Goal: Task Accomplishment & Management: Use online tool/utility

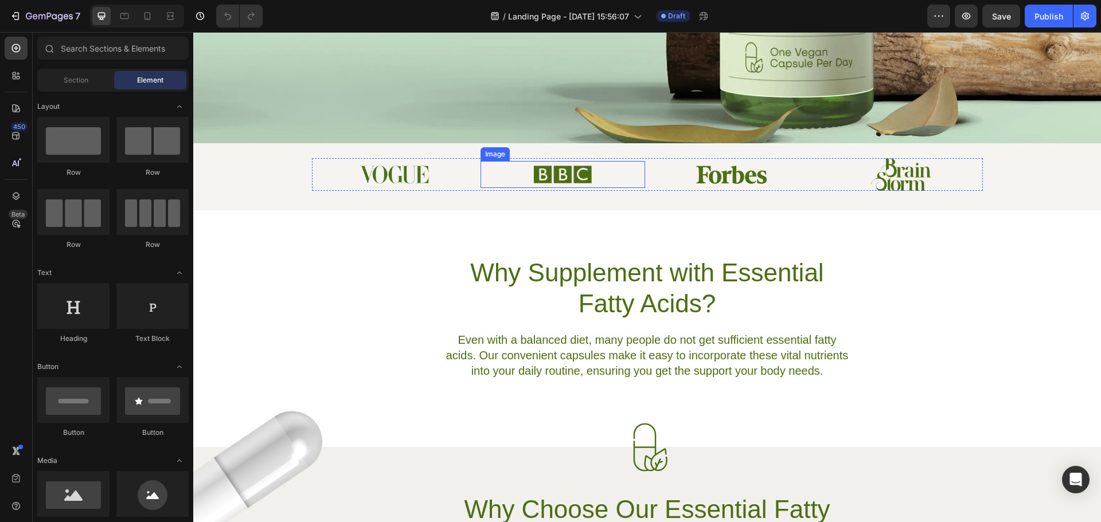
scroll to position [287, 0]
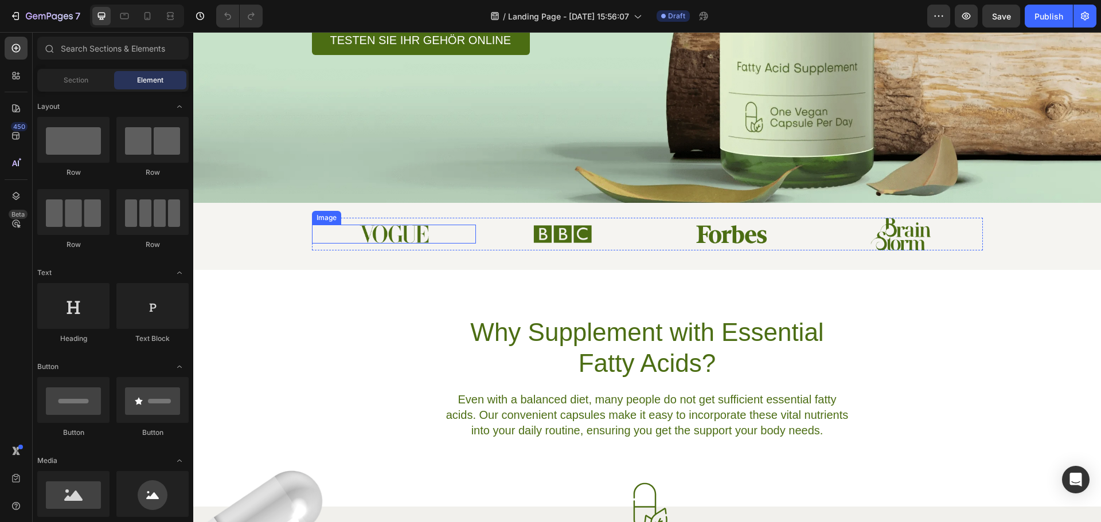
click at [385, 241] on img at bounding box center [394, 234] width 70 height 18
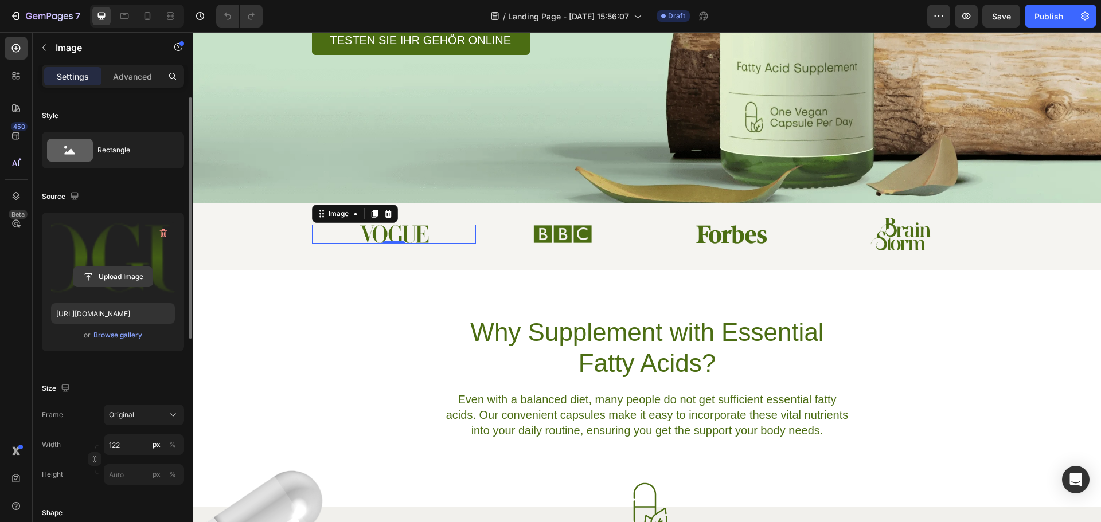
click at [101, 275] on input "file" at bounding box center [112, 276] width 79 height 19
type input "C:\fakepath\Stern-Logo_komplett.svg_00000_280x.avif"
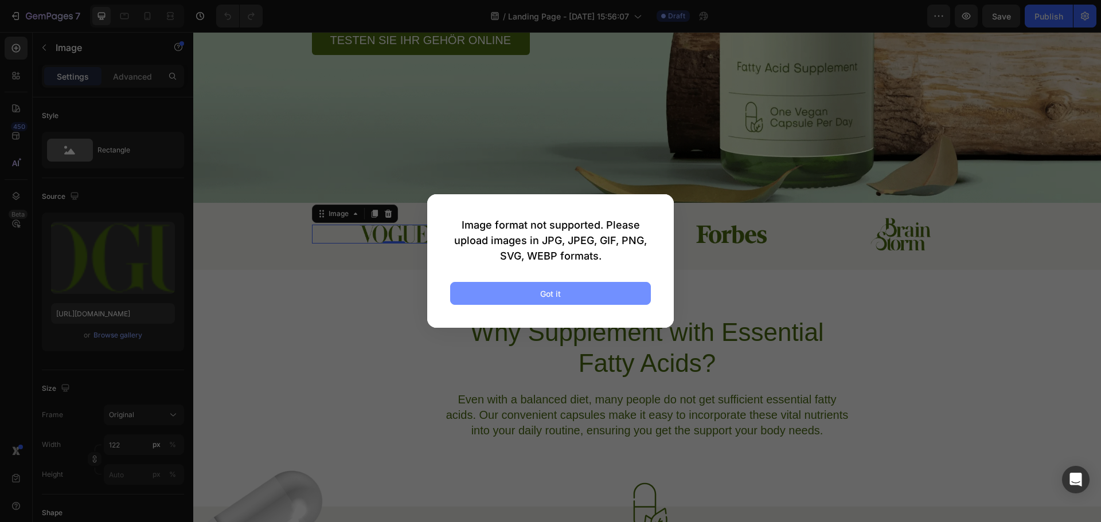
click at [557, 293] on div "Got it" at bounding box center [550, 294] width 21 height 12
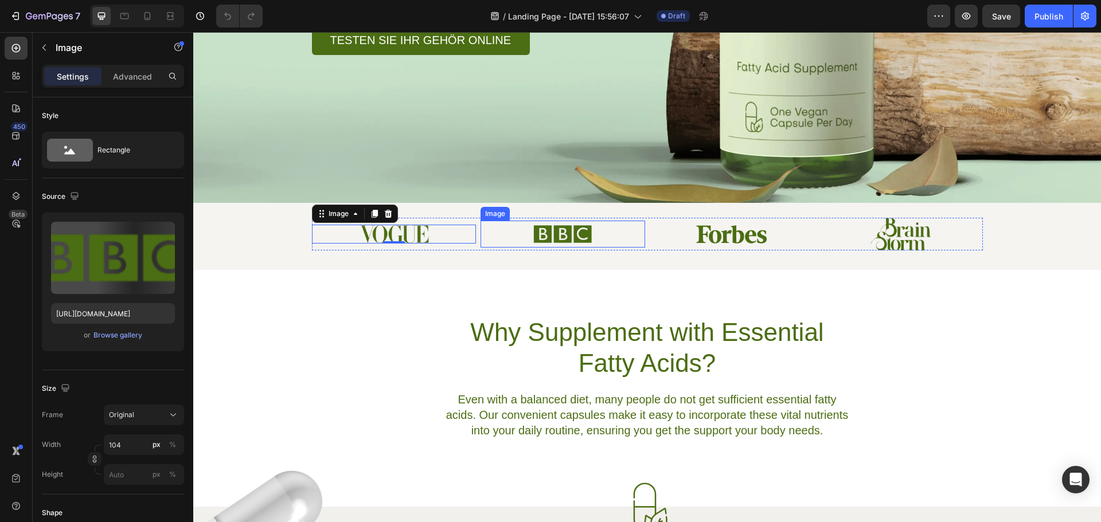
click at [544, 234] on img at bounding box center [563, 234] width 60 height 26
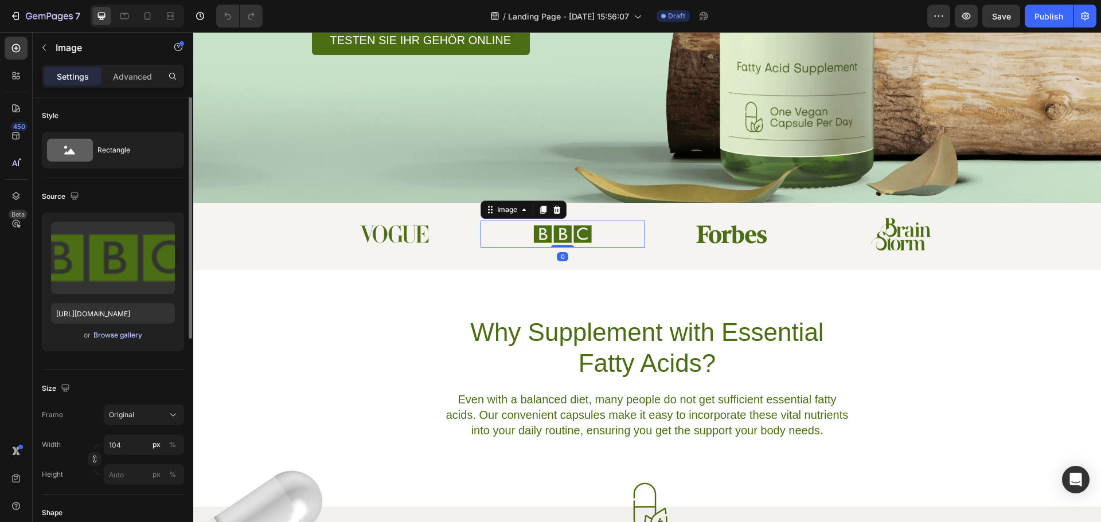
click at [106, 333] on div "Browse gallery" at bounding box center [117, 335] width 49 height 10
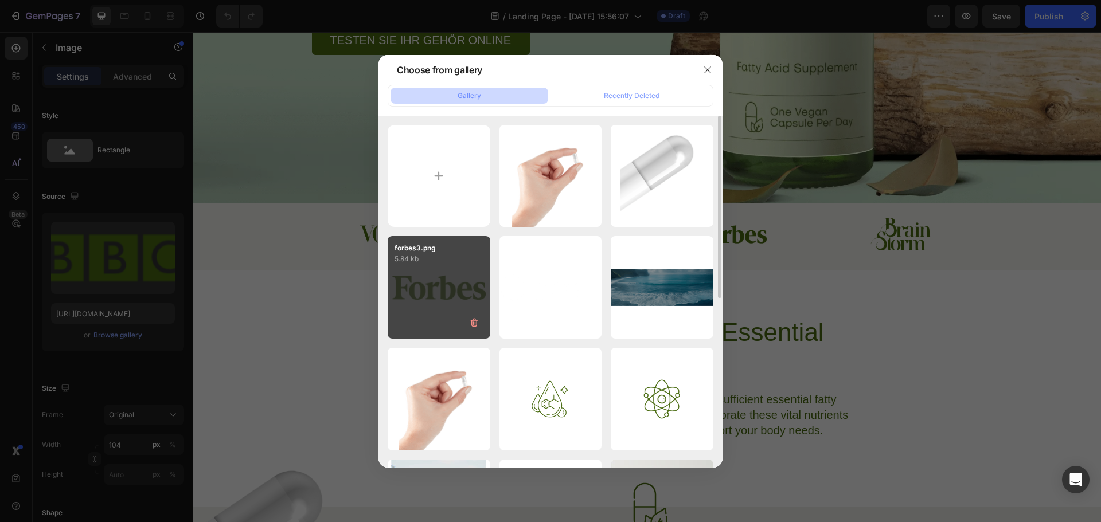
drag, startPoint x: 424, startPoint y: 282, endPoint x: 405, endPoint y: 292, distance: 21.6
click at [405, 292] on div "forbes3.png 5.84 kb" at bounding box center [439, 287] width 103 height 103
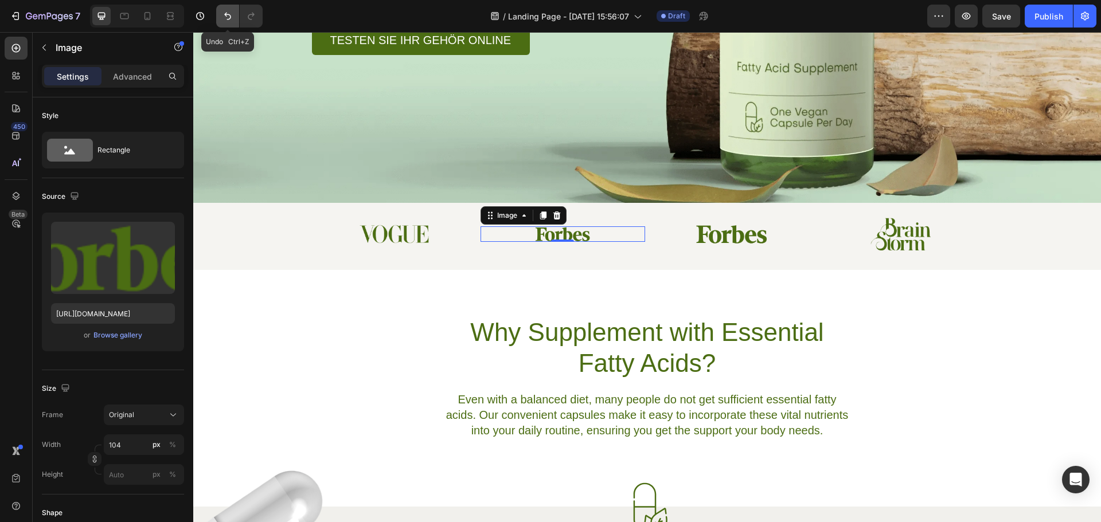
click at [222, 17] on icon "Undo/Redo" at bounding box center [227, 15] width 11 height 11
type input "[URL][DOMAIN_NAME]"
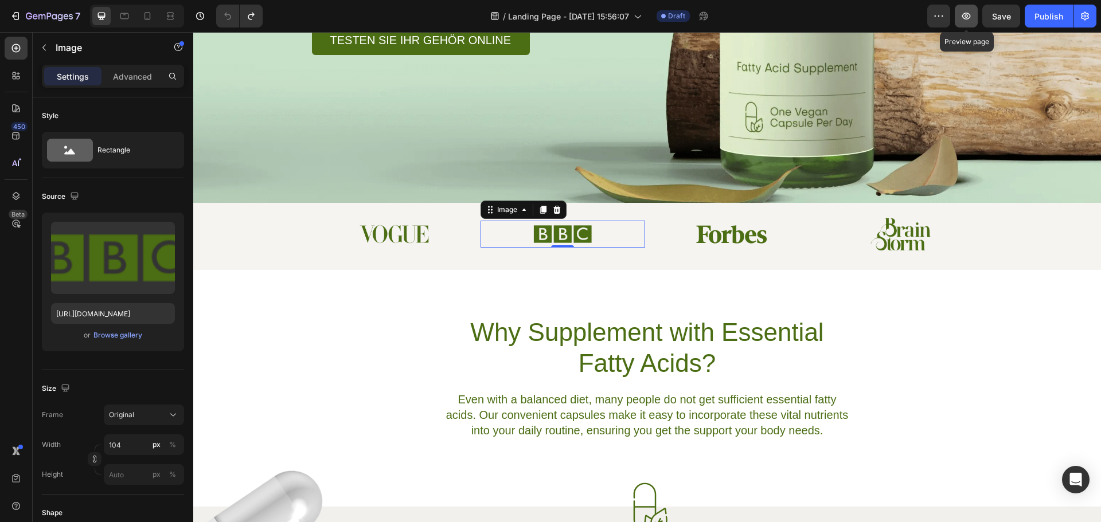
click at [970, 14] on icon "button" at bounding box center [965, 15] width 11 height 11
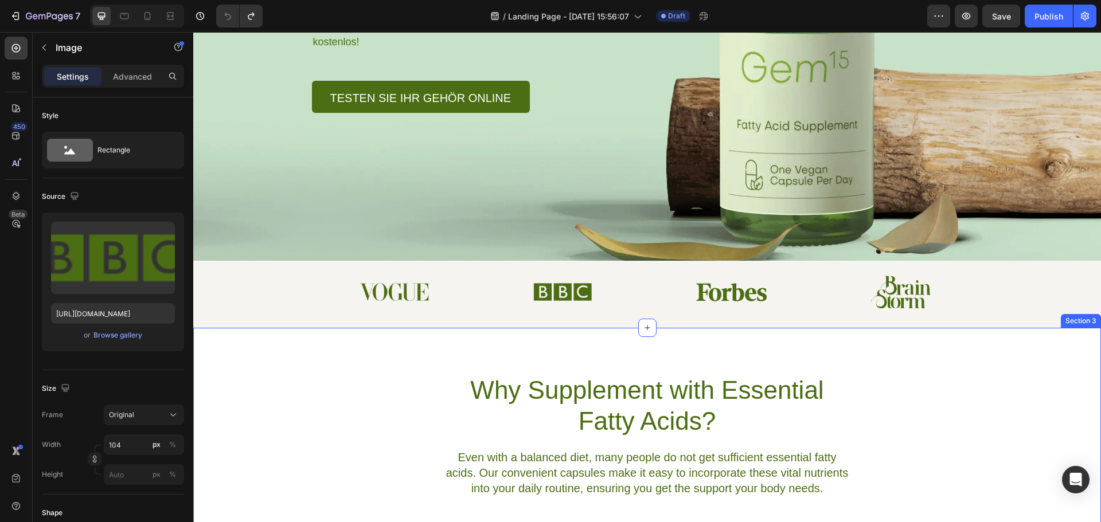
scroll to position [229, 0]
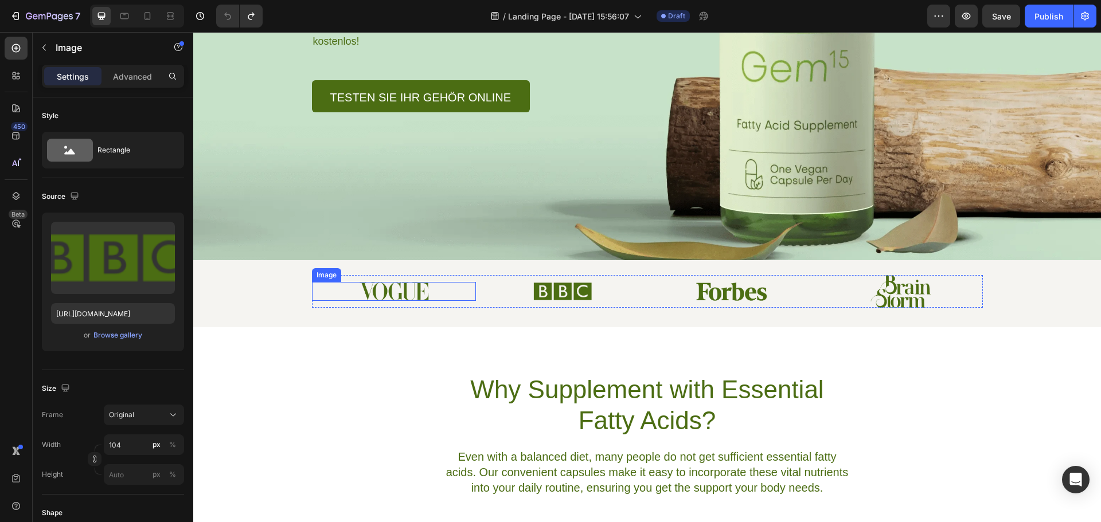
click at [387, 298] on img at bounding box center [394, 291] width 70 height 18
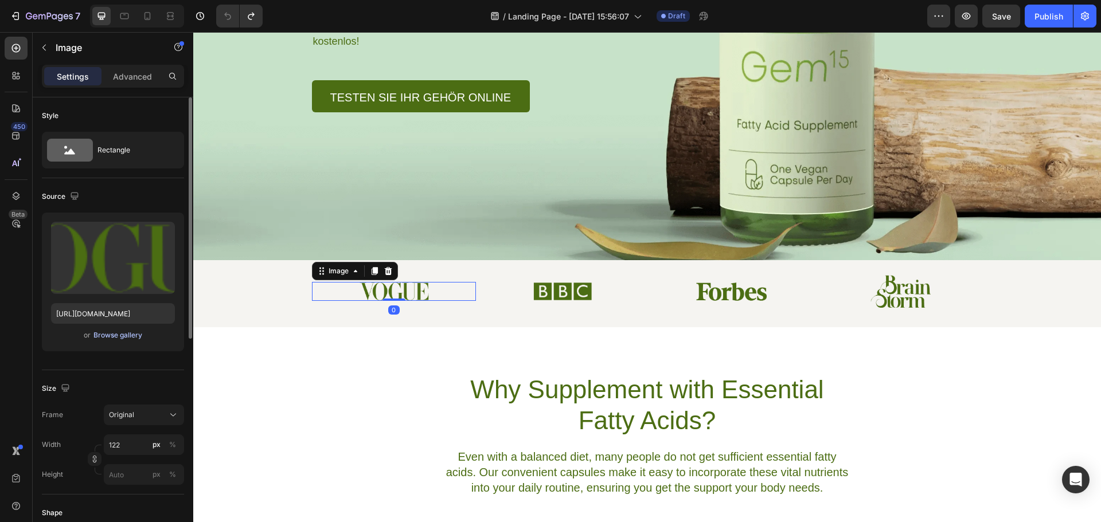
click at [112, 335] on div "Browse gallery" at bounding box center [117, 335] width 49 height 10
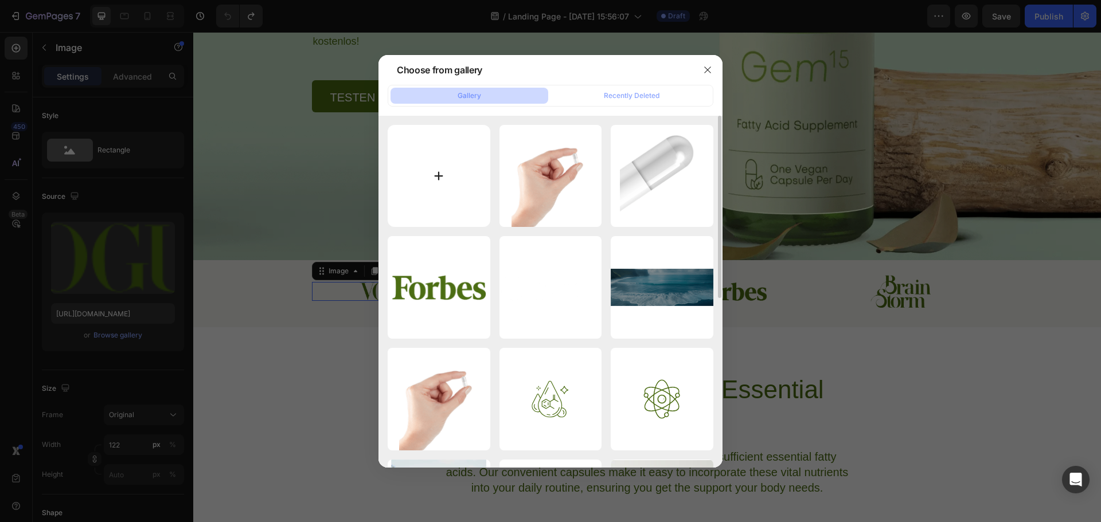
click at [450, 167] on input "file" at bounding box center [439, 176] width 103 height 103
type input "C:\fakepath\Brands Gempages (3).png"
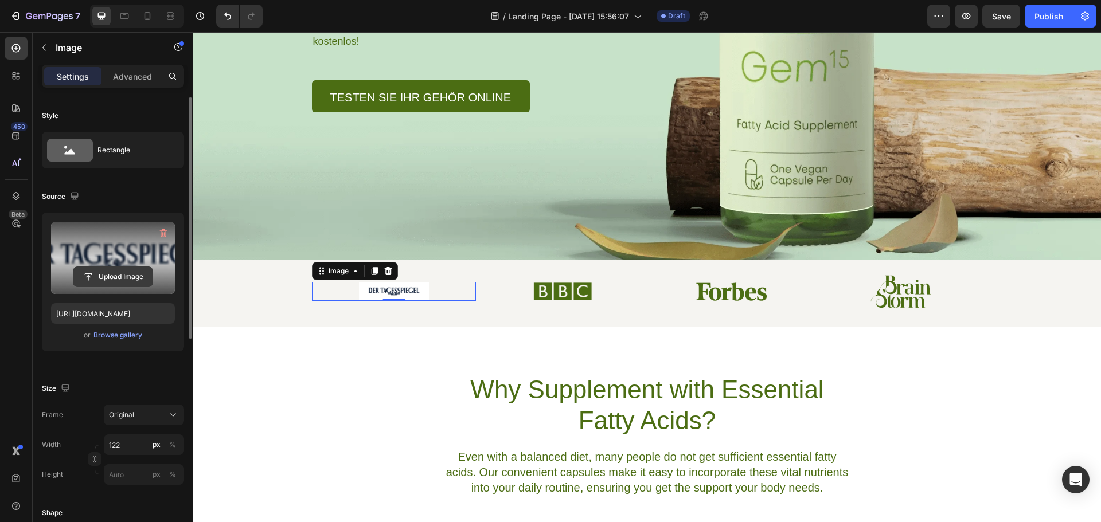
click at [114, 279] on input "file" at bounding box center [112, 276] width 79 height 19
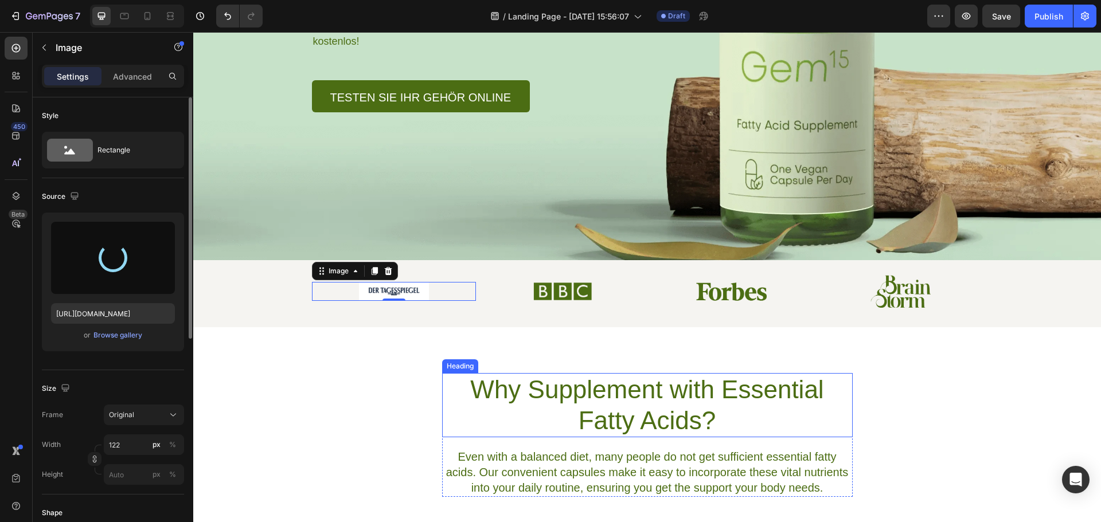
type input "[URL][DOMAIN_NAME]"
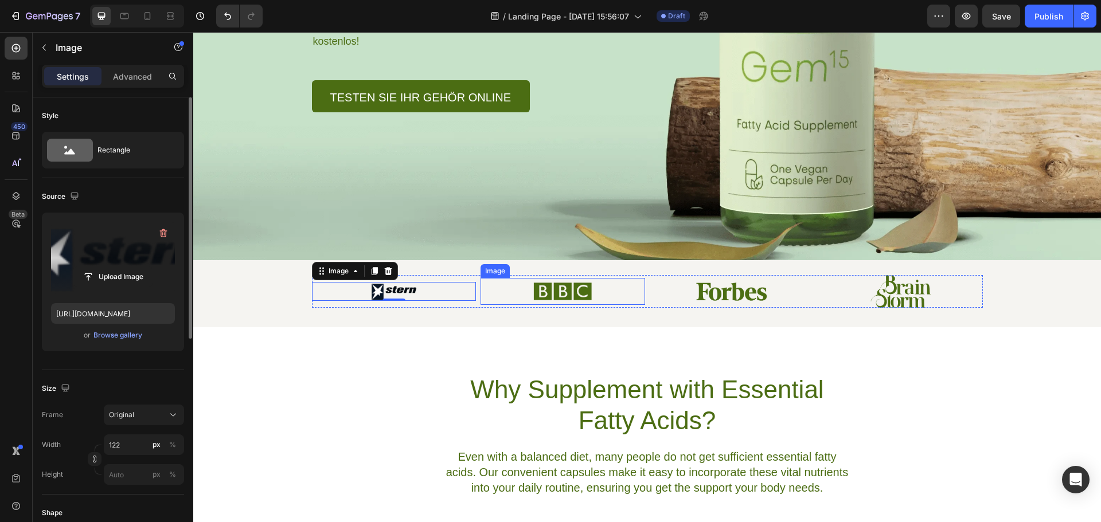
click at [543, 289] on img at bounding box center [563, 291] width 60 height 26
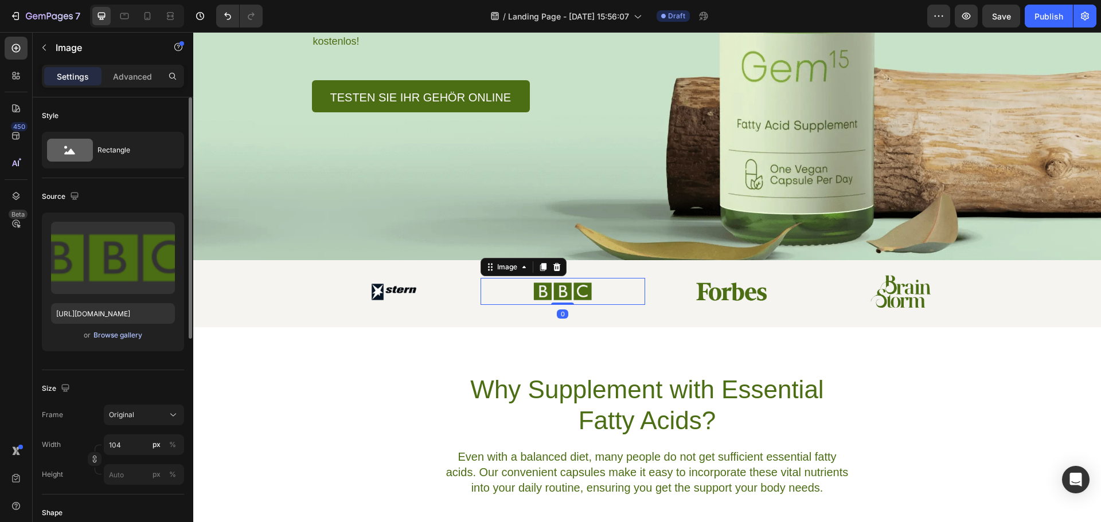
click at [103, 338] on div "Browse gallery" at bounding box center [117, 335] width 49 height 10
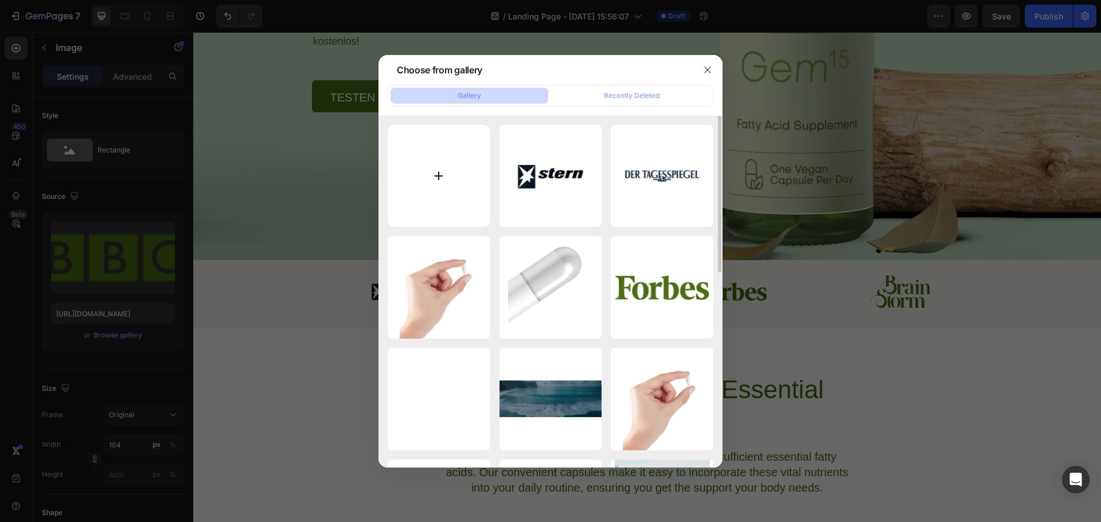
click at [449, 165] on input "file" at bounding box center [439, 176] width 103 height 103
type input "C:\fakepath\2.png"
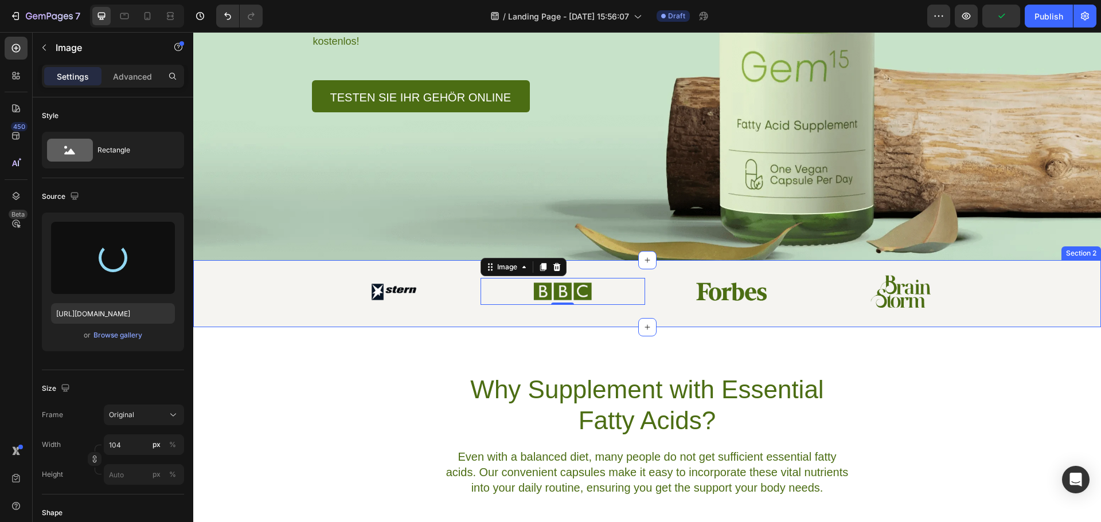
type input "[URL][DOMAIN_NAME]"
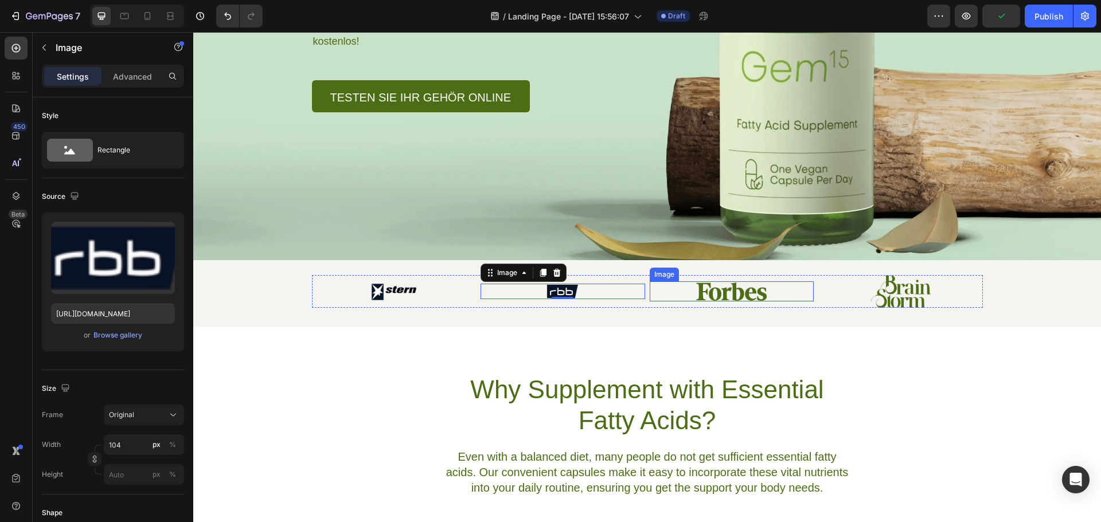
click at [728, 294] on img at bounding box center [731, 291] width 77 height 21
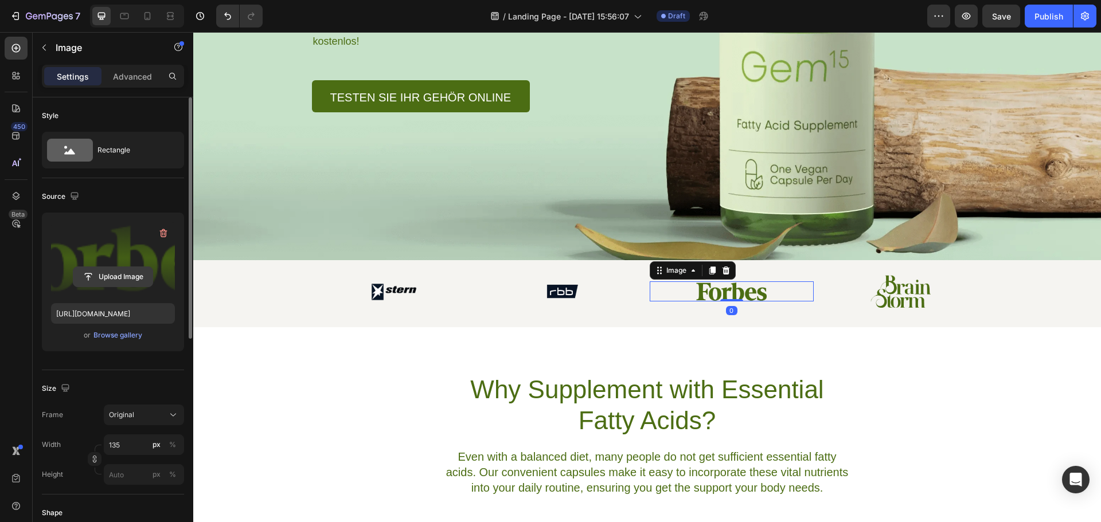
click at [111, 272] on input "file" at bounding box center [112, 276] width 79 height 19
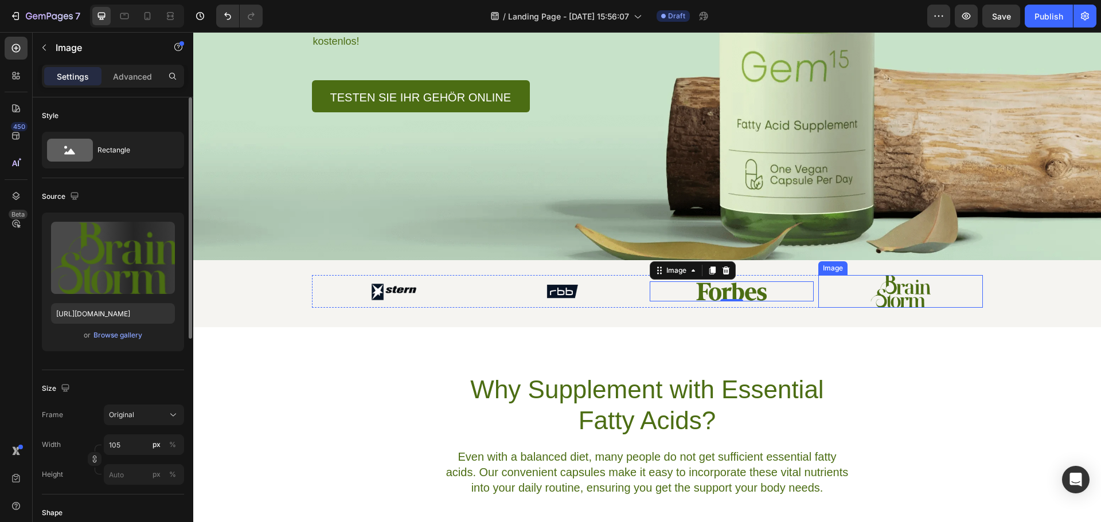
click at [902, 290] on img at bounding box center [900, 291] width 60 height 33
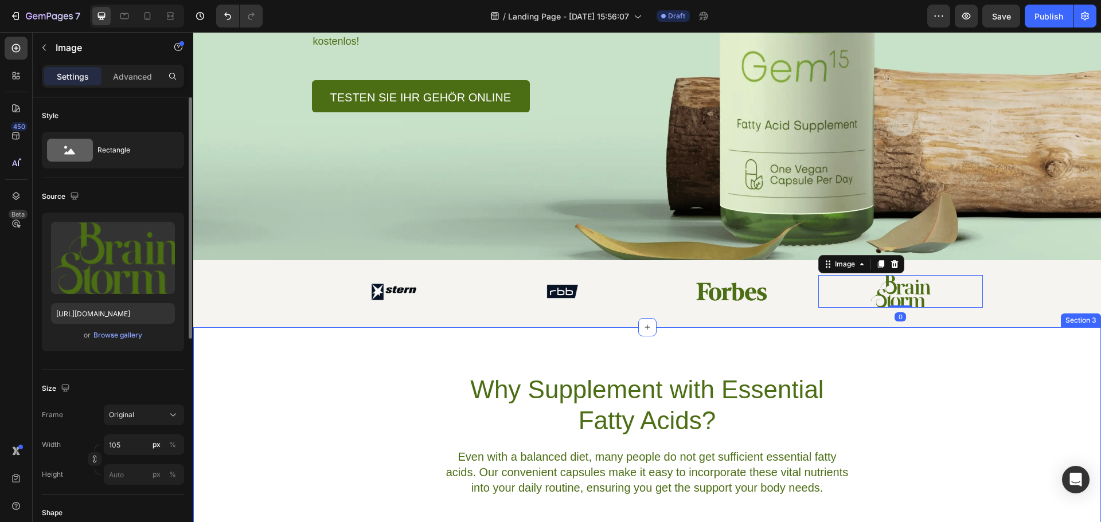
click at [949, 426] on div "Why Supplement with Essential Fatty Acids? Heading Even with a balanced diet, m…" at bounding box center [647, 435] width 908 height 124
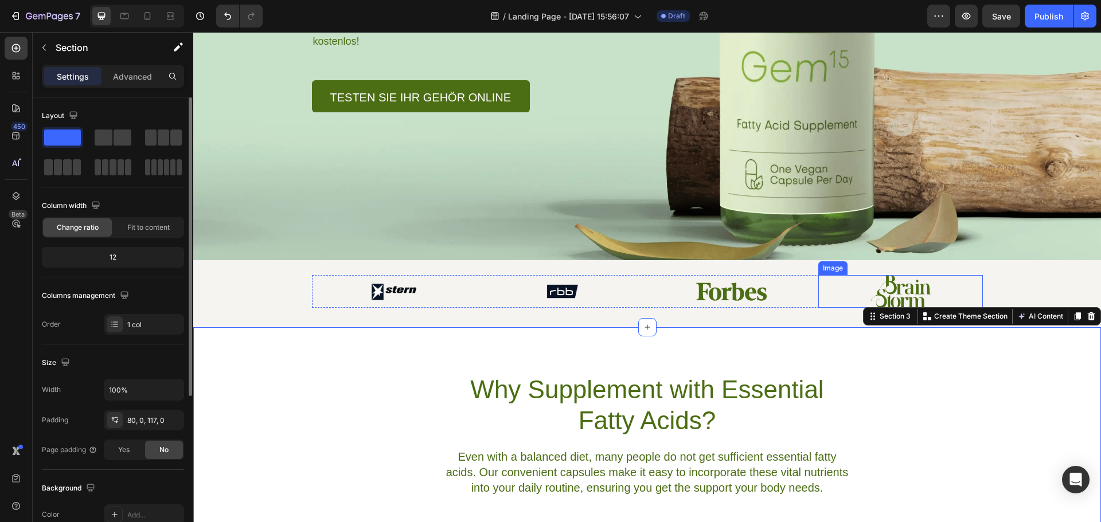
click at [897, 284] on img at bounding box center [900, 291] width 60 height 33
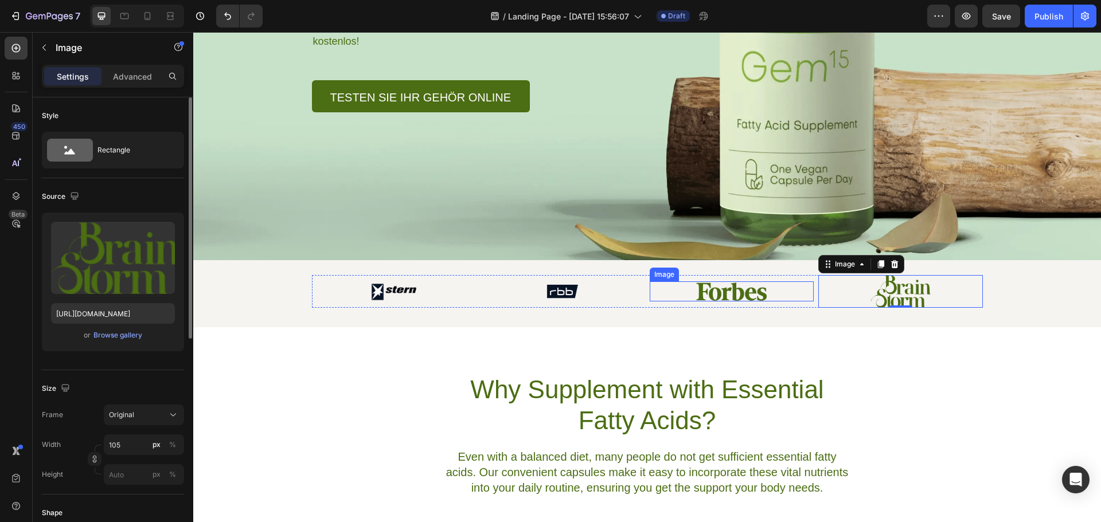
click at [702, 294] on img at bounding box center [731, 291] width 77 height 21
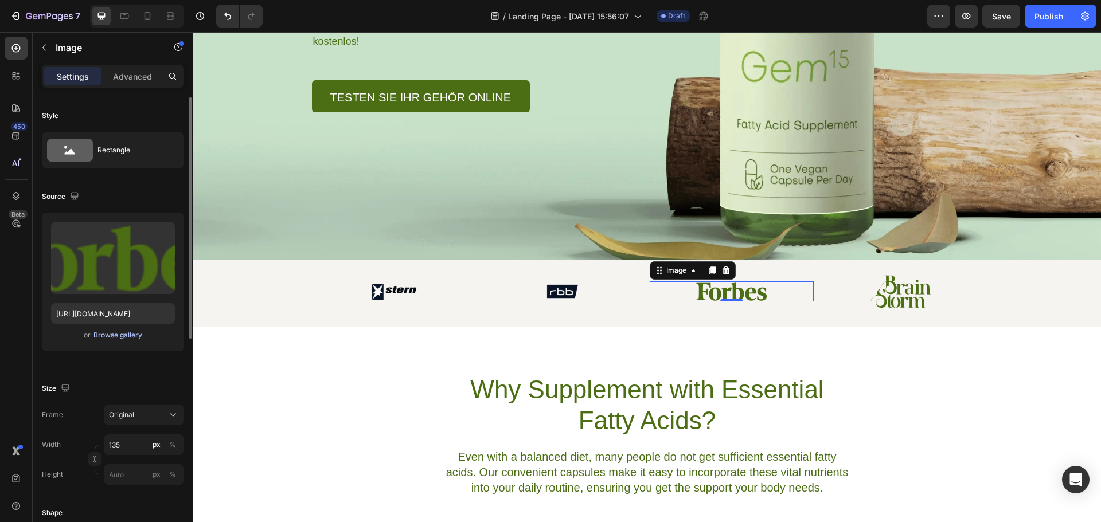
click at [110, 331] on div "Browse gallery" at bounding box center [117, 335] width 49 height 10
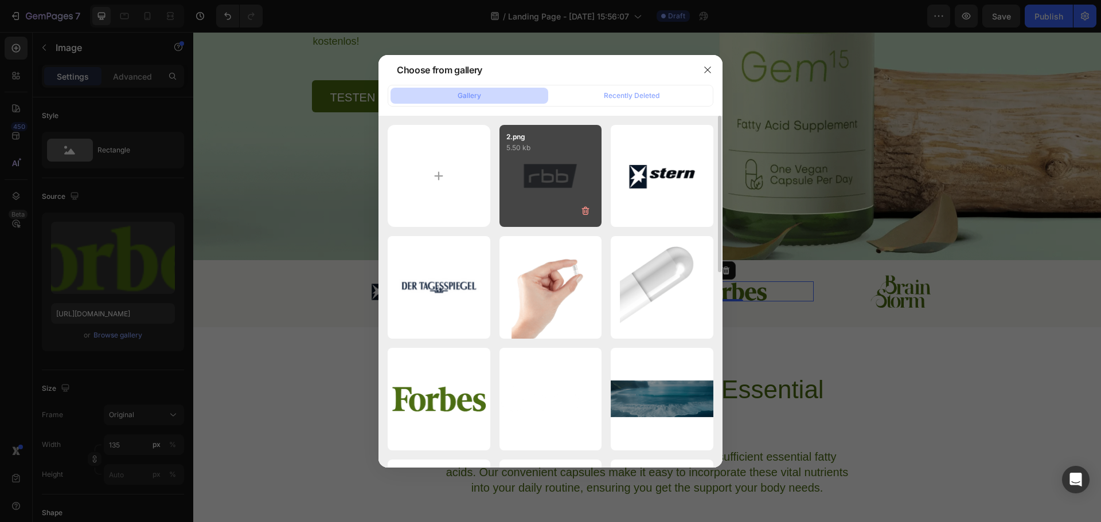
click at [553, 184] on div "2.png 5.50 kb" at bounding box center [550, 176] width 103 height 103
type input "[URL][DOMAIN_NAME]"
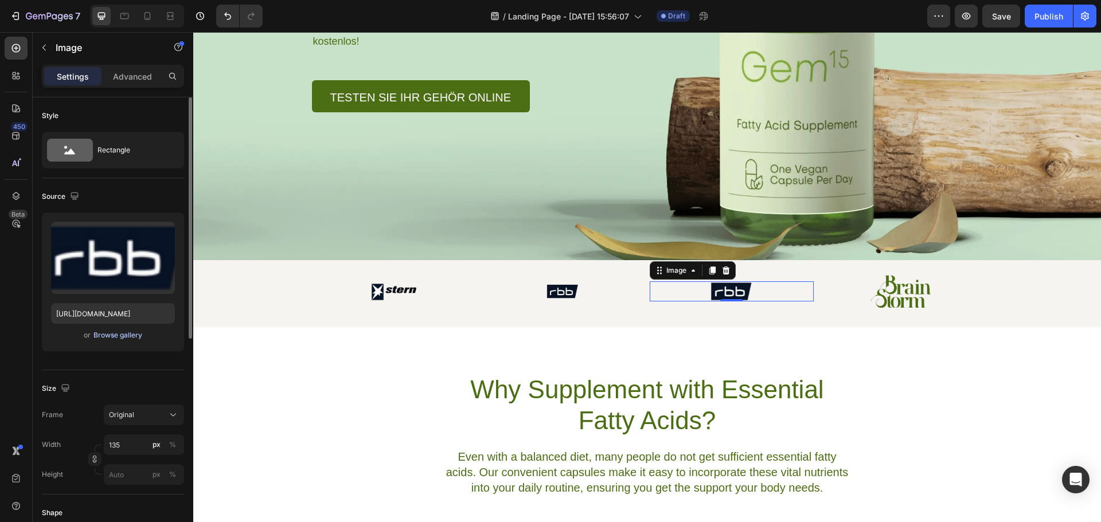
click at [104, 335] on div "Browse gallery" at bounding box center [117, 335] width 49 height 10
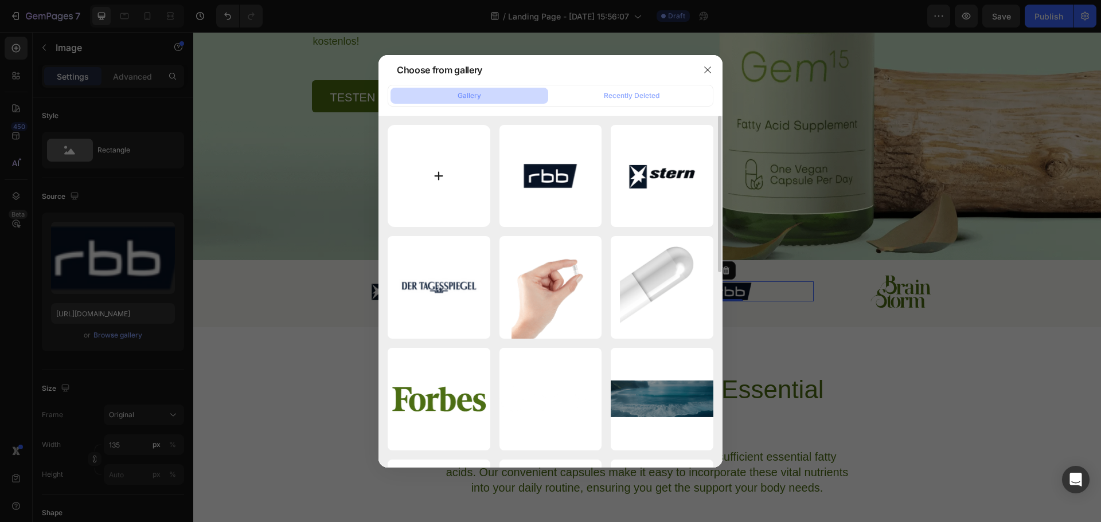
click at [452, 163] on input "file" at bounding box center [439, 176] width 103 height 103
type input "C:\fakepath\3.png"
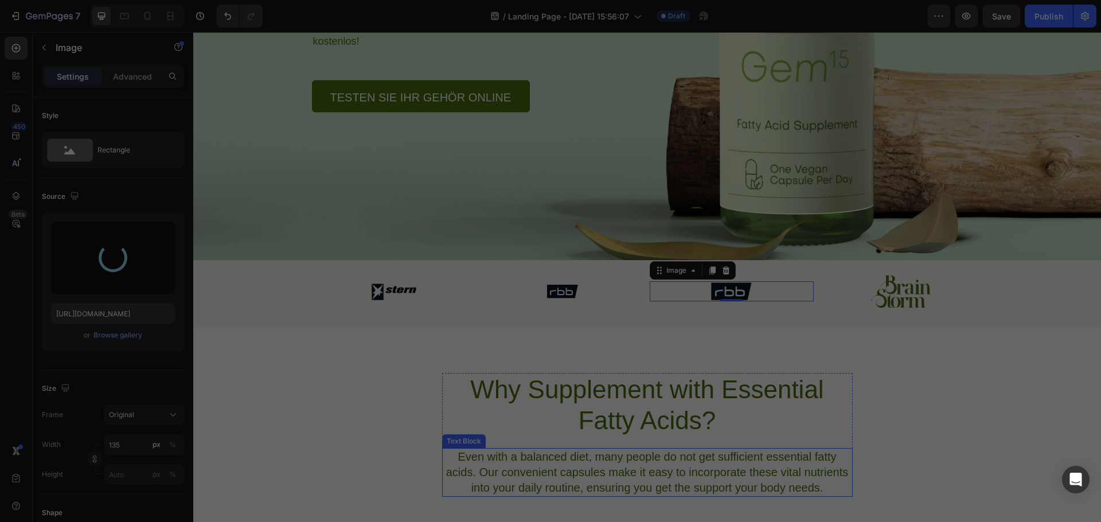
type input "[URL][DOMAIN_NAME]"
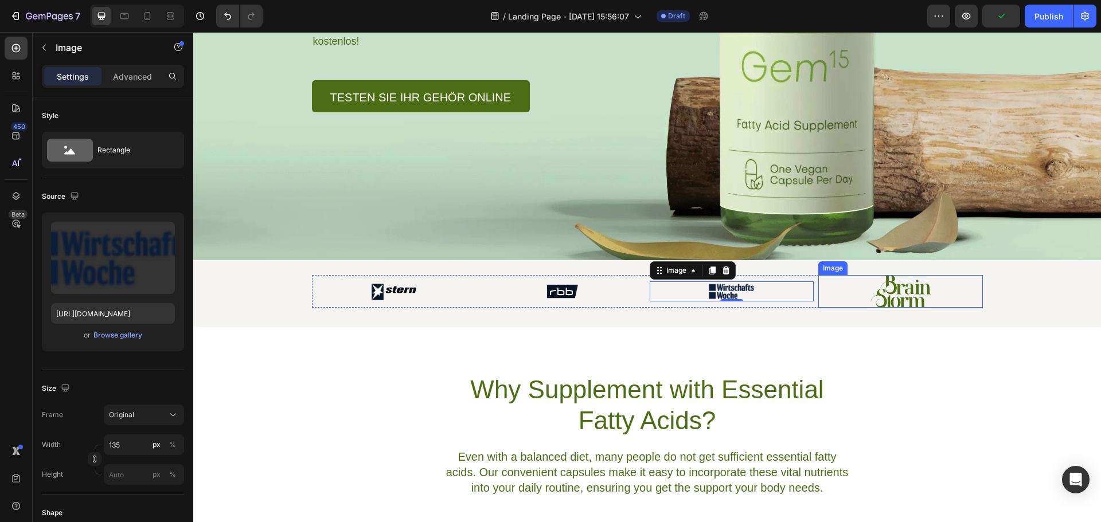
click at [897, 294] on img at bounding box center [900, 291] width 60 height 33
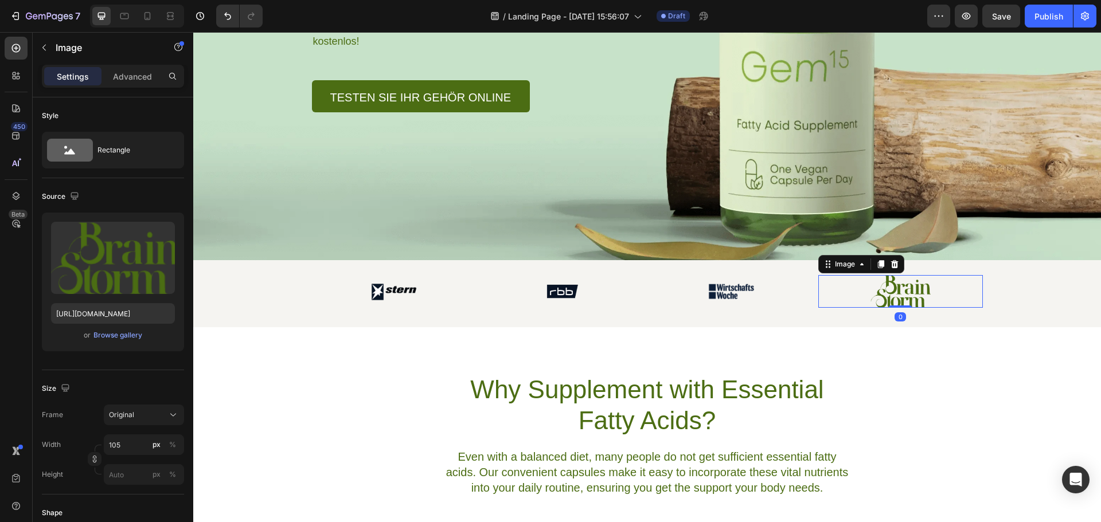
click at [941, 369] on div "Why Supplement with Essential Fatty Acids? Heading Even with a balanced diet, m…" at bounding box center [647, 445] width 908 height 237
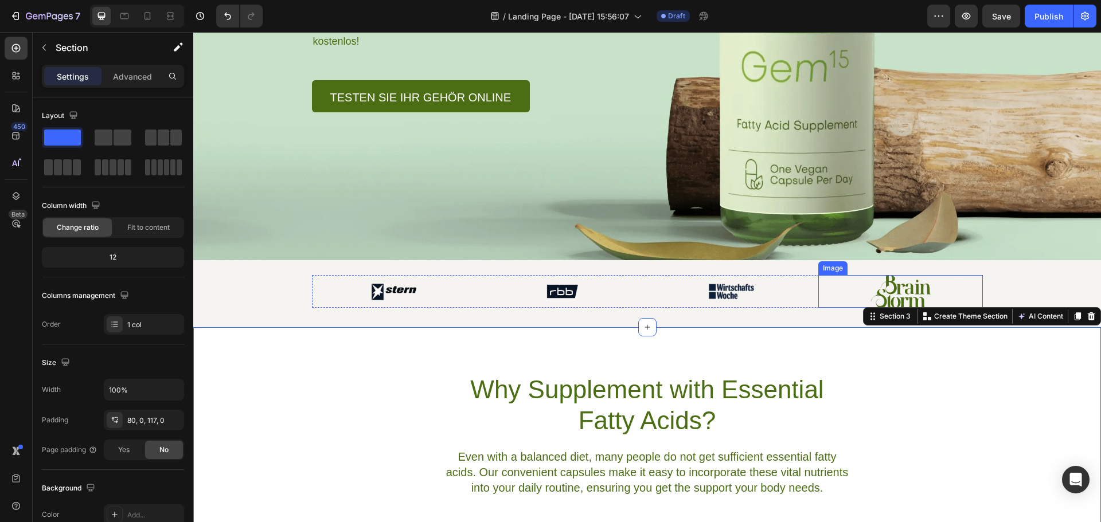
click at [915, 290] on img at bounding box center [900, 291] width 60 height 33
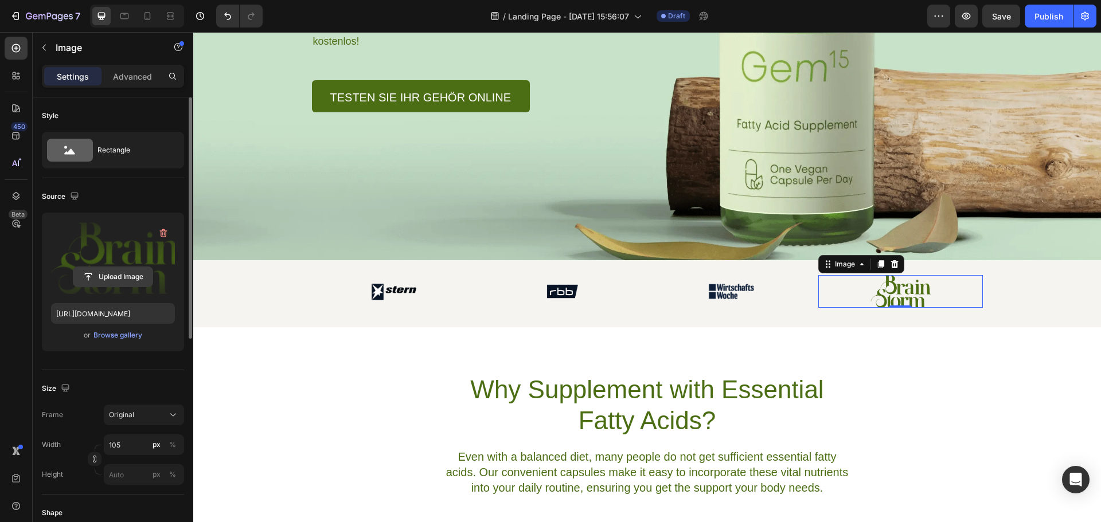
click at [114, 273] on input "file" at bounding box center [112, 276] width 79 height 19
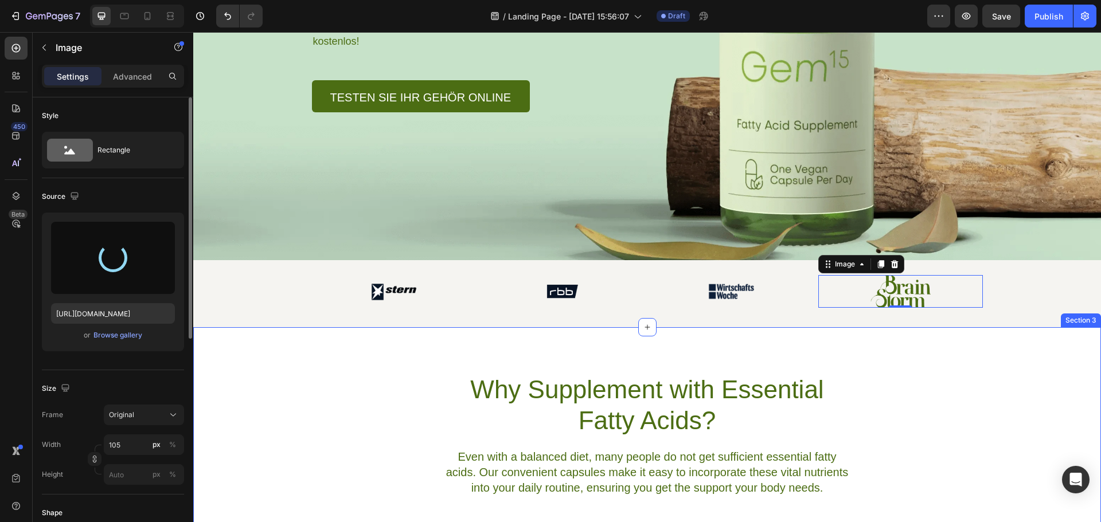
type input "[URL][DOMAIN_NAME]"
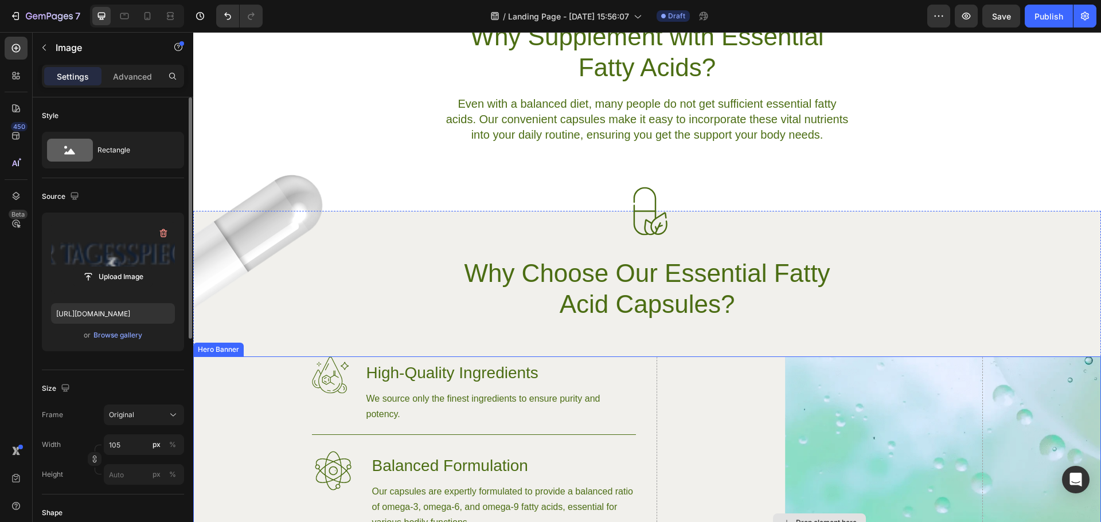
scroll to position [573, 0]
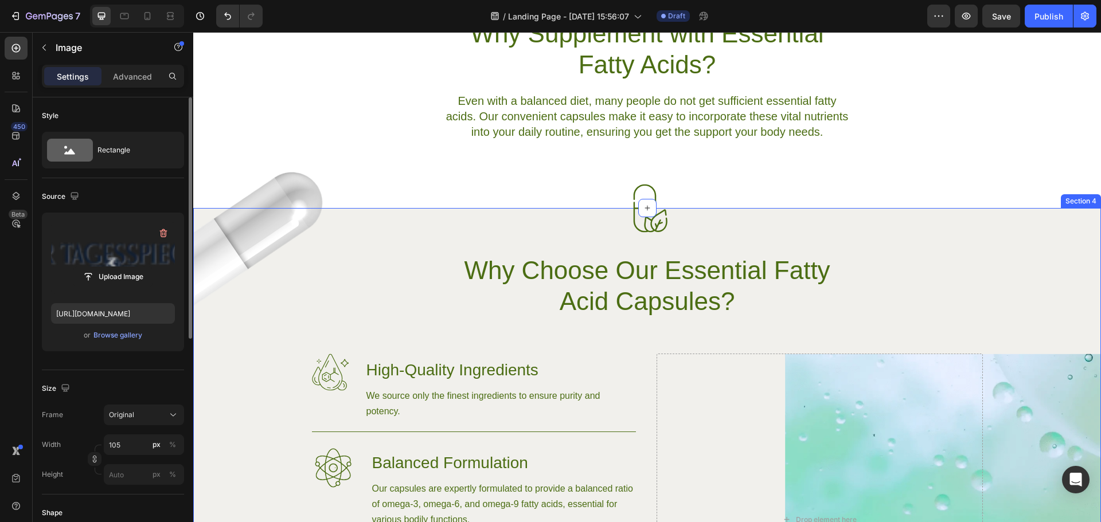
click at [427, 248] on div "Image Image Why Choose Our Essential Fatty Acid Capsules? Heading Row Image Hig…" at bounding box center [647, 464] width 908 height 513
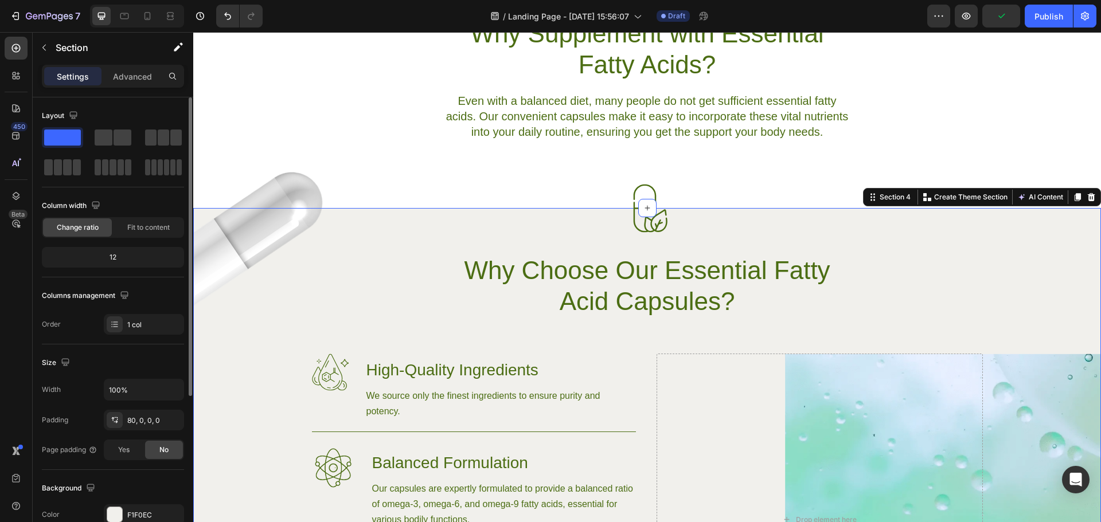
click at [1088, 200] on icon at bounding box center [1091, 197] width 7 height 8
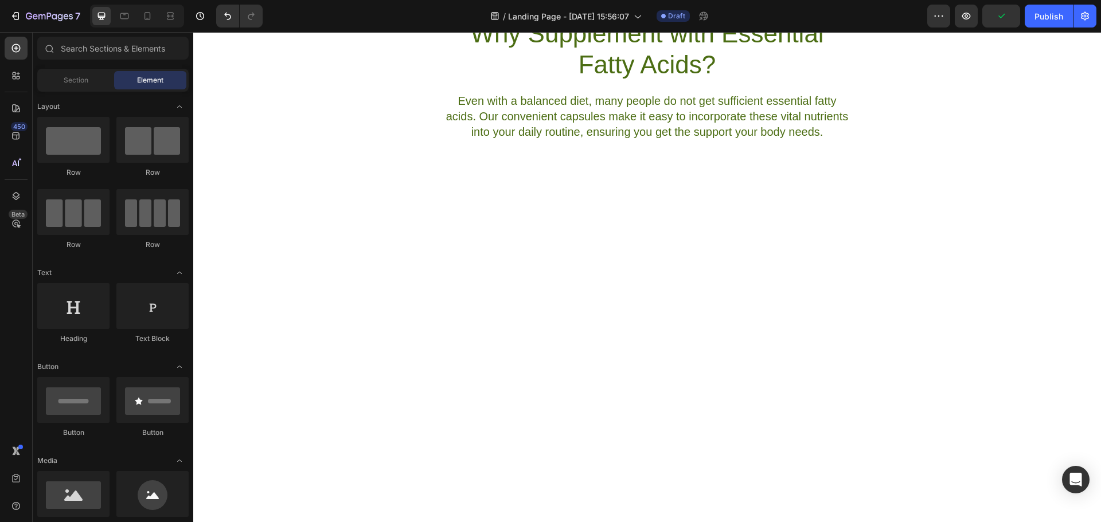
click at [707, 315] on div at bounding box center [647, 426] width 908 height 436
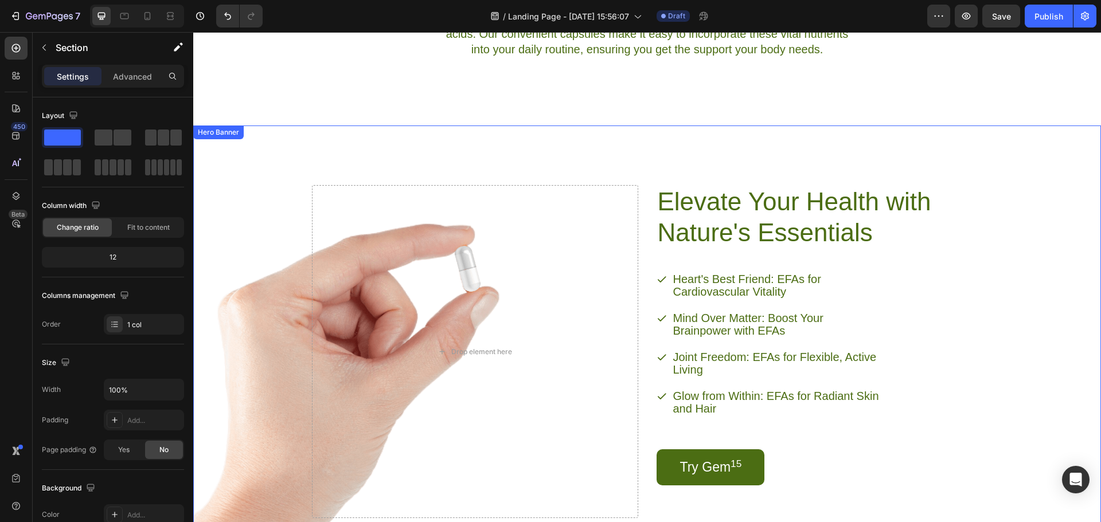
scroll to position [516, 0]
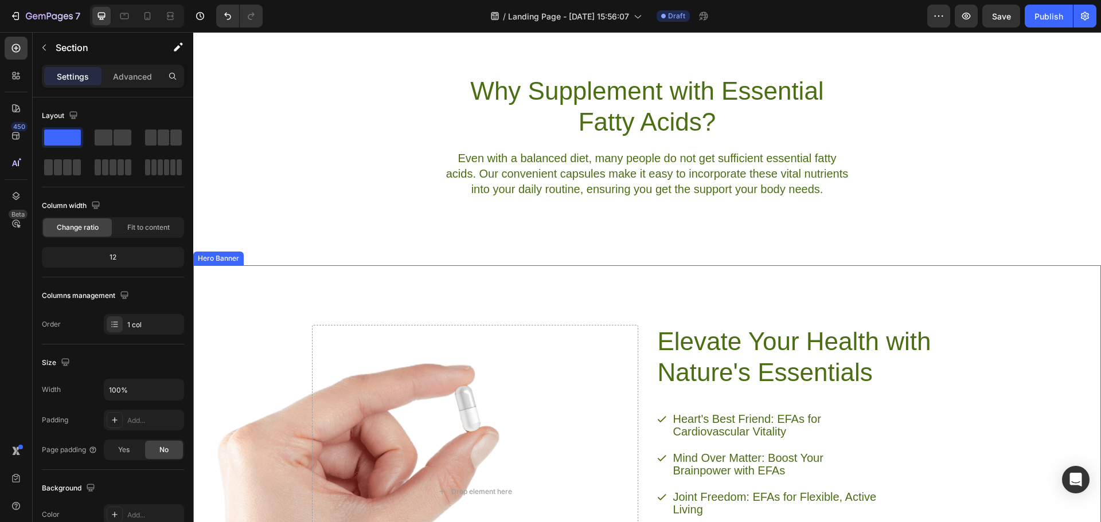
click at [718, 293] on div "Elevate Your Health with Nature's Essentials Heading Heart's Best Friend: EFAs …" at bounding box center [647, 482] width 699 height 437
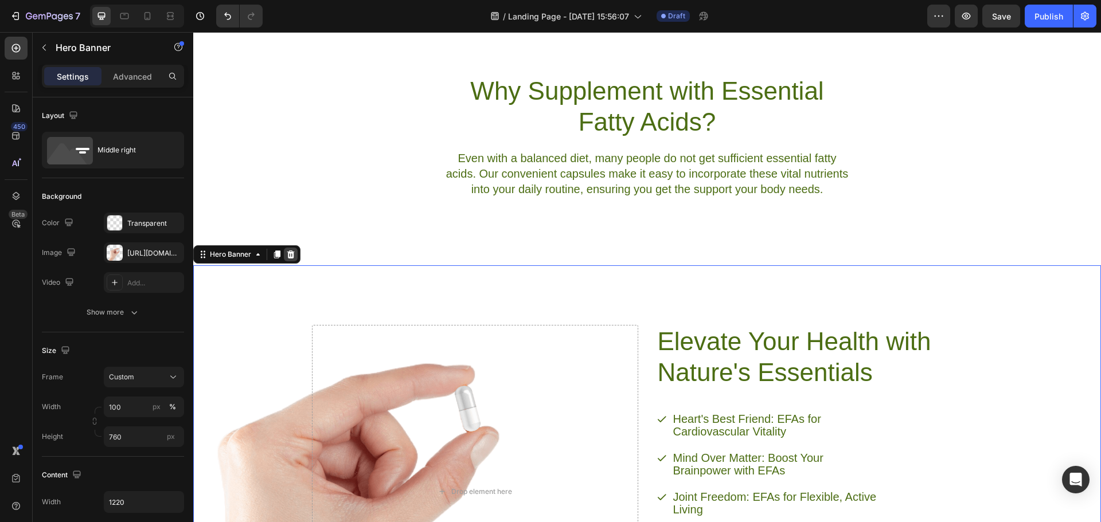
click at [289, 251] on icon at bounding box center [290, 254] width 9 height 9
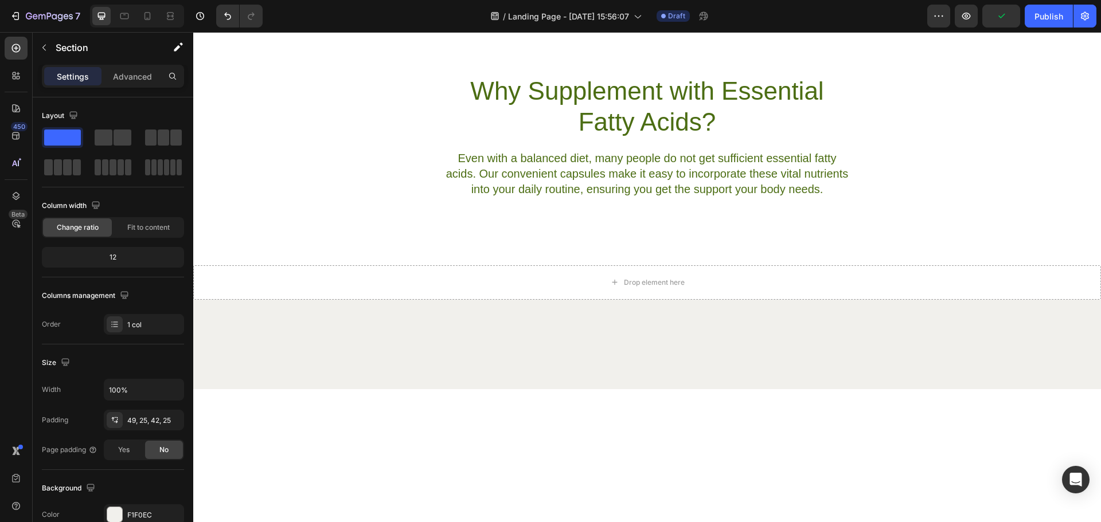
click at [546, 336] on div at bounding box center [647, 346] width 879 height 37
click at [431, 280] on div "Drop element here" at bounding box center [647, 282] width 908 height 34
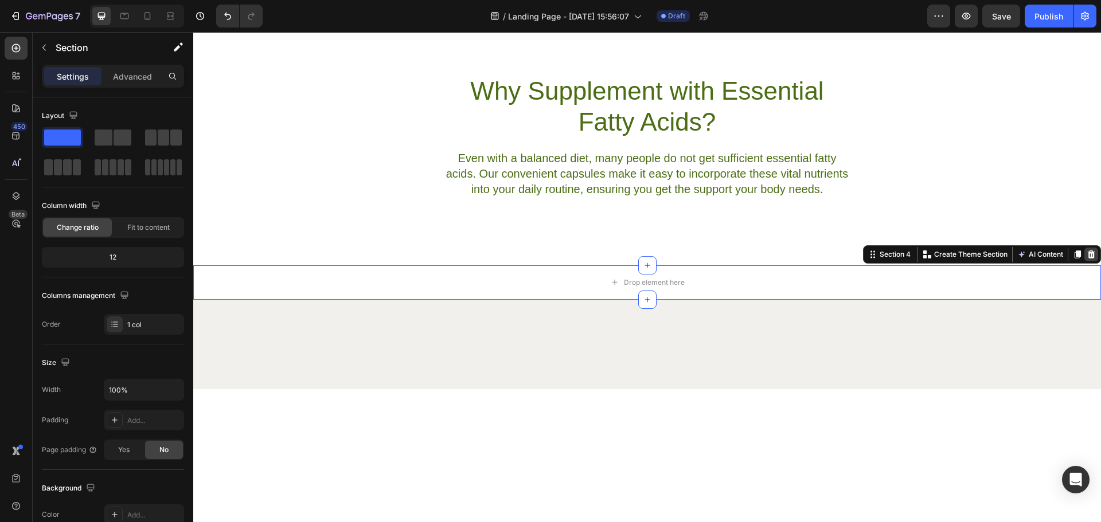
click at [1086, 257] on icon at bounding box center [1090, 254] width 9 height 9
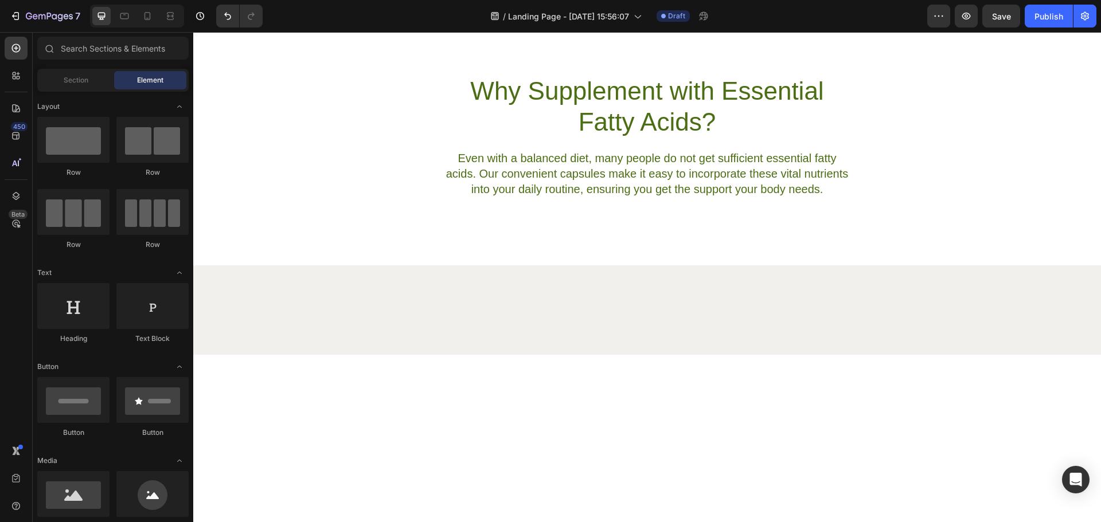
click at [745, 330] on div at bounding box center [647, 312] width 879 height 37
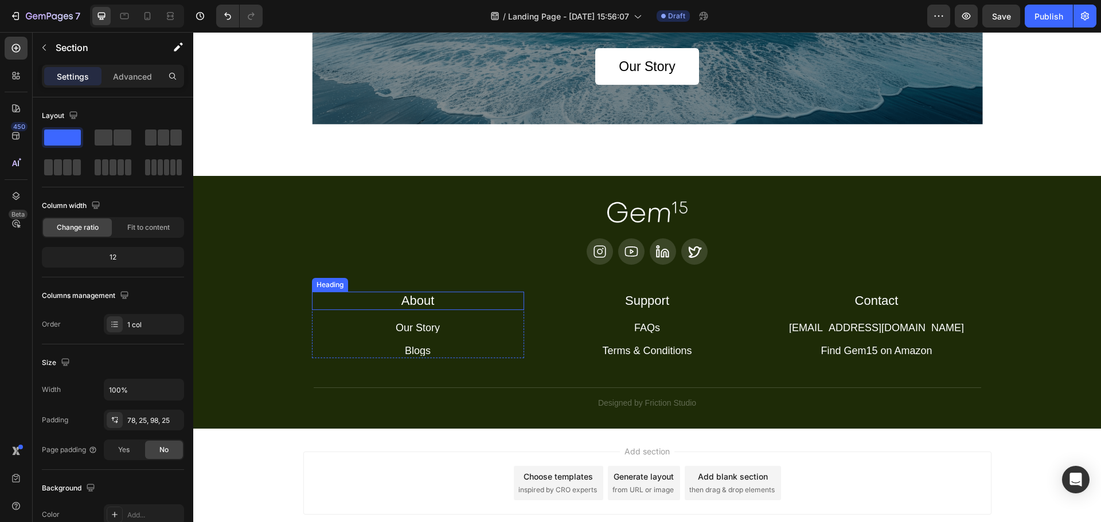
scroll to position [2198, 0]
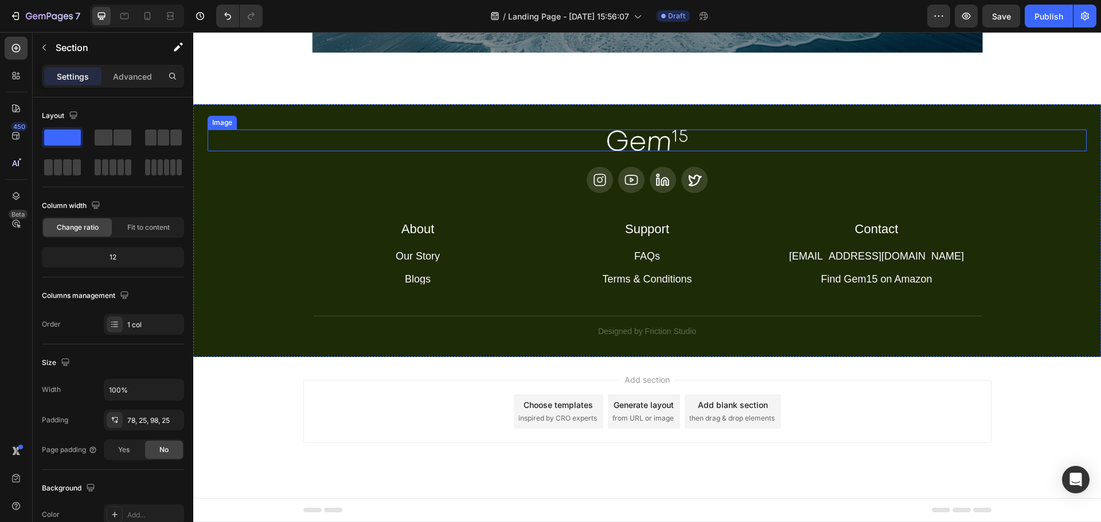
click at [316, 147] on div at bounding box center [647, 141] width 879 height 22
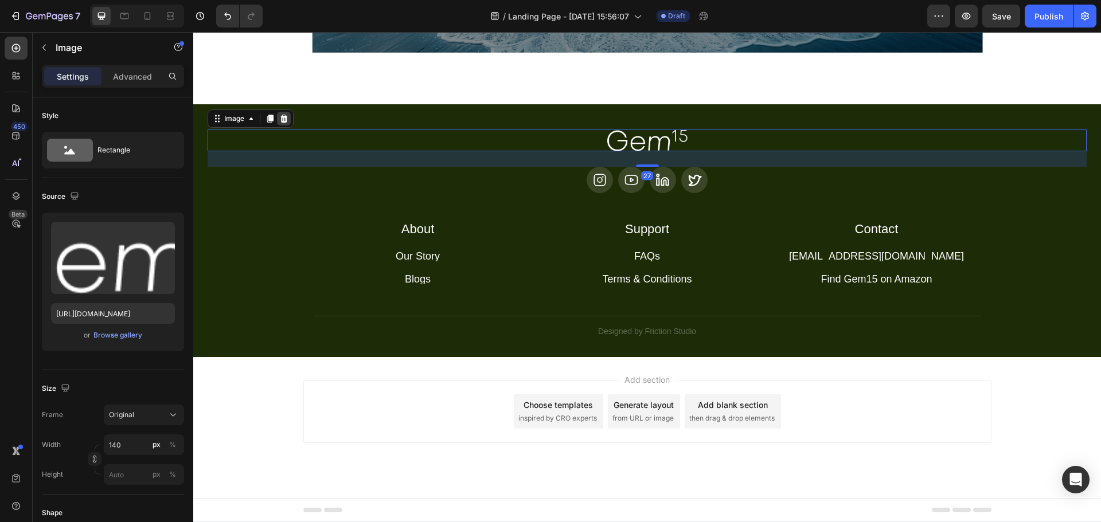
click at [288, 120] on icon at bounding box center [283, 118] width 9 height 9
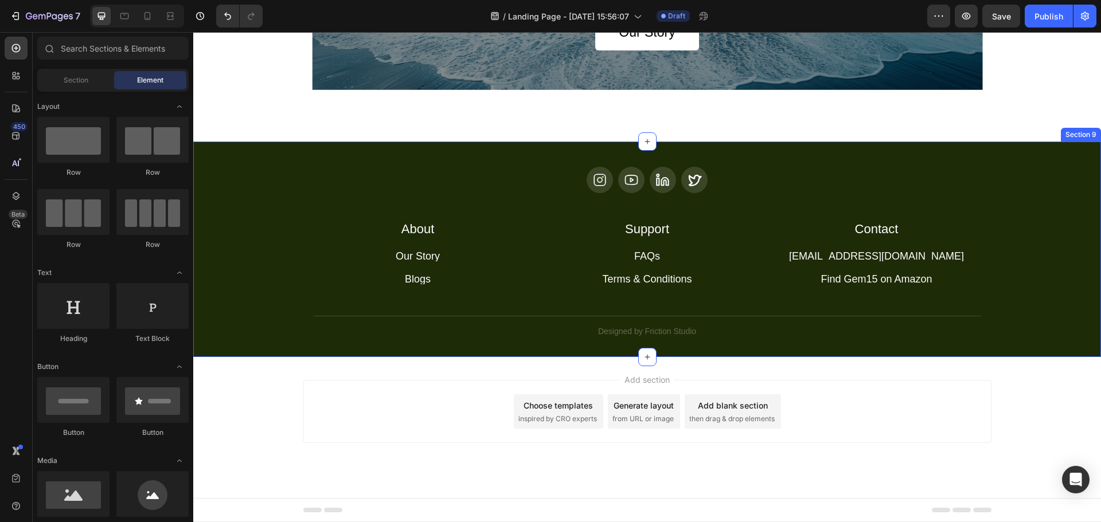
click at [249, 167] on div "Icon Icon Icon Icon Row About Accordion Support Accordion Contact Accordion Row…" at bounding box center [647, 252] width 879 height 171
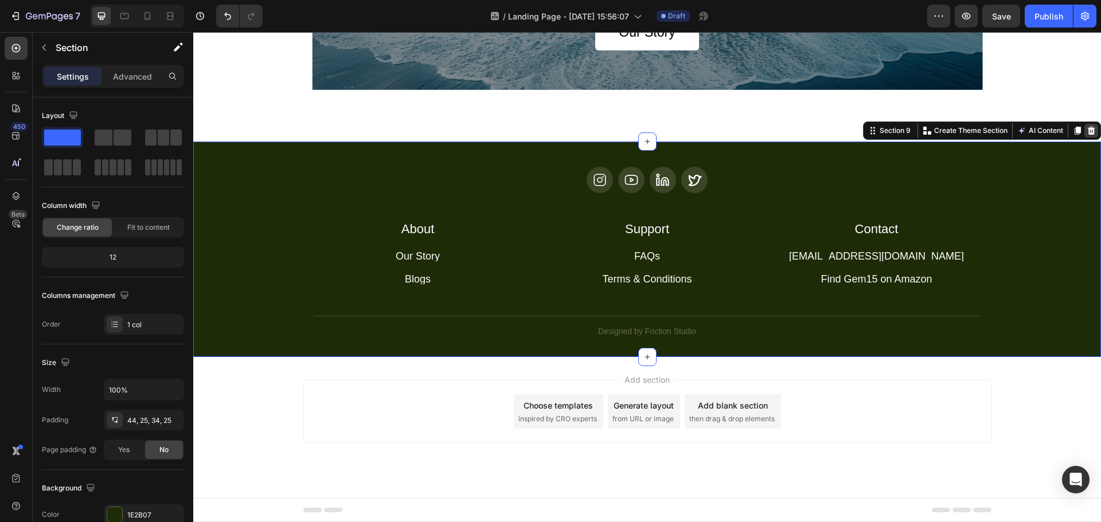
click at [1088, 128] on icon at bounding box center [1091, 131] width 7 height 8
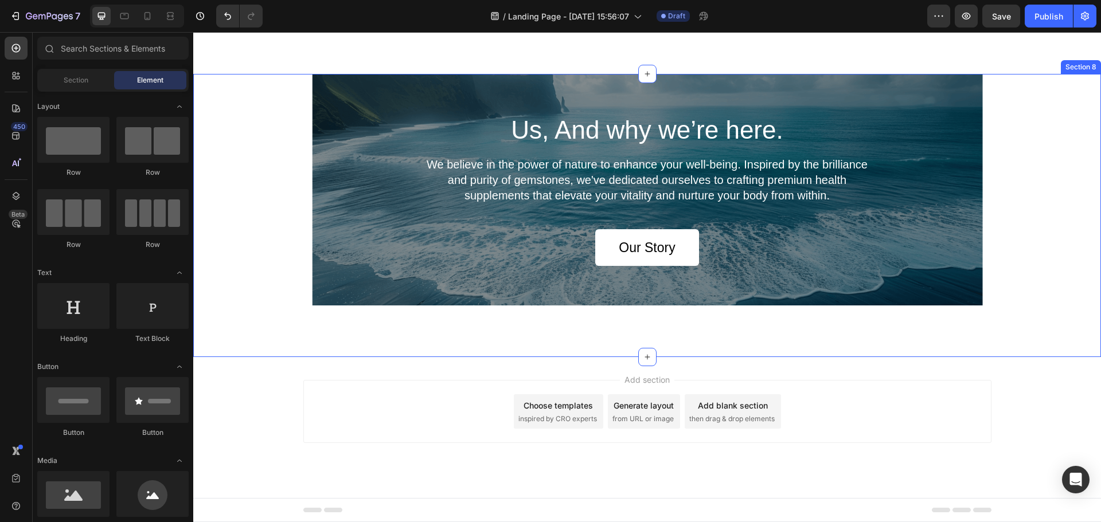
click at [249, 237] on div "Us, And why we’re here. Heading We believe in the power of nature to enhance yo…" at bounding box center [647, 190] width 908 height 232
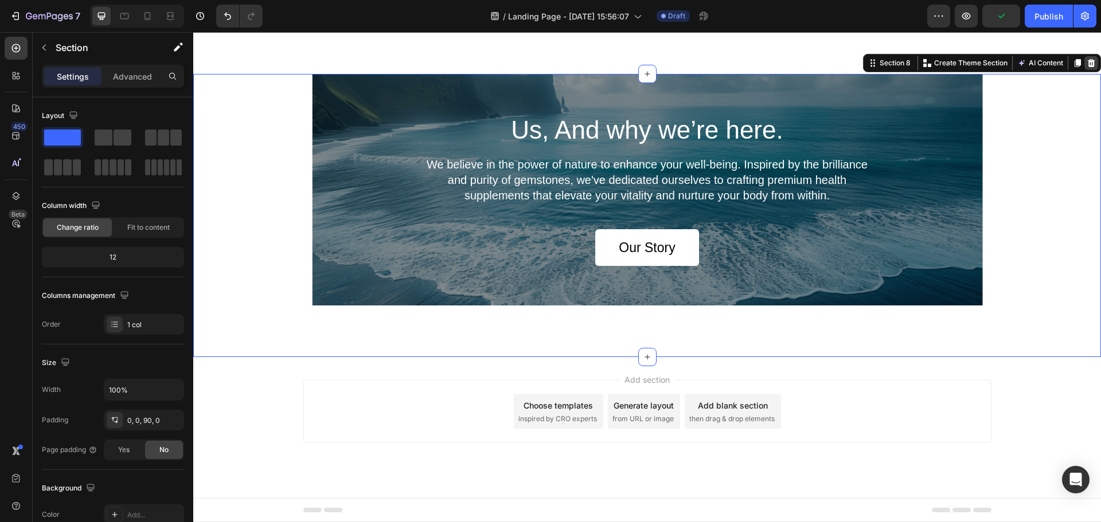
click at [1088, 64] on div at bounding box center [1091, 63] width 14 height 14
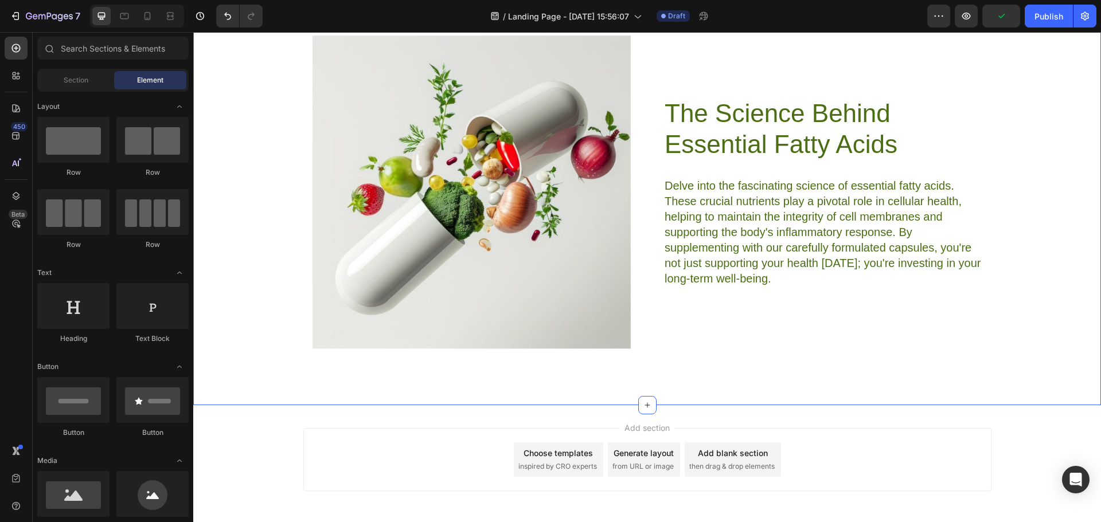
scroll to position [1547, 0]
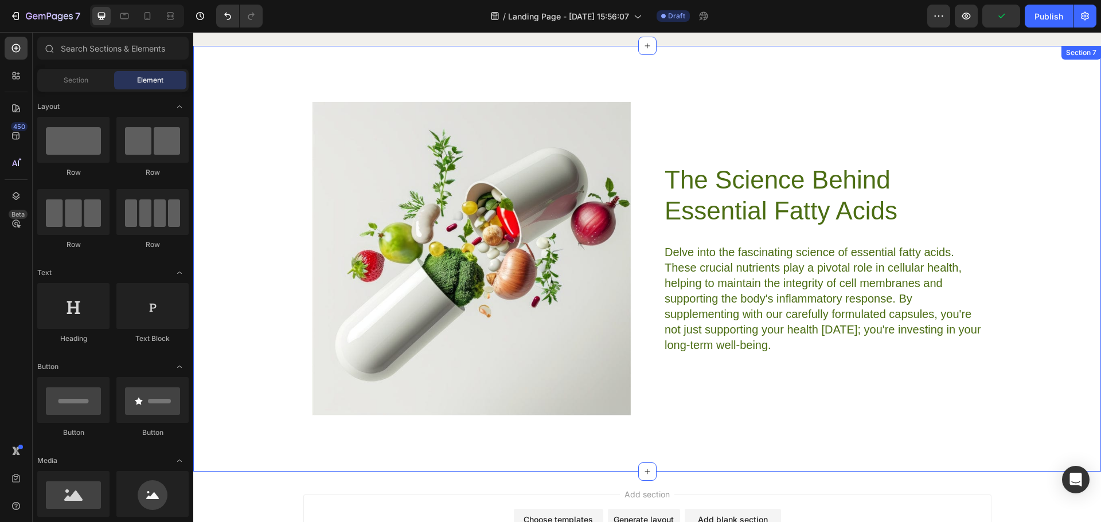
click at [1007, 197] on div "Image The Science Behind Essential Fatty Acids Heading Delve into the fascinati…" at bounding box center [647, 259] width 879 height 314
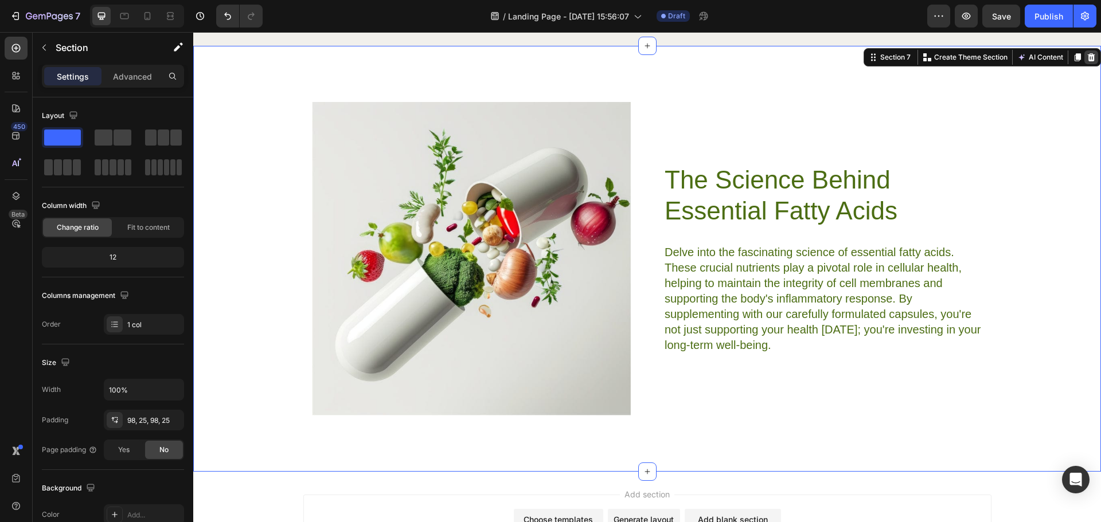
click at [1088, 56] on icon at bounding box center [1091, 57] width 7 height 8
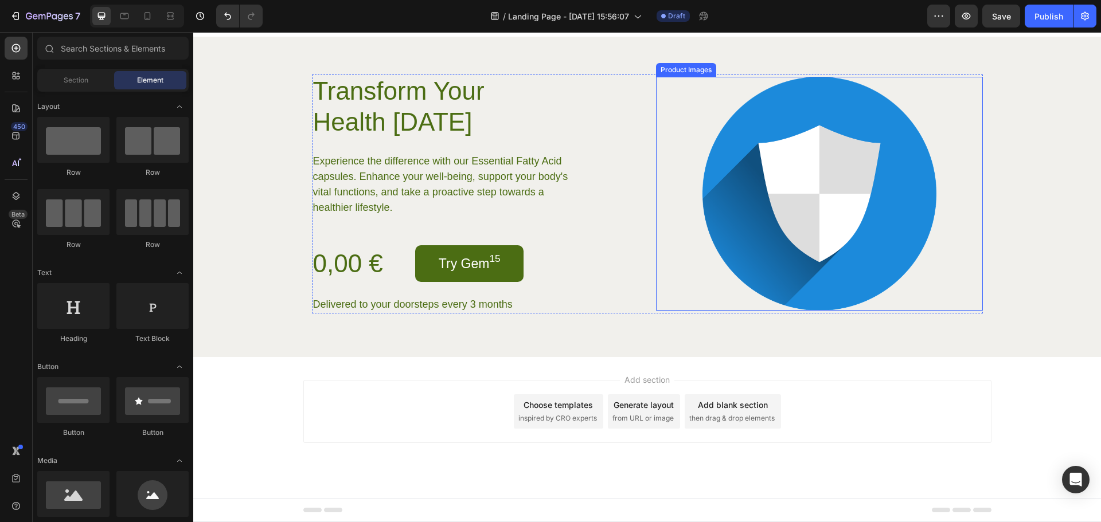
scroll to position [1121, 0]
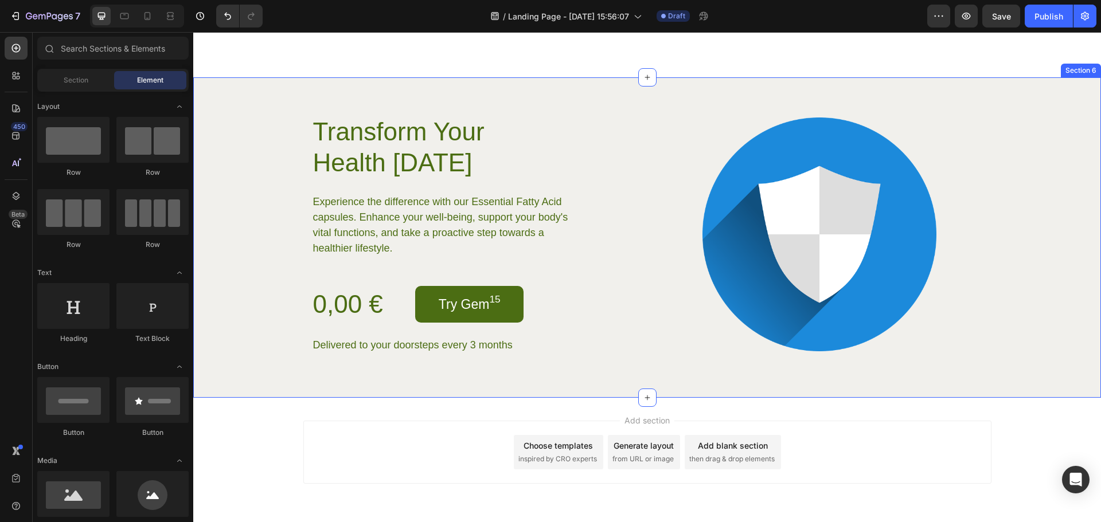
click at [1015, 173] on div "Transform Your Health [DATE] Heading Experience the difference with our Essenti…" at bounding box center [647, 237] width 908 height 320
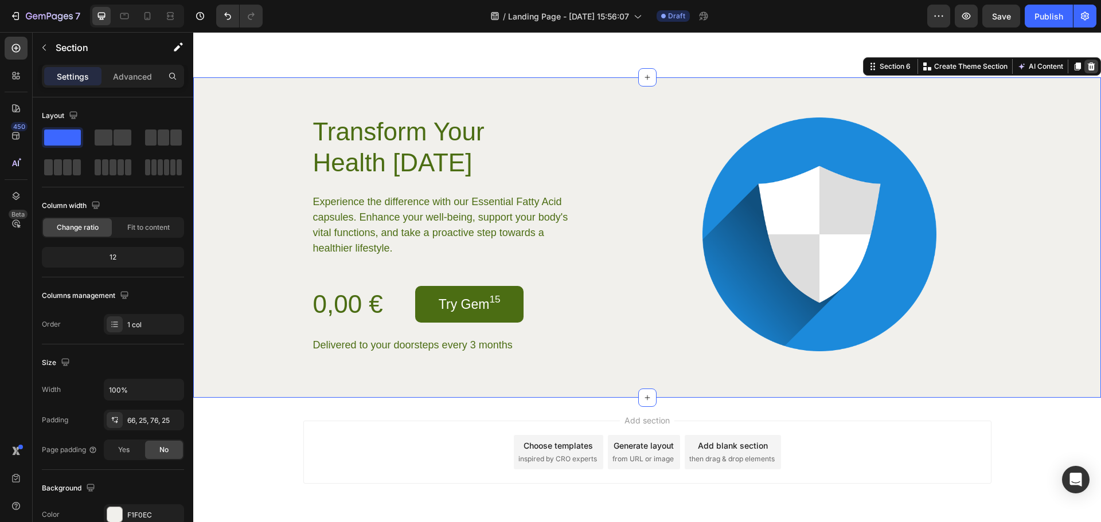
click at [1088, 71] on icon at bounding box center [1091, 66] width 7 height 8
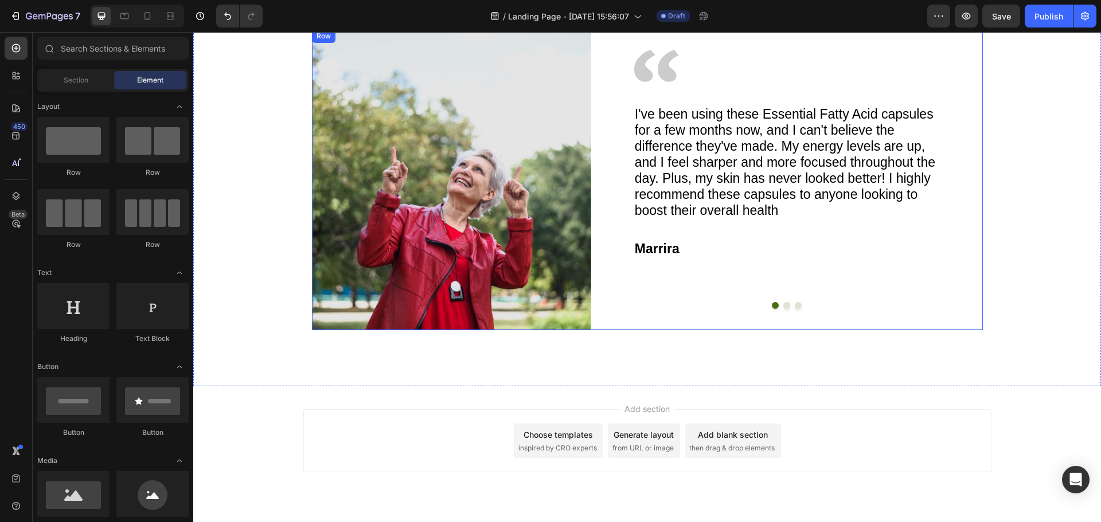
scroll to position [858, 0]
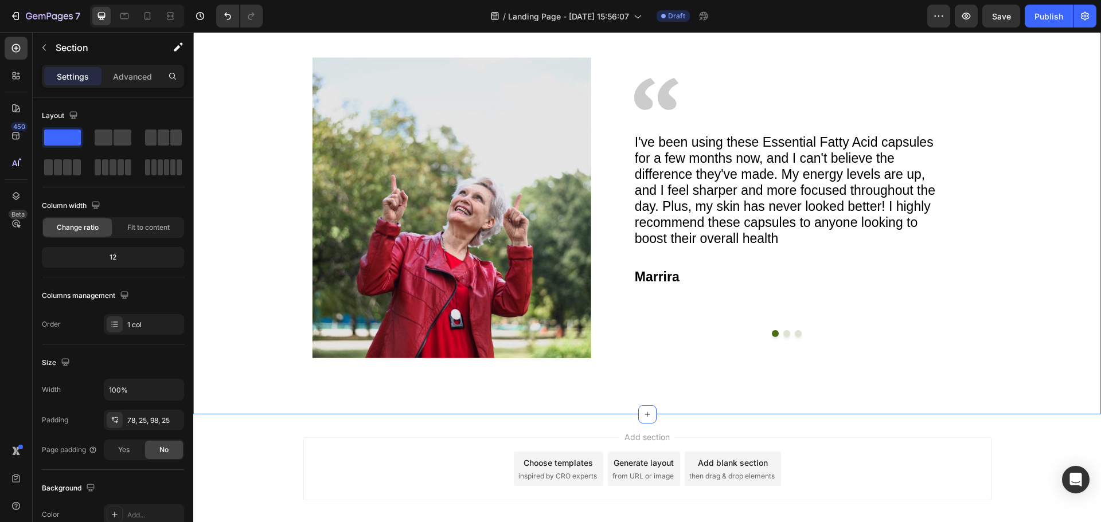
click at [996, 249] on div "Image Image I've been using these Essential Fatty Acid capsules for a few month…" at bounding box center [647, 207] width 879 height 301
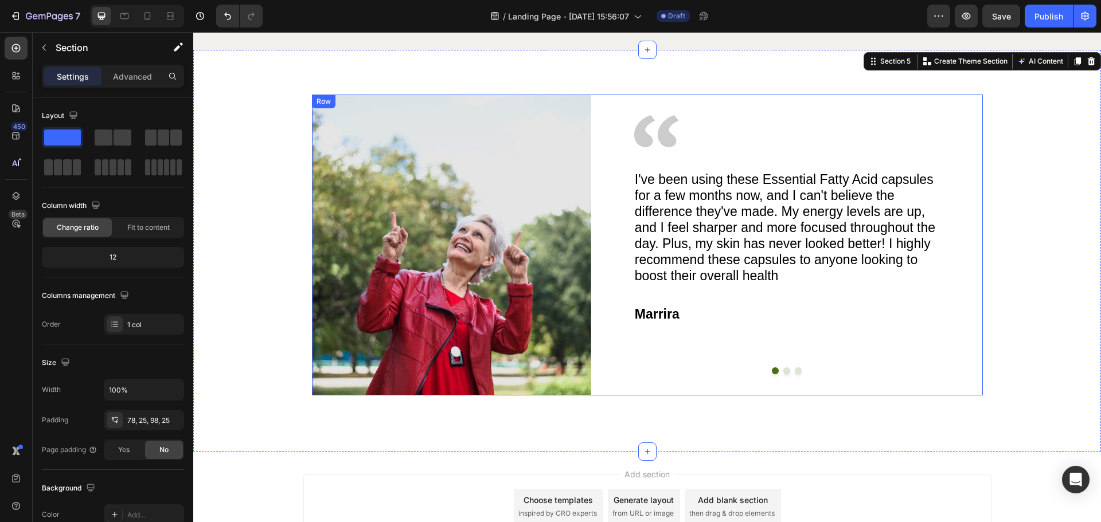
scroll to position [744, 0]
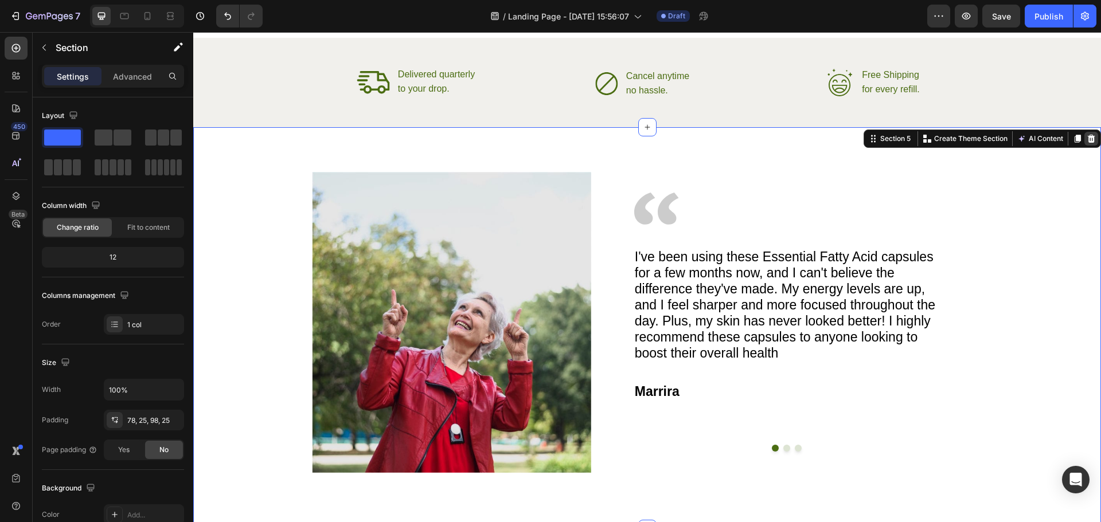
click at [1088, 139] on icon at bounding box center [1091, 139] width 7 height 8
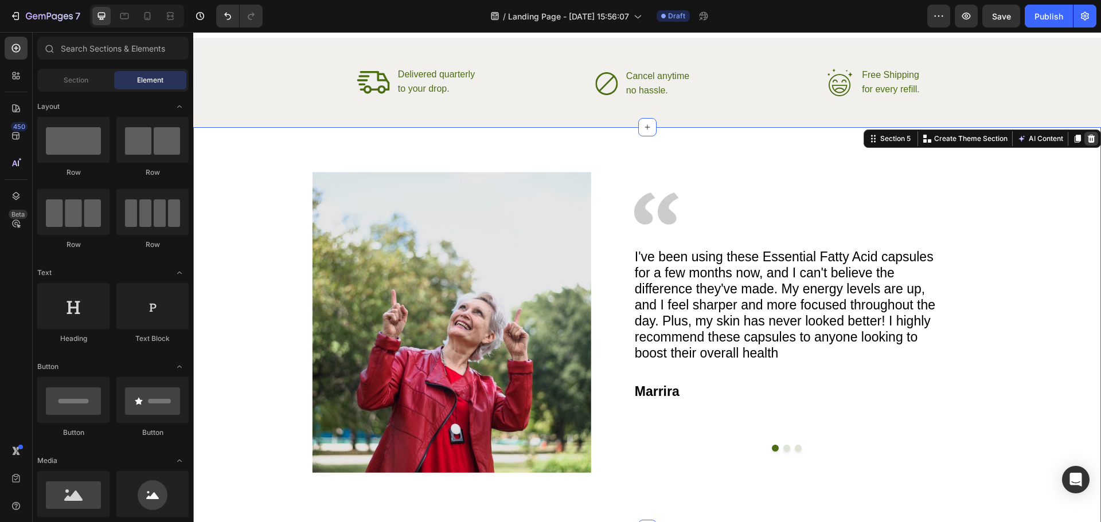
scroll to position [514, 0]
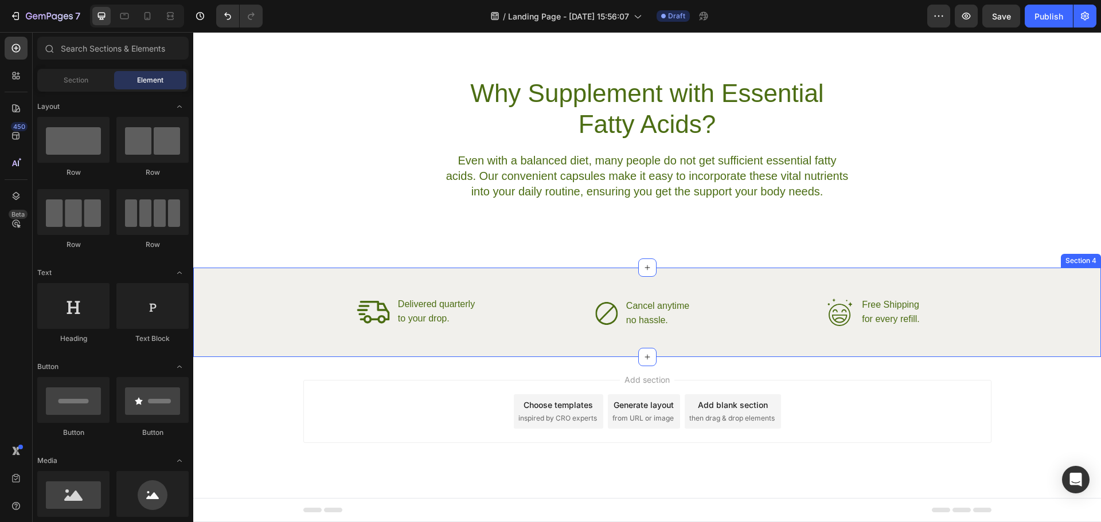
click at [1029, 306] on div "Icon Delivered quarterly Text Block to your drop. Text Block Advanced List Icon…" at bounding box center [647, 314] width 879 height 37
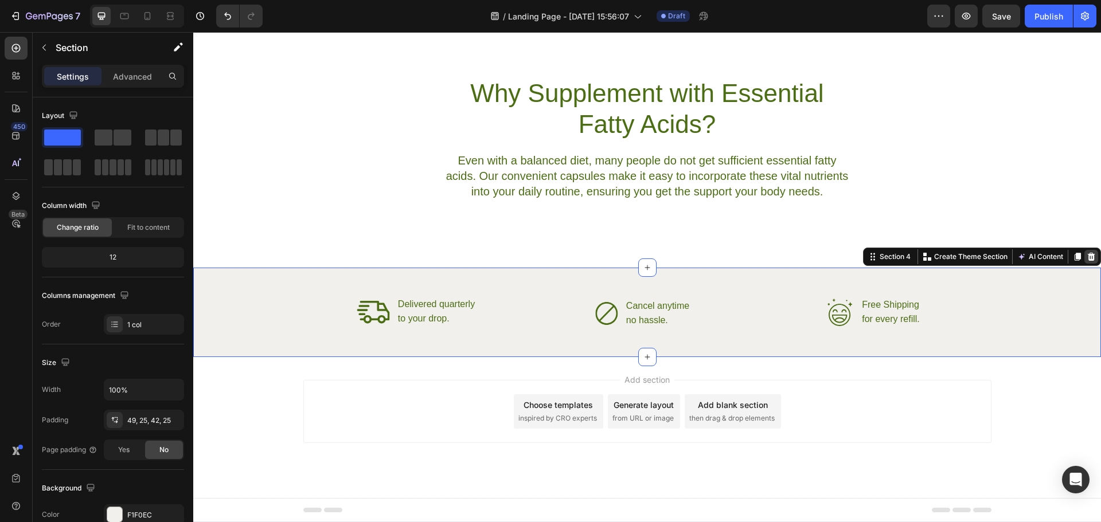
click at [1086, 257] on icon at bounding box center [1090, 256] width 9 height 9
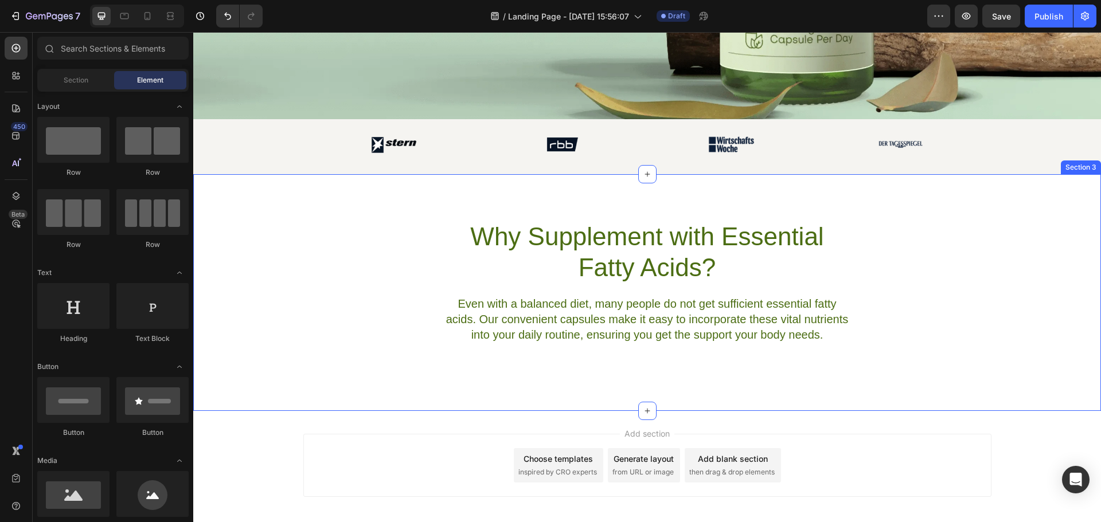
scroll to position [310, 0]
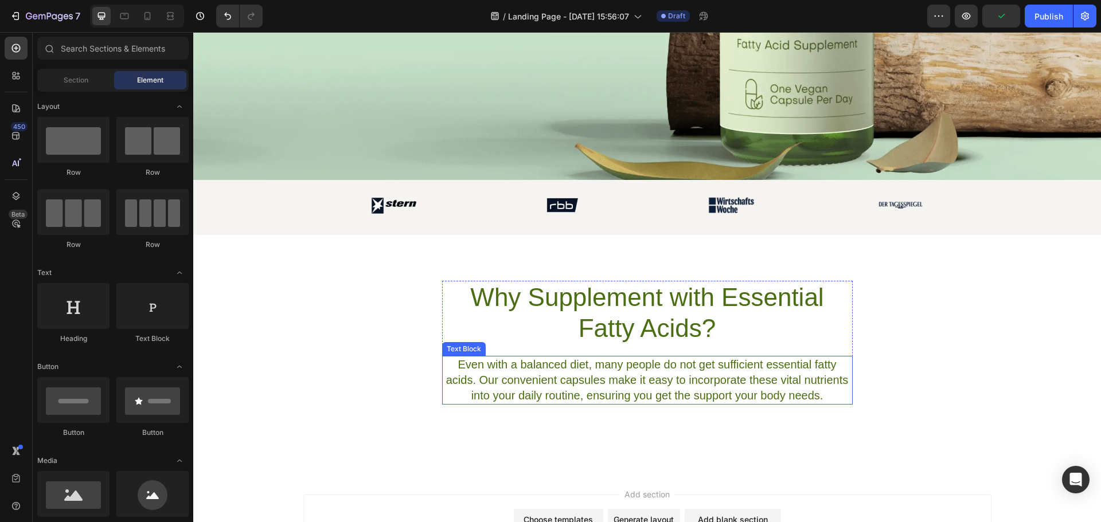
click at [596, 375] on p "Even with a balanced diet, many people do not get sufficient essential fatty ac…" at bounding box center [647, 380] width 408 height 46
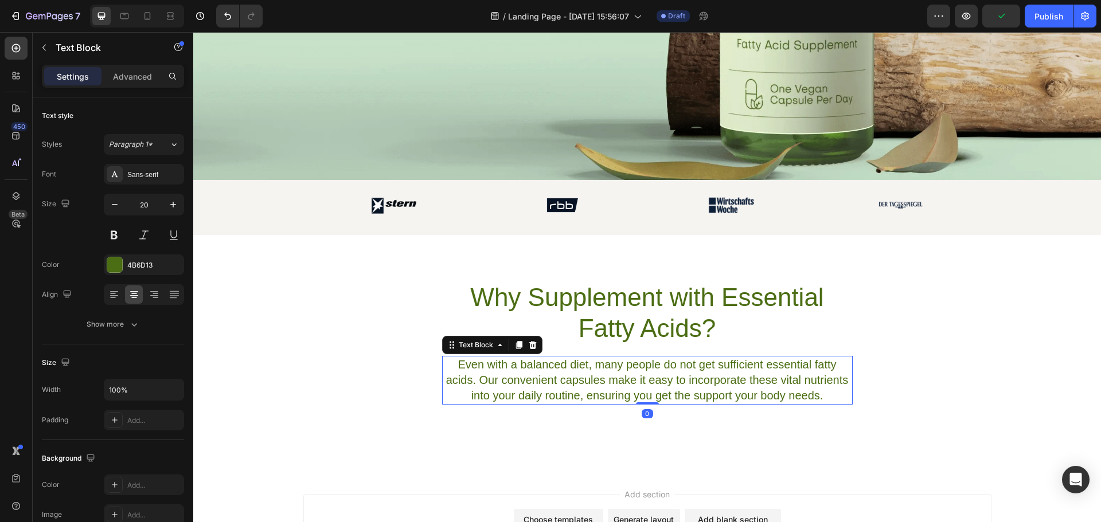
click at [591, 376] on p "Even with a balanced diet, many people do not get sufficient essential fatty ac…" at bounding box center [647, 380] width 408 height 46
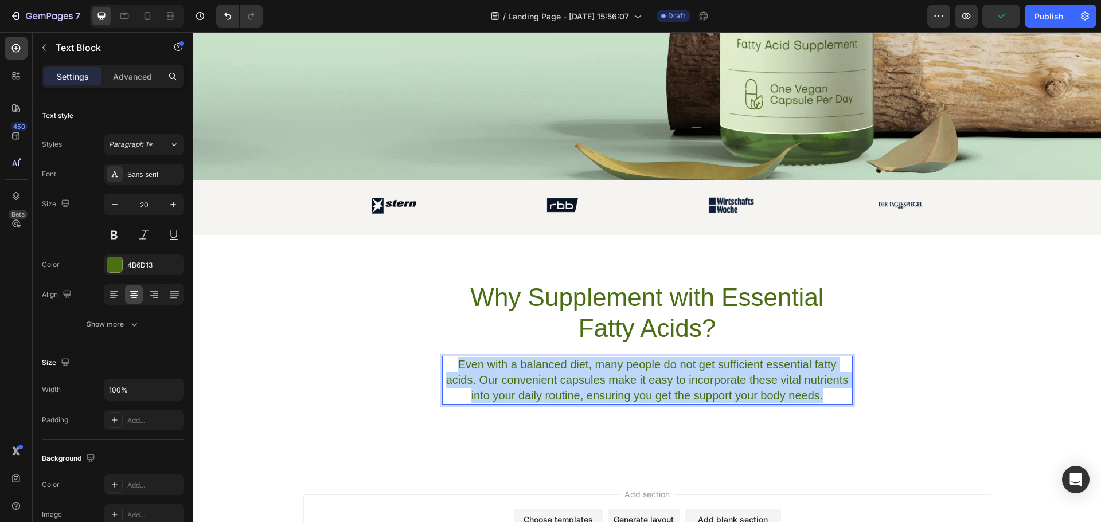
click at [591, 376] on p "Even with a balanced diet, many people do not get sufficient essential fatty ac…" at bounding box center [647, 380] width 408 height 46
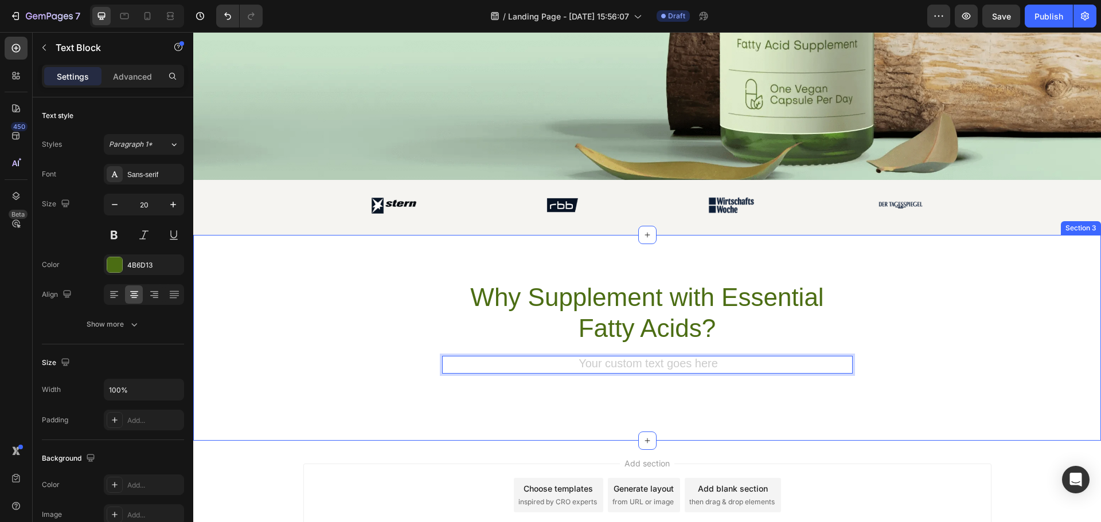
click at [681, 394] on div "Why Supplement with Essential Fatty Acids? Heading Text Block 0 Row Section 3" at bounding box center [647, 338] width 908 height 206
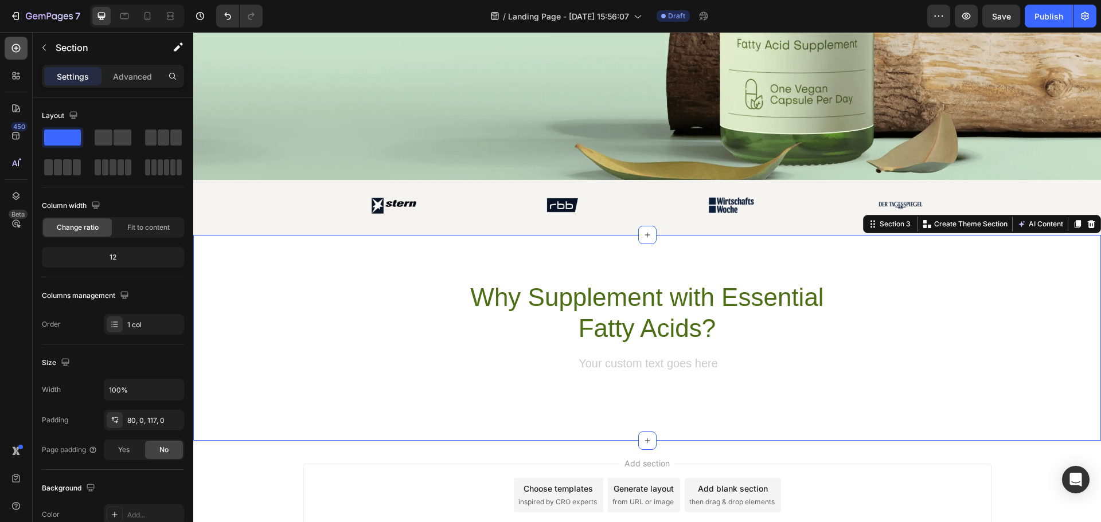
drag, startPoint x: 10, startPoint y: 175, endPoint x: 18, endPoint y: 48, distance: 127.6
click at [18, 48] on icon at bounding box center [15, 47] width 11 height 11
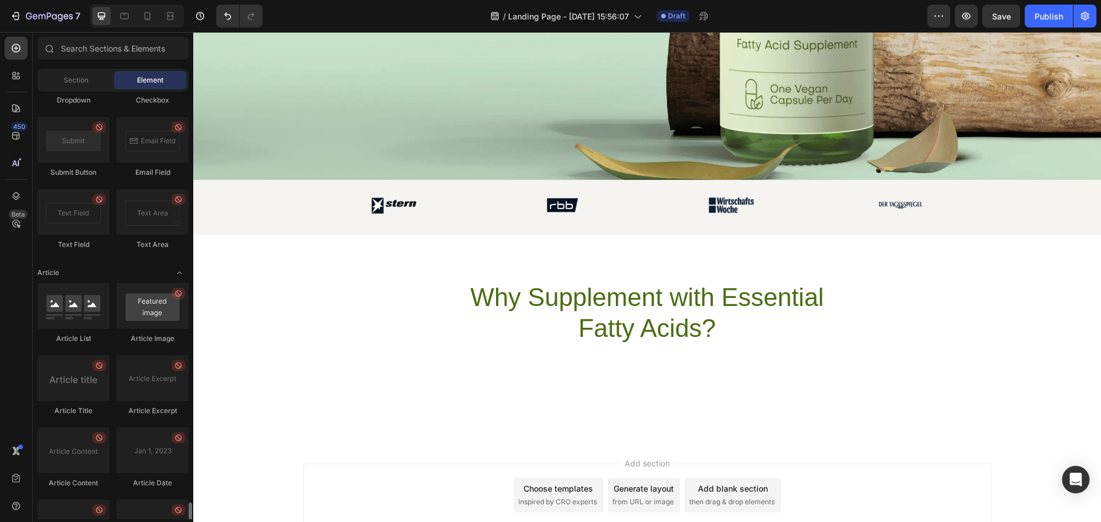
scroll to position [2970, 0]
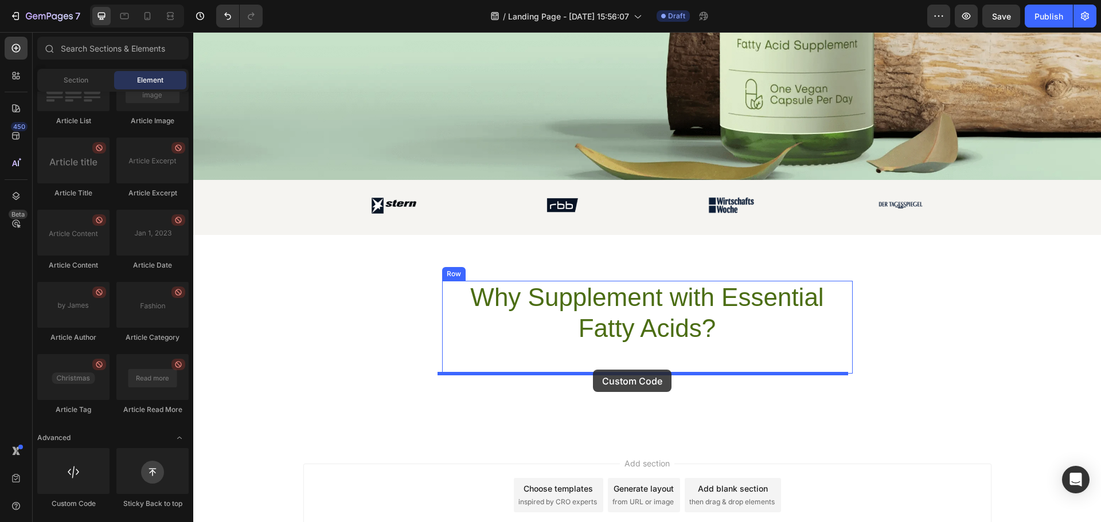
drag, startPoint x: 269, startPoint y: 499, endPoint x: 593, endPoint y: 370, distance: 348.3
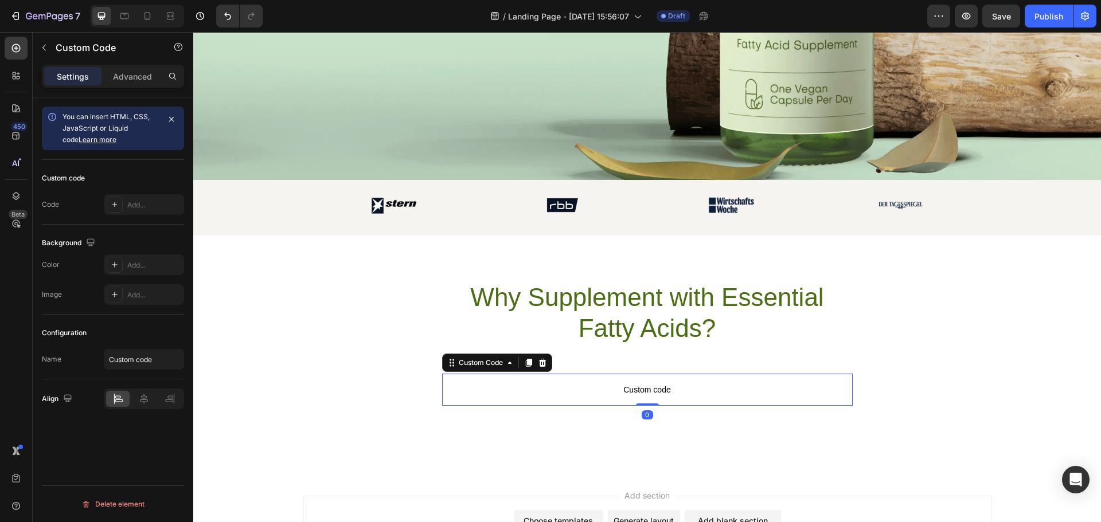
click at [645, 385] on span "Custom code" at bounding box center [647, 390] width 410 height 14
click at [116, 123] on div "You can insert HTML, CSS, JavaScript or Liquid code Learn more" at bounding box center [110, 128] width 96 height 34
click at [144, 202] on div "Add..." at bounding box center [154, 205] width 54 height 10
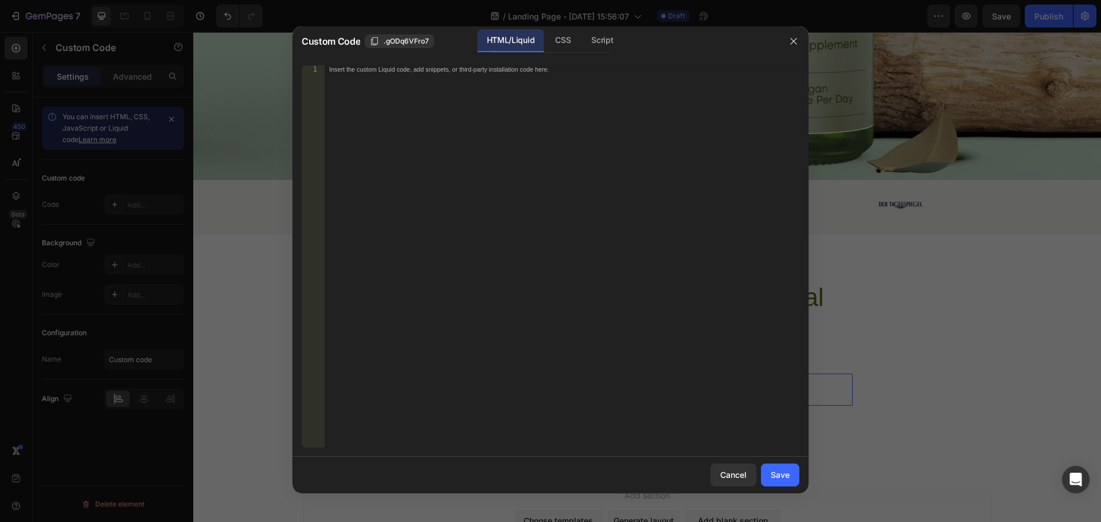
click at [503, 103] on div "Insert the custom Liquid code, add snippets, or third-party installation code h…" at bounding box center [561, 264] width 475 height 398
paste textarea "</iframe>"
type textarea "</iframe>"
click at [780, 471] on div "Save" at bounding box center [780, 475] width 19 height 12
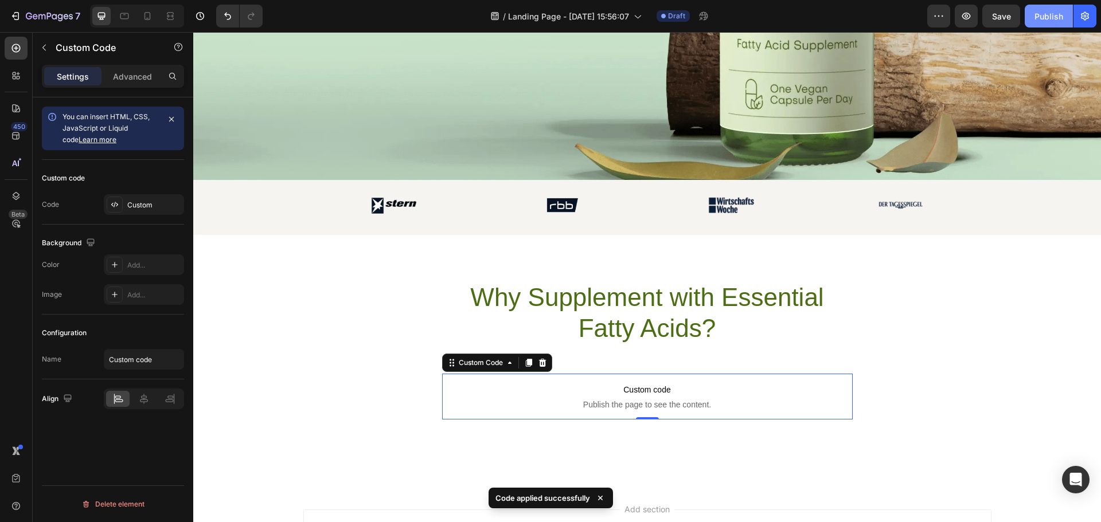
click at [1051, 13] on div "Publish" at bounding box center [1048, 16] width 29 height 12
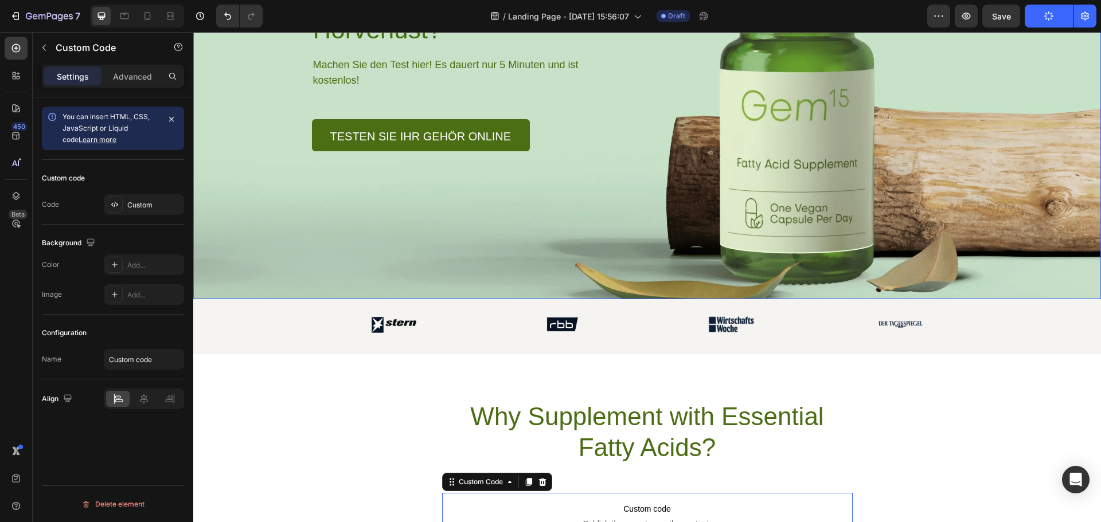
scroll to position [195, 0]
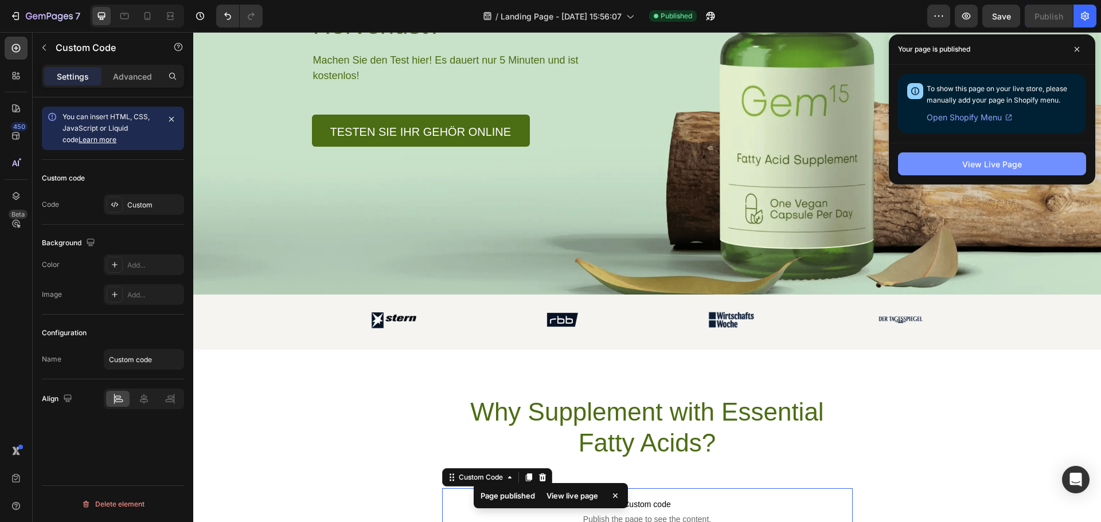
click at [969, 161] on div "View Live Page" at bounding box center [992, 164] width 60 height 12
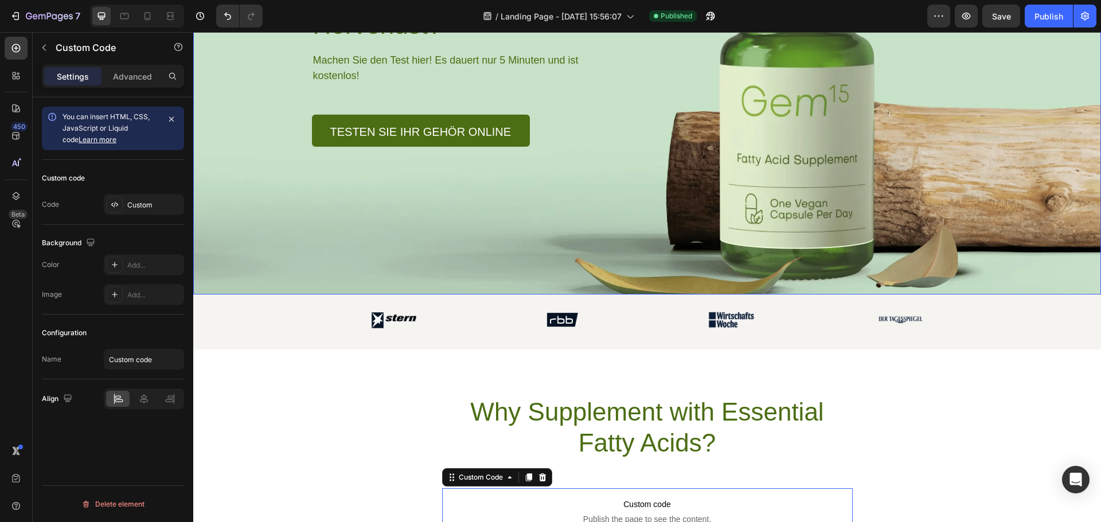
click at [660, 177] on div "Background Image" at bounding box center [647, 78] width 908 height 434
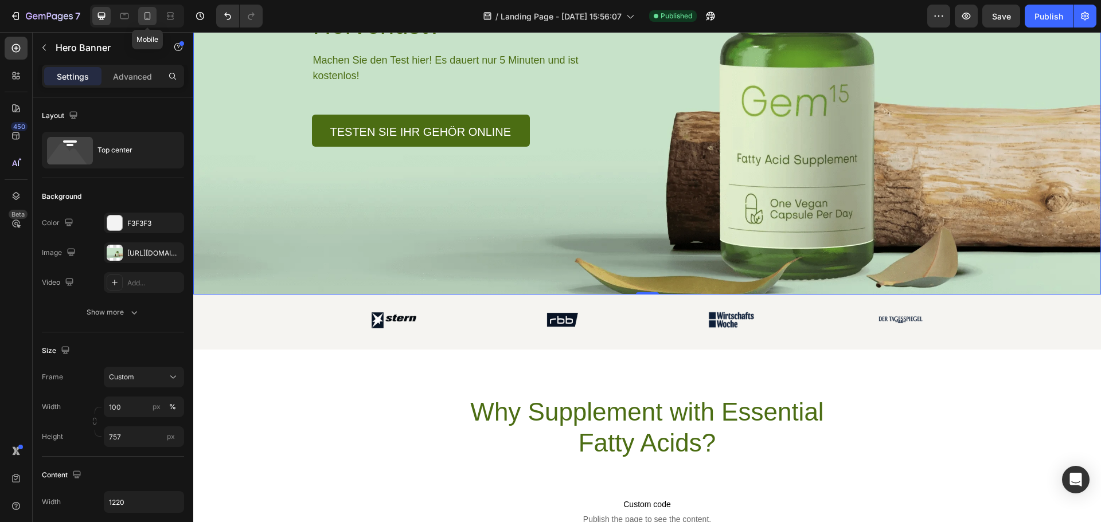
click at [146, 19] on icon at bounding box center [147, 16] width 6 height 8
type input "Auto"
type input "100%"
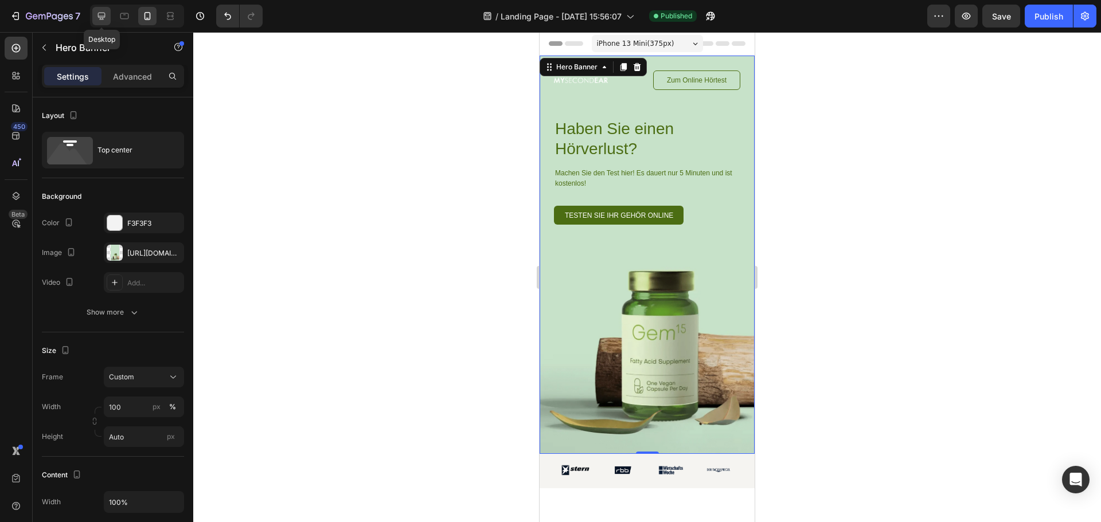
click at [101, 15] on icon at bounding box center [101, 15] width 11 height 11
type input "757"
type input "1220"
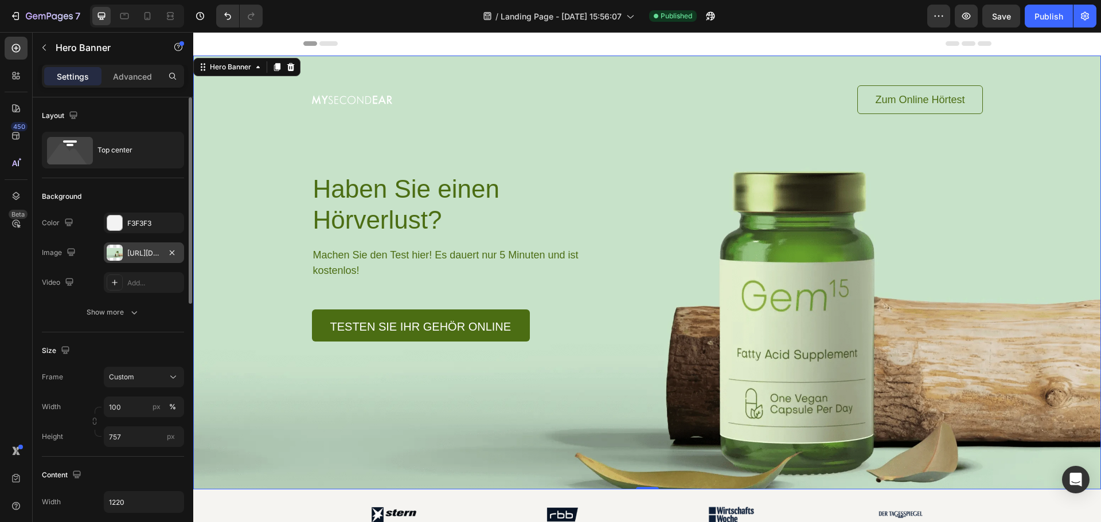
click at [134, 254] on div "[URL][DOMAIN_NAME]" at bounding box center [143, 253] width 33 height 10
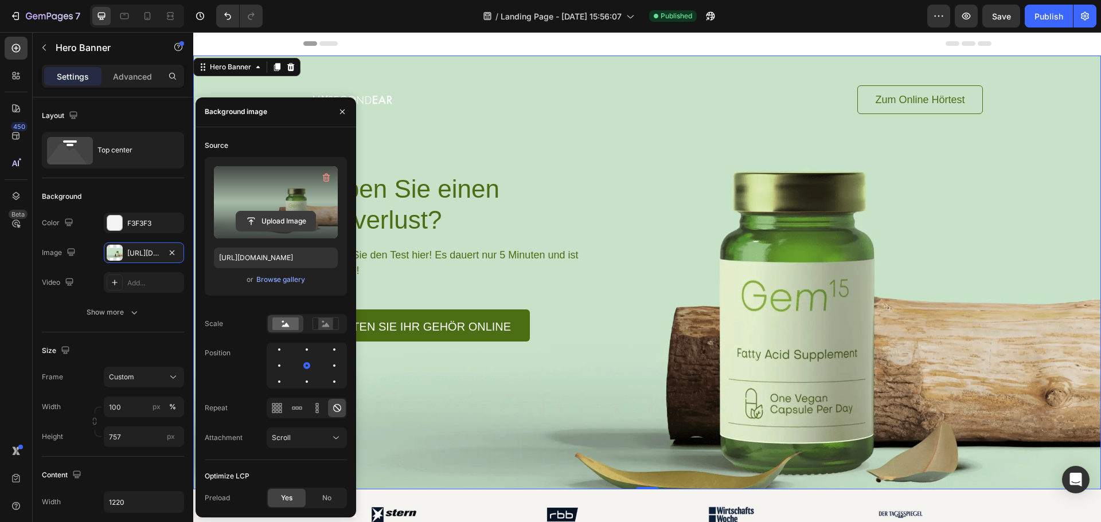
click at [276, 224] on input "file" at bounding box center [275, 221] width 79 height 19
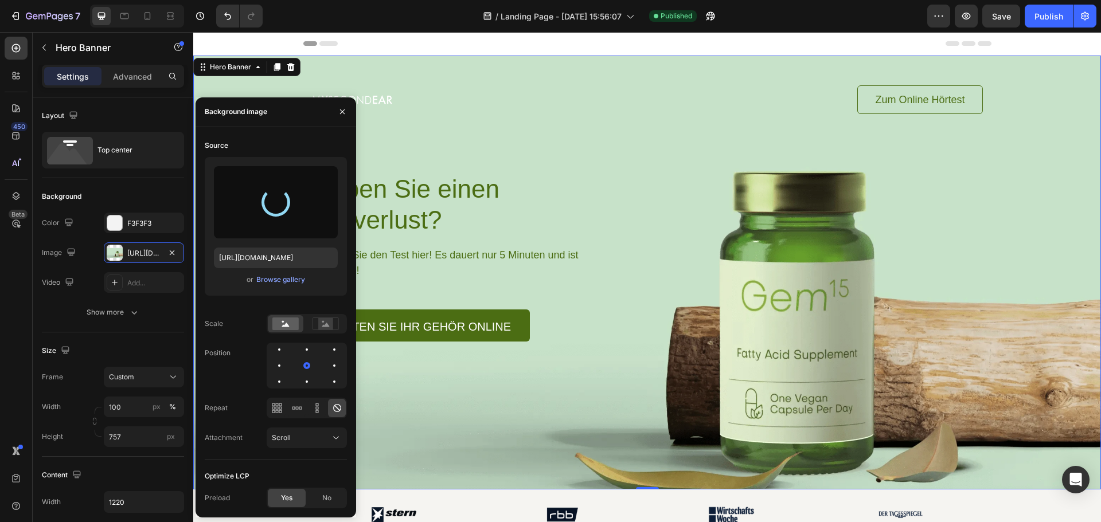
type input "[URL][DOMAIN_NAME]"
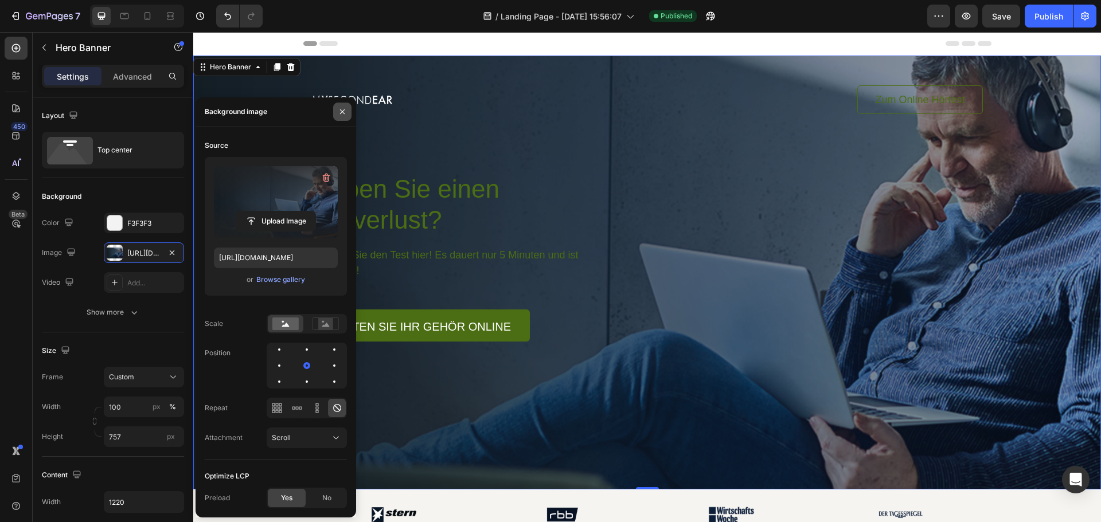
click at [341, 110] on icon "button" at bounding box center [342, 111] width 9 height 9
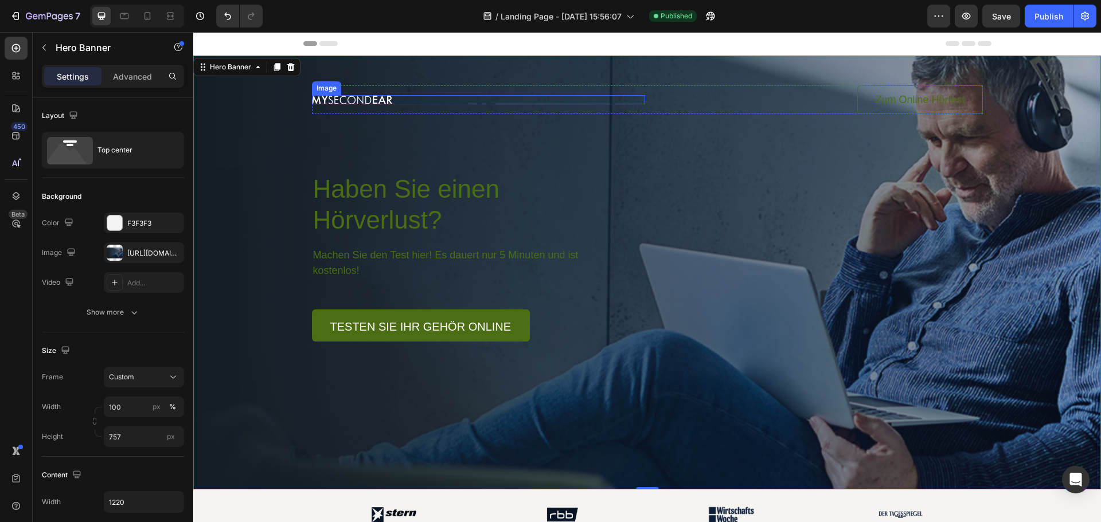
click at [343, 101] on img at bounding box center [352, 99] width 80 height 9
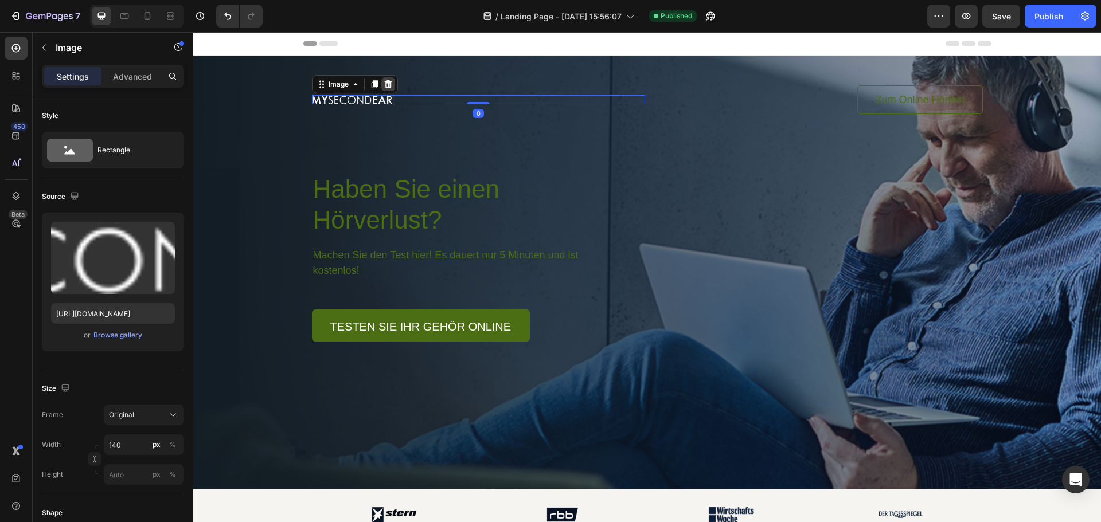
click at [385, 84] on icon at bounding box center [387, 84] width 7 height 8
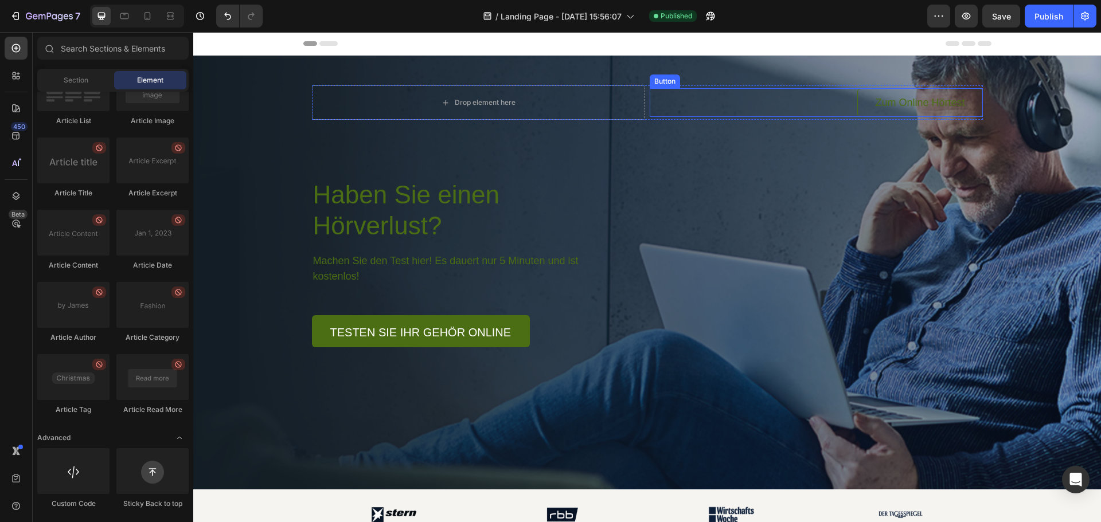
click at [811, 100] on div "Zum Online Hörtest Button" at bounding box center [816, 102] width 333 height 29
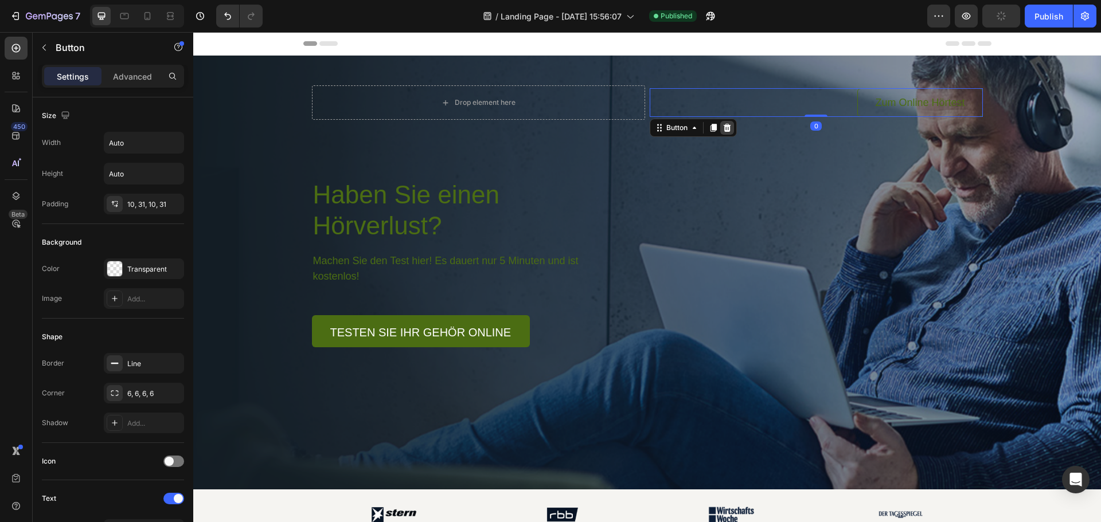
click at [722, 130] on icon at bounding box center [726, 127] width 9 height 9
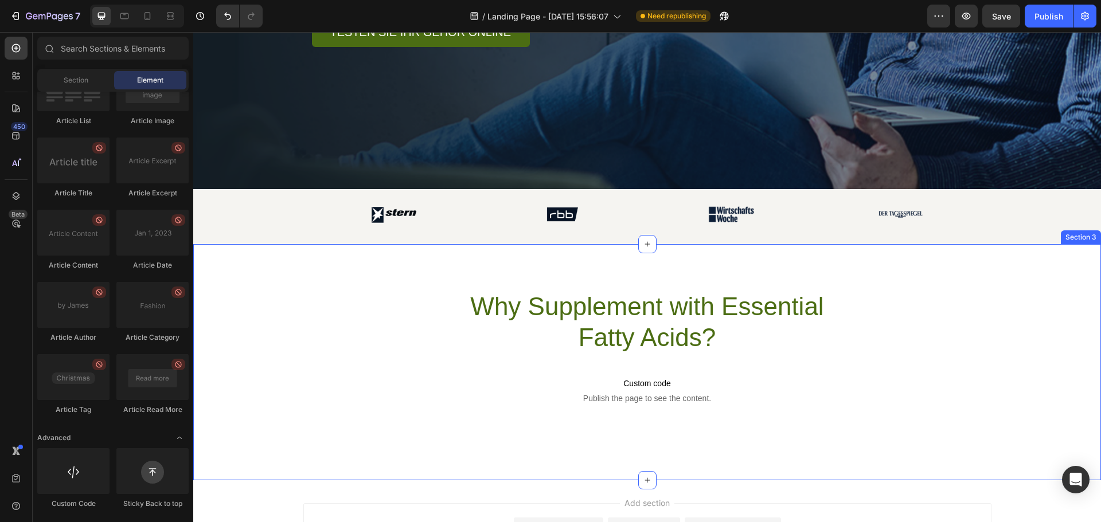
scroll to position [344, 0]
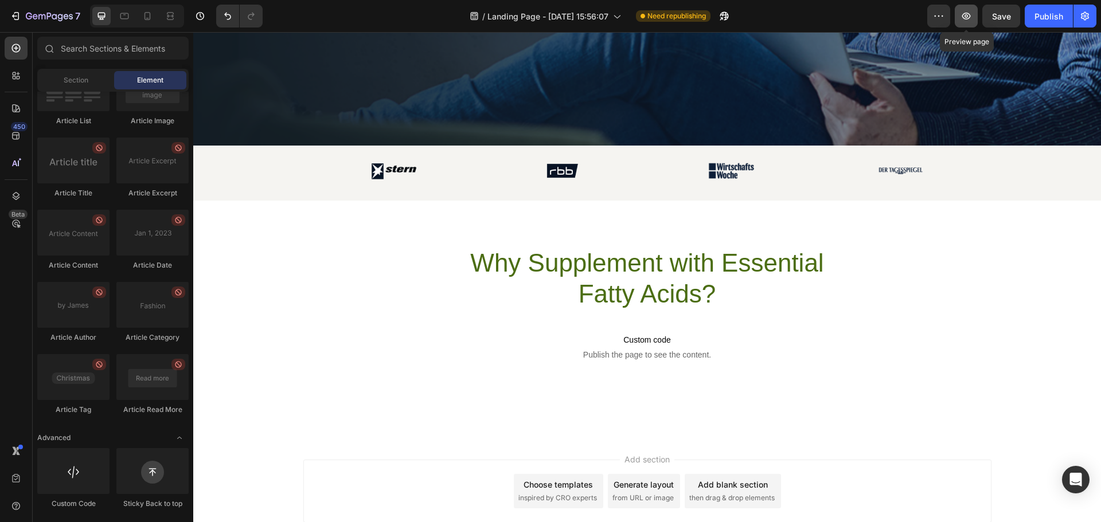
click at [968, 14] on icon "button" at bounding box center [965, 15] width 11 height 11
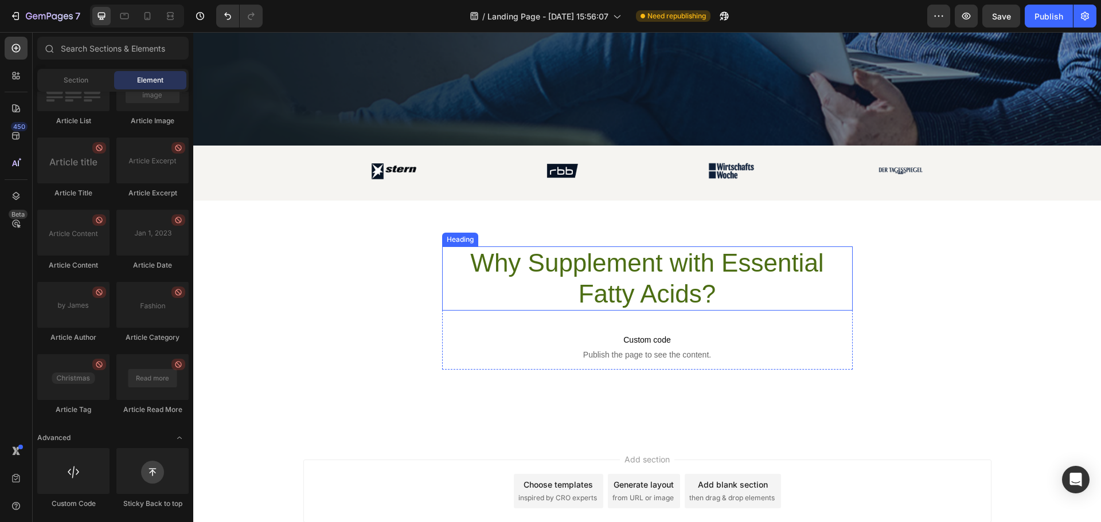
scroll to position [57, 0]
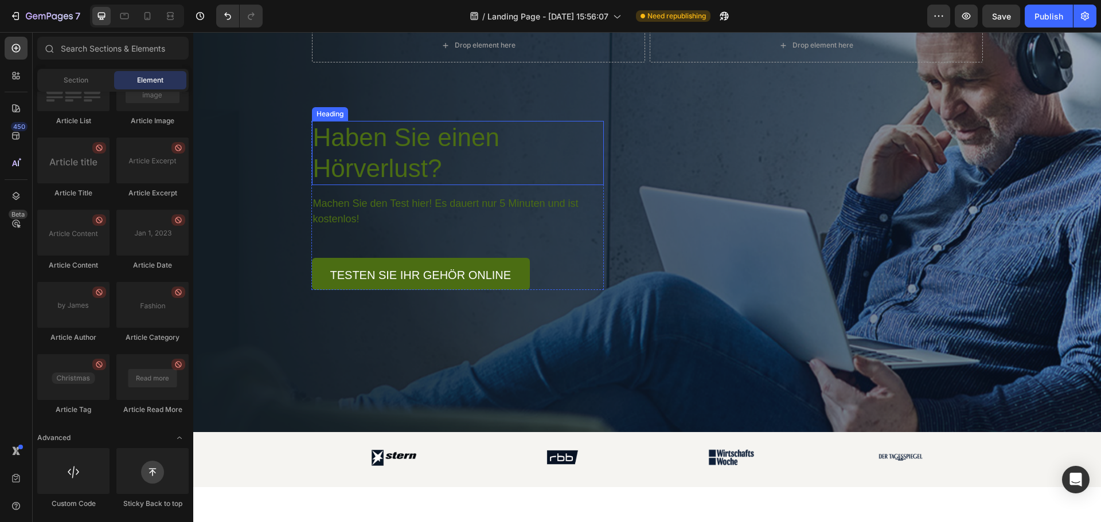
click at [366, 146] on h1 "Haben Sie einen Hörverlust?" at bounding box center [458, 153] width 292 height 64
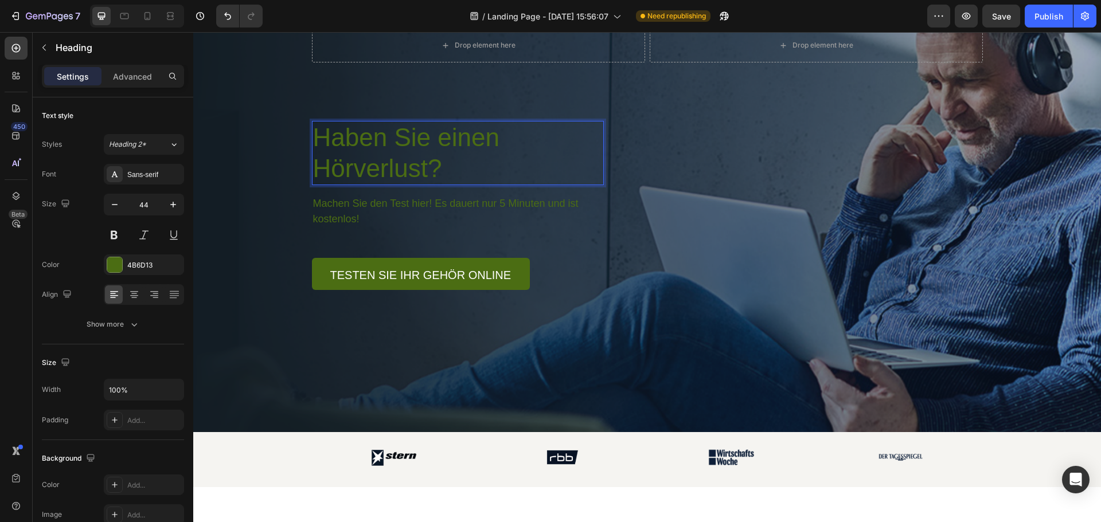
click at [366, 146] on p "Haben Sie einen Hörverlust?" at bounding box center [458, 153] width 290 height 62
click at [150, 177] on div "Sans-serif" at bounding box center [154, 175] width 54 height 10
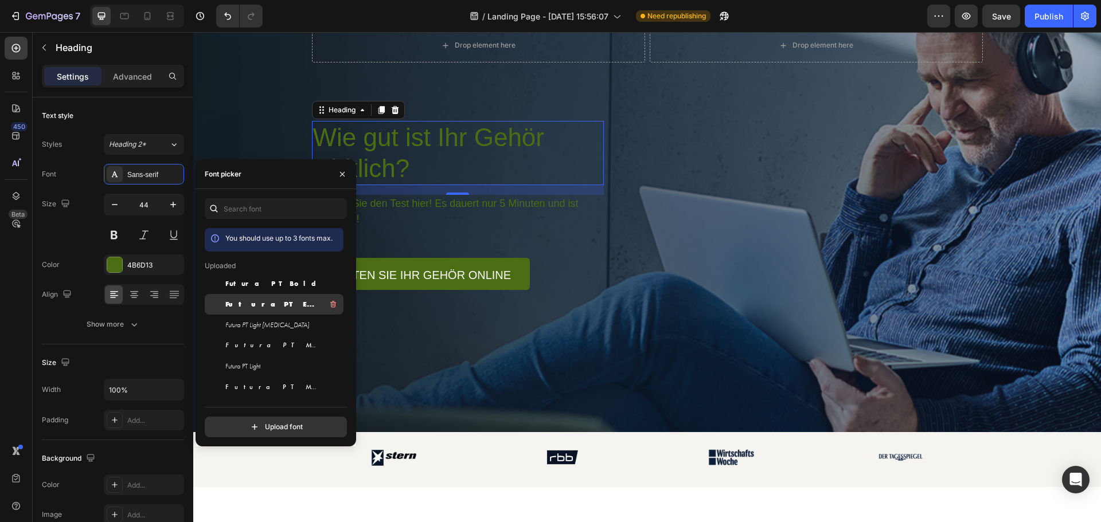
click at [272, 304] on span "Futura PT Extra Bold" at bounding box center [272, 304] width 95 height 10
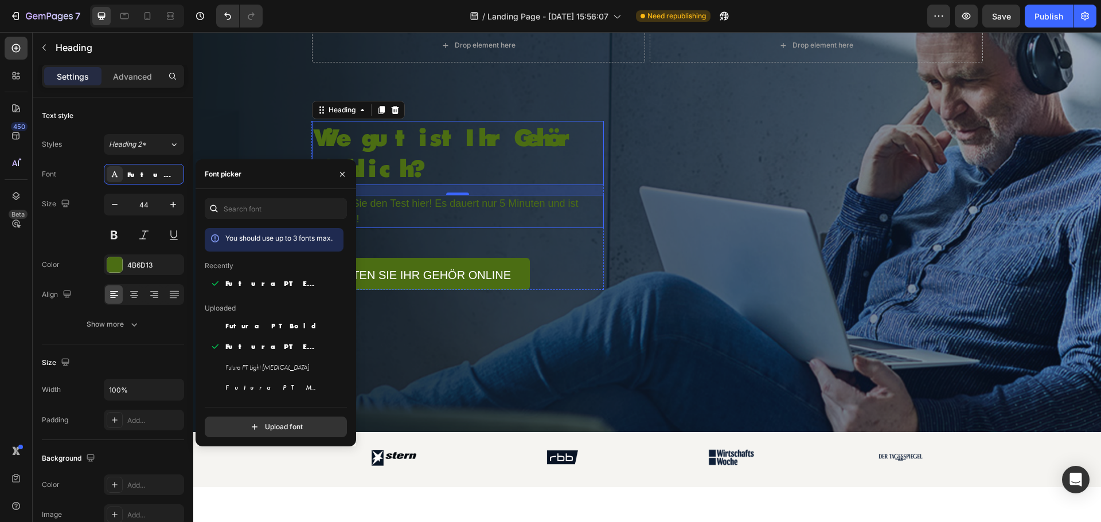
click at [412, 200] on p "Machen Sie den Test hier! Es dauert nur 5 Minuten und ist kostenlos!" at bounding box center [457, 211] width 289 height 31
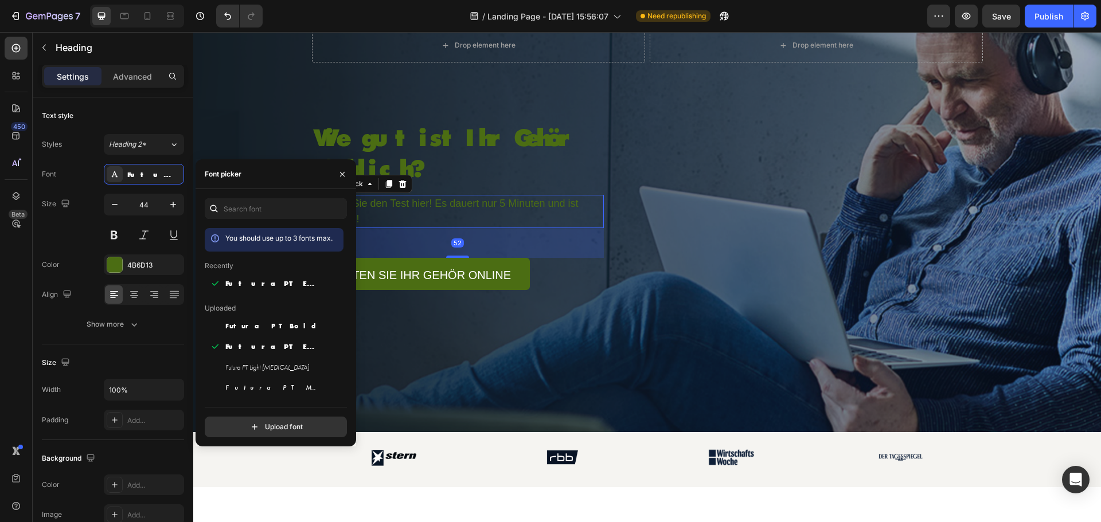
click at [412, 200] on p "Machen Sie den Test hier! Es dauert nur 5 Minuten und ist kostenlos!" at bounding box center [457, 211] width 289 height 31
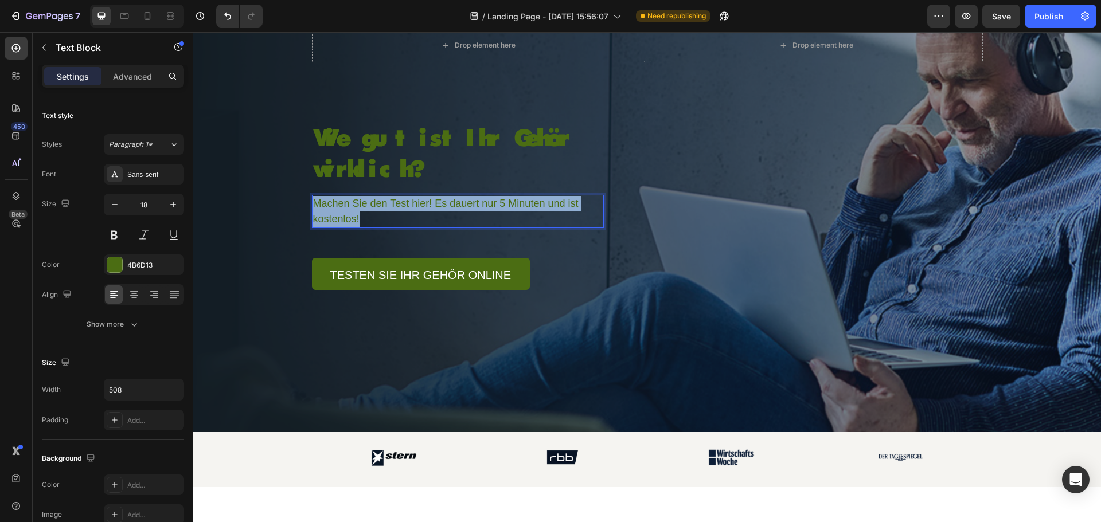
click at [412, 200] on p "Machen Sie den Test hier! Es dauert nur 5 Minuten und ist kostenlos!" at bounding box center [457, 211] width 289 height 31
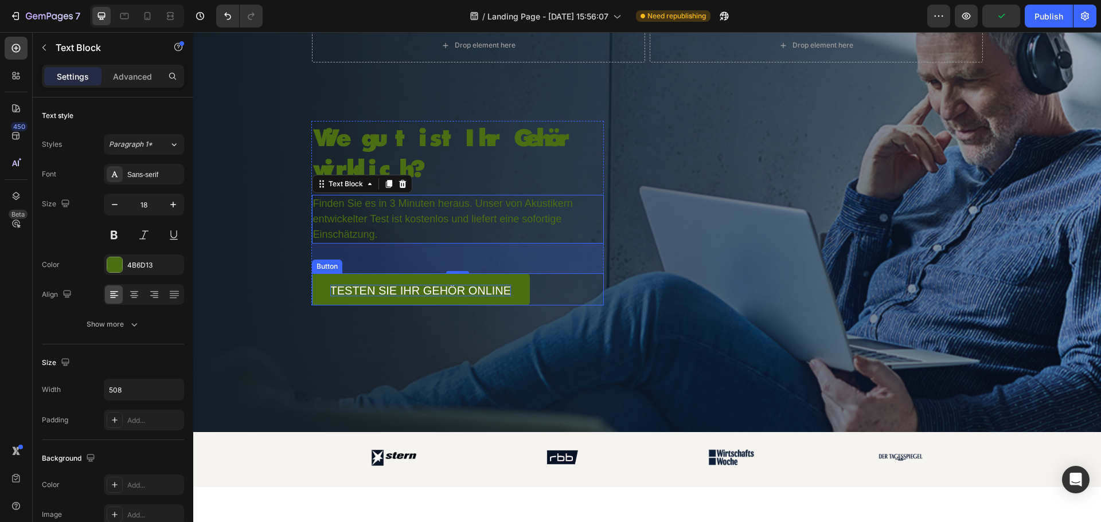
click at [371, 286] on p "Testen sie ihr gehör online" at bounding box center [420, 290] width 181 height 11
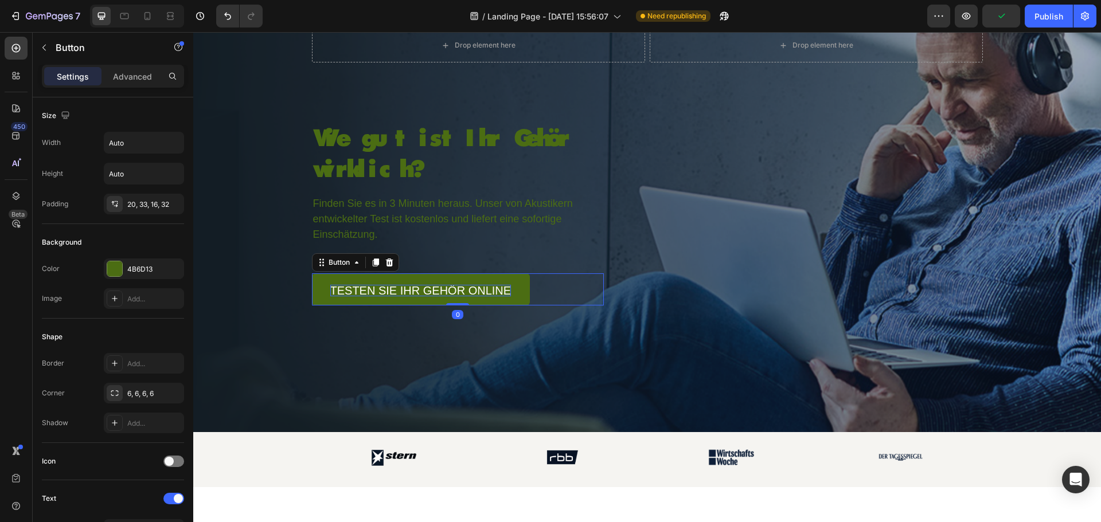
click at [371, 286] on p "Testen sie ihr gehör online" at bounding box center [420, 290] width 181 height 11
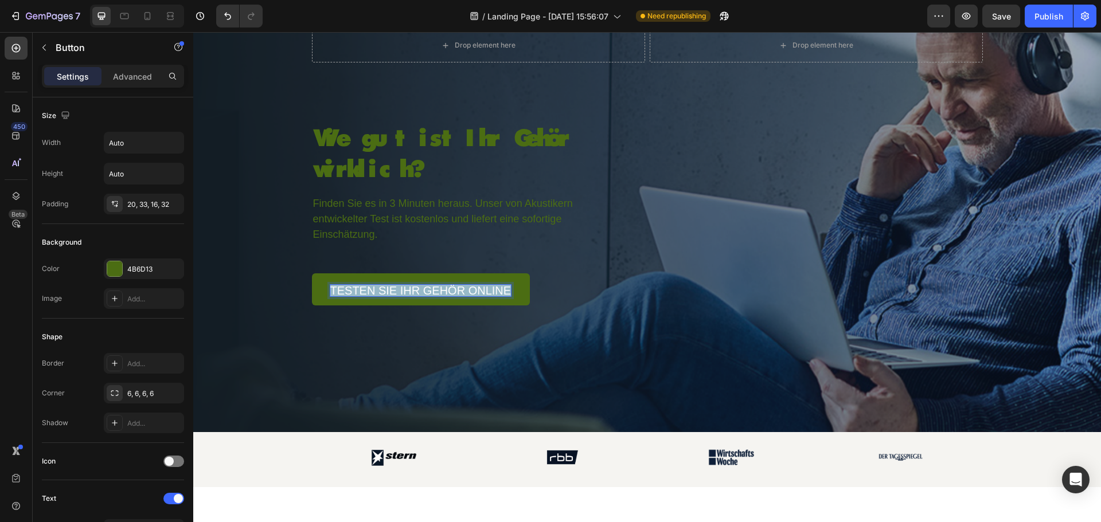
click at [371, 286] on p "Testen sie ihr gehör online" at bounding box center [420, 290] width 181 height 11
click at [372, 294] on p "MEIN GEHÖR JETZT TESTEN" at bounding box center [409, 290] width 159 height 11
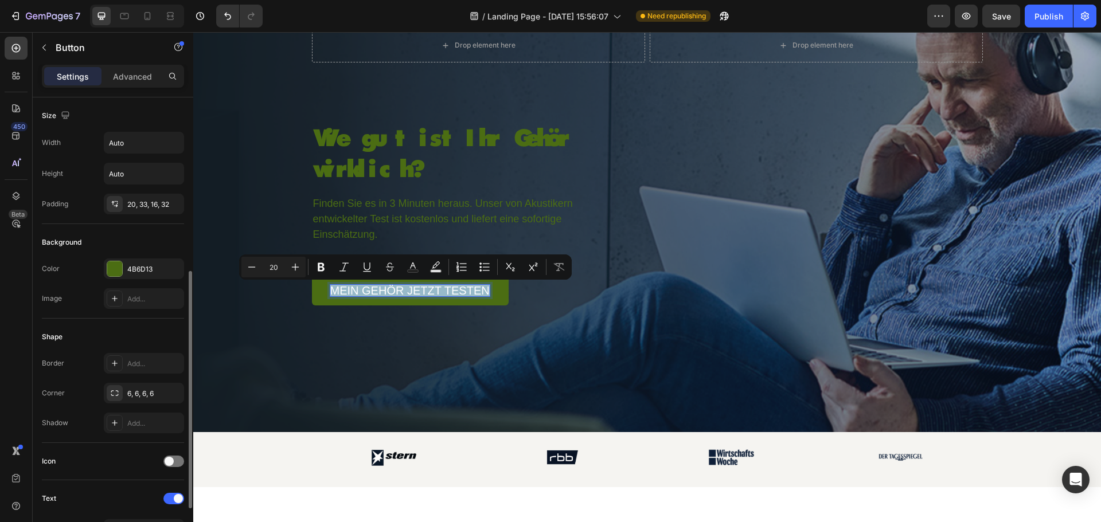
scroll to position [115, 0]
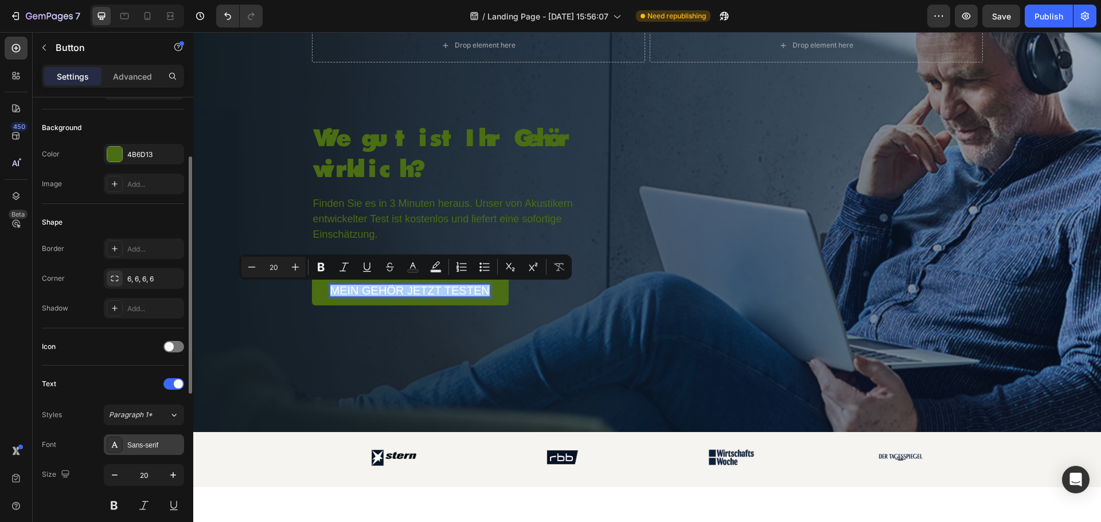
click at [148, 441] on div "Sans-serif" at bounding box center [154, 445] width 54 height 10
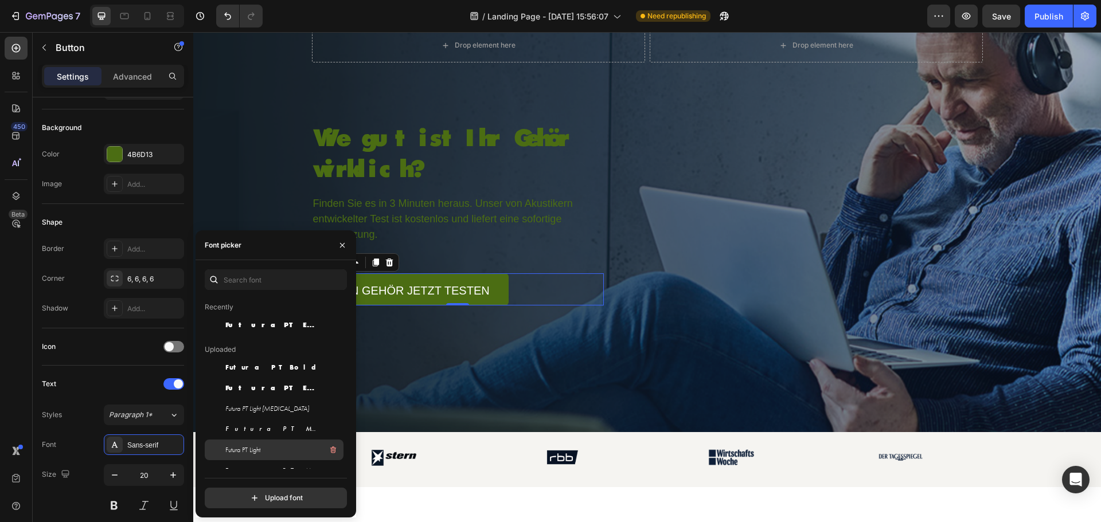
scroll to position [57, 0]
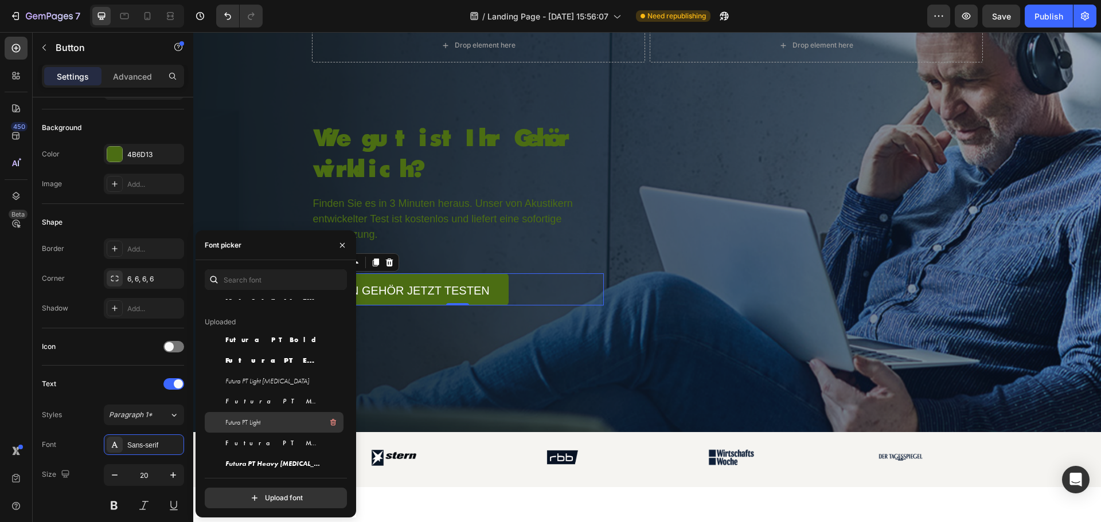
click at [294, 417] on div "Futura PT Light" at bounding box center [283, 423] width 116 height 14
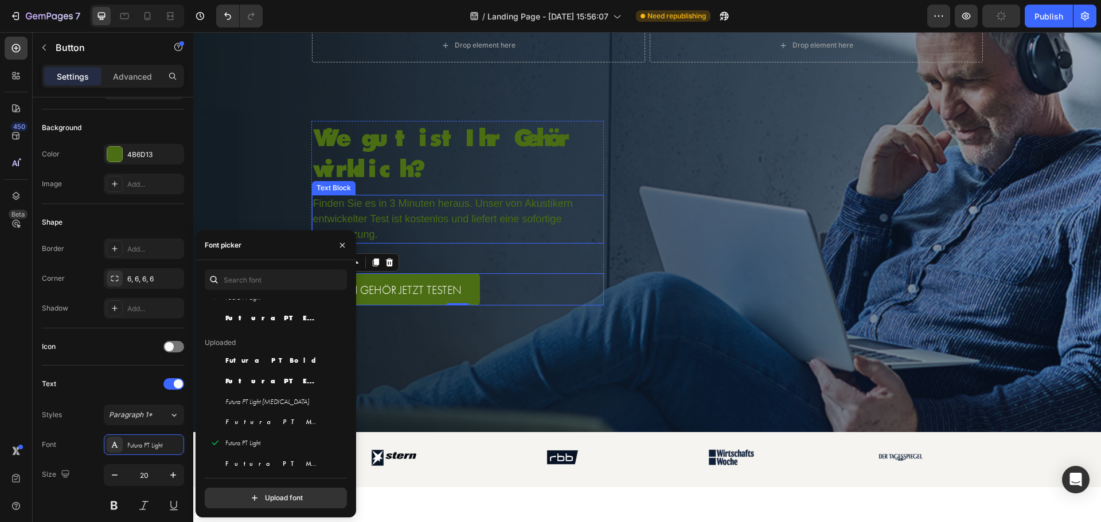
click at [438, 213] on p "Finden Sie es in 3 Minuten heraus. Unser von Akustikern entwickelter Test ist k…" at bounding box center [457, 219] width 289 height 46
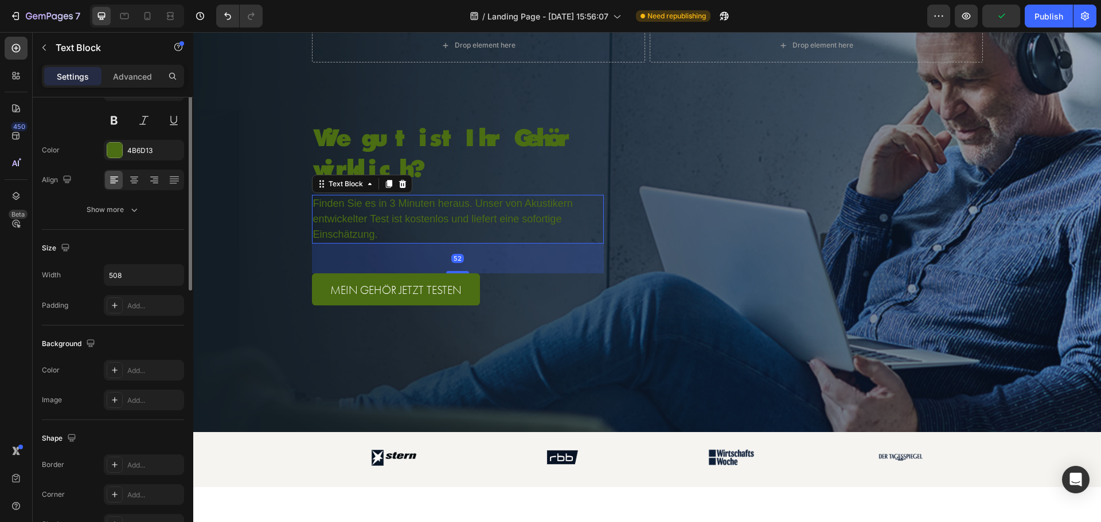
scroll to position [0, 0]
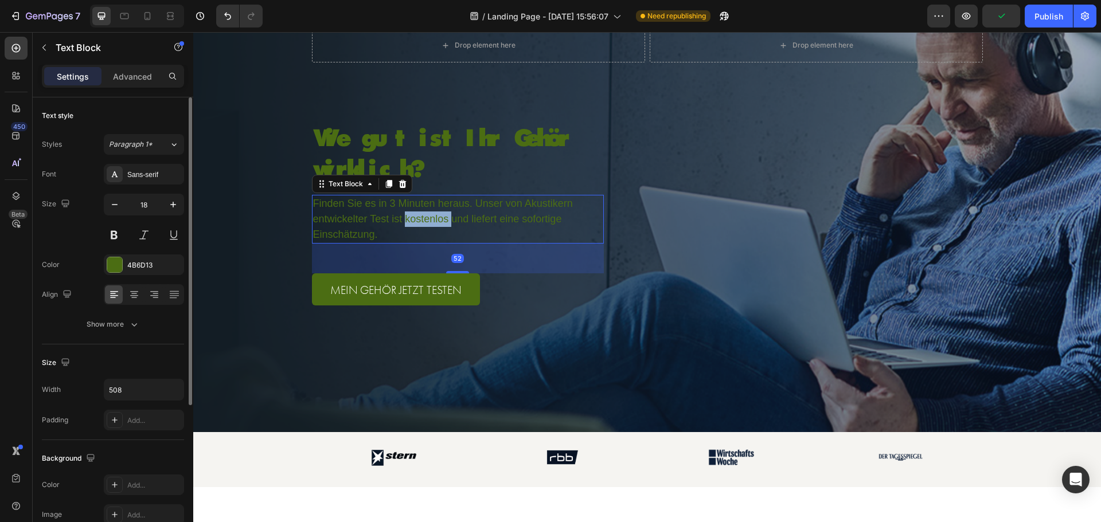
click at [438, 213] on p "Finden Sie es in 3 Minuten heraus. Unser von Akustikern entwickelter Test ist k…" at bounding box center [457, 219] width 289 height 46
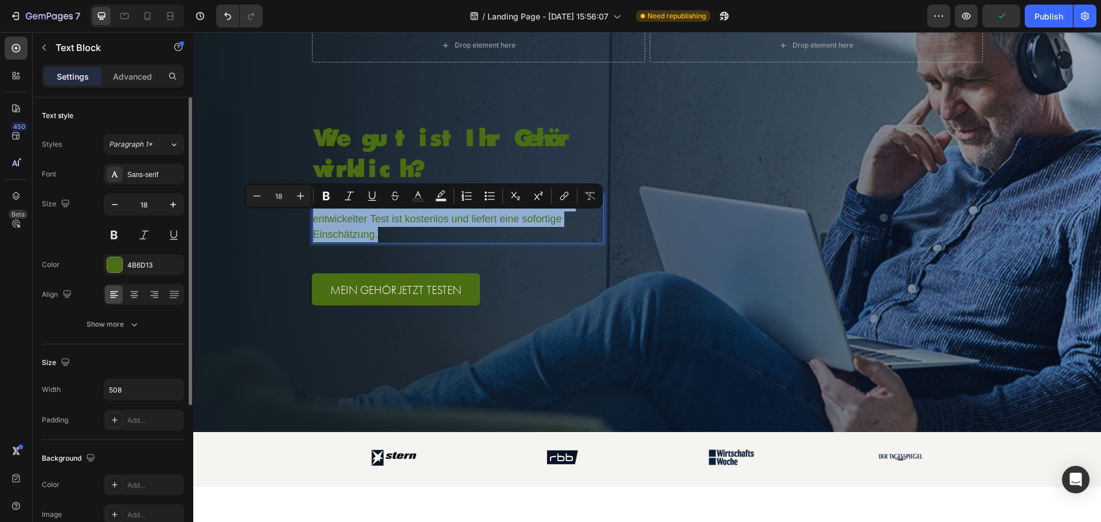
click at [438, 213] on p "Finden Sie es in 3 Minuten heraus. Unser von Akustikern entwickelter Test ist k…" at bounding box center [457, 219] width 289 height 46
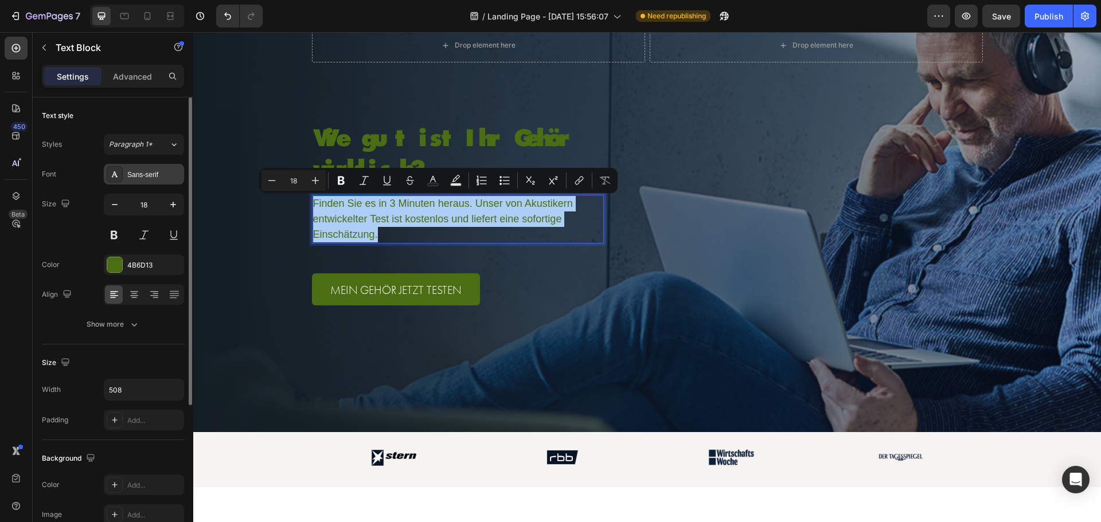
click at [162, 178] on div "Sans-serif" at bounding box center [154, 175] width 54 height 10
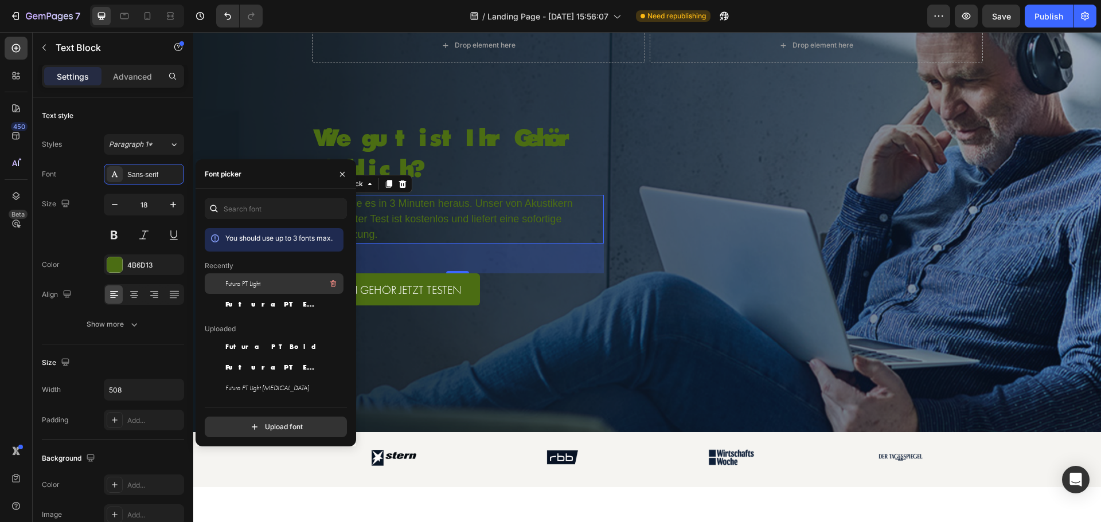
click at [249, 286] on span "Futura PT Light" at bounding box center [242, 284] width 35 height 10
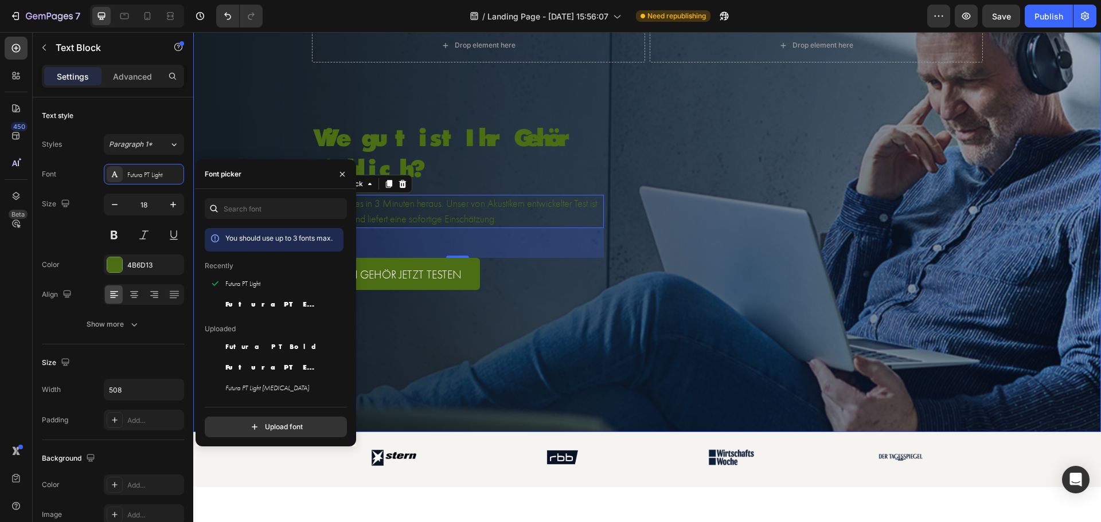
click at [566, 338] on div "Background Image" at bounding box center [647, 215] width 908 height 434
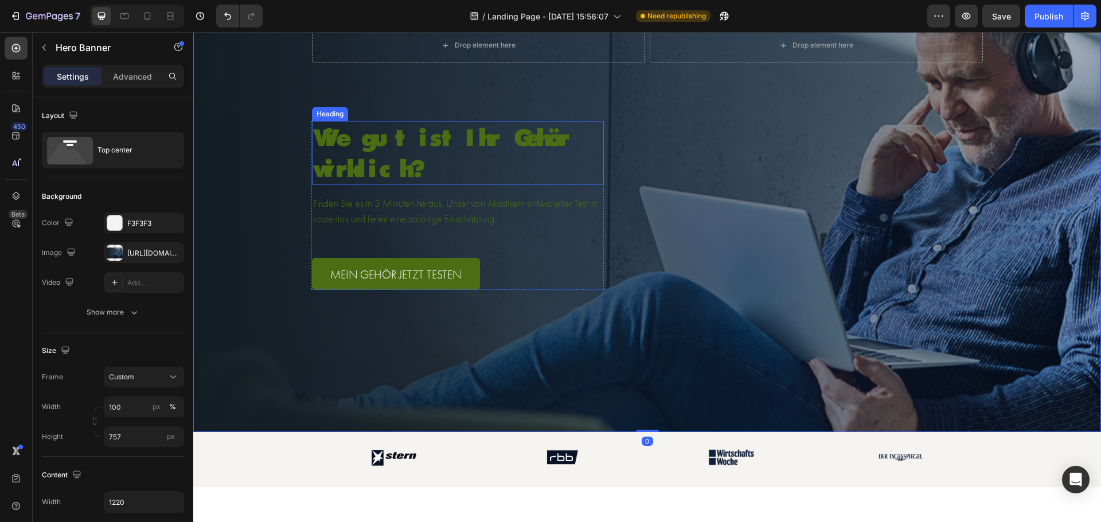
click at [425, 149] on p "Wie gut ist Ihr Gehör wirklich?" at bounding box center [458, 153] width 290 height 62
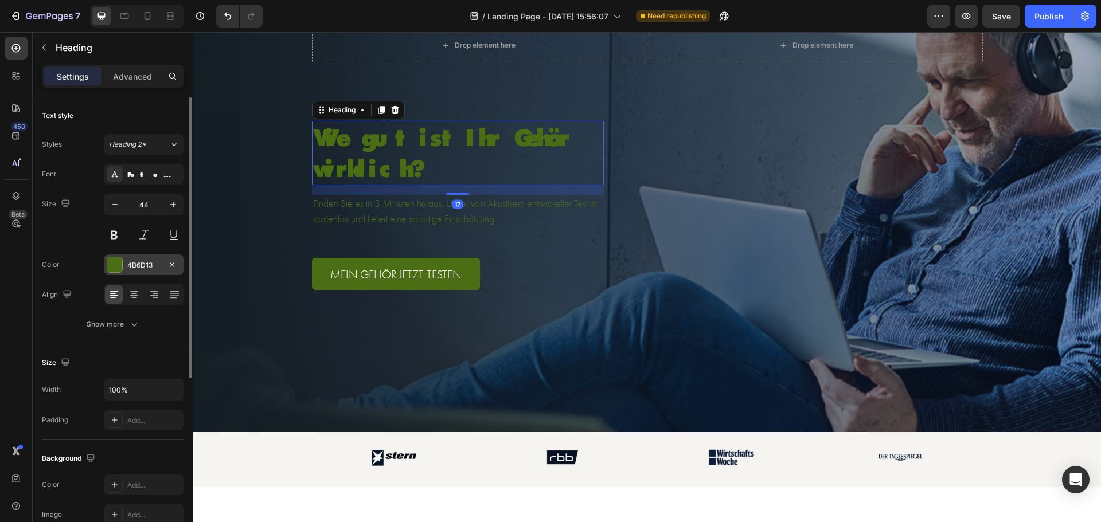
click at [112, 264] on div at bounding box center [114, 264] width 15 height 15
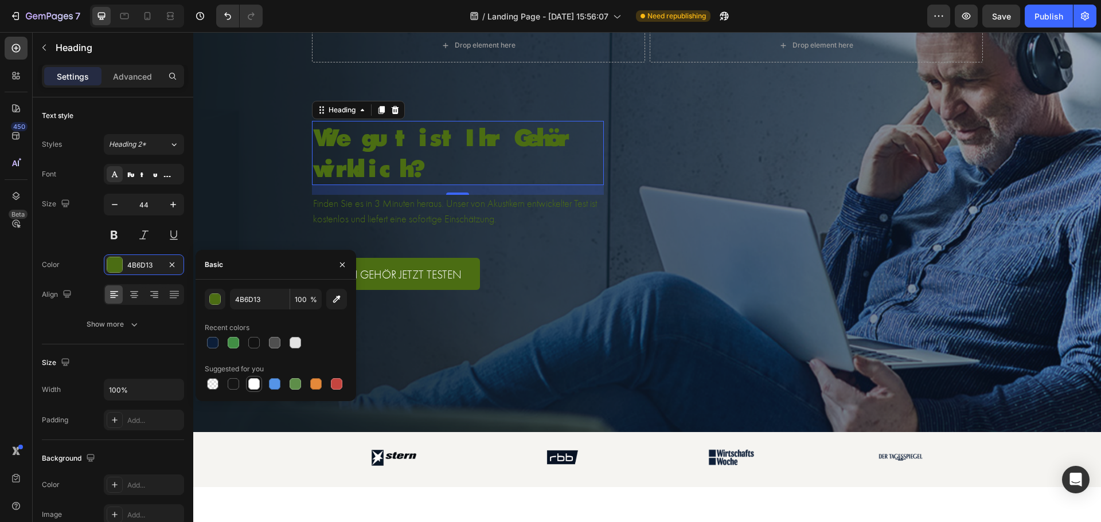
click at [253, 384] on div at bounding box center [253, 383] width 11 height 11
type input "FFFFFF"
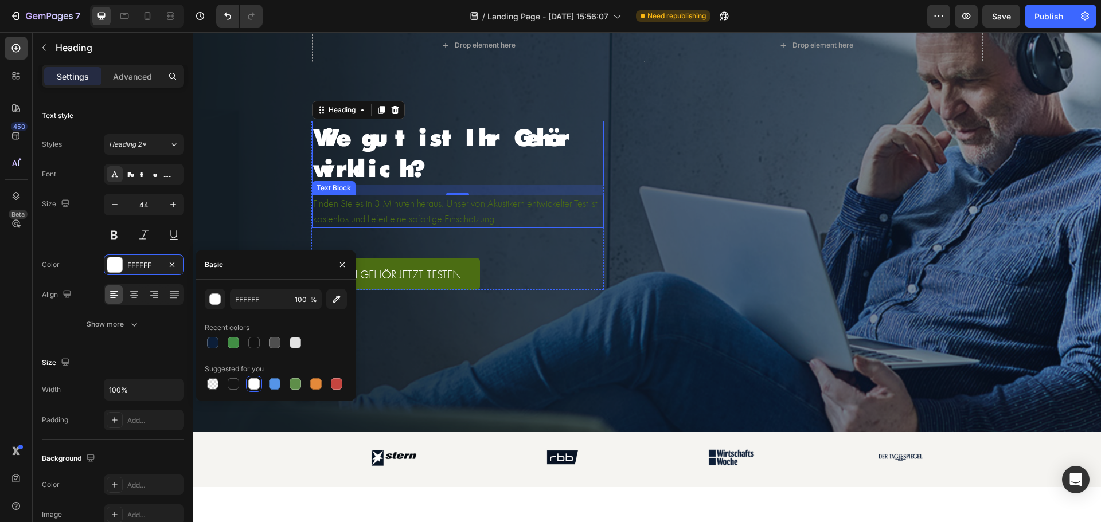
click at [398, 207] on p "Finden Sie es in 3 Minuten heraus. Unser von Akustikern entwickelter Test ist k…" at bounding box center [457, 211] width 289 height 31
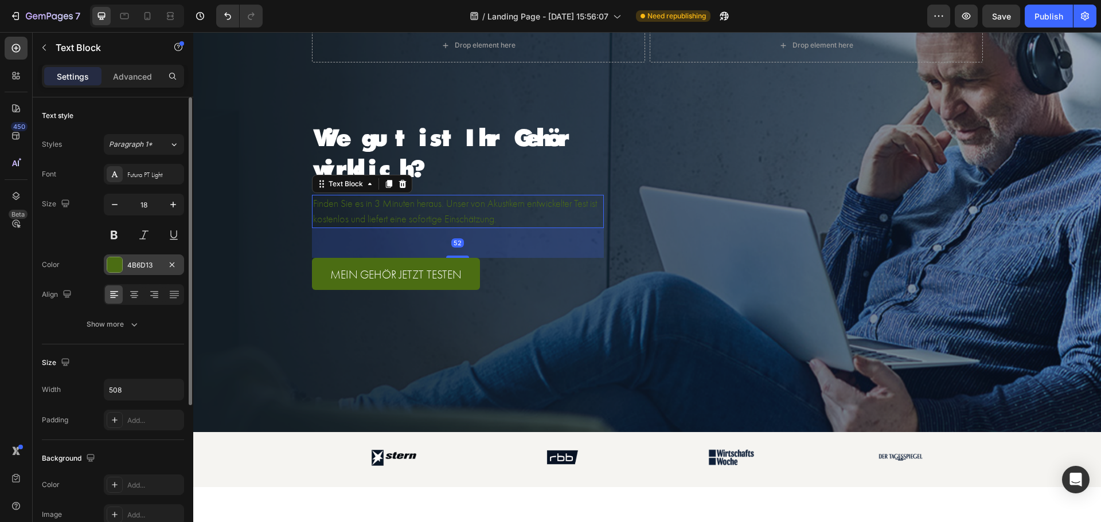
click at [120, 261] on div at bounding box center [114, 264] width 15 height 15
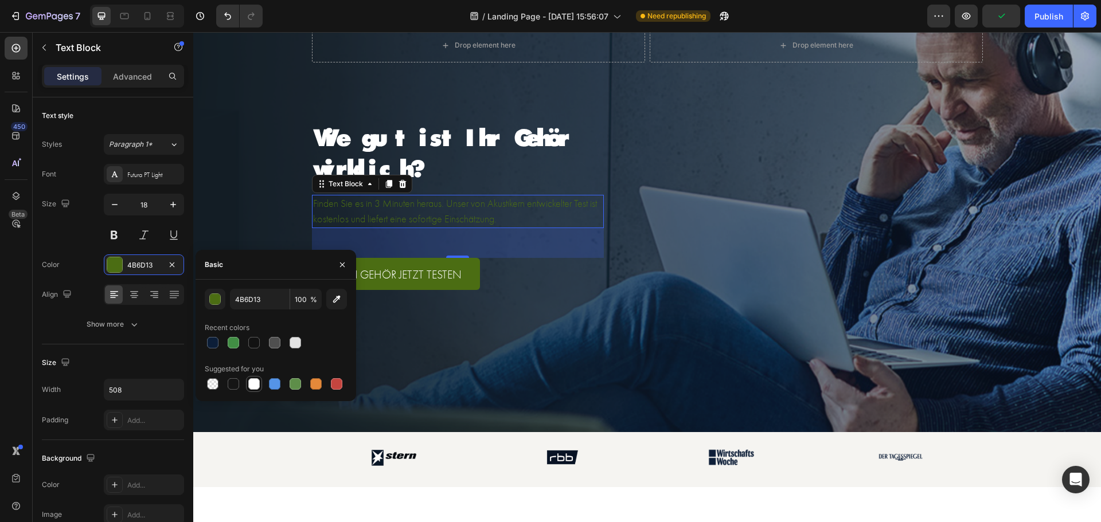
click at [256, 382] on div at bounding box center [253, 383] width 11 height 11
type input "FFFFFF"
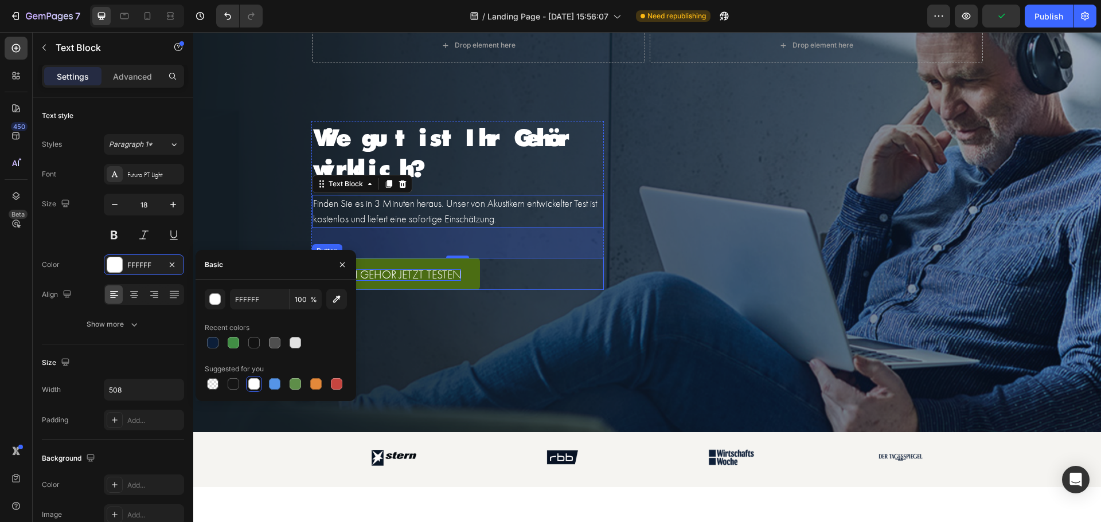
click at [421, 275] on p "MEIN GEHÖR JETZT TESTEN" at bounding box center [395, 274] width 131 height 11
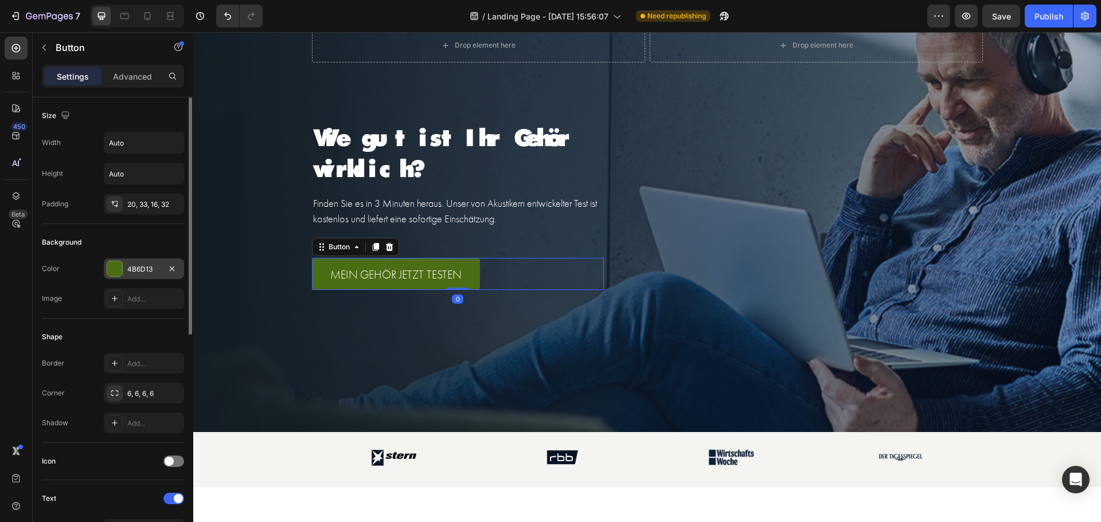
click at [118, 268] on div at bounding box center [114, 268] width 15 height 15
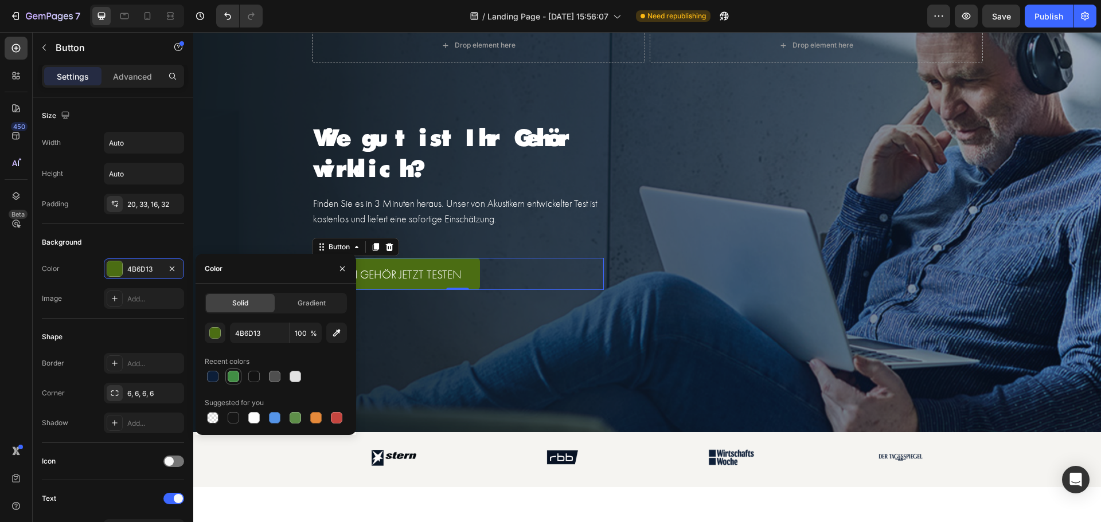
click at [237, 377] on div at bounding box center [233, 376] width 11 height 11
type input "418D44"
click at [738, 322] on div "Background Image" at bounding box center [647, 215] width 908 height 434
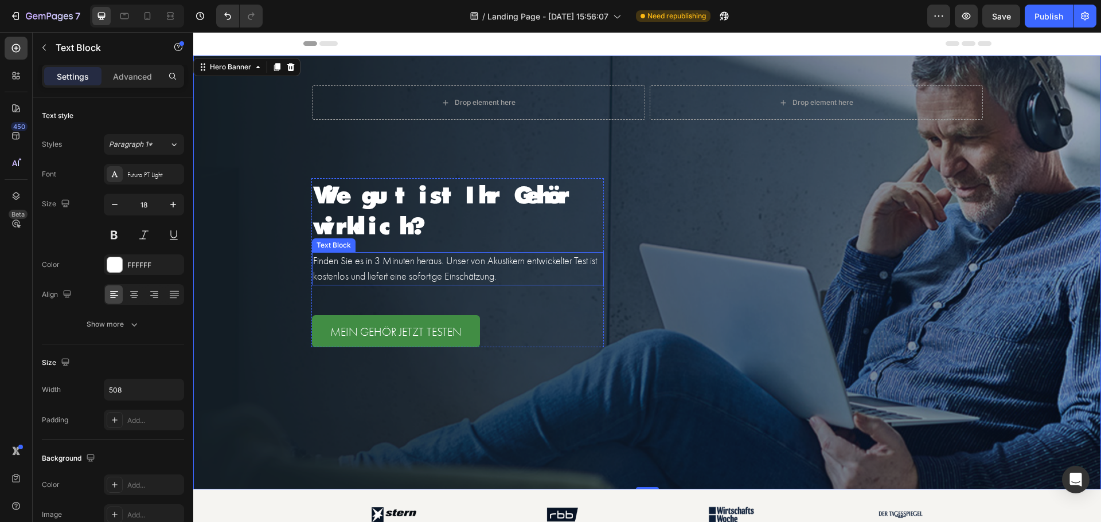
click at [397, 264] on p "Finden Sie es in 3 Minuten heraus. Unser von Akustikern entwickelter Test ist k…" at bounding box center [457, 268] width 289 height 31
click at [393, 265] on p "Finden Sie es in 3 Minuten heraus. Unser von Akustikern entwickelter Test ist k…" at bounding box center [457, 268] width 289 height 31
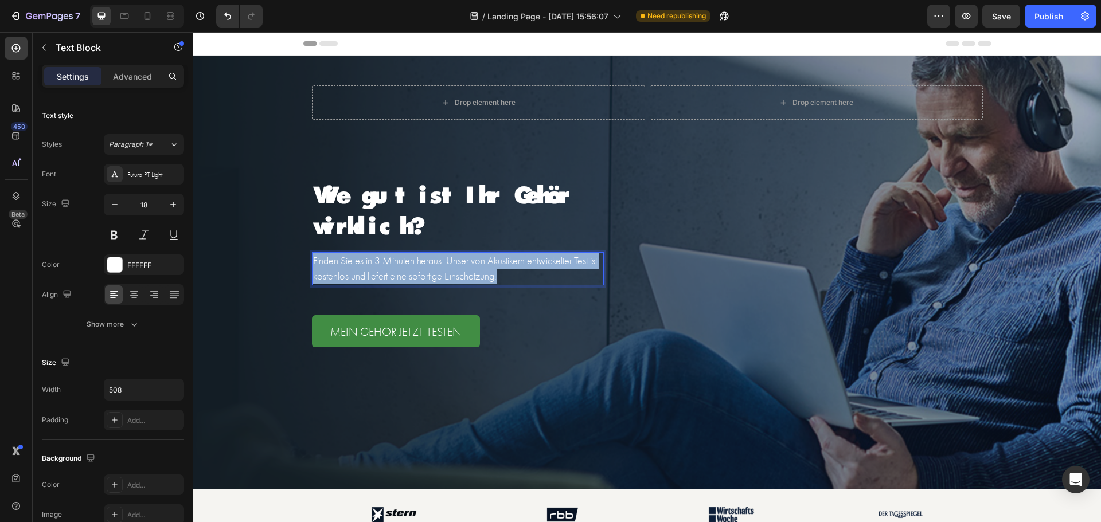
click at [393, 265] on p "Finden Sie es in 3 Minuten heraus. Unser von Akustikern entwickelter Test ist k…" at bounding box center [457, 268] width 289 height 31
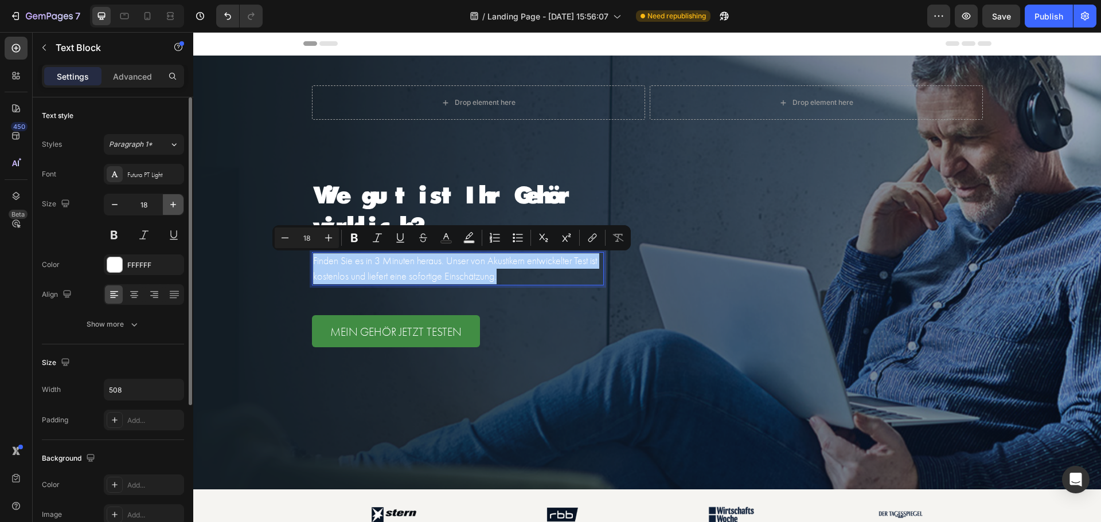
click at [173, 209] on icon "button" at bounding box center [172, 204] width 11 height 11
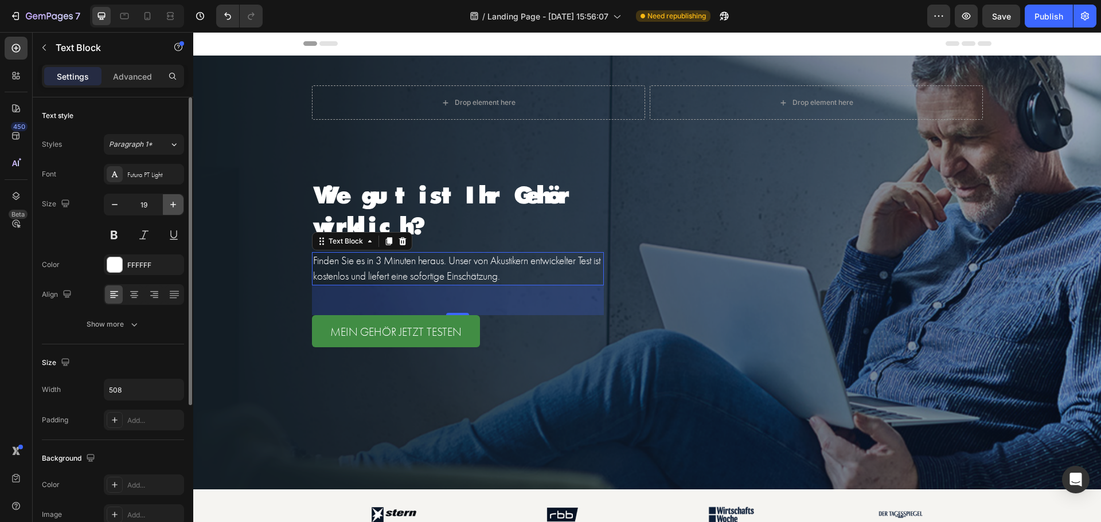
click at [173, 209] on icon "button" at bounding box center [172, 204] width 11 height 11
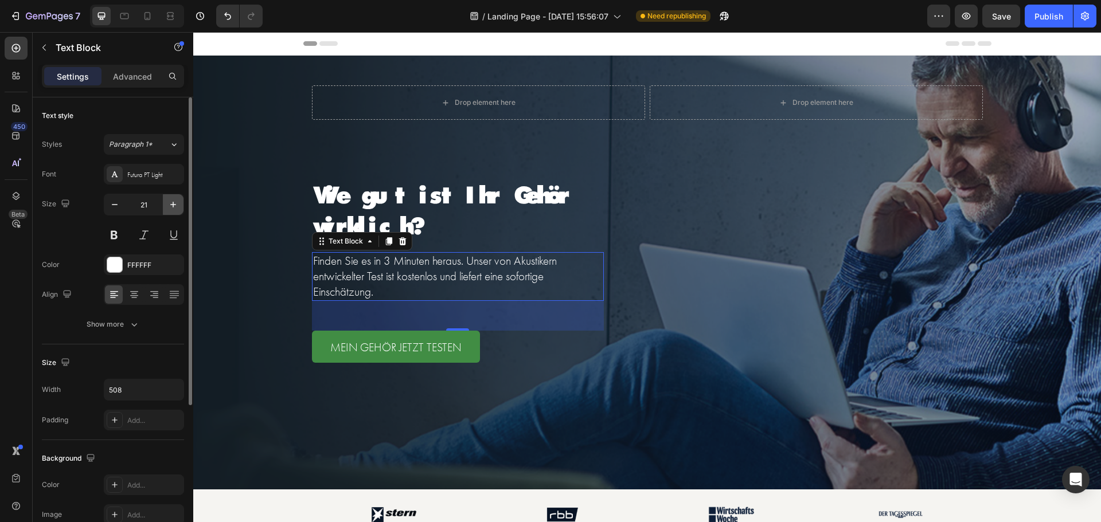
click at [173, 208] on icon "button" at bounding box center [172, 204] width 11 height 11
type input "22"
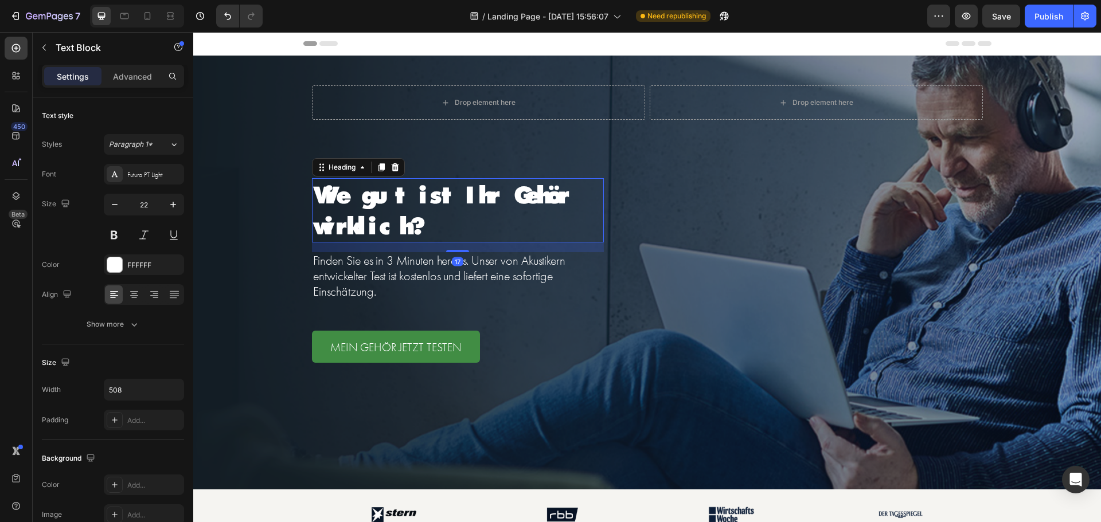
click at [372, 193] on p "Wie gut ist Ihr Gehör wirklich?" at bounding box center [458, 210] width 290 height 62
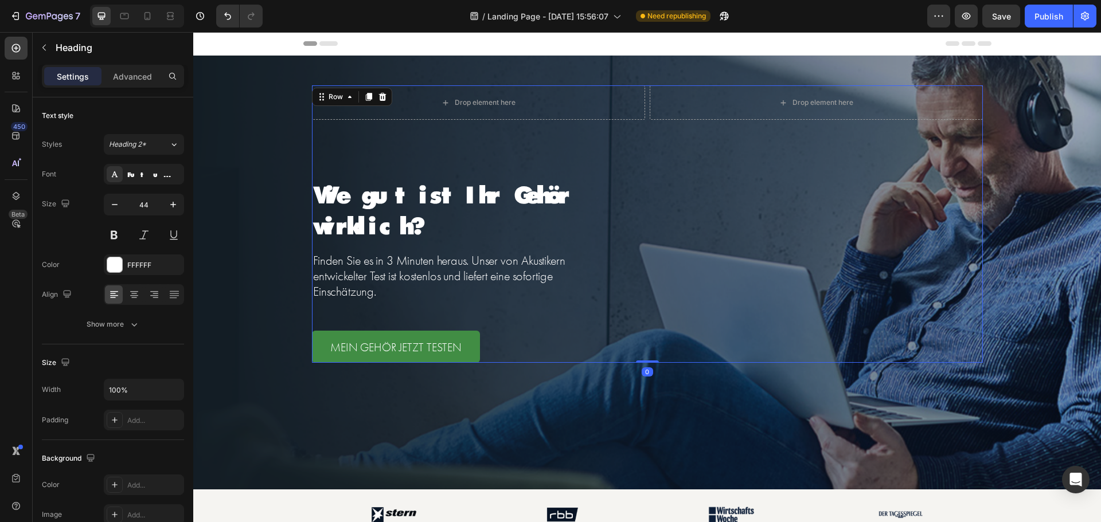
click at [672, 358] on div "Drop element here Drop element here Row Wie gut ist Ihr Gehör wirklich? Heading…" at bounding box center [647, 223] width 671 height 277
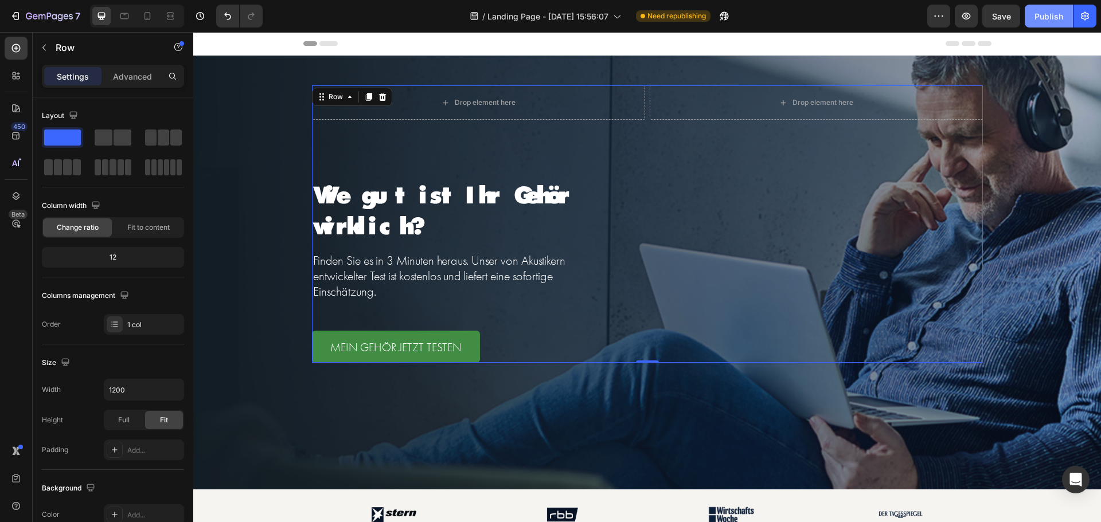
click at [1051, 19] on div "Publish" at bounding box center [1048, 16] width 29 height 12
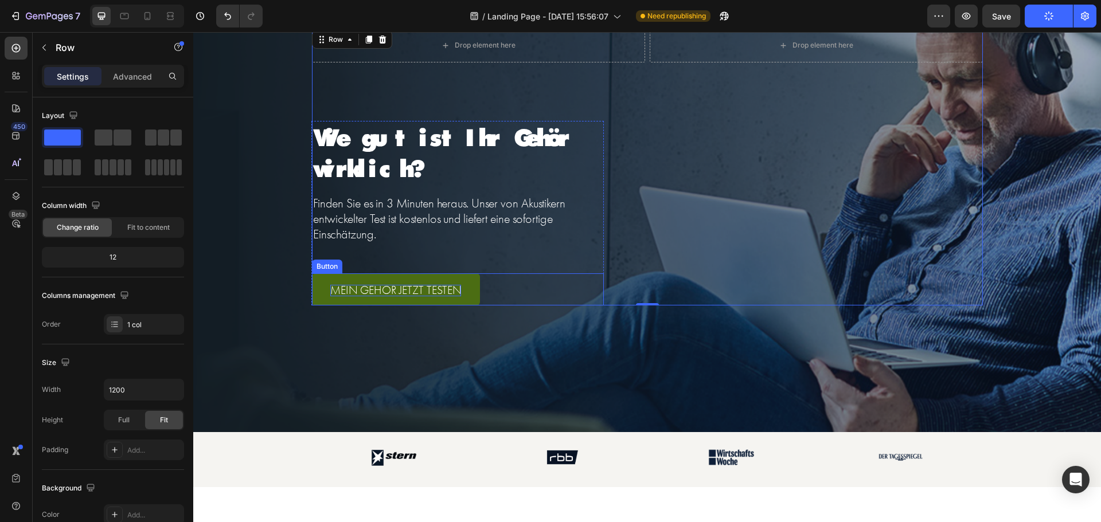
click at [386, 286] on p "MEIN GEHÖR JETZT TESTEN" at bounding box center [395, 290] width 131 height 11
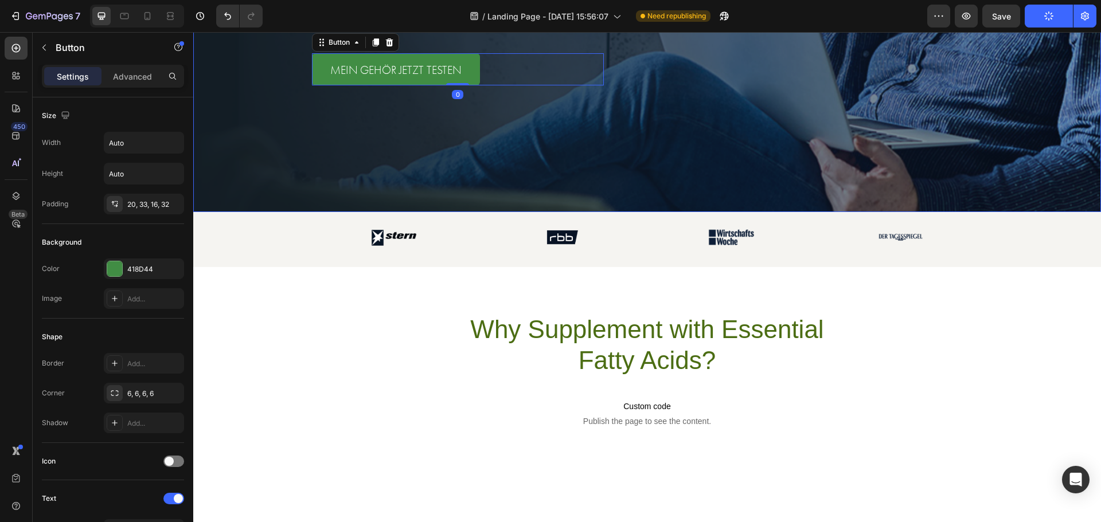
scroll to position [344, 0]
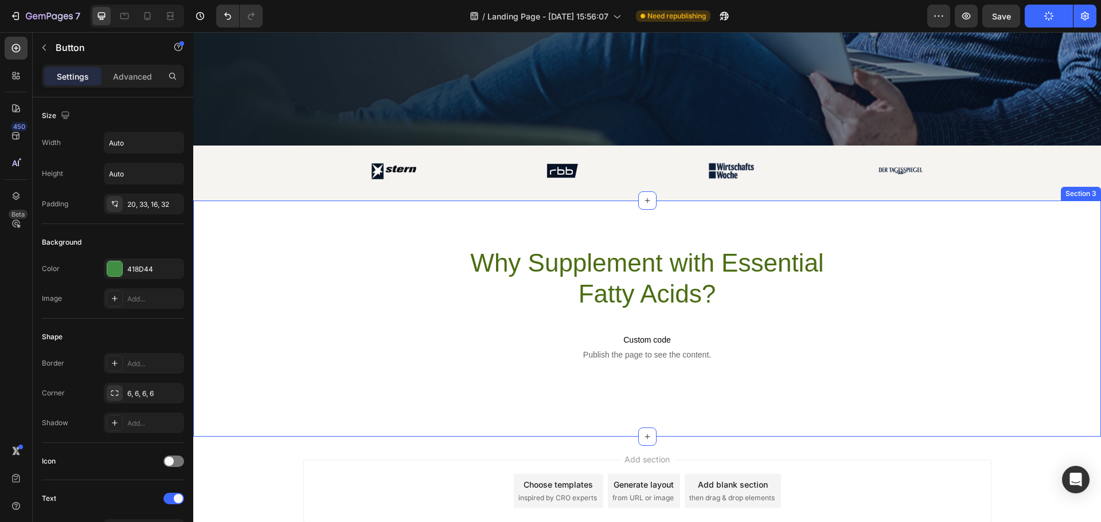
click at [513, 218] on div "Why Supplement with Essential Fatty Acids? Heading Text Block Custom code Publi…" at bounding box center [647, 319] width 908 height 236
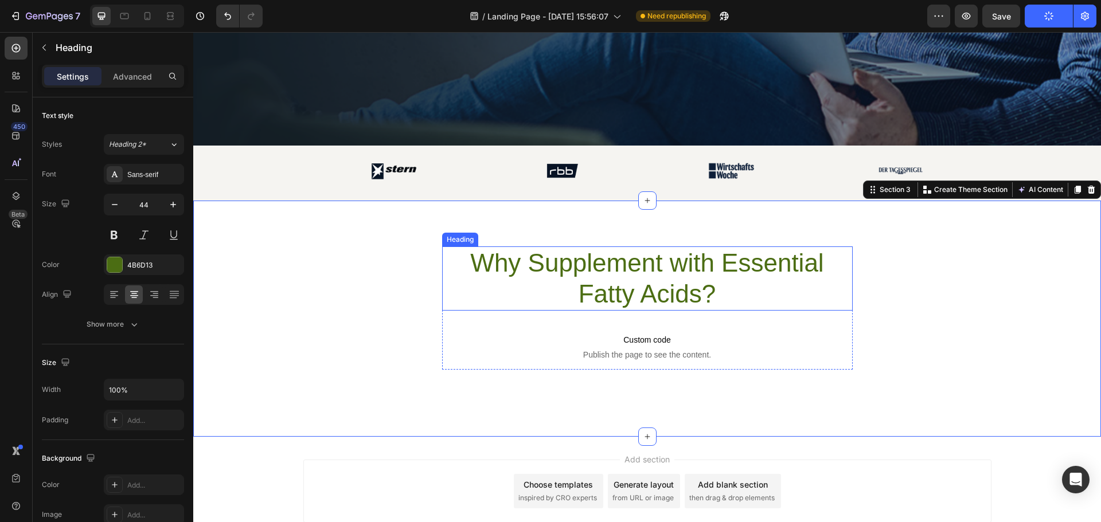
click at [509, 265] on h2 "Why Supplement with Essential Fatty Acids?" at bounding box center [647, 279] width 410 height 64
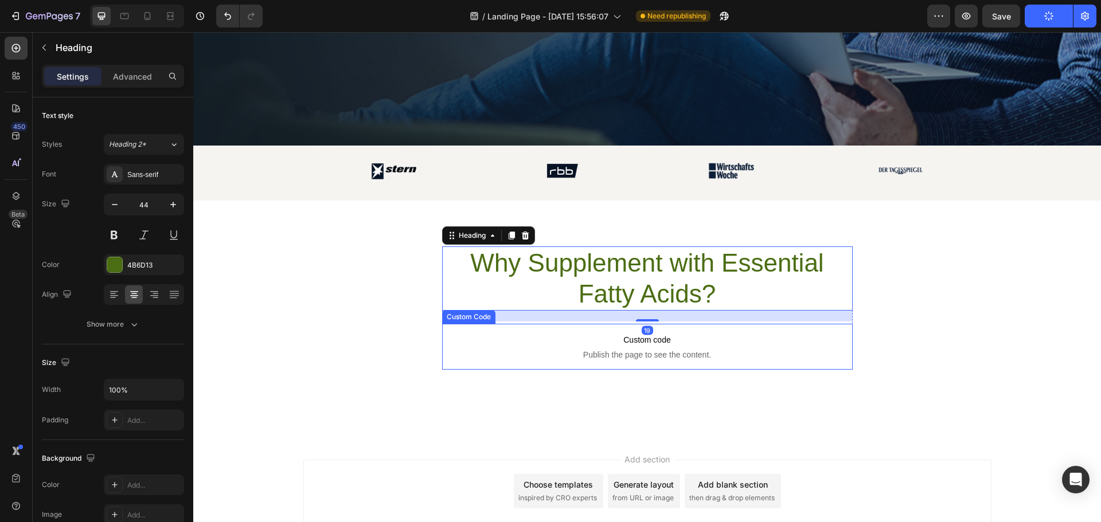
click at [490, 333] on span "Custom code" at bounding box center [647, 340] width 410 height 14
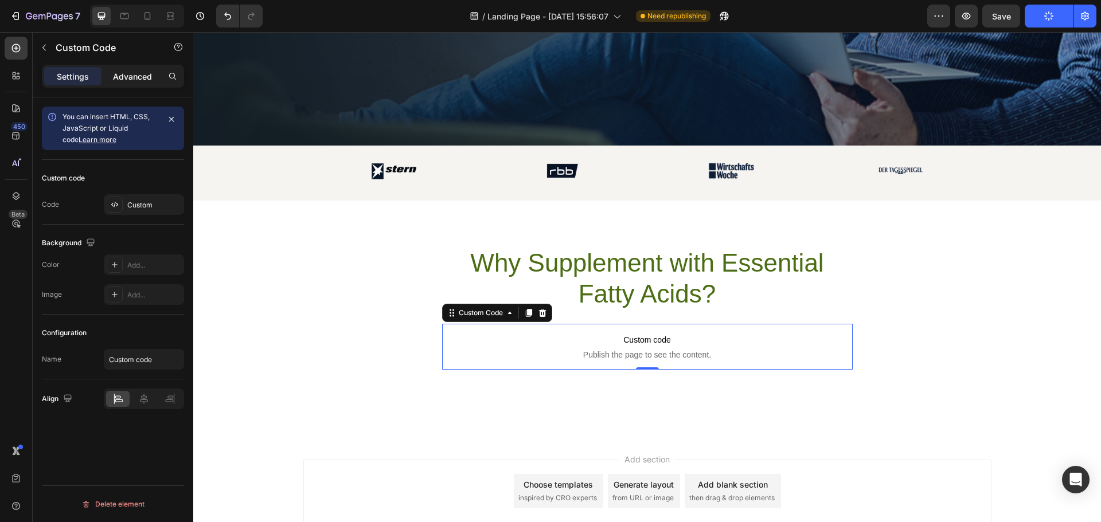
click at [134, 73] on p "Advanced" at bounding box center [132, 77] width 39 height 12
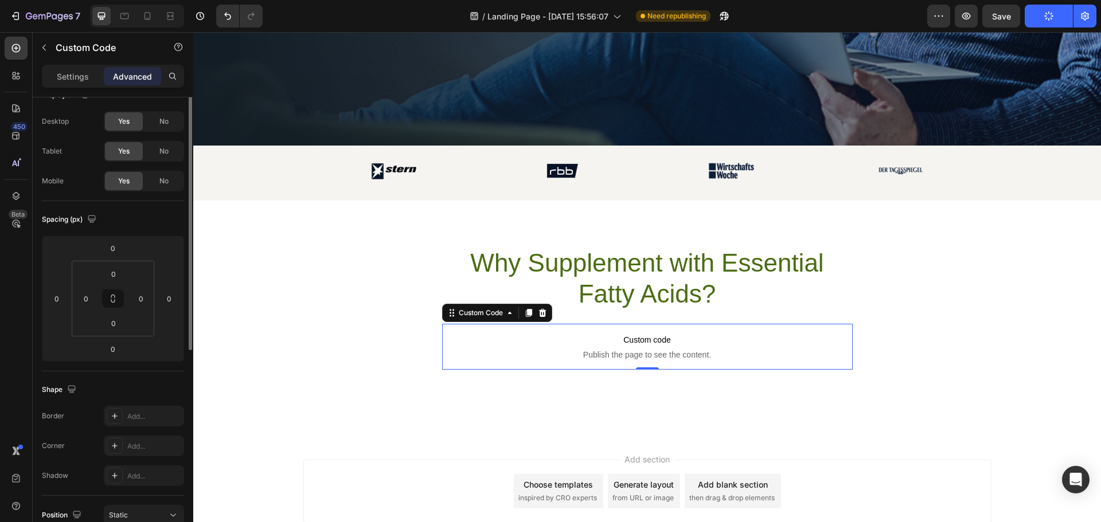
scroll to position [0, 0]
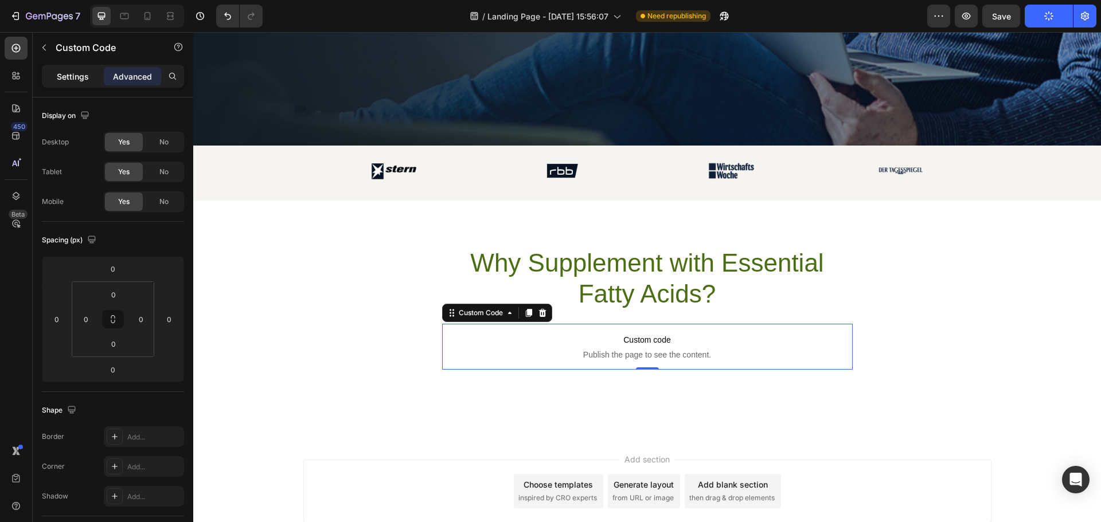
click at [69, 77] on p "Settings" at bounding box center [73, 77] width 32 height 12
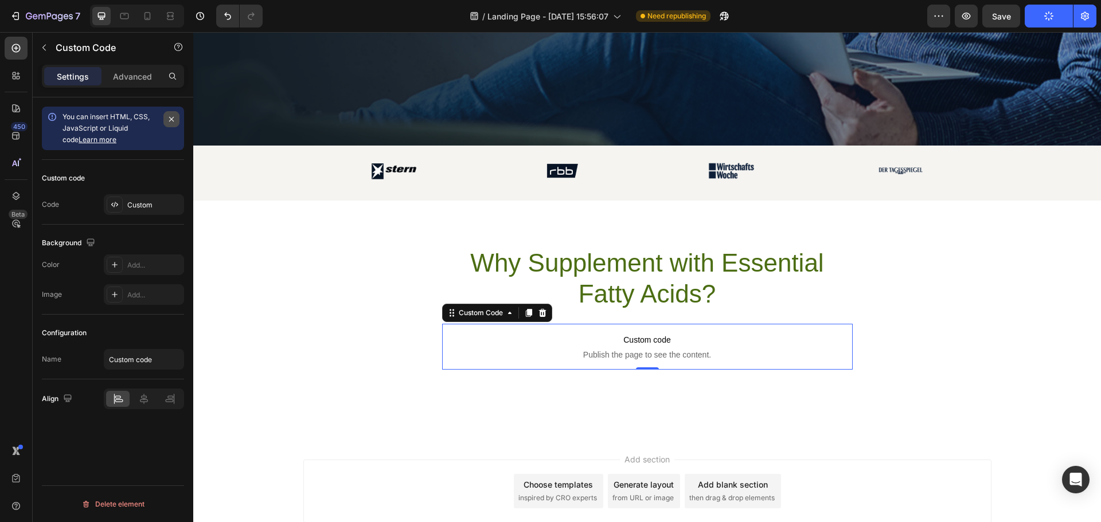
click at [171, 120] on icon "button" at bounding box center [171, 119] width 9 height 9
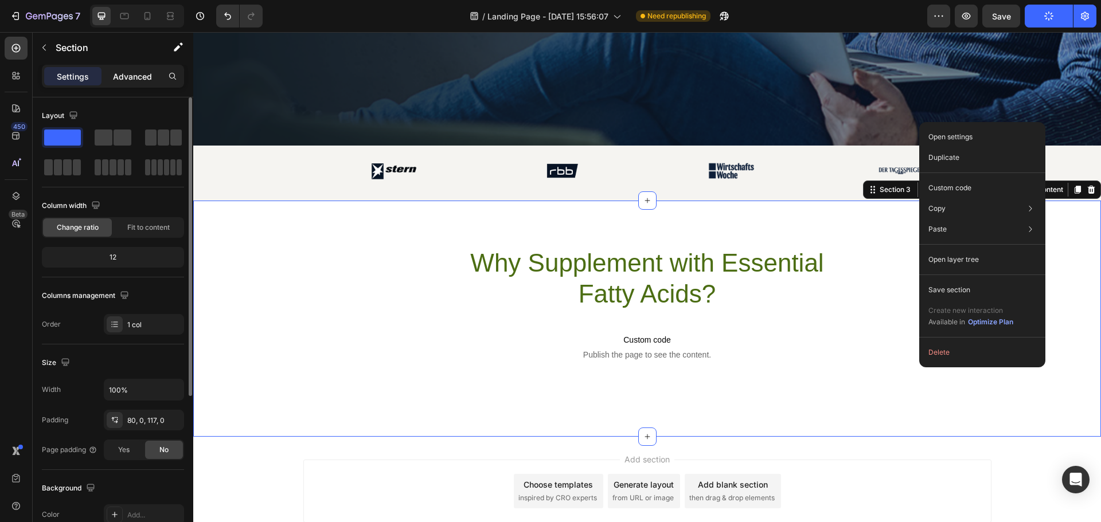
click at [128, 75] on p "Advanced" at bounding box center [132, 77] width 39 height 12
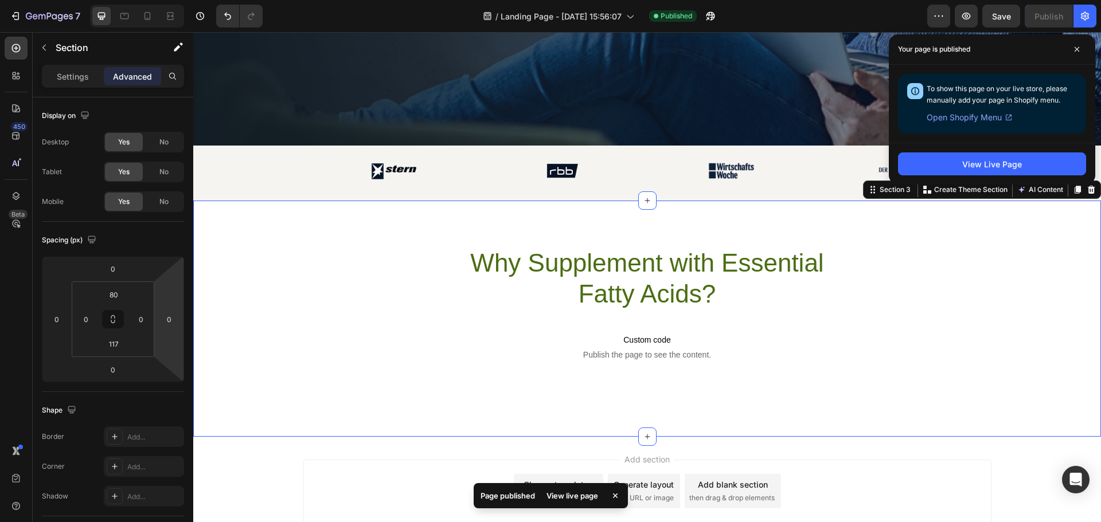
click at [944, 348] on div "Why Supplement with Essential Fatty Acids? Heading Text Block Custom code Publi…" at bounding box center [647, 308] width 908 height 123
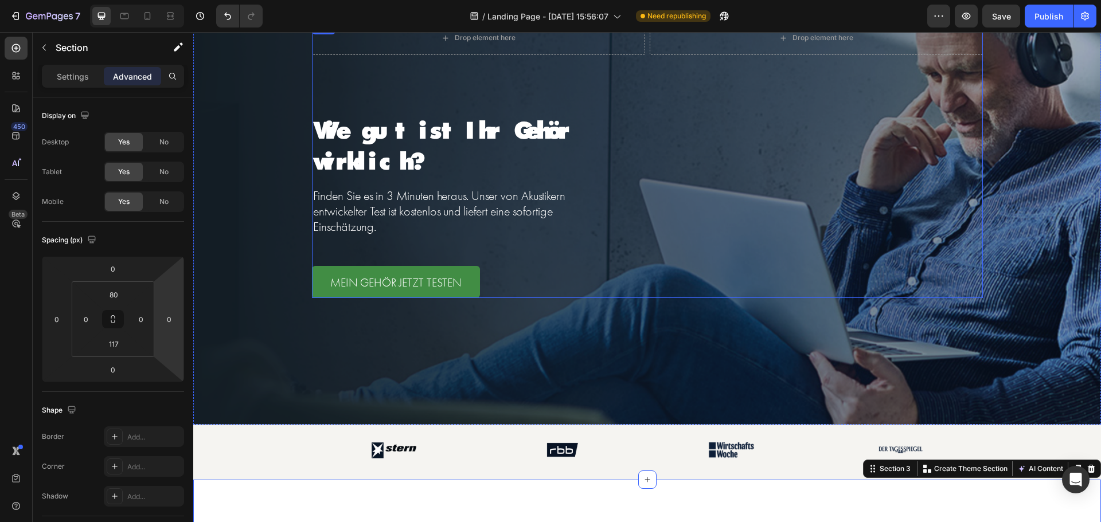
scroll to position [57, 0]
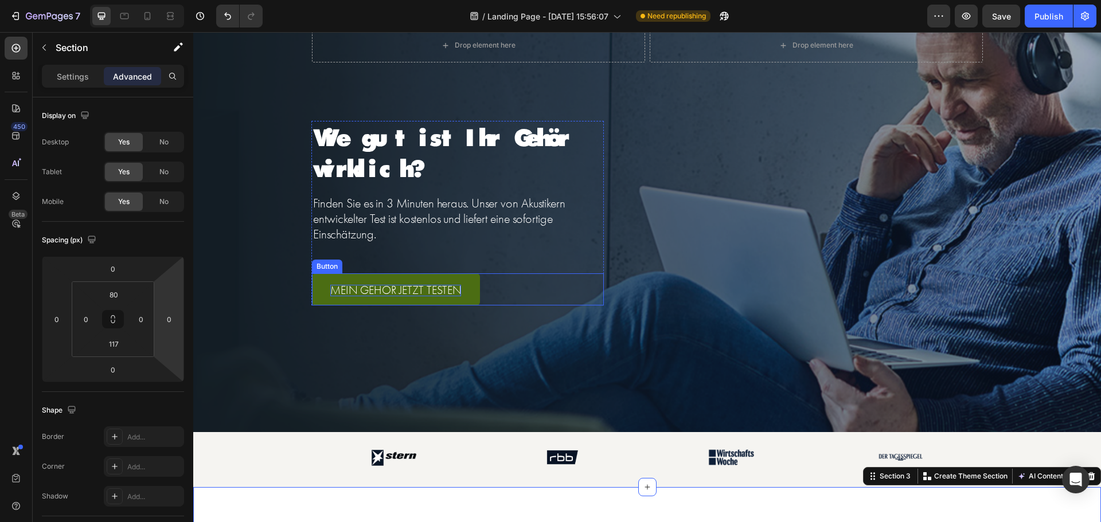
click at [406, 290] on p "MEIN GEHÖR JETZT TESTEN" at bounding box center [395, 290] width 131 height 11
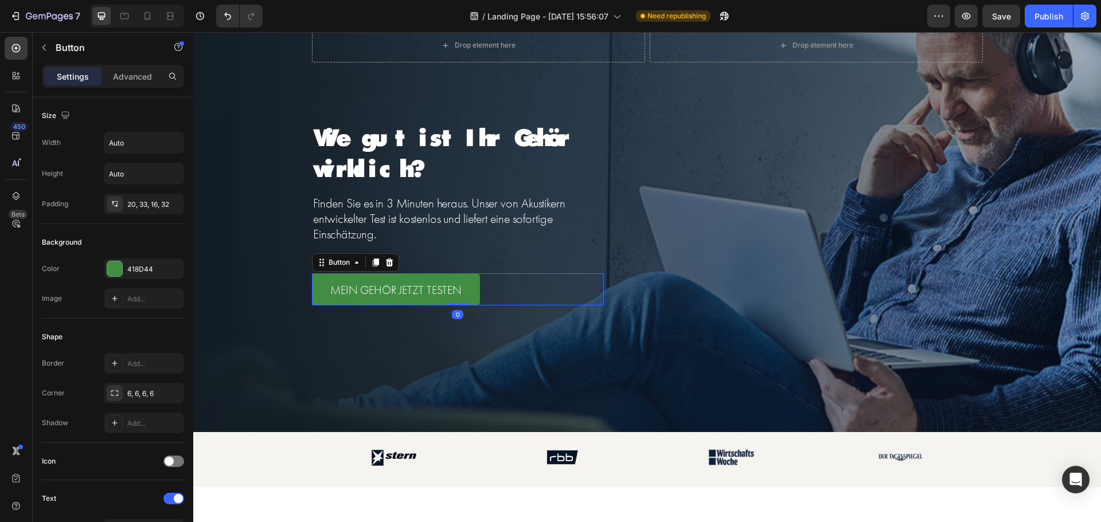
scroll to position [401, 0]
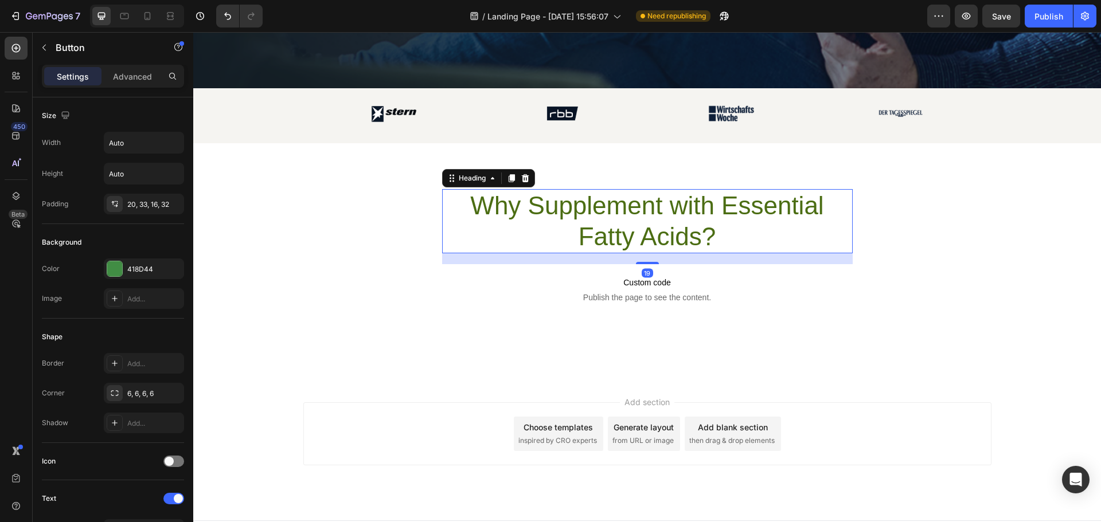
click at [489, 229] on h2 "Why Supplement with Essential Fatty Acids?" at bounding box center [647, 221] width 410 height 64
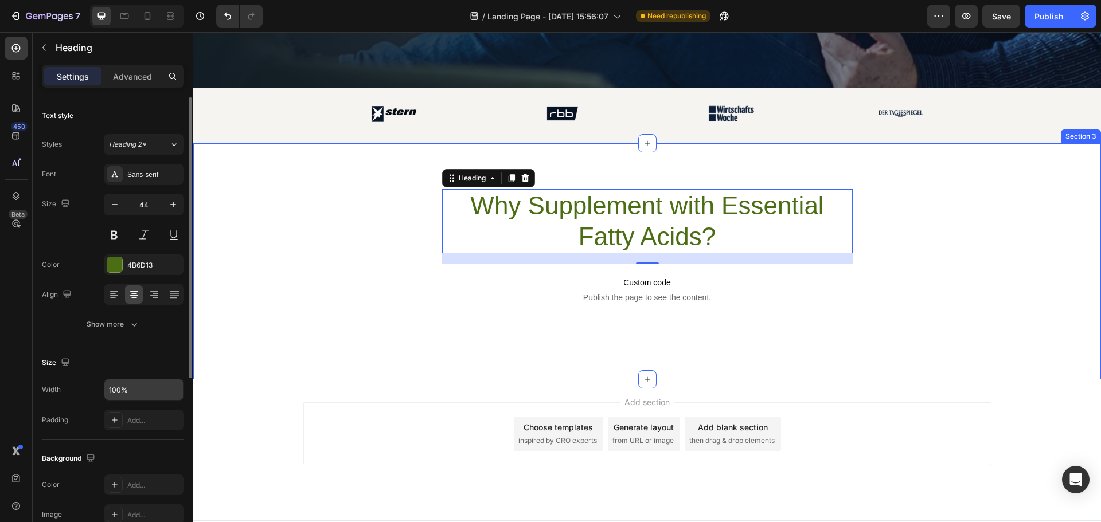
scroll to position [57, 0]
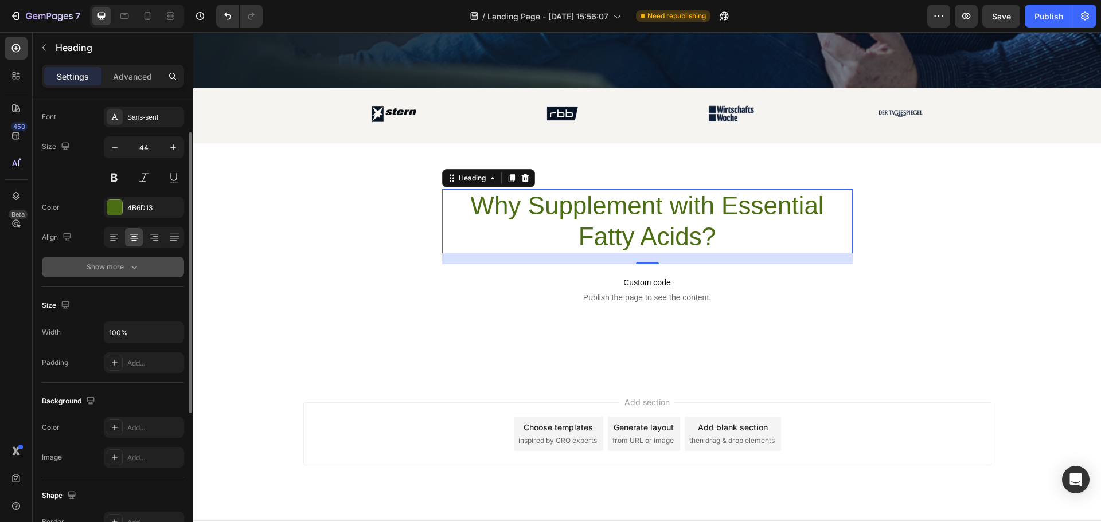
click at [132, 263] on icon "button" at bounding box center [133, 266] width 11 height 11
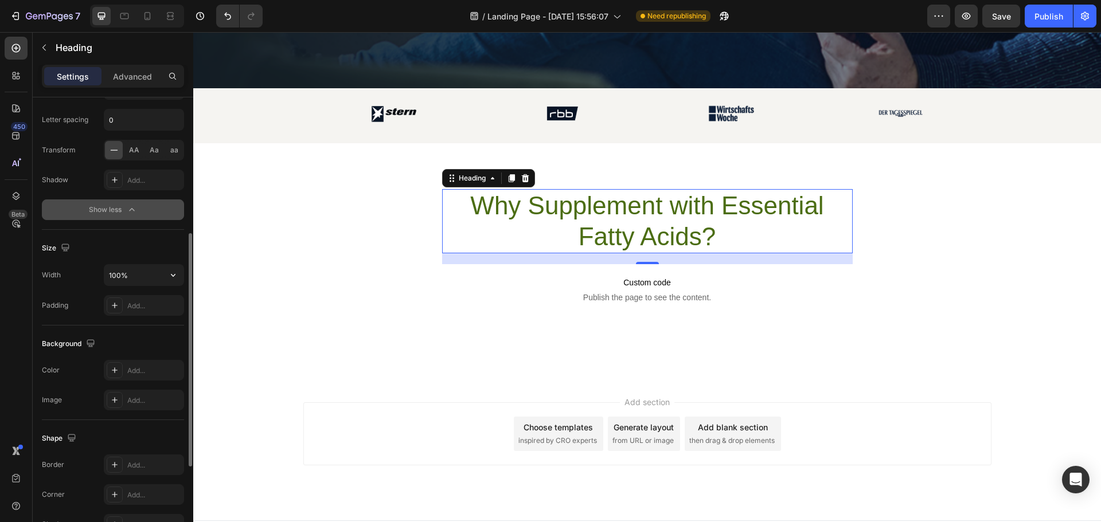
scroll to position [0, 0]
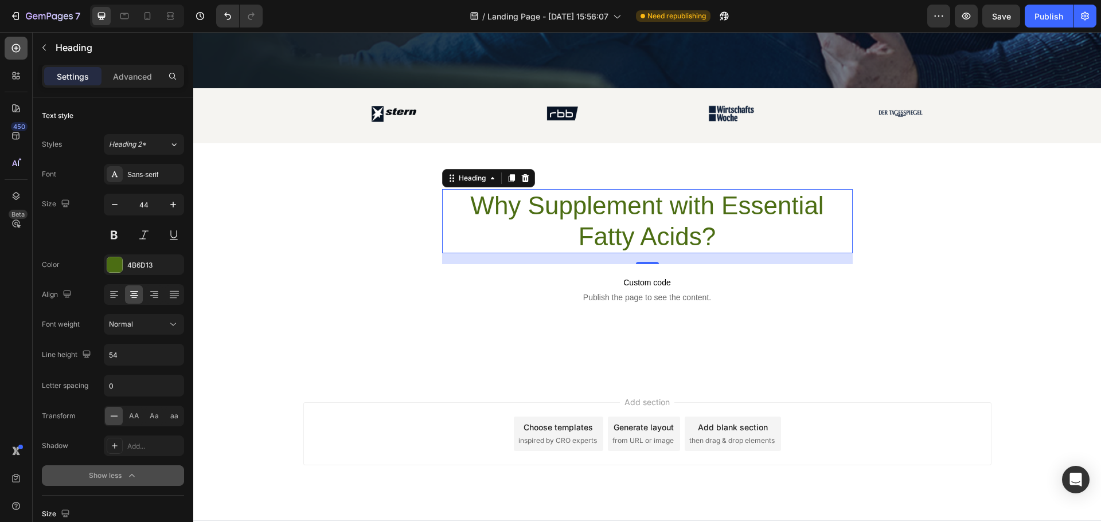
click at [21, 46] on icon at bounding box center [15, 47] width 11 height 11
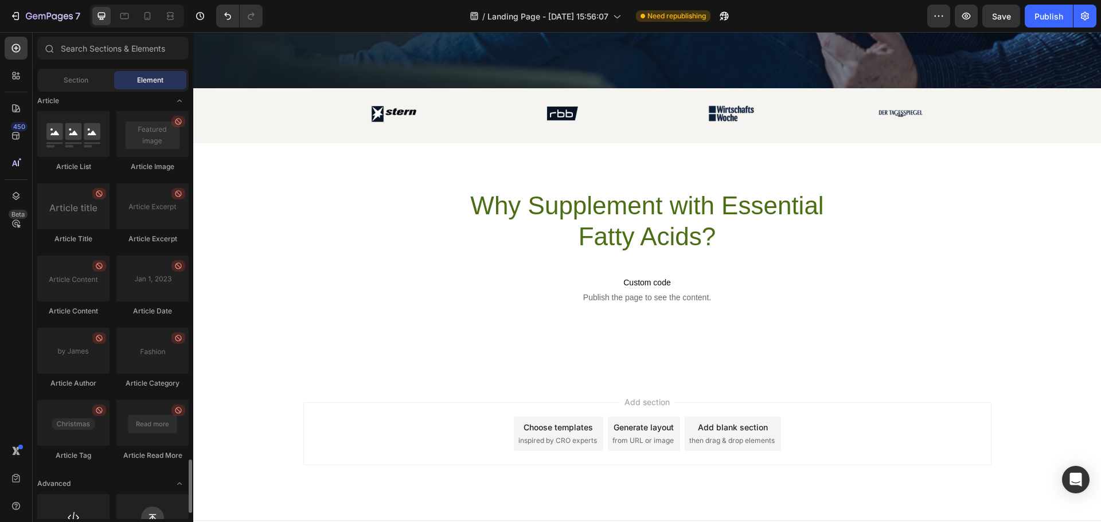
scroll to position [2970, 0]
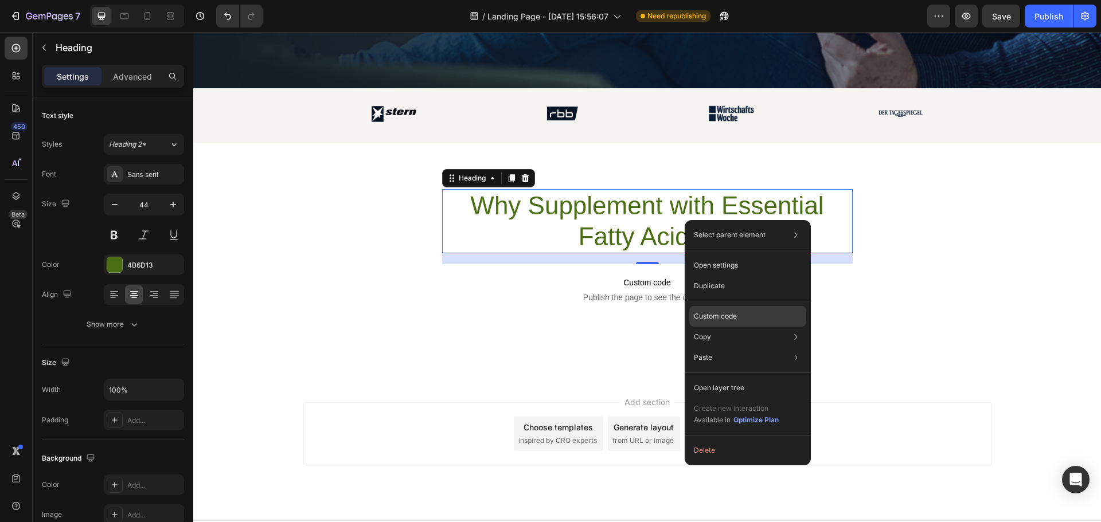
click at [750, 347] on div "Custom code" at bounding box center [747, 357] width 117 height 21
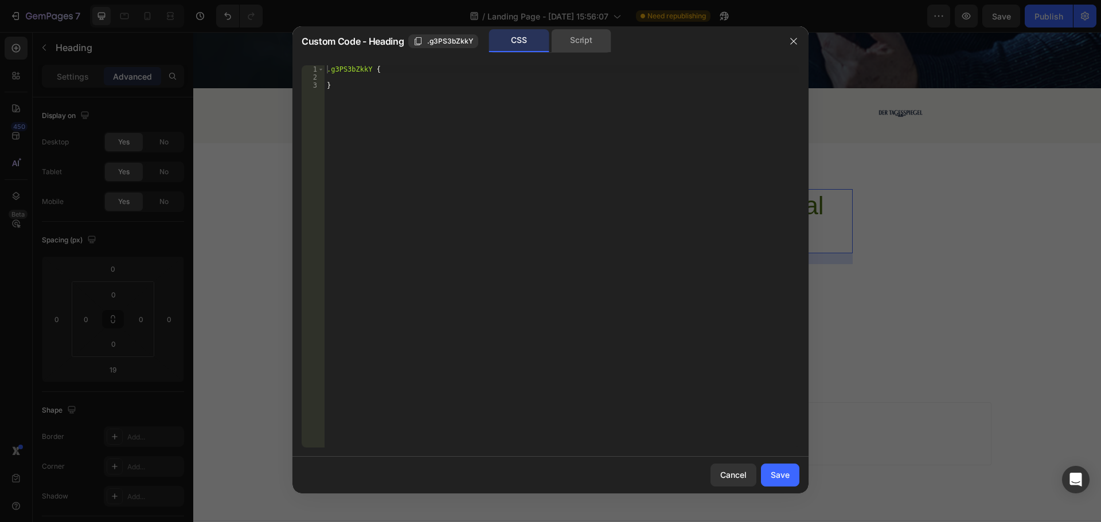
click at [568, 48] on div "Script" at bounding box center [581, 40] width 60 height 23
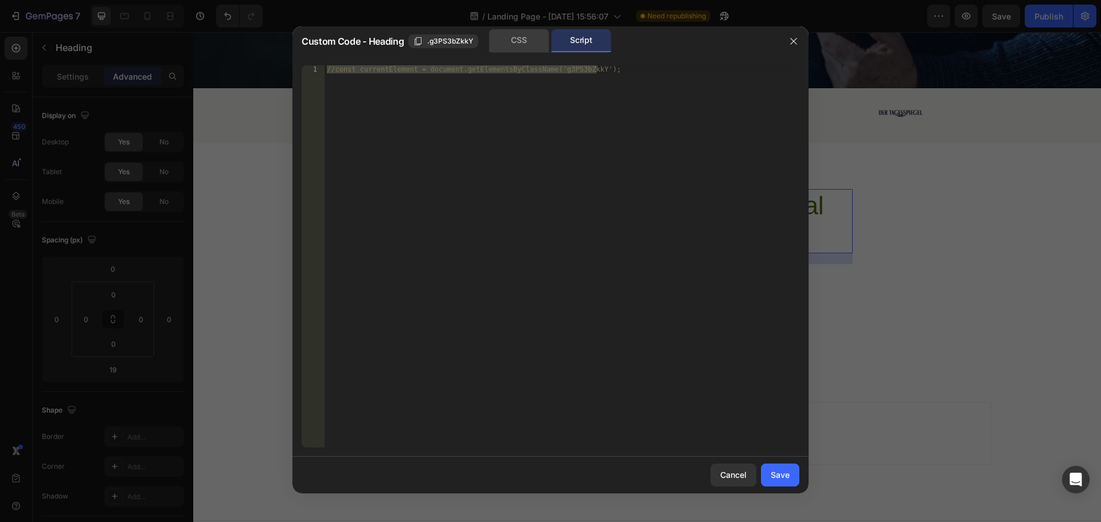
click at [530, 43] on div "CSS" at bounding box center [519, 40] width 60 height 23
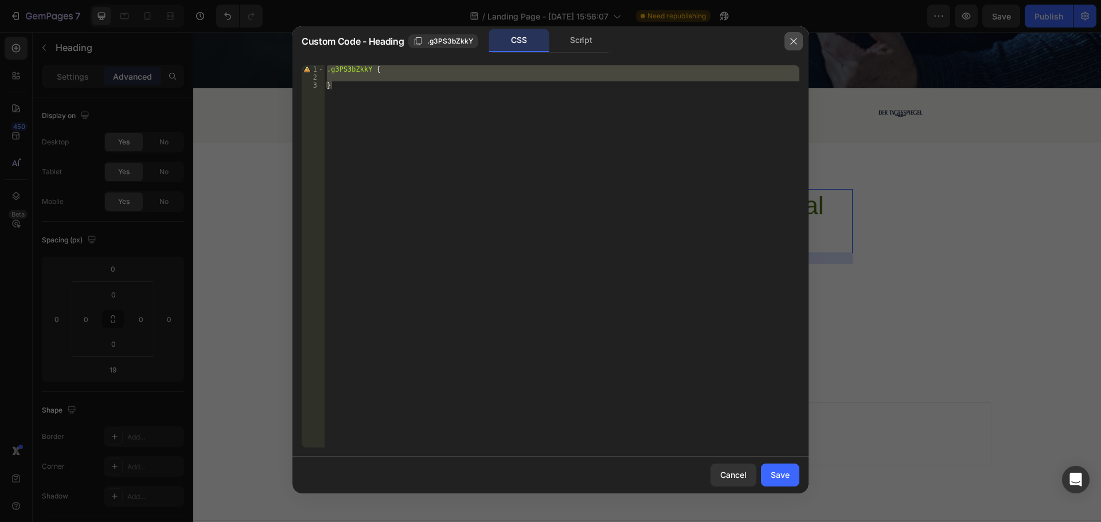
click at [790, 42] on icon "button" at bounding box center [793, 41] width 9 height 9
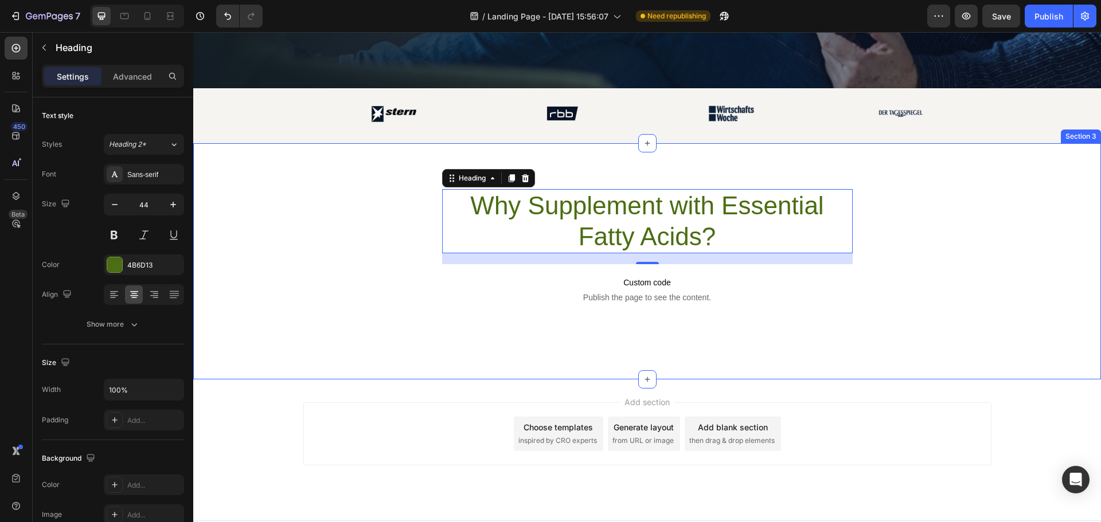
click at [585, 174] on div "Why Supplement with Essential Fatty Acids? Heading 19 Text Block Custom code Pu…" at bounding box center [647, 261] width 908 height 236
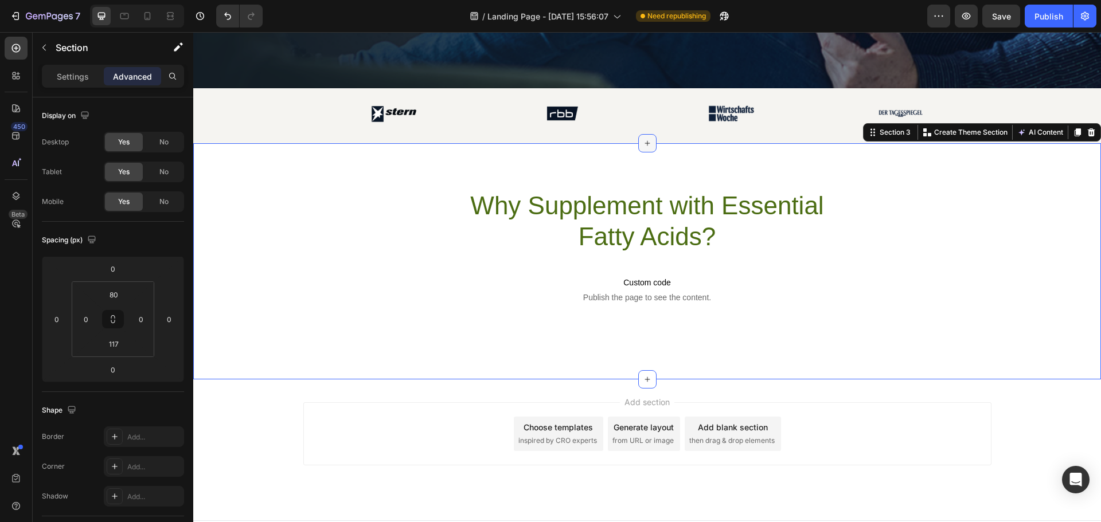
click at [645, 146] on icon at bounding box center [647, 143] width 9 height 9
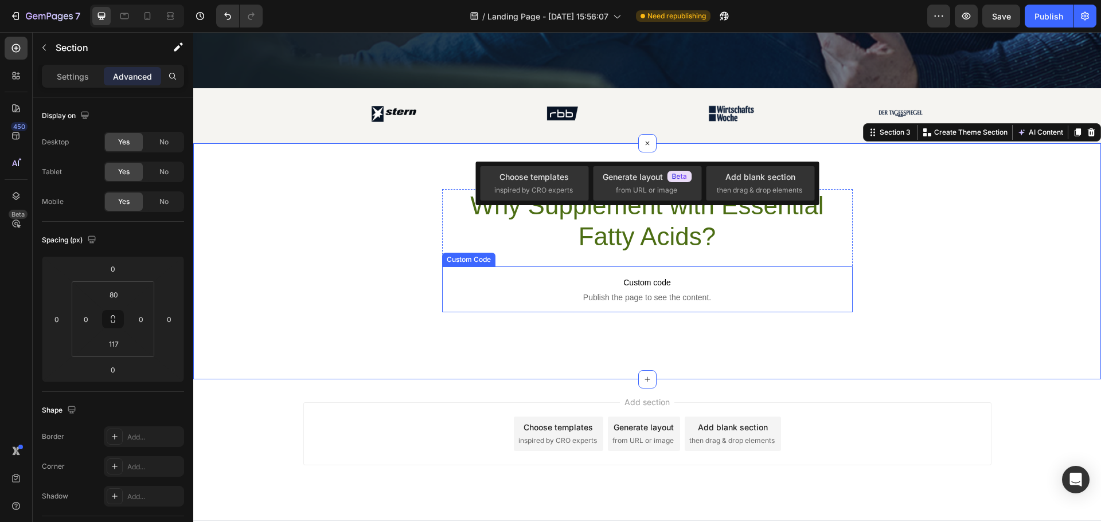
click at [764, 302] on span "Publish the page to see the content." at bounding box center [647, 297] width 410 height 11
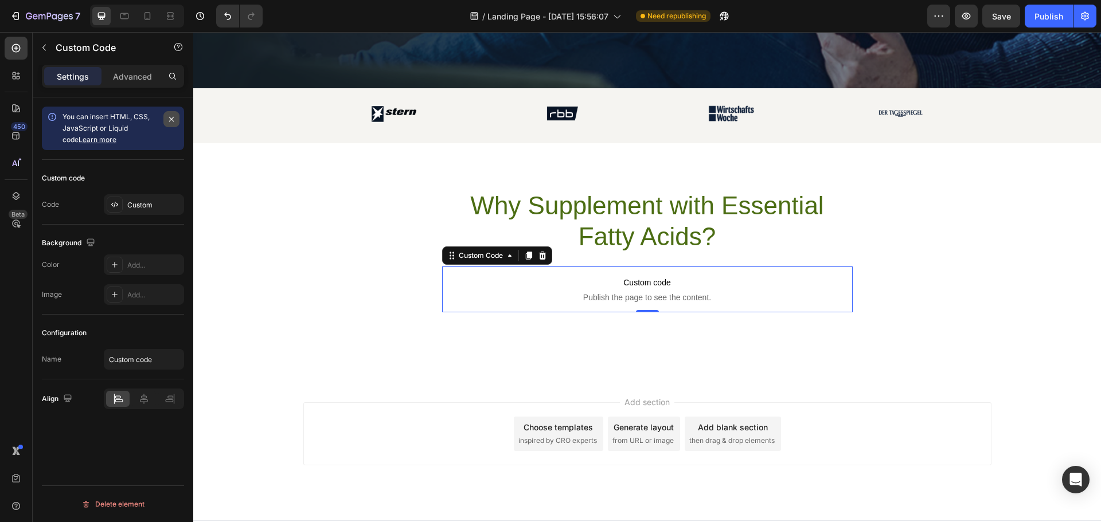
click at [170, 123] on icon "button" at bounding box center [171, 119] width 9 height 9
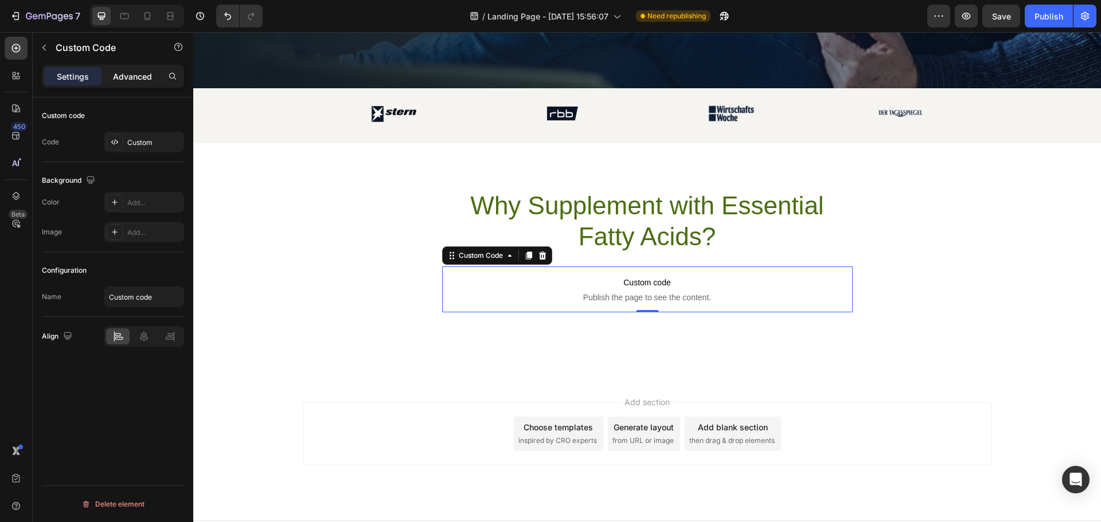
click at [146, 82] on p "Advanced" at bounding box center [132, 77] width 39 height 12
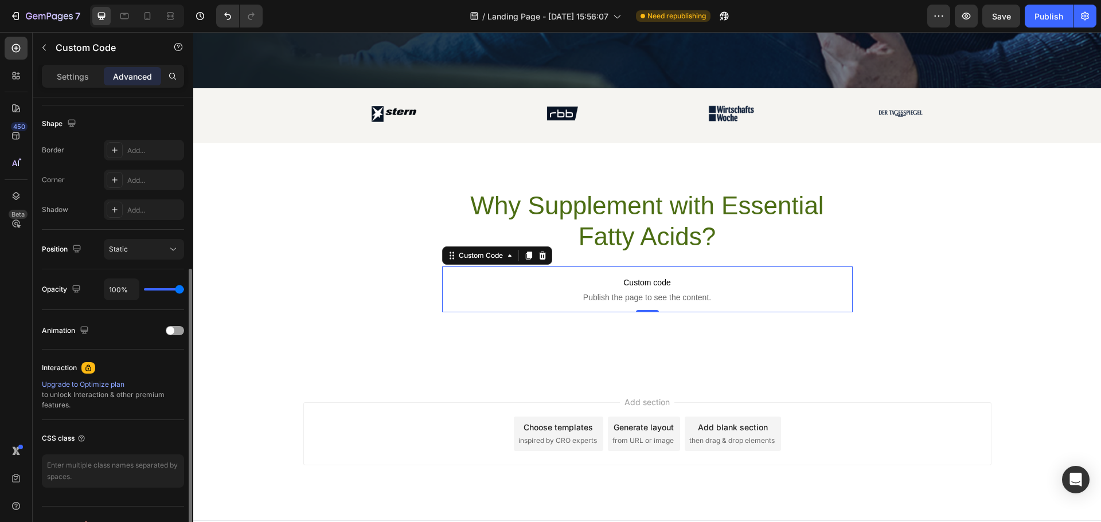
scroll to position [307, 0]
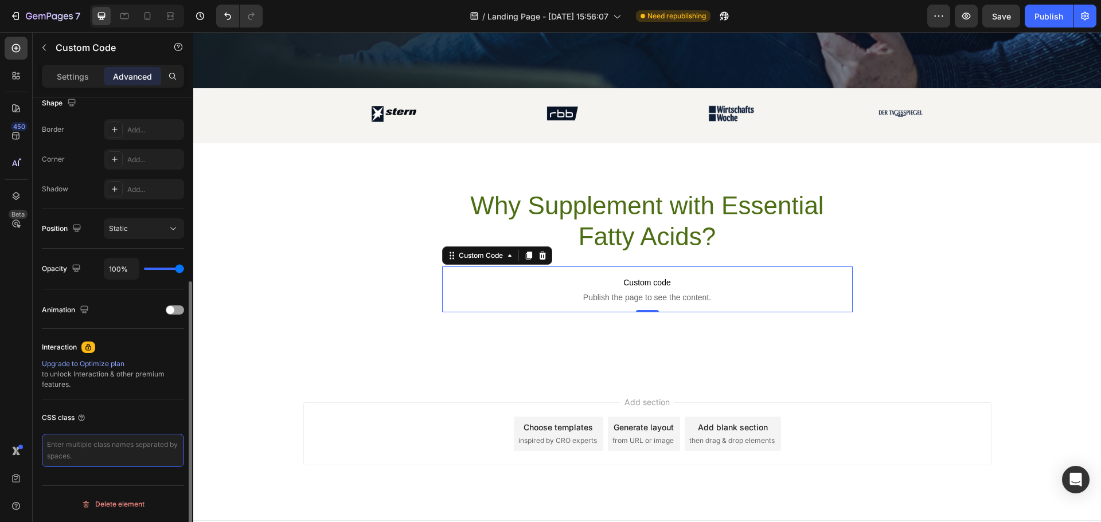
click at [146, 455] on textarea at bounding box center [113, 450] width 142 height 33
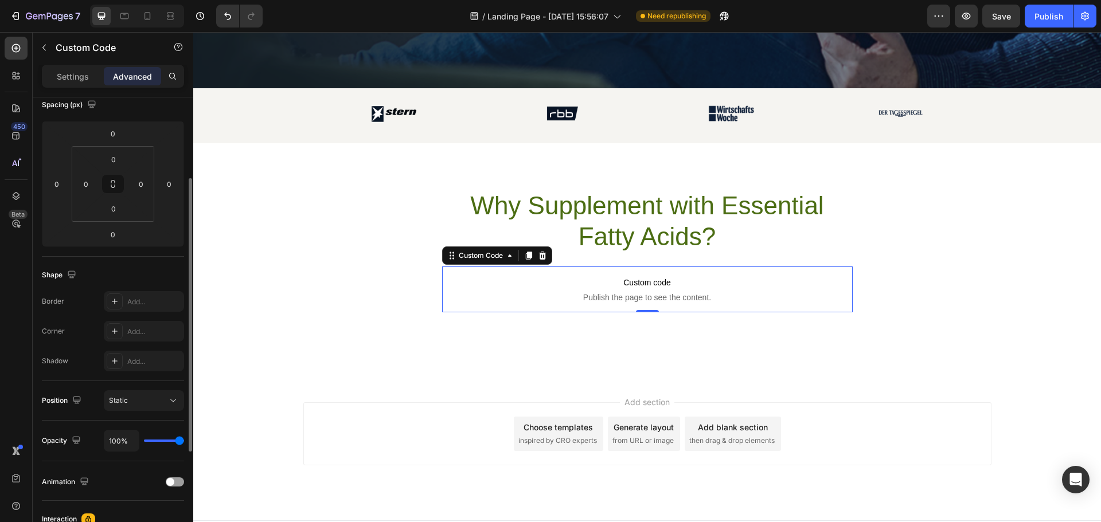
scroll to position [0, 0]
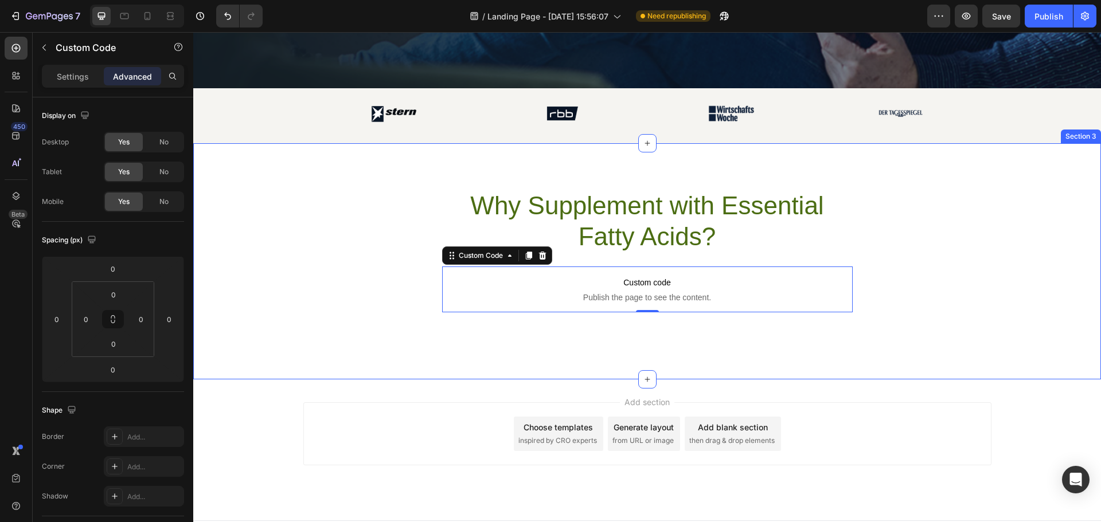
click at [927, 226] on div "Why Supplement with Essential Fatty Acids? Heading Text Block Custom code Publi…" at bounding box center [647, 250] width 908 height 123
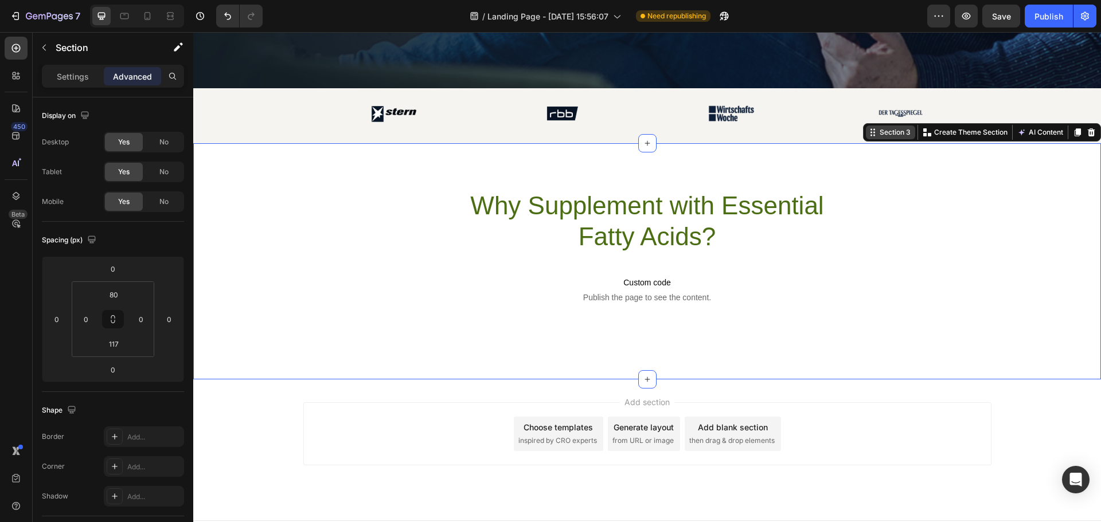
click at [885, 138] on div "Section 3" at bounding box center [890, 133] width 49 height 14
click at [88, 77] on p "Settings" at bounding box center [73, 77] width 32 height 12
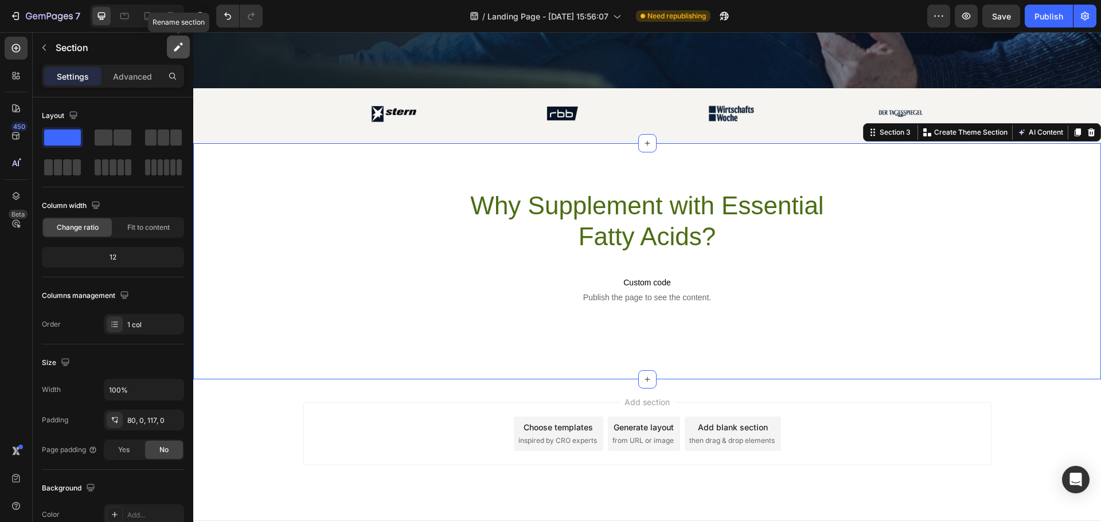
click at [182, 48] on icon "button" at bounding box center [178, 46] width 11 height 11
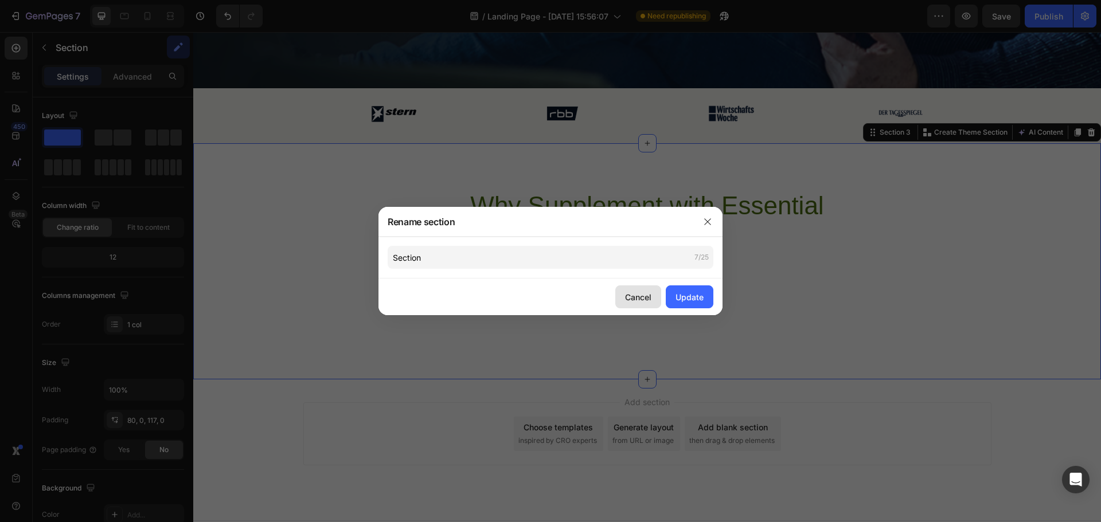
click at [641, 298] on div "Cancel" at bounding box center [638, 297] width 26 height 12
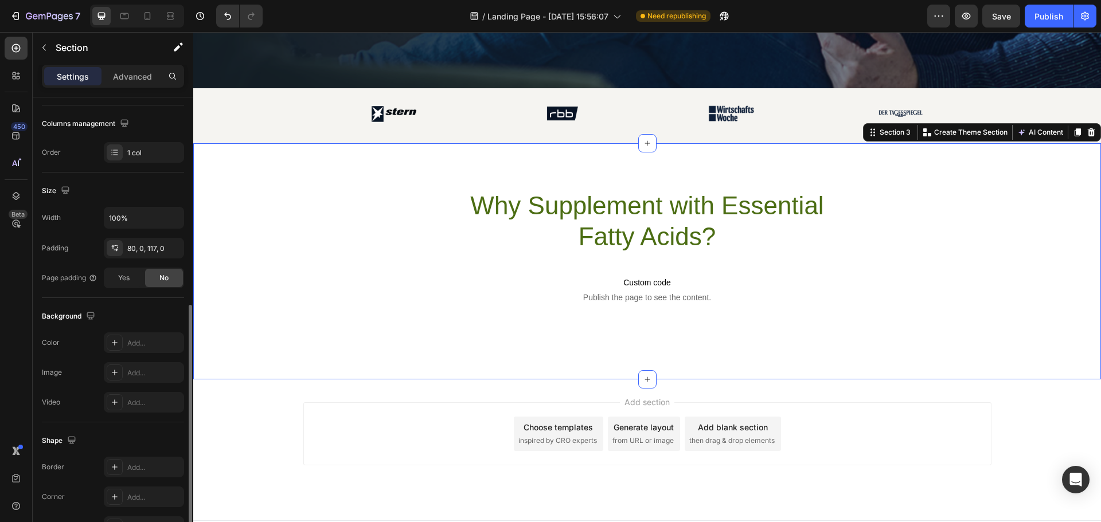
scroll to position [242, 0]
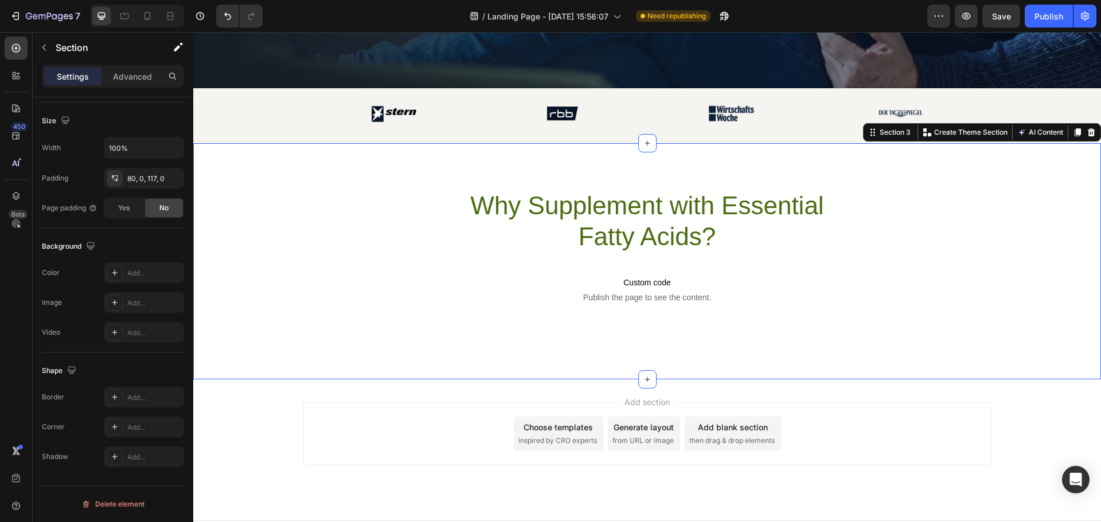
click at [422, 290] on div "Why Supplement with Essential Fatty Acids? Heading Text Block Custom code Publi…" at bounding box center [647, 250] width 908 height 123
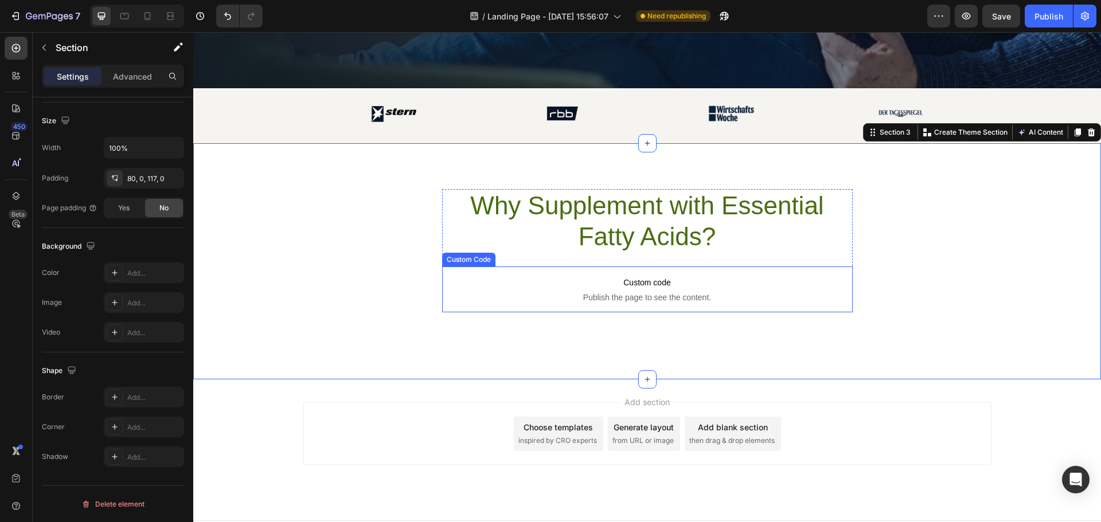
click at [442, 293] on span "Publish the page to see the content." at bounding box center [647, 297] width 410 height 11
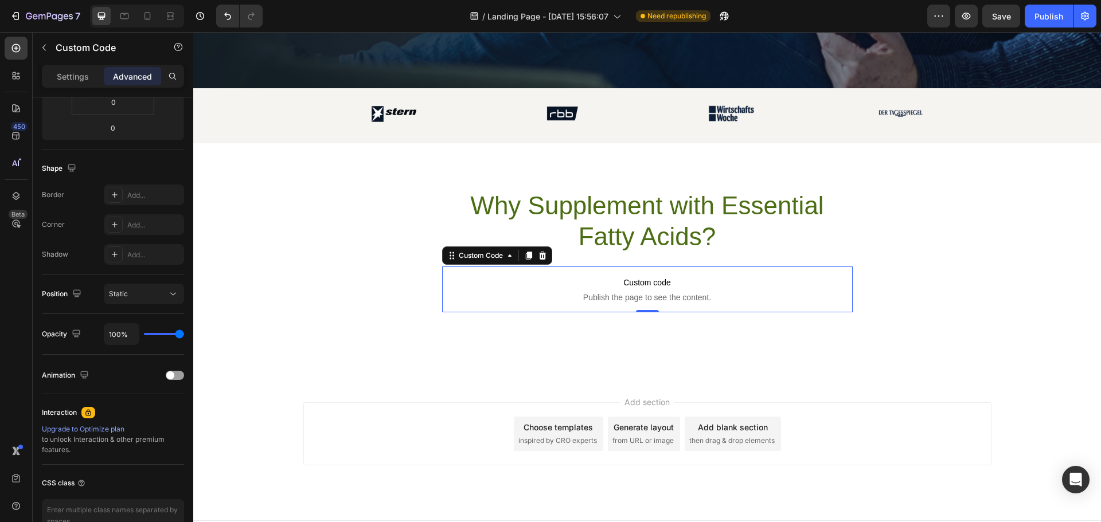
scroll to position [0, 0]
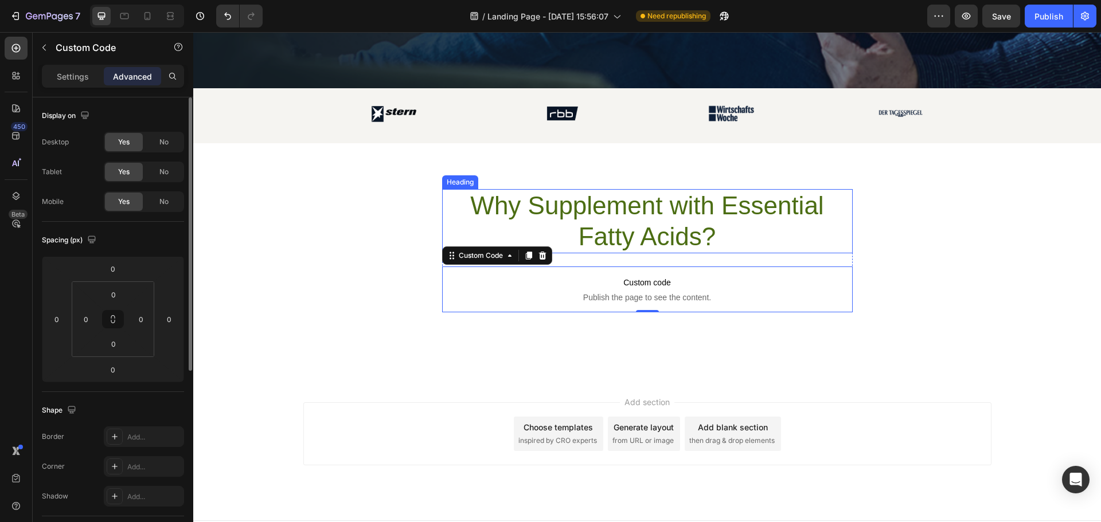
click at [469, 220] on h2 "Why Supplement with Essential Fatty Acids?" at bounding box center [647, 221] width 410 height 64
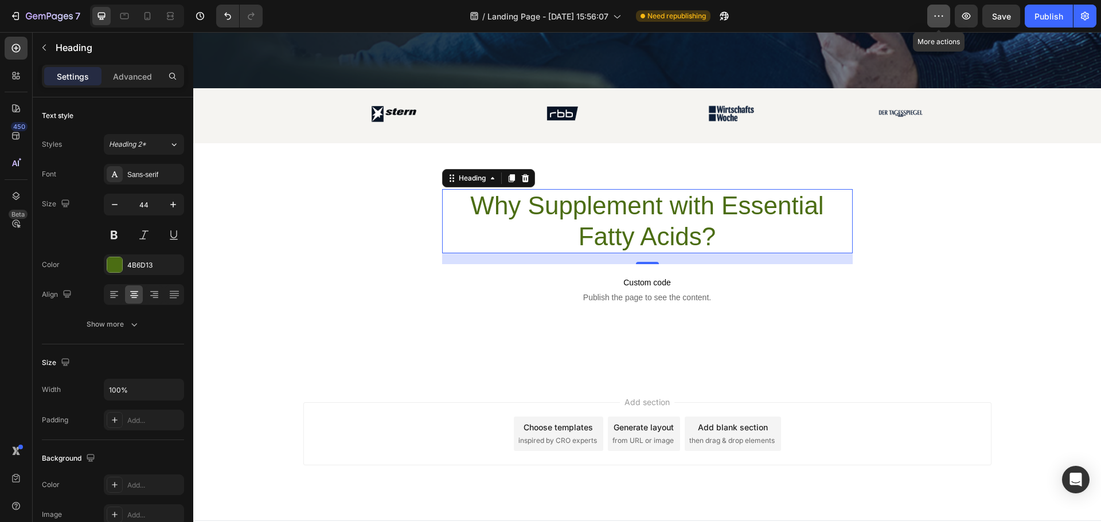
click at [936, 13] on icon "button" at bounding box center [938, 15] width 11 height 11
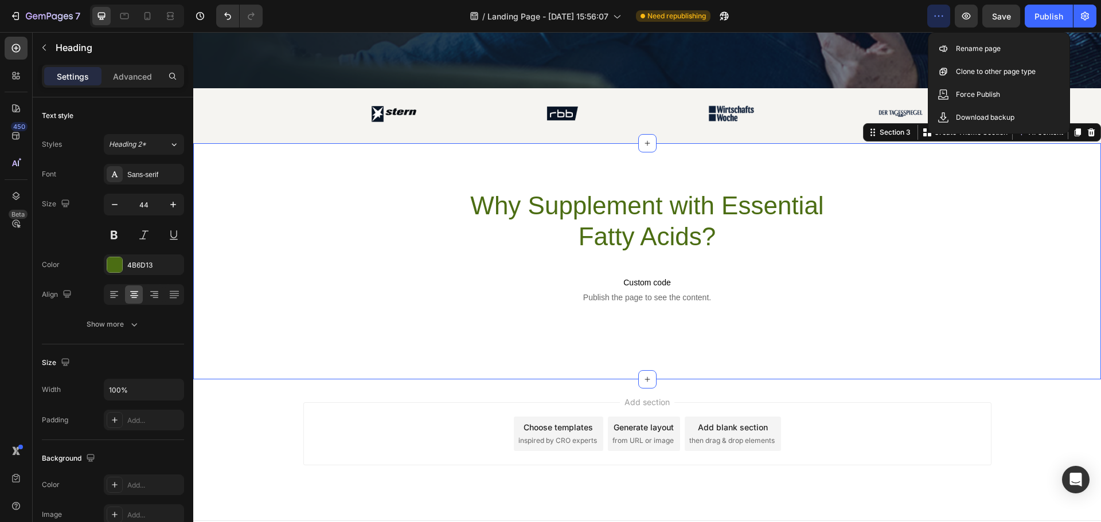
click at [893, 214] on div "Why Supplement with Essential Fatty Acids? Heading Text Block Custom code Publi…" at bounding box center [647, 250] width 908 height 123
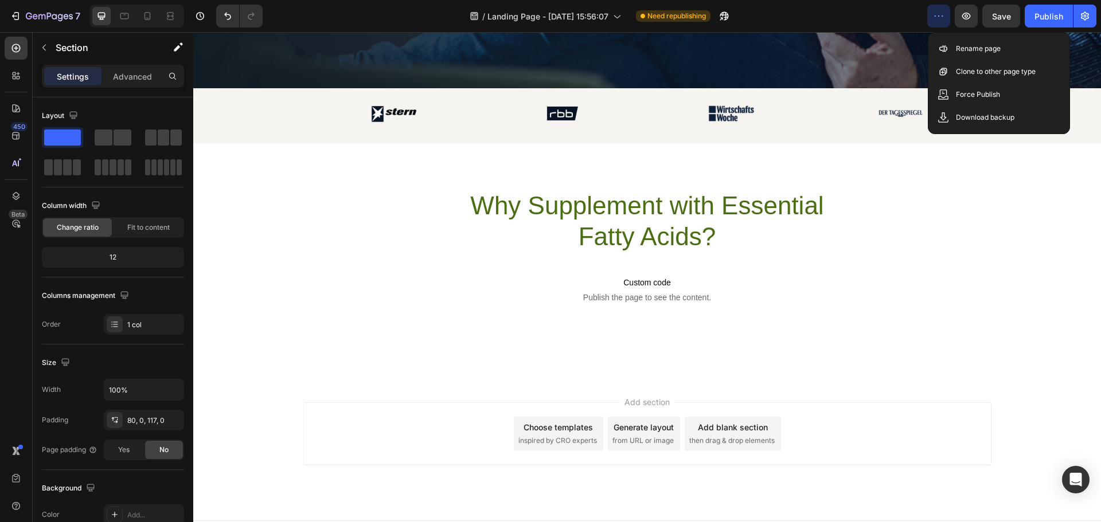
click at [828, 453] on div "Add section Choose templates inspired by CRO experts Generate layout from URL o…" at bounding box center [647, 433] width 688 height 63
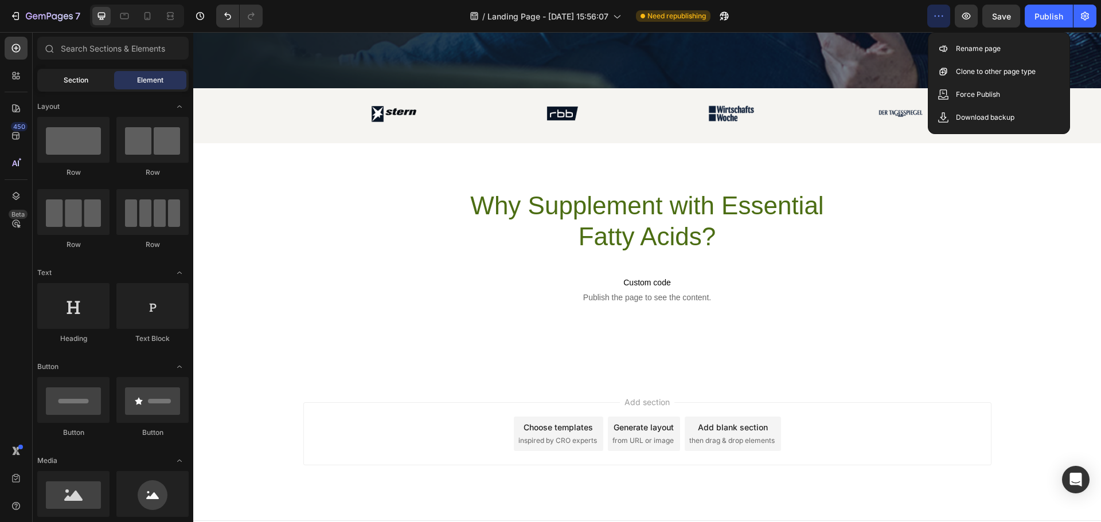
click at [83, 79] on span "Section" at bounding box center [76, 80] width 25 height 10
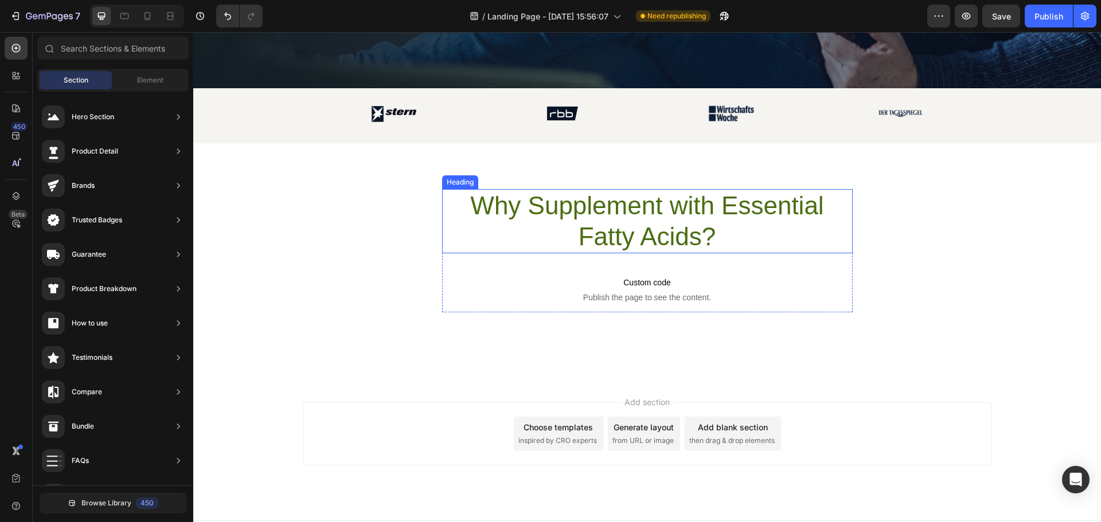
click at [611, 201] on h2 "Why Supplement with Essential Fatty Acids?" at bounding box center [647, 221] width 410 height 64
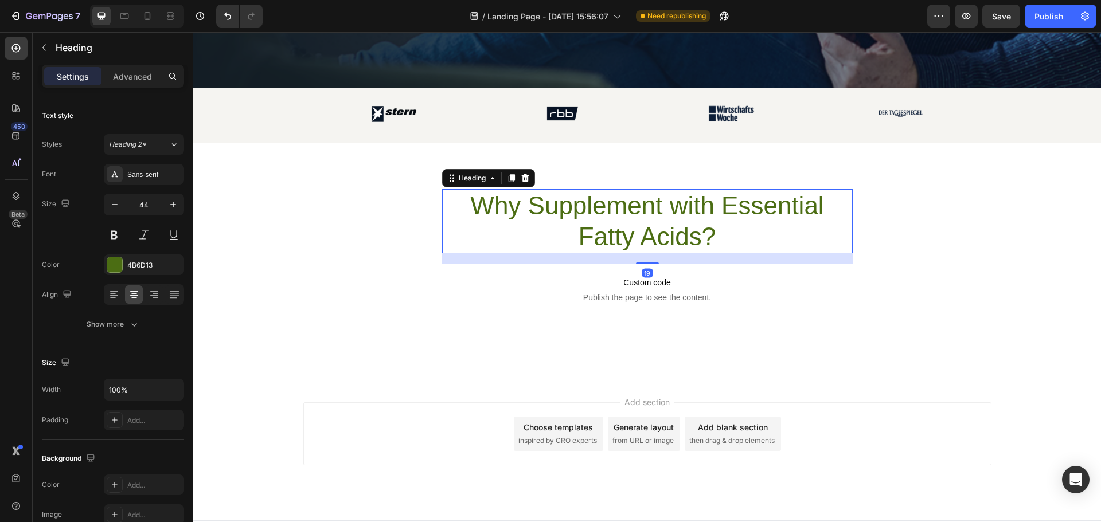
click at [612, 201] on h2 "Why Supplement with Essential Fatty Acids?" at bounding box center [647, 221] width 410 height 64
click at [612, 201] on p "Why Supplement with Essential Fatty Acids?" at bounding box center [647, 221] width 408 height 62
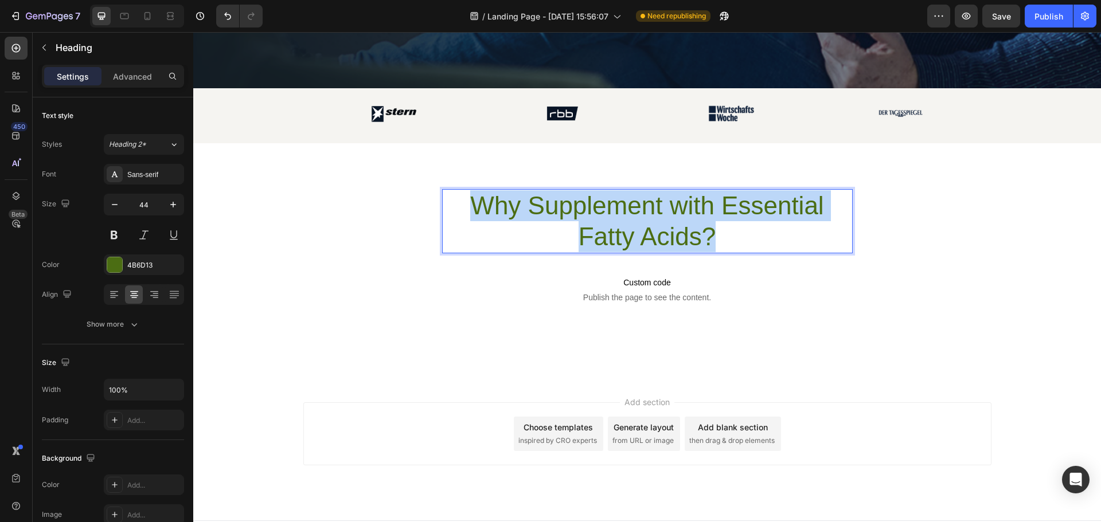
click at [612, 201] on p "Why Supplement with Essential Fatty Acids?" at bounding box center [647, 221] width 408 height 62
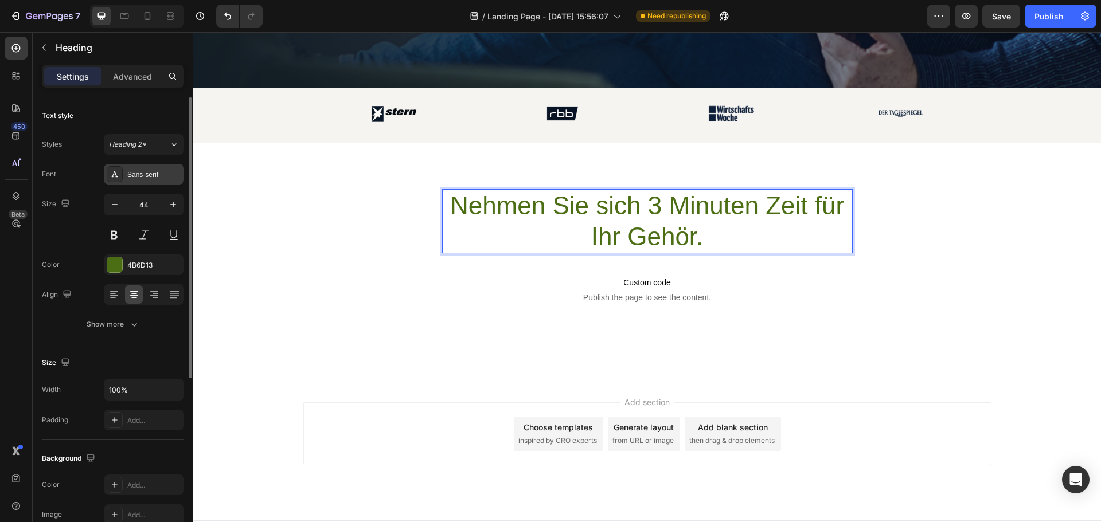
click at [139, 176] on div "Sans-serif" at bounding box center [154, 175] width 54 height 10
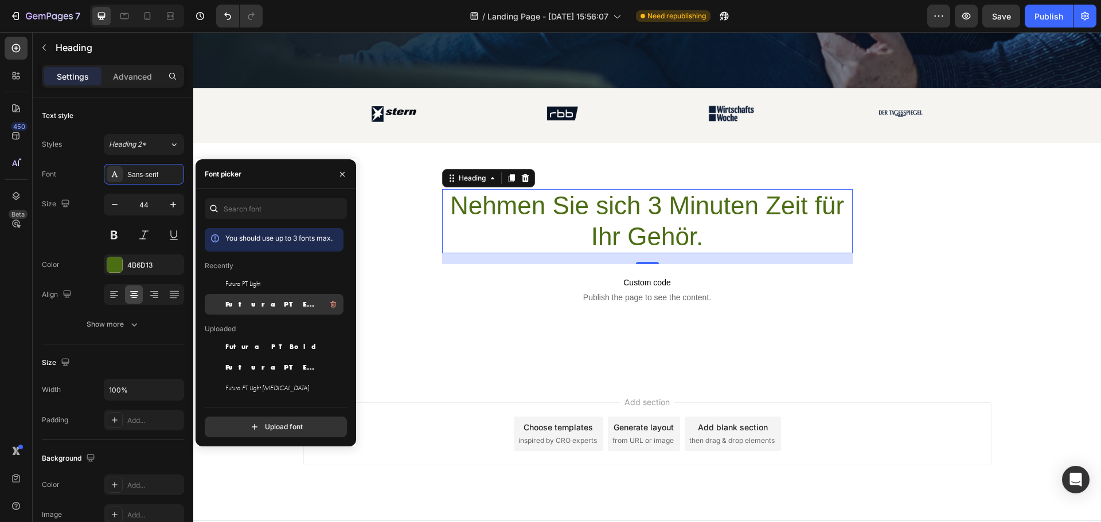
click at [264, 302] on span "Futura PT Extra Bold" at bounding box center [272, 304] width 95 height 10
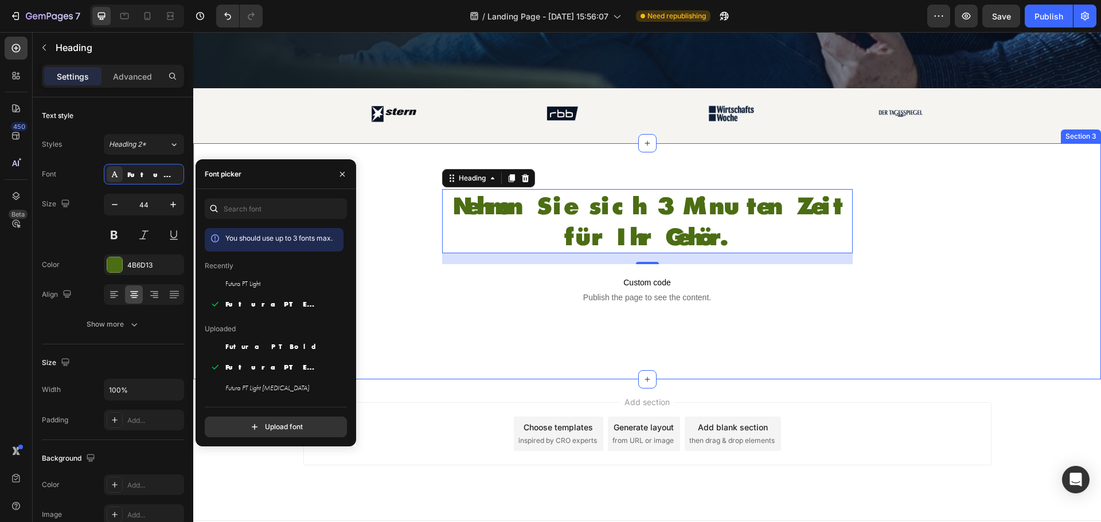
click at [864, 329] on div "Nehmen Sie sich 3 Minuten Zeit für Ihr Gehör. Heading 19 Text Block Custom code…" at bounding box center [647, 261] width 908 height 236
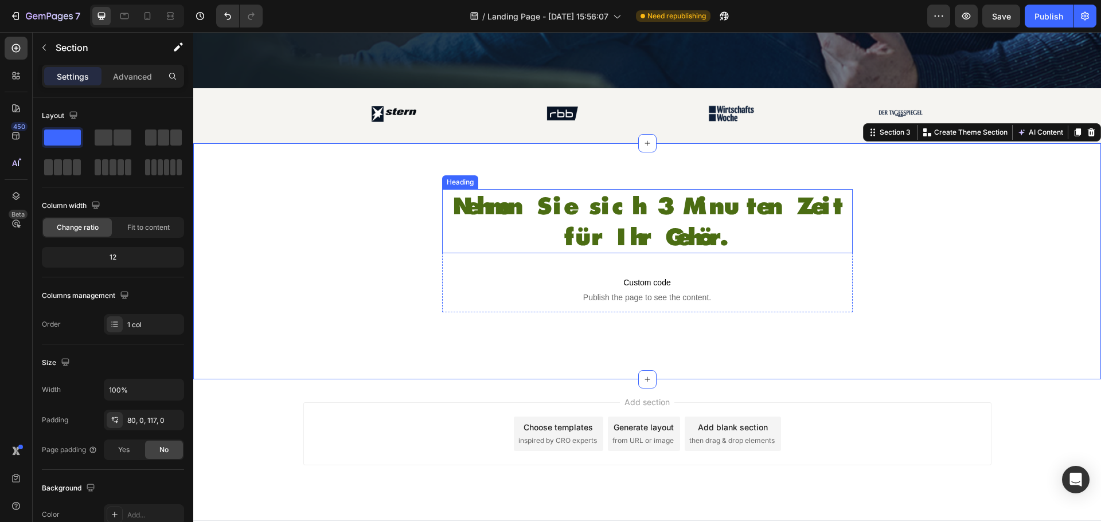
click at [707, 210] on p "Nehmen Sie sich 3 Minuten Zeit für Ihr Gehör." at bounding box center [647, 221] width 408 height 62
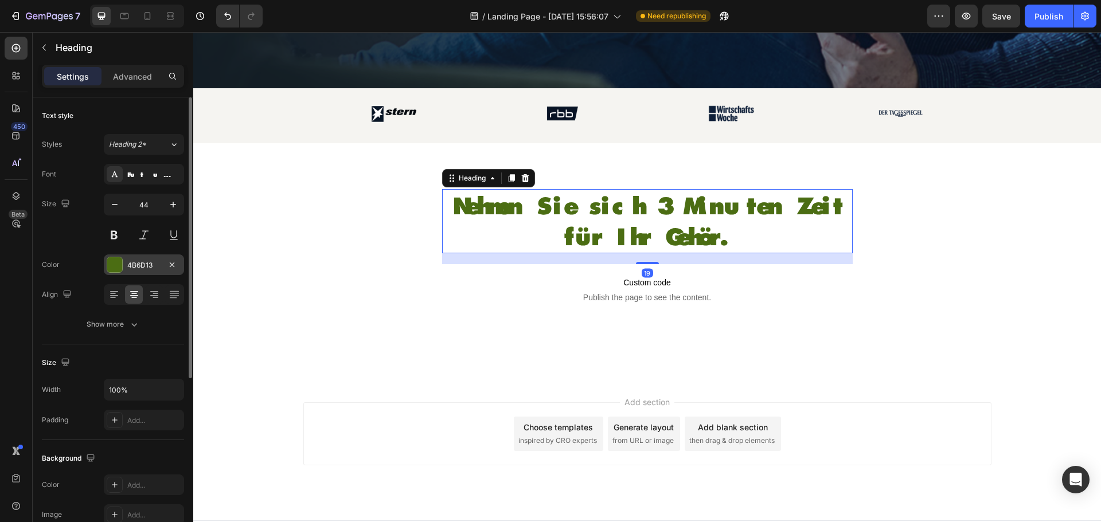
click at [117, 269] on div at bounding box center [114, 264] width 15 height 15
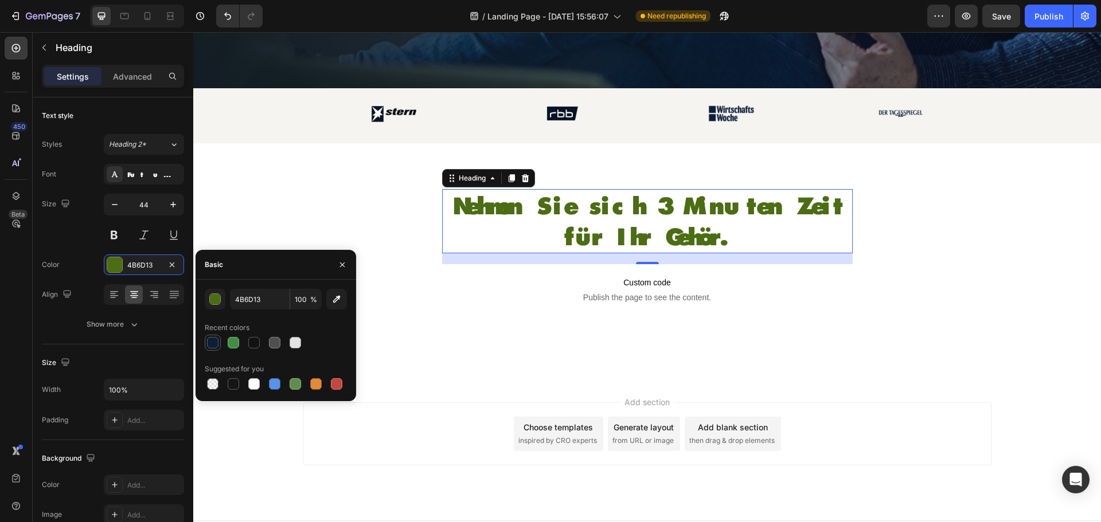
click at [213, 343] on div at bounding box center [212, 342] width 11 height 11
type input "0C1E38"
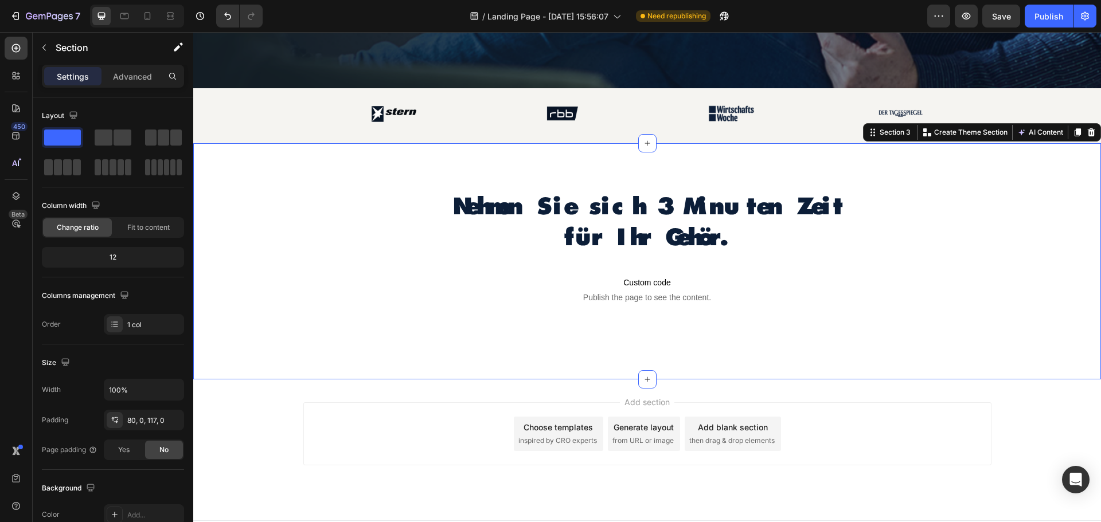
click at [992, 302] on div "Nehmen Sie sich 3 Minuten Zeit für Ihr Gehör. Heading Text Block Custom code Pu…" at bounding box center [647, 250] width 908 height 123
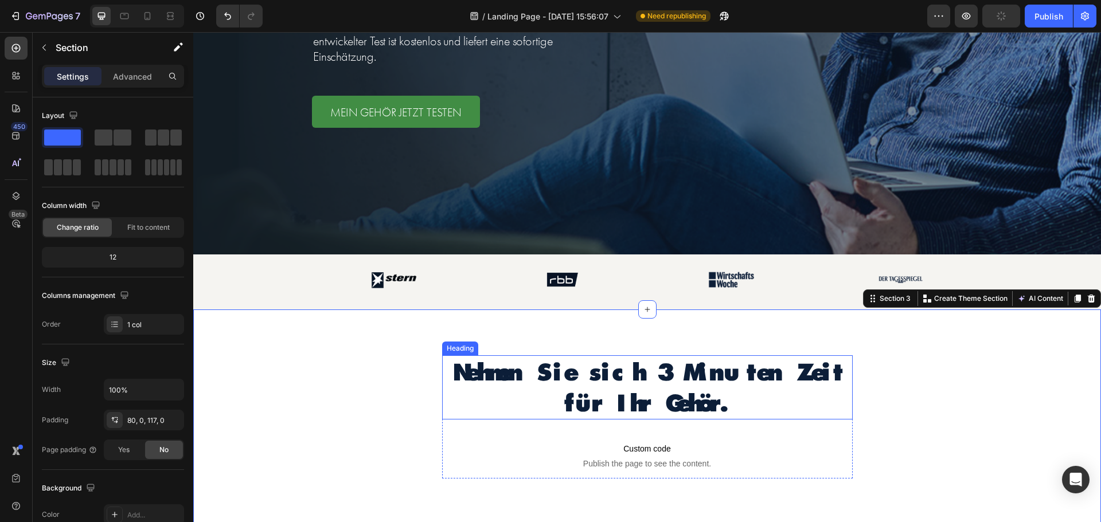
scroll to position [115, 0]
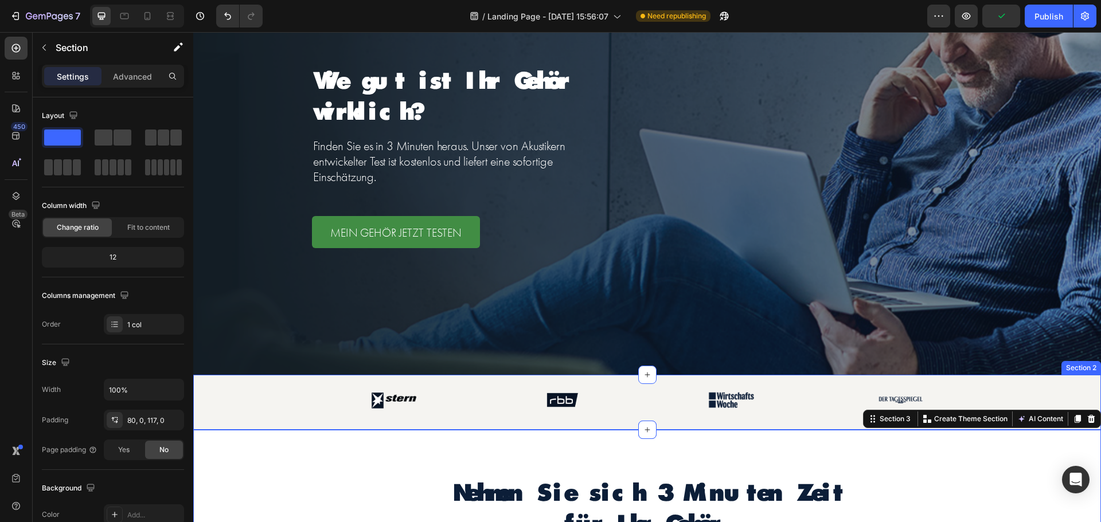
click at [285, 408] on div "Image Image Image Image Row" at bounding box center [647, 400] width 879 height 21
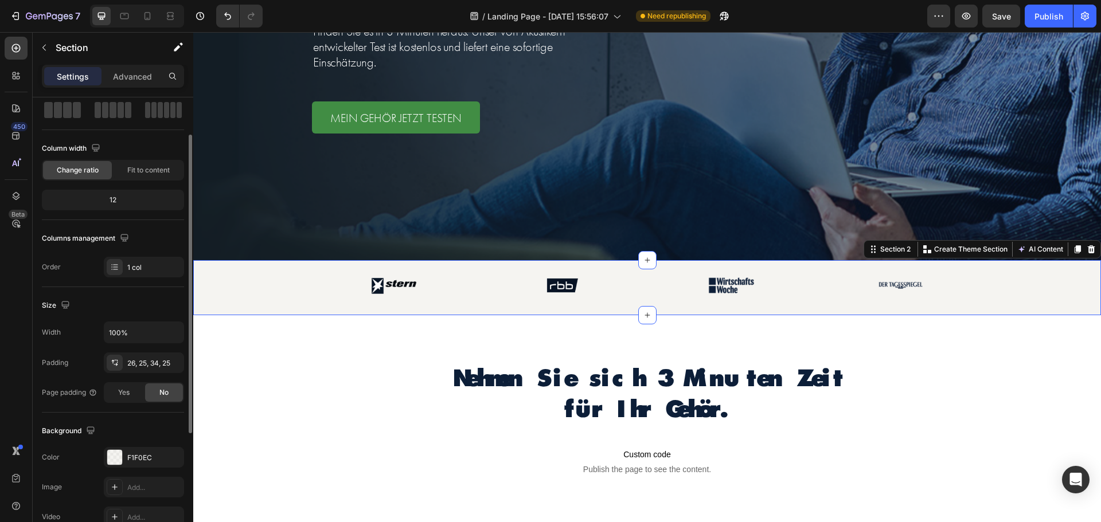
scroll to position [172, 0]
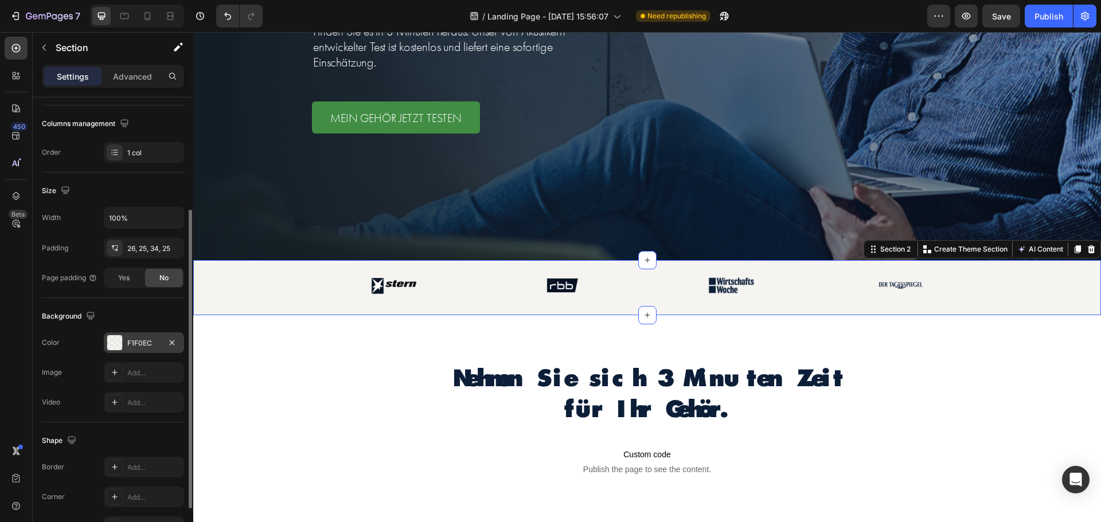
click at [134, 341] on div "F1F0EC" at bounding box center [143, 343] width 33 height 10
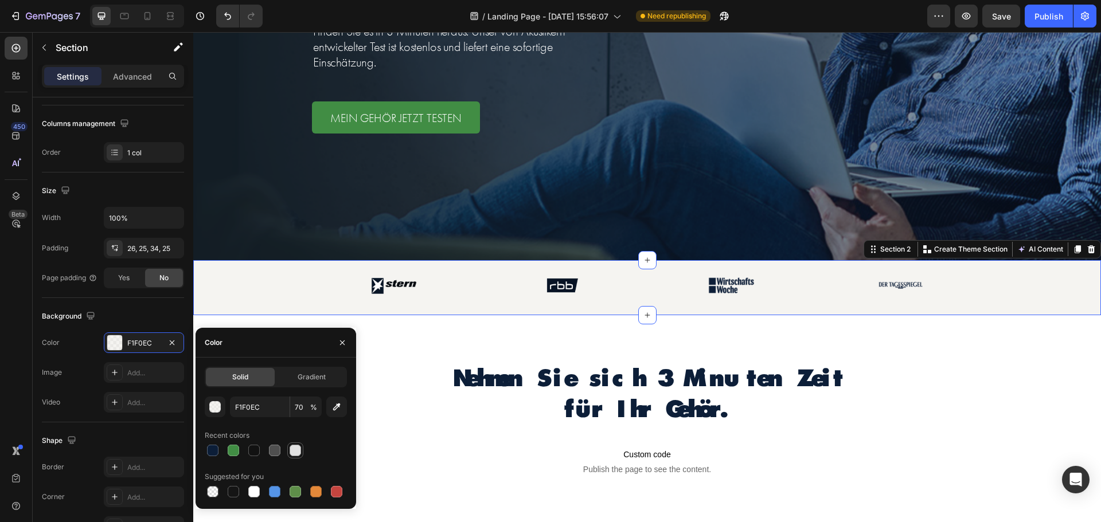
click at [292, 449] on div at bounding box center [295, 450] width 11 height 11
type input "E2E2E2"
type input "100"
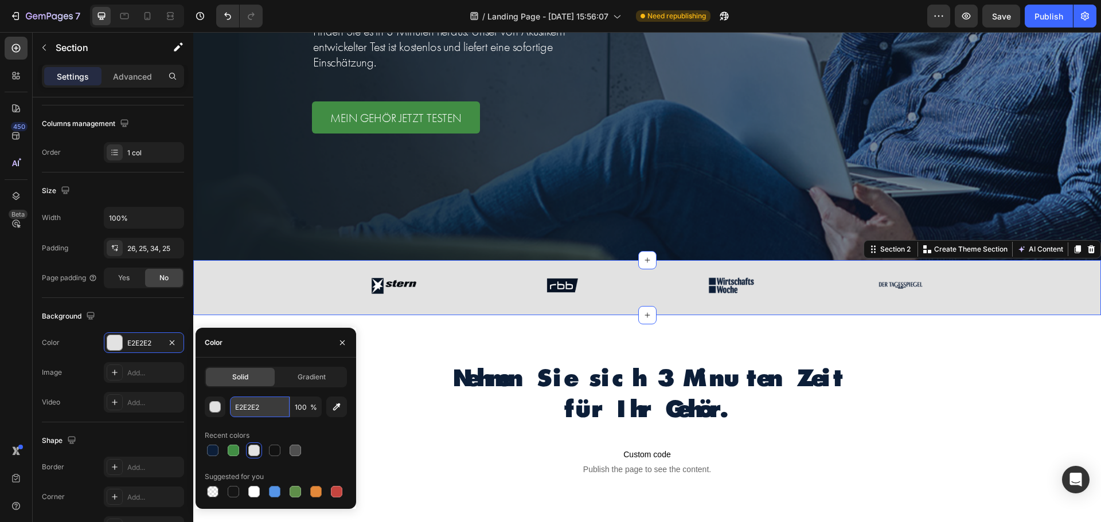
click at [244, 413] on input "E2E2E2" at bounding box center [260, 407] width 60 height 21
click at [240, 406] on input "E2E2E2" at bounding box center [260, 407] width 60 height 21
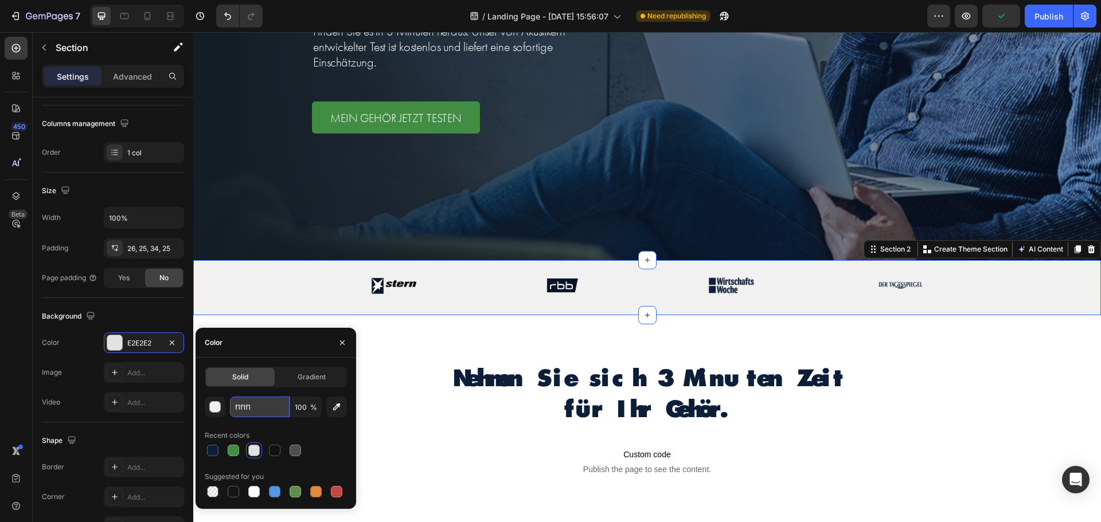
type input "F1F1F1"
click at [324, 434] on div "Recent colors" at bounding box center [276, 436] width 142 height 18
click at [343, 339] on icon "button" at bounding box center [342, 342] width 9 height 9
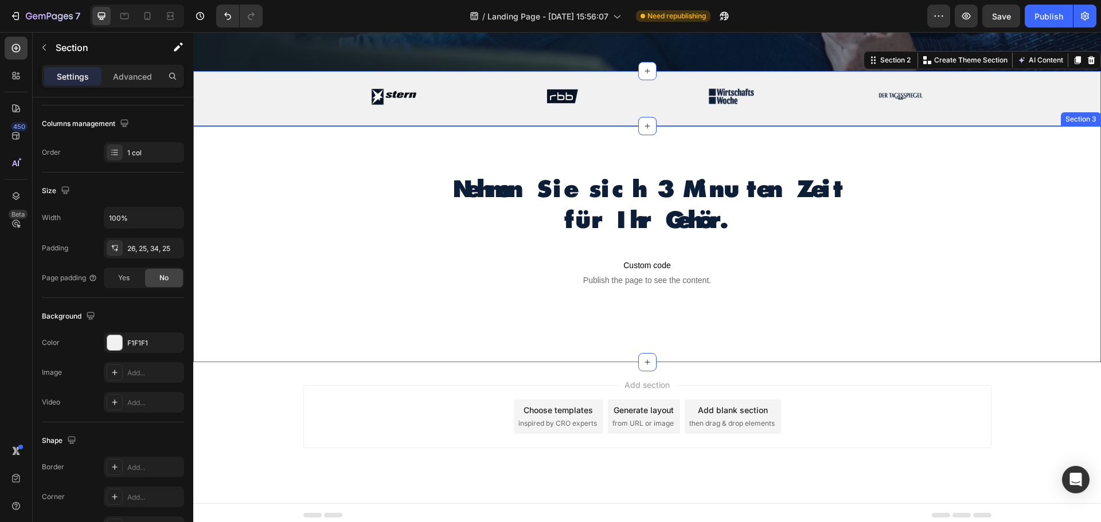
scroll to position [424, 0]
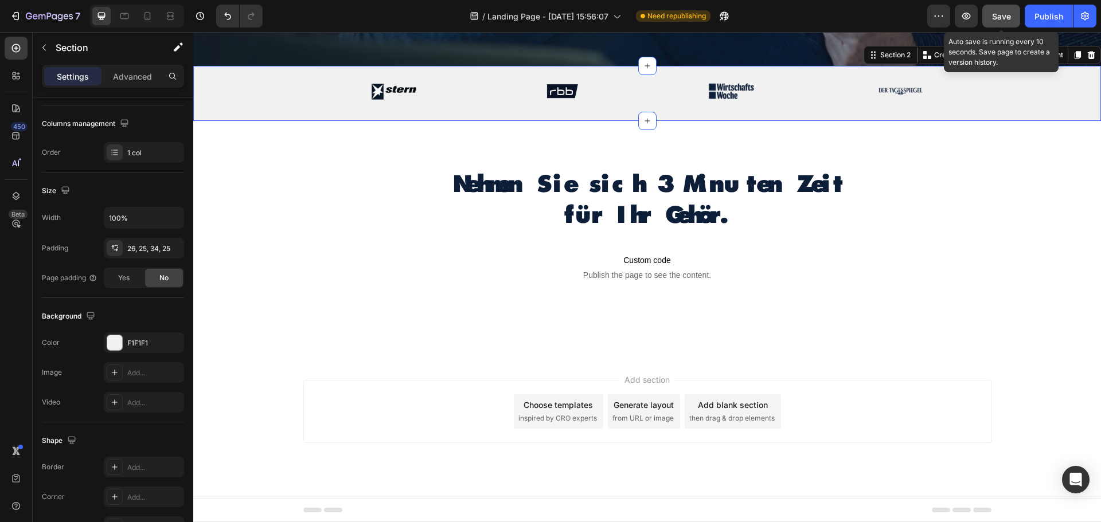
click at [994, 13] on span "Save" at bounding box center [1001, 16] width 19 height 10
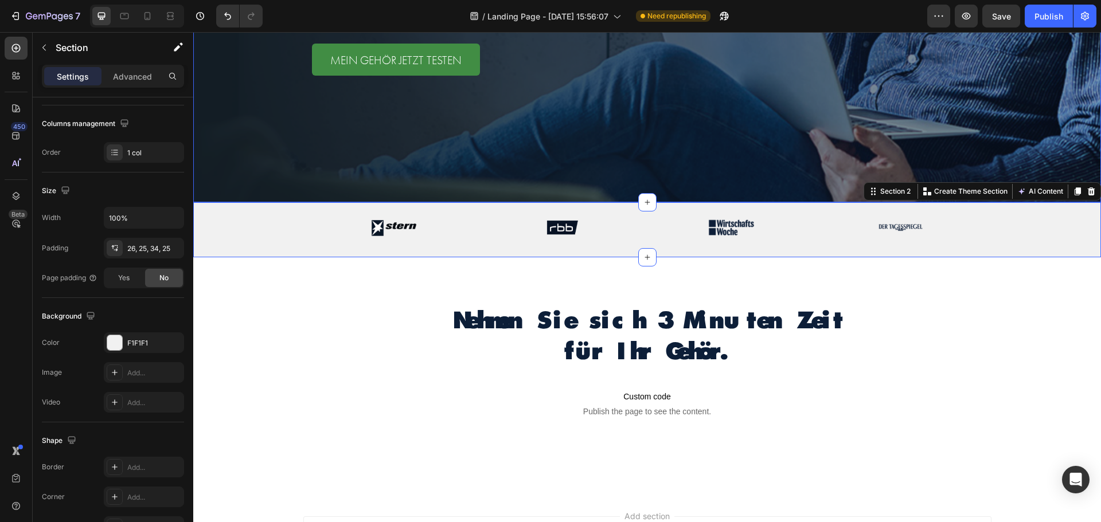
scroll to position [80, 0]
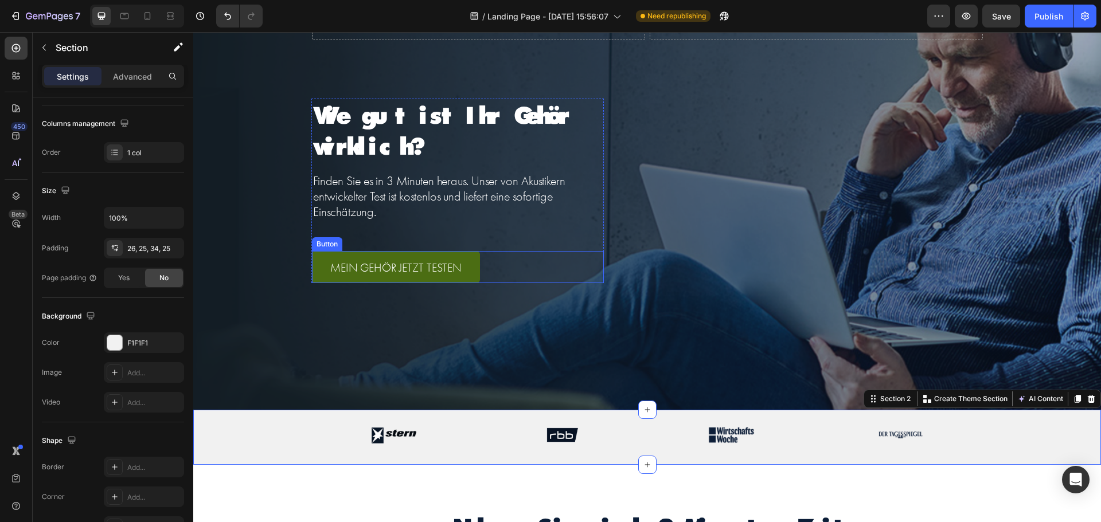
click at [466, 263] on link "MEIN GEHÖR JETZT TESTEN" at bounding box center [396, 267] width 168 height 32
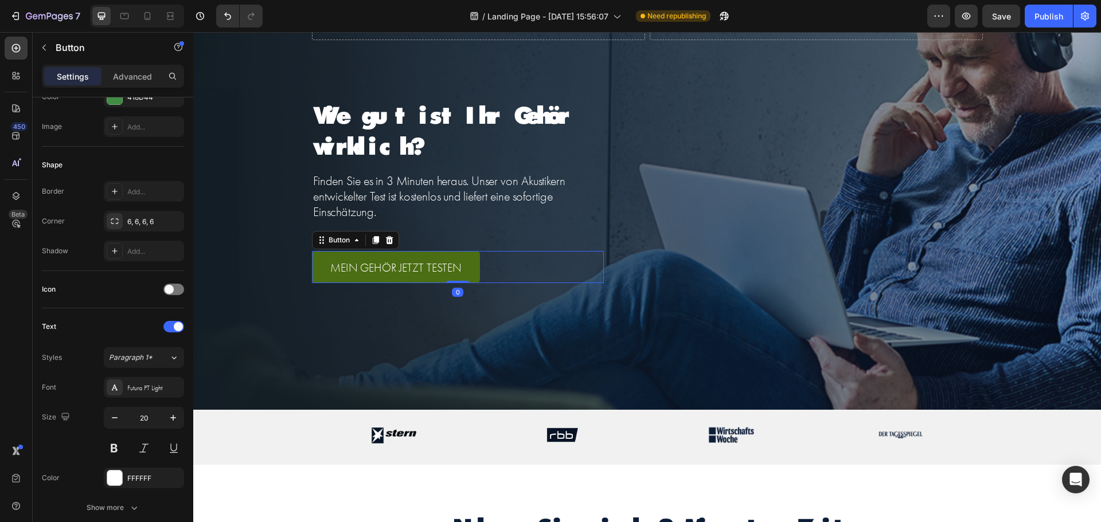
scroll to position [0, 0]
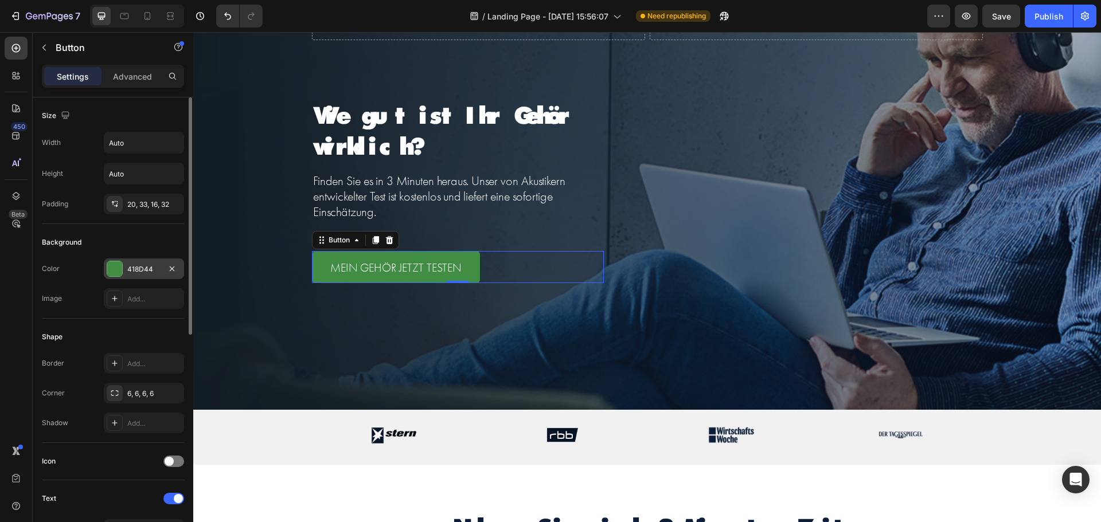
click at [115, 265] on div at bounding box center [114, 268] width 15 height 15
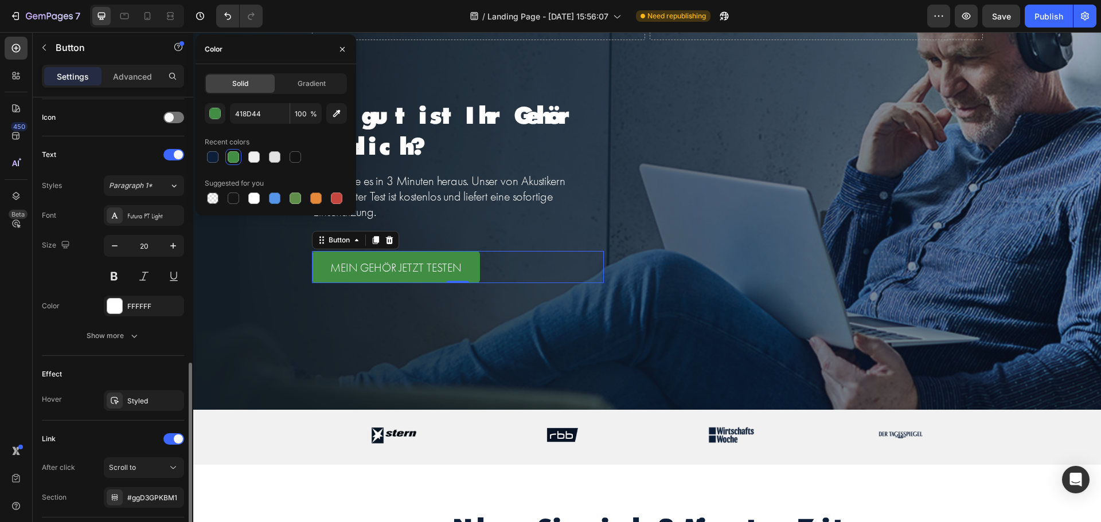
scroll to position [424, 0]
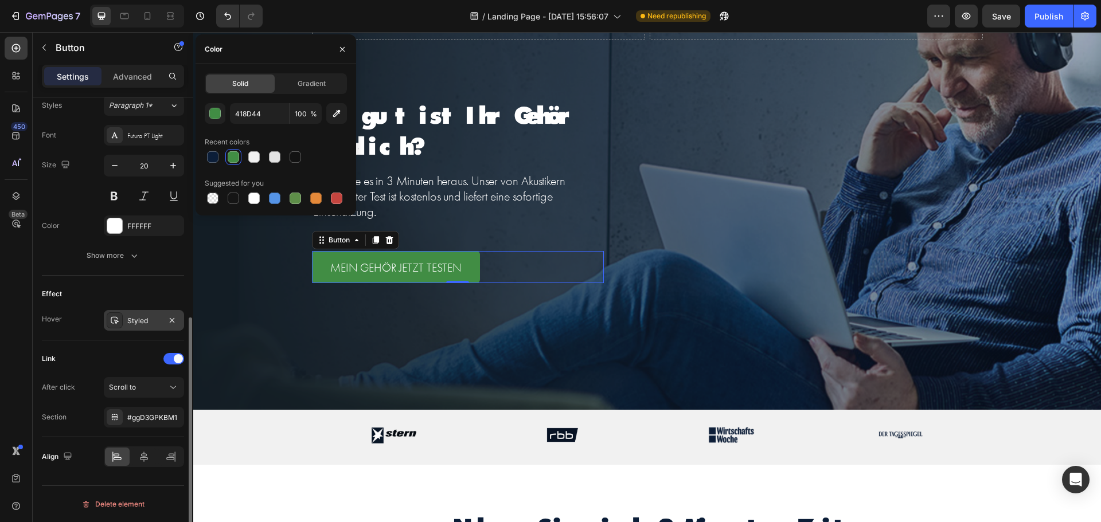
click at [124, 327] on div "Styled" at bounding box center [144, 320] width 80 height 21
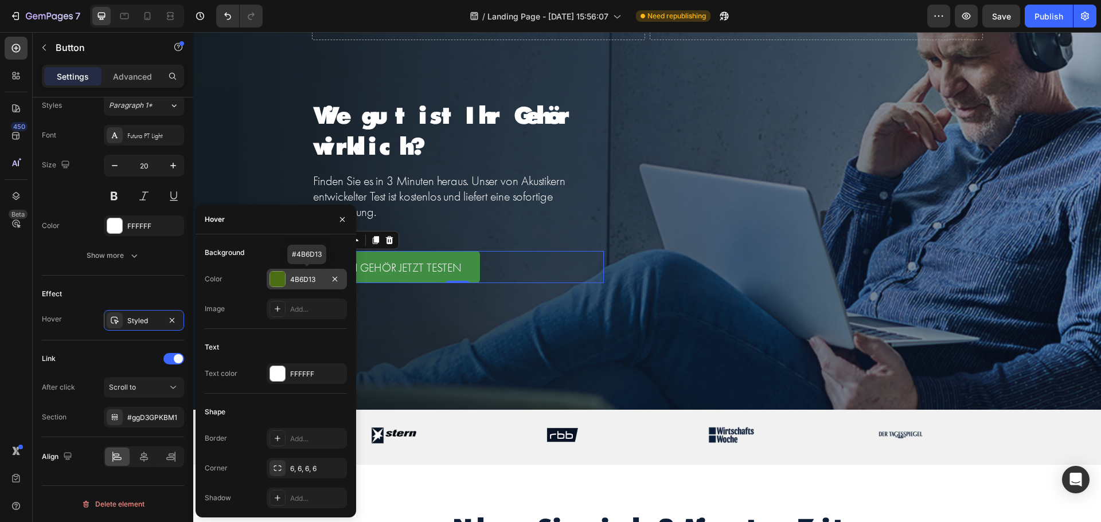
click at [277, 277] on div at bounding box center [277, 279] width 15 height 15
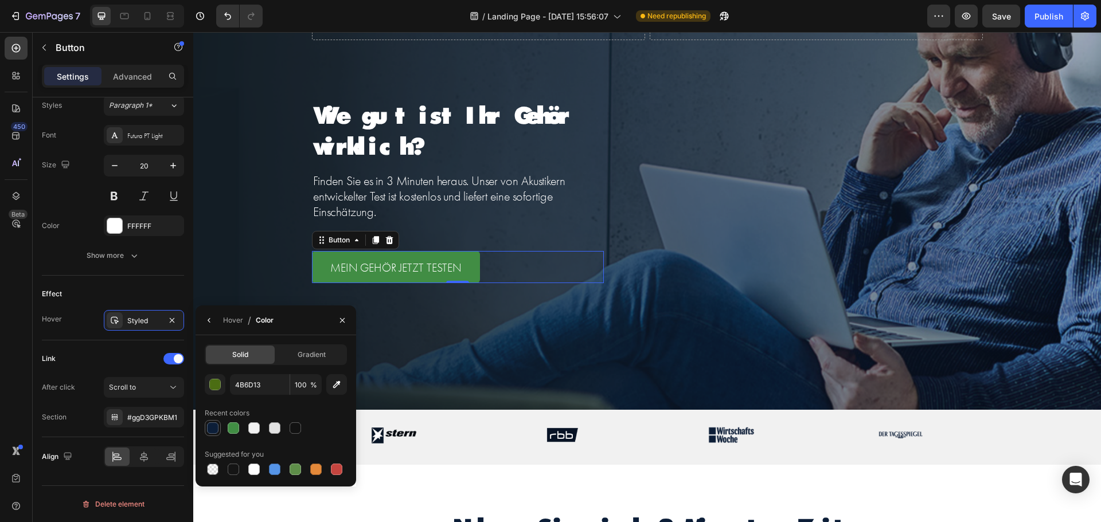
click at [214, 426] on div at bounding box center [212, 428] width 11 height 11
click at [276, 428] on div at bounding box center [274, 428] width 11 height 11
click at [252, 427] on div at bounding box center [253, 428] width 11 height 11
type input "F1F1F1"
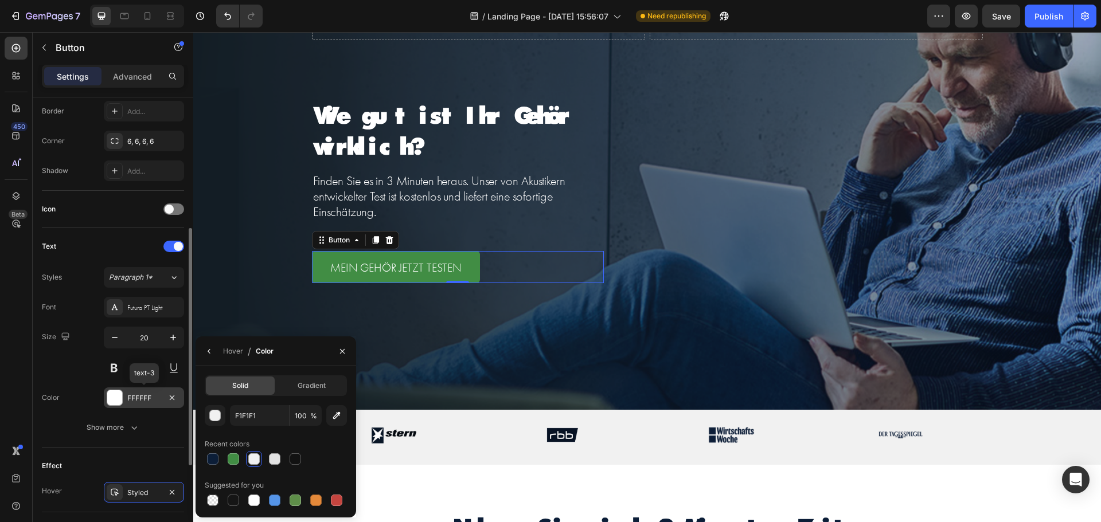
scroll to position [367, 0]
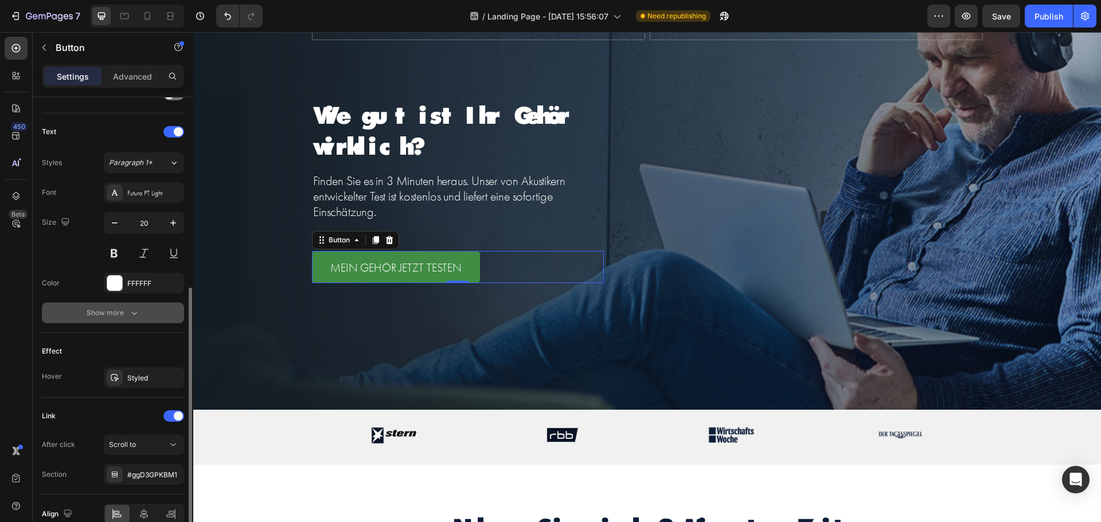
click at [119, 306] on button "Show more" at bounding box center [113, 313] width 142 height 21
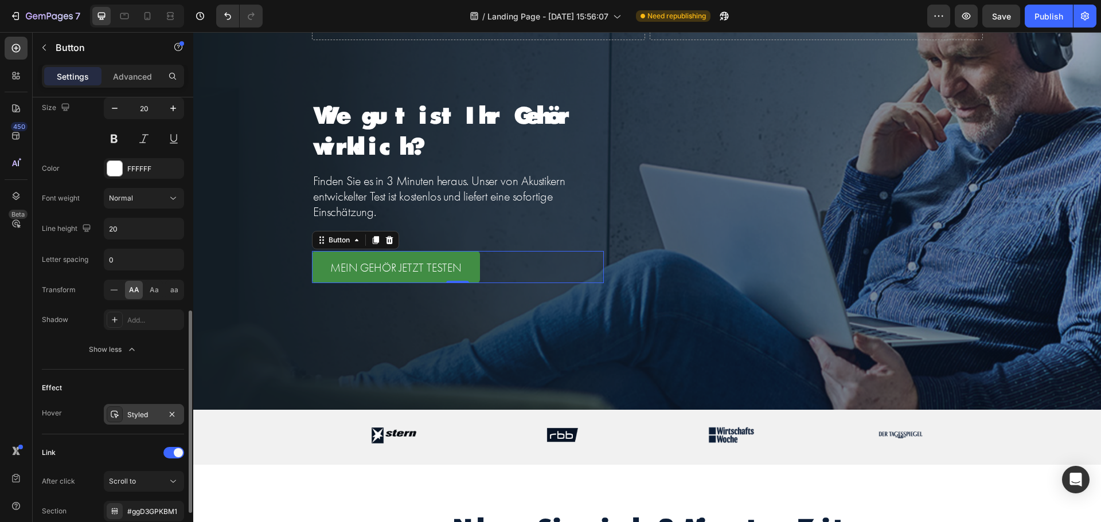
scroll to position [576, 0]
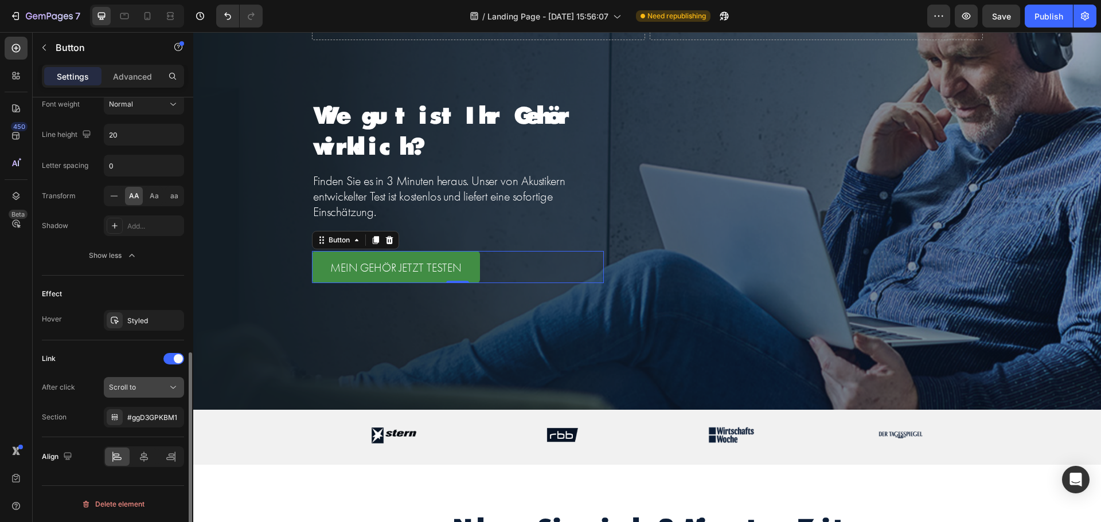
click at [151, 389] on div "Scroll to" at bounding box center [138, 387] width 58 height 10
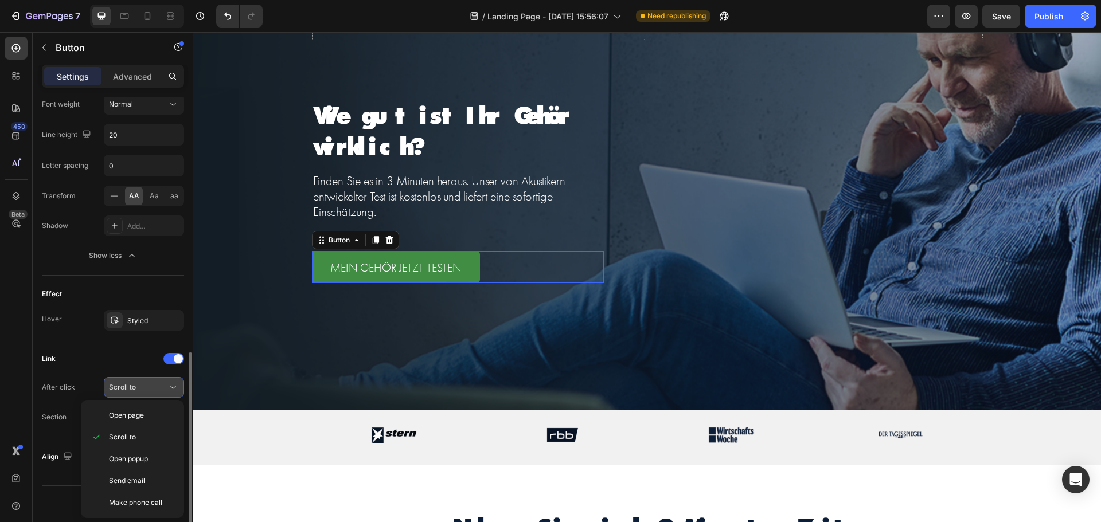
click at [151, 389] on div "Scroll to" at bounding box center [138, 387] width 58 height 10
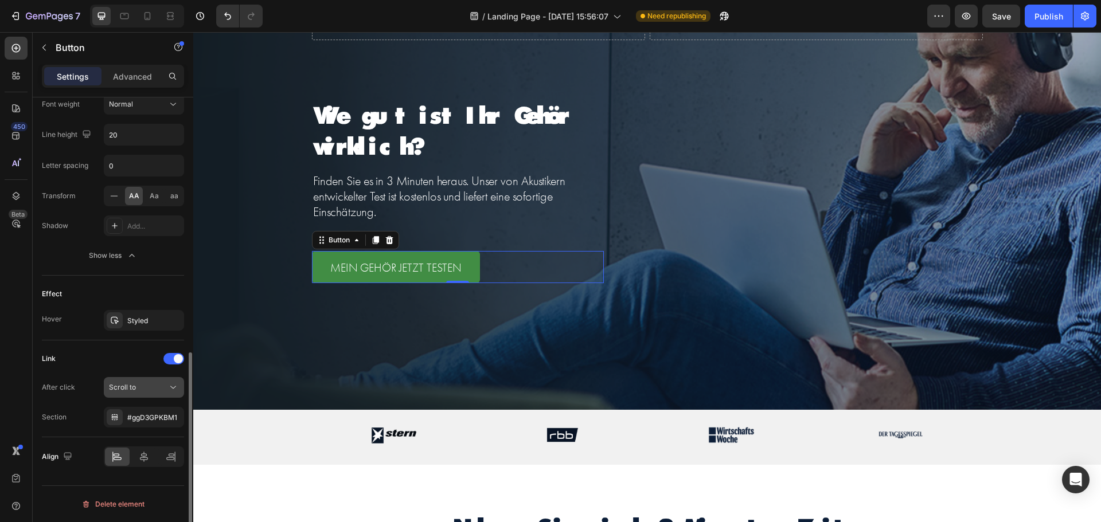
click at [151, 389] on div "Scroll to" at bounding box center [138, 387] width 58 height 10
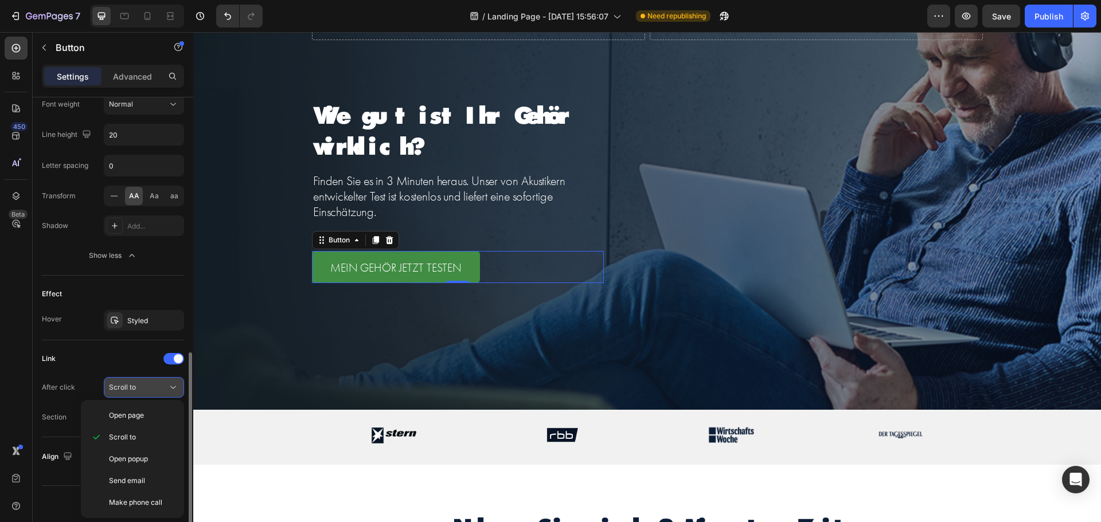
click at [151, 389] on div "Scroll to" at bounding box center [138, 387] width 58 height 10
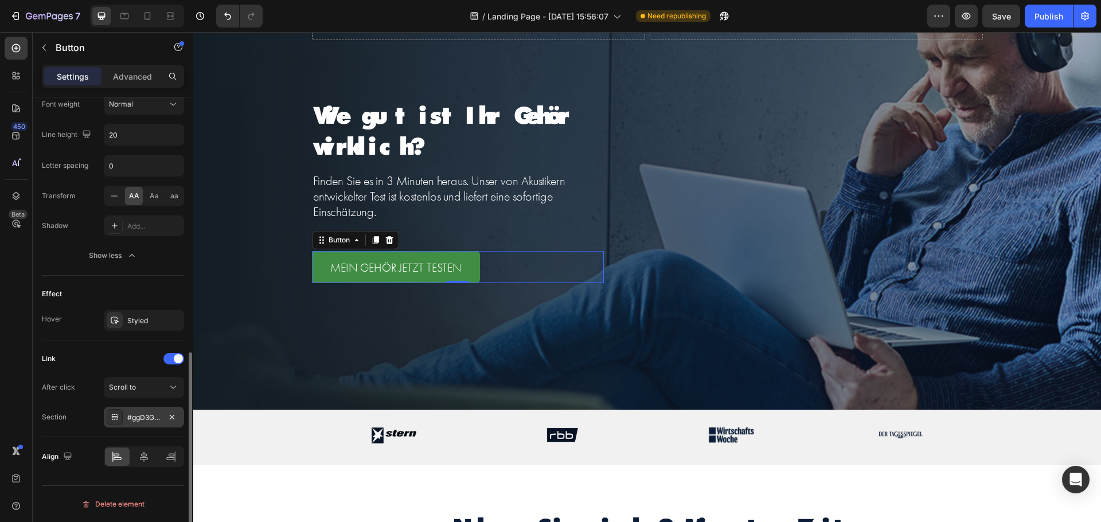
click at [150, 415] on div "#ggD3GPKBM1" at bounding box center [143, 418] width 33 height 10
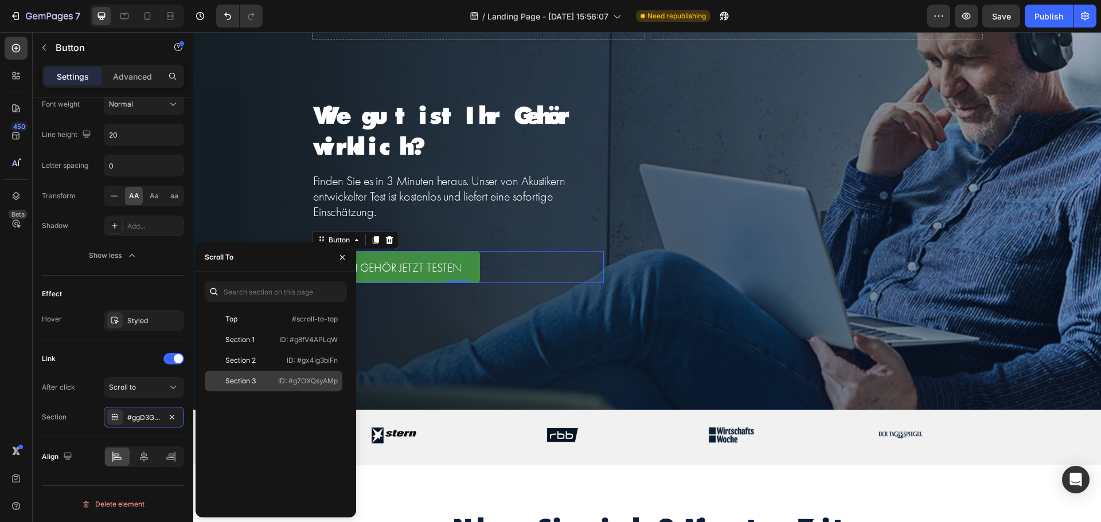
click at [322, 380] on p "ID: #g7OXQsyAMp" at bounding box center [308, 381] width 60 height 10
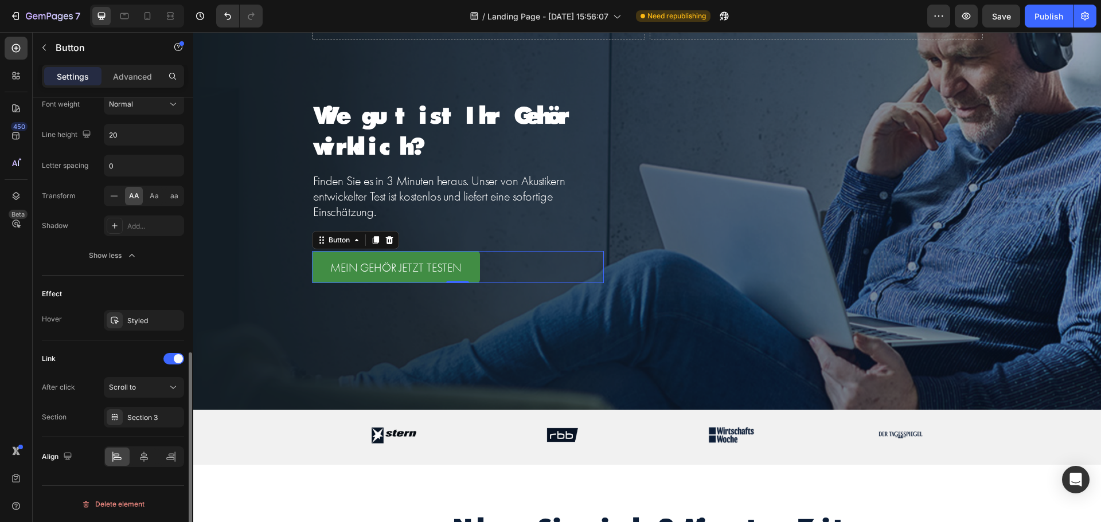
click at [95, 362] on div "Link" at bounding box center [113, 359] width 142 height 18
click at [128, 318] on div "Styled" at bounding box center [143, 321] width 33 height 10
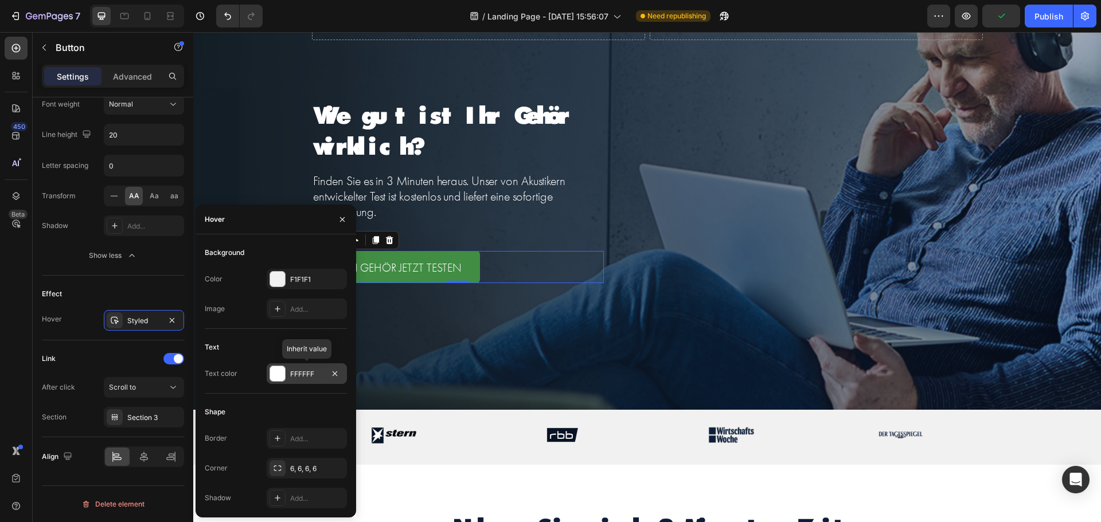
click at [296, 377] on div "FFFFFF" at bounding box center [306, 374] width 33 height 10
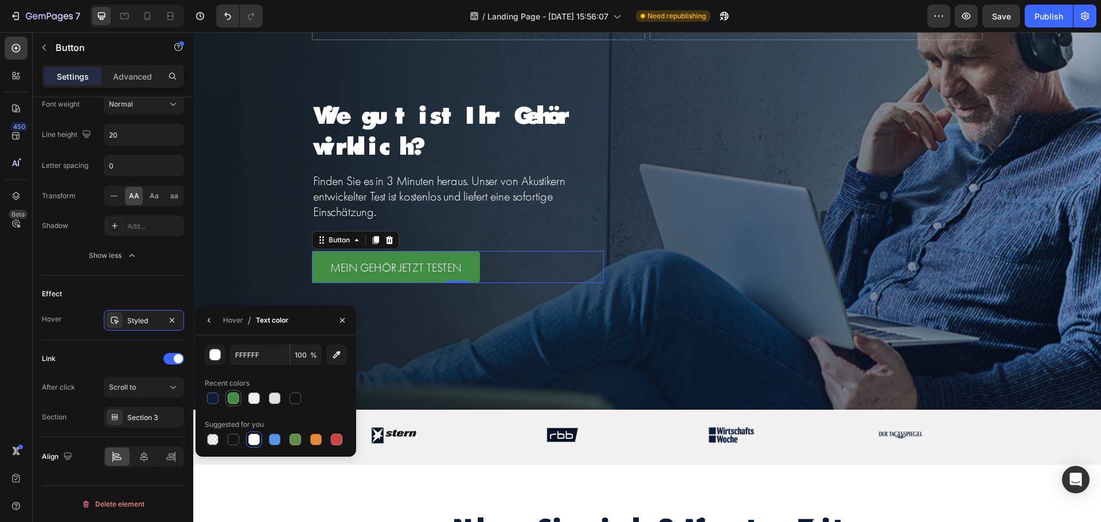
click at [232, 398] on div at bounding box center [233, 398] width 11 height 11
type input "418D44"
click at [421, 350] on div "Background Image" at bounding box center [647, 193] width 908 height 434
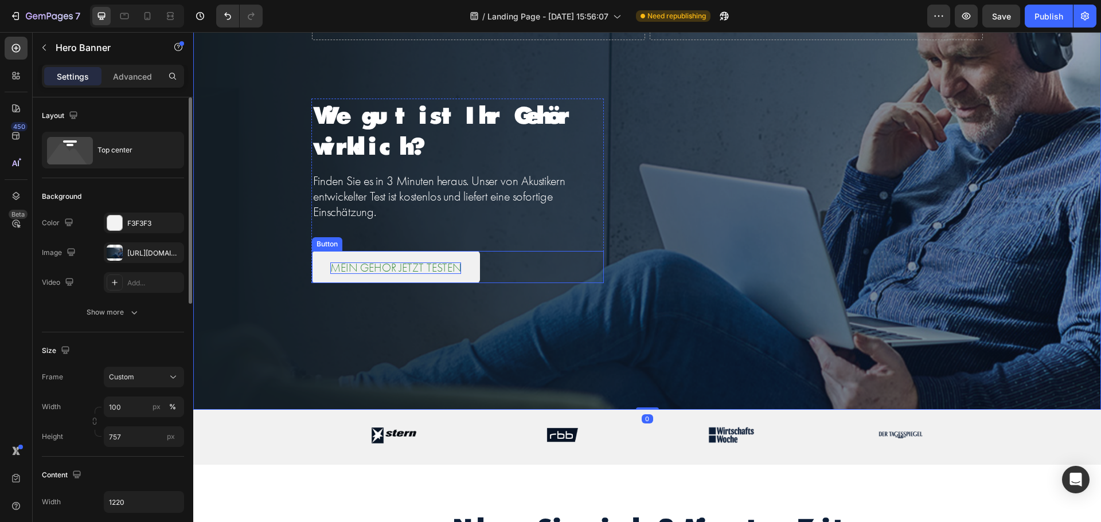
click at [409, 272] on p "MEIN GEHÖR JETZT TESTEN" at bounding box center [395, 268] width 131 height 11
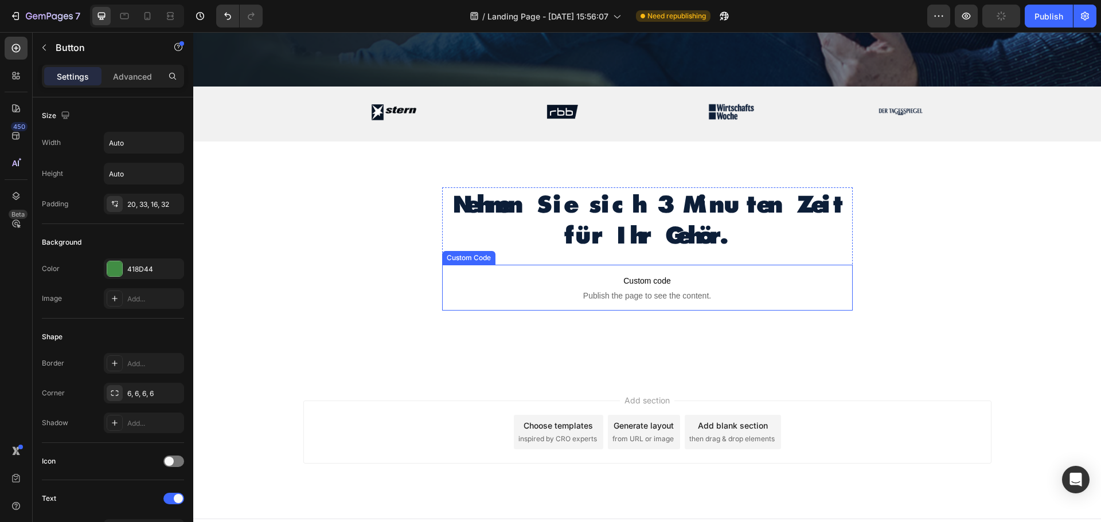
scroll to position [424, 0]
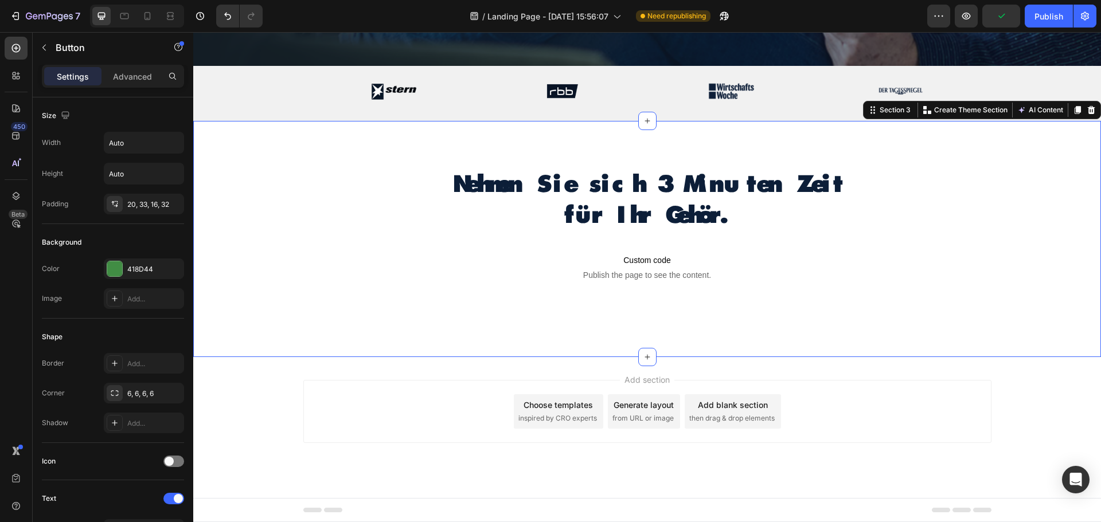
click at [566, 320] on div "Nehmen Sie sich 3 Minuten Zeit für Ihr Gehör. Heading Text Block Custom code Pu…" at bounding box center [647, 239] width 908 height 236
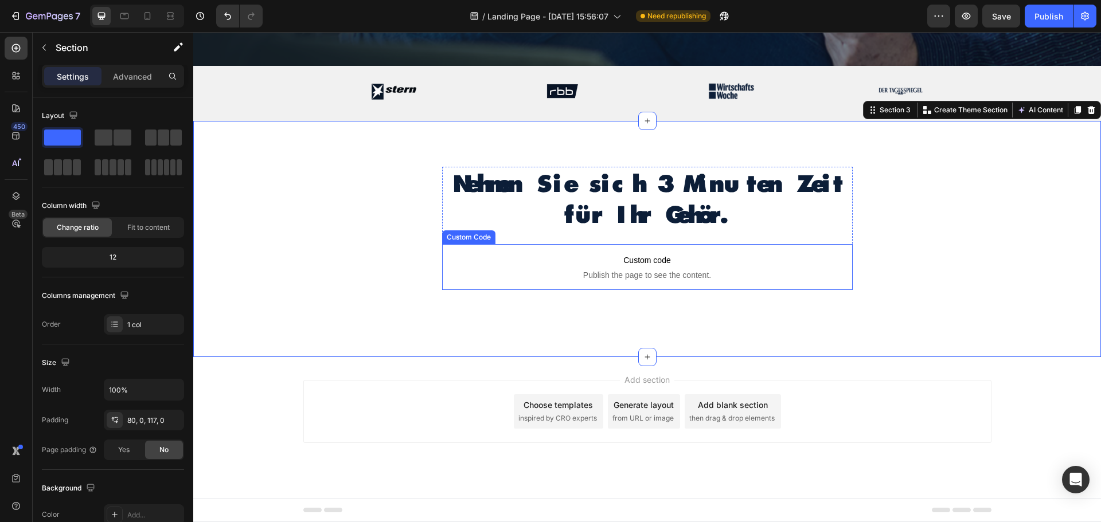
click at [632, 258] on span "Custom code" at bounding box center [647, 260] width 410 height 14
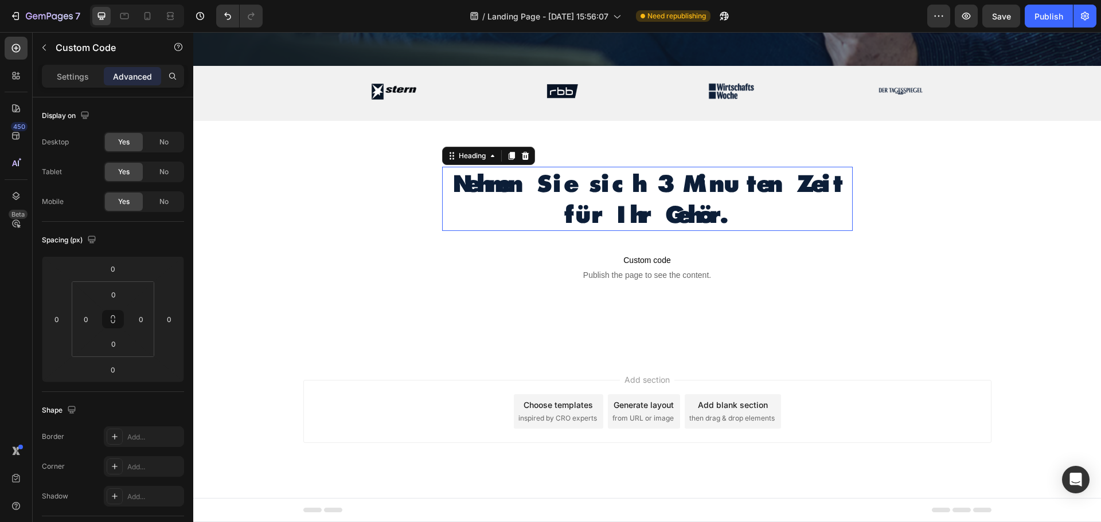
click at [646, 193] on p "Nehmen Sie sich 3 Minuten Zeit für Ihr Gehör." at bounding box center [647, 199] width 408 height 62
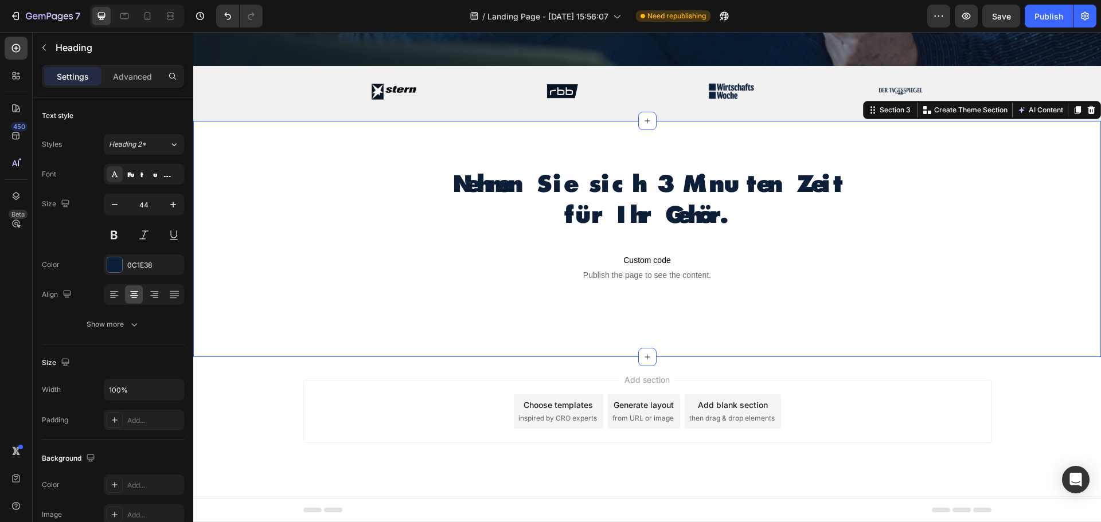
click at [887, 225] on div "Nehmen Sie sich 3 Minuten Zeit für Ihr Gehör. Heading Text Block Custom code Pu…" at bounding box center [647, 228] width 908 height 123
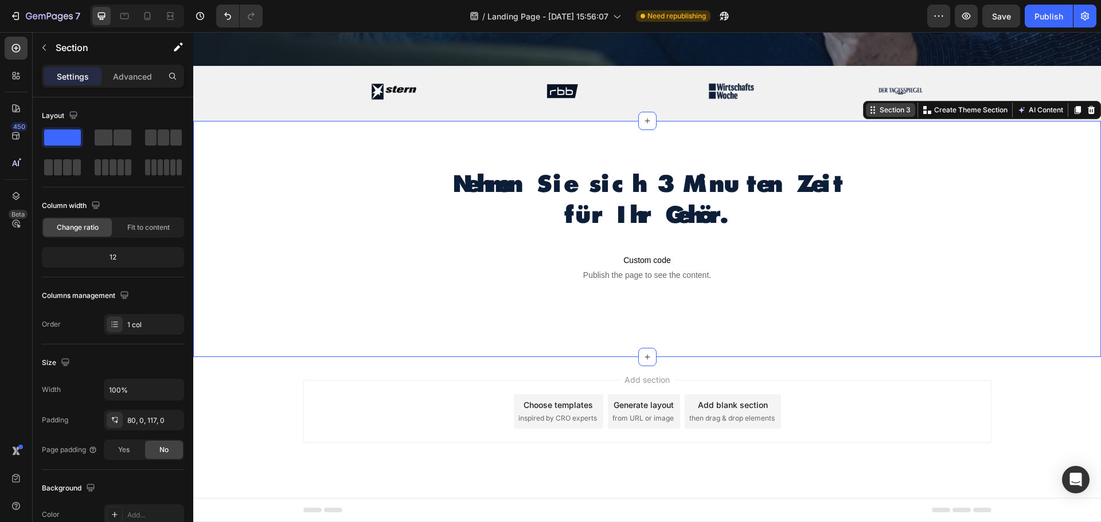
click at [883, 112] on div "Section 3" at bounding box center [895, 110] width 36 height 10
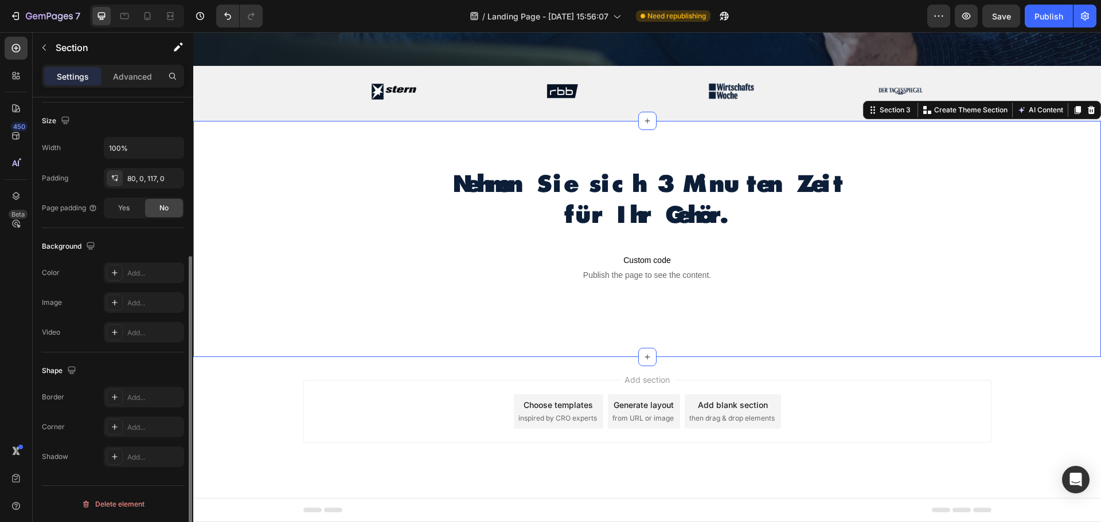
scroll to position [0, 0]
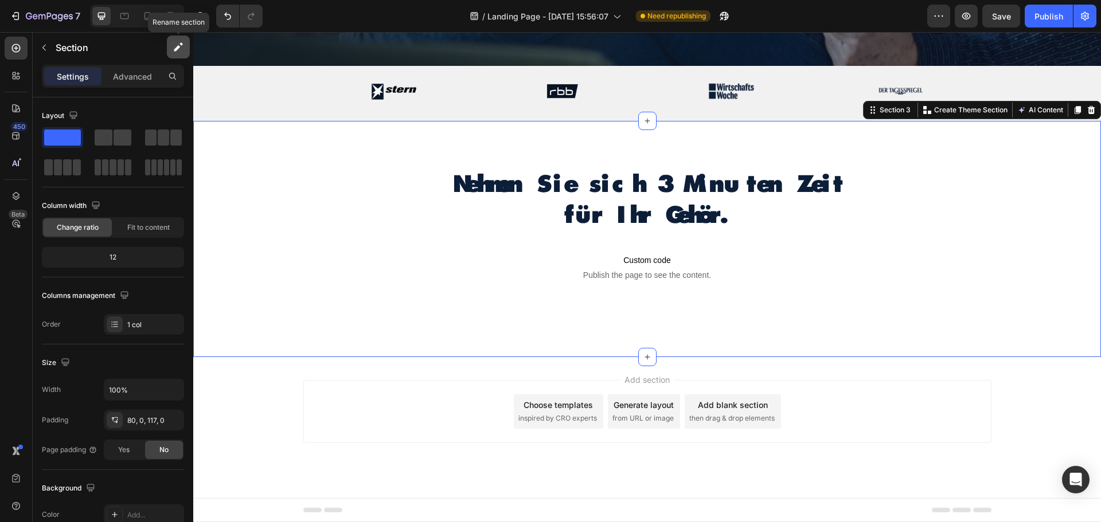
click at [175, 47] on icon "button" at bounding box center [178, 46] width 11 height 11
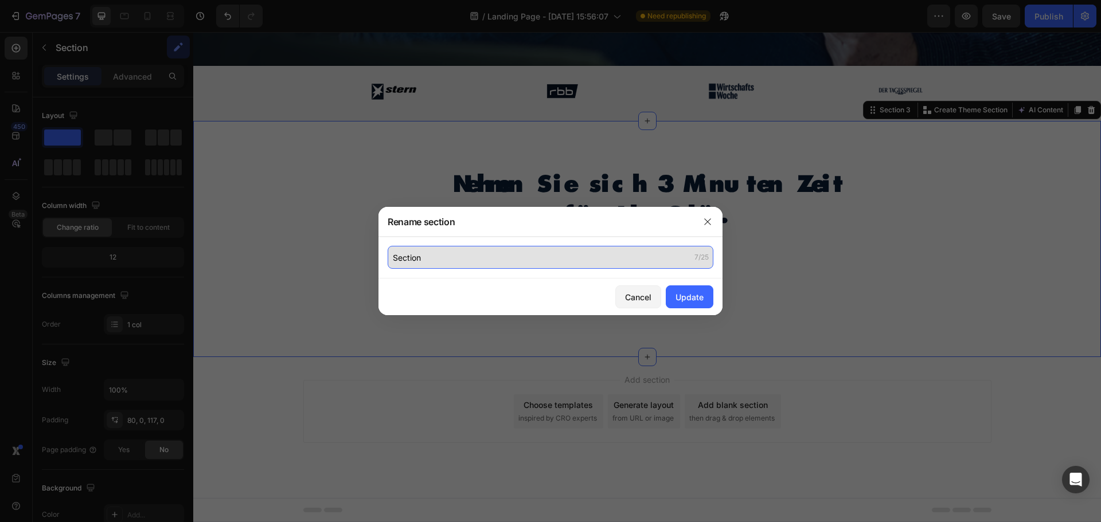
click at [606, 257] on input "Section" at bounding box center [551, 257] width 326 height 23
click at [606, 256] on input "Section" at bounding box center [551, 257] width 326 height 23
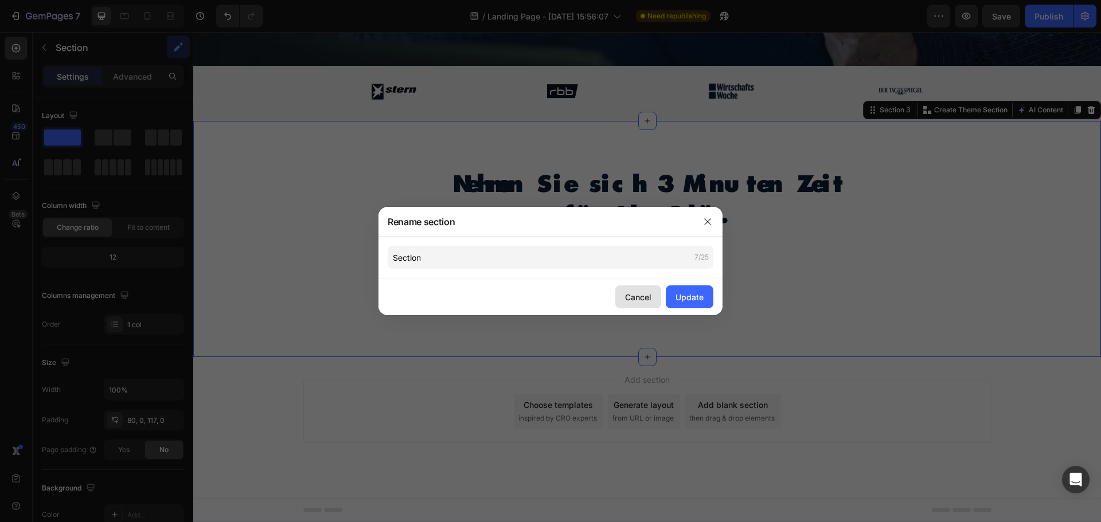
click at [634, 296] on div "Cancel" at bounding box center [638, 297] width 26 height 12
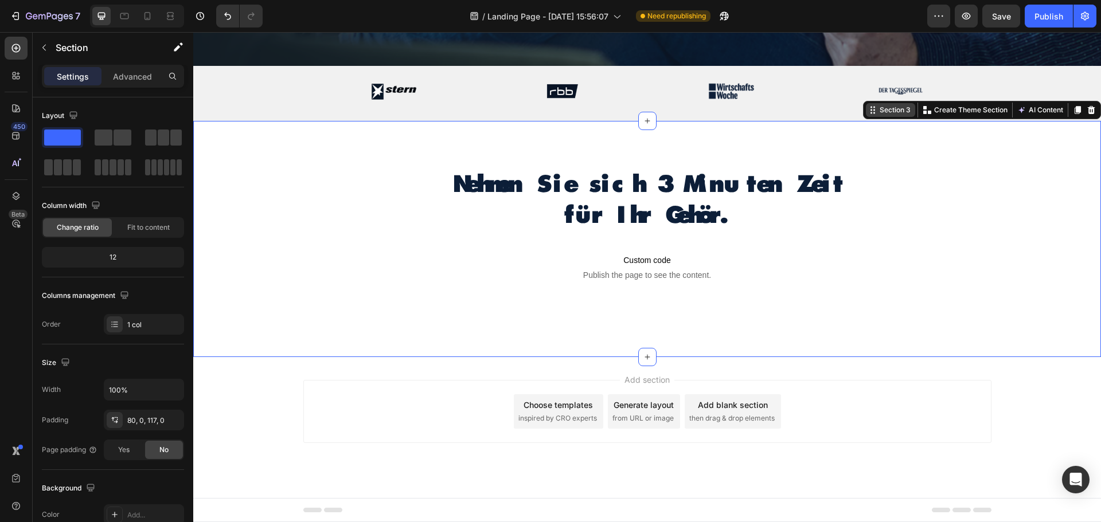
click at [885, 109] on div "Section 3" at bounding box center [895, 110] width 36 height 10
click at [868, 116] on div "Section 3" at bounding box center [890, 110] width 49 height 14
click at [553, 249] on p "Custom code Publish the page to see the content." at bounding box center [647, 267] width 410 height 46
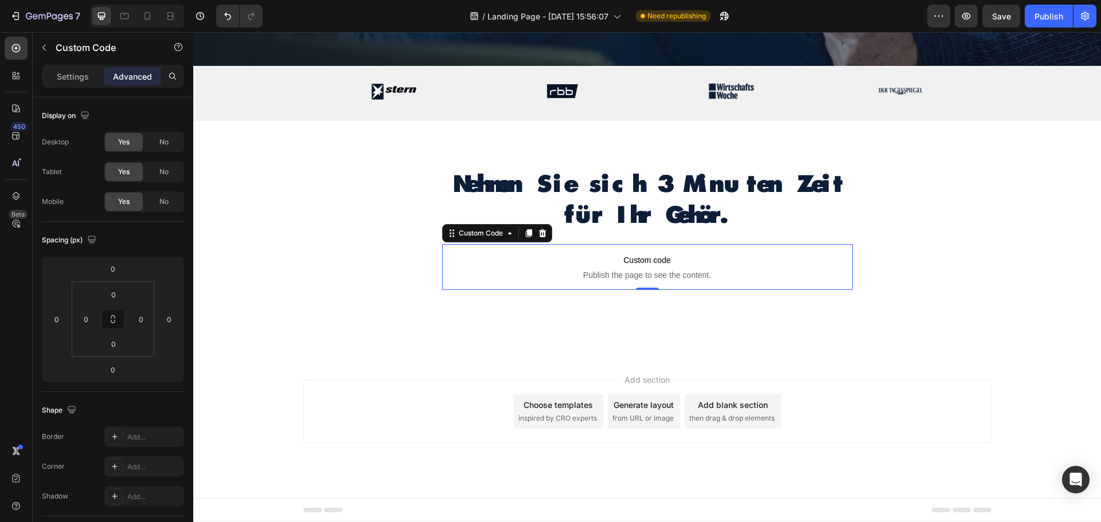
click at [591, 195] on p "Nehmen Sie sich 3 Minuten Zeit für Ihr Gehör." at bounding box center [647, 199] width 408 height 62
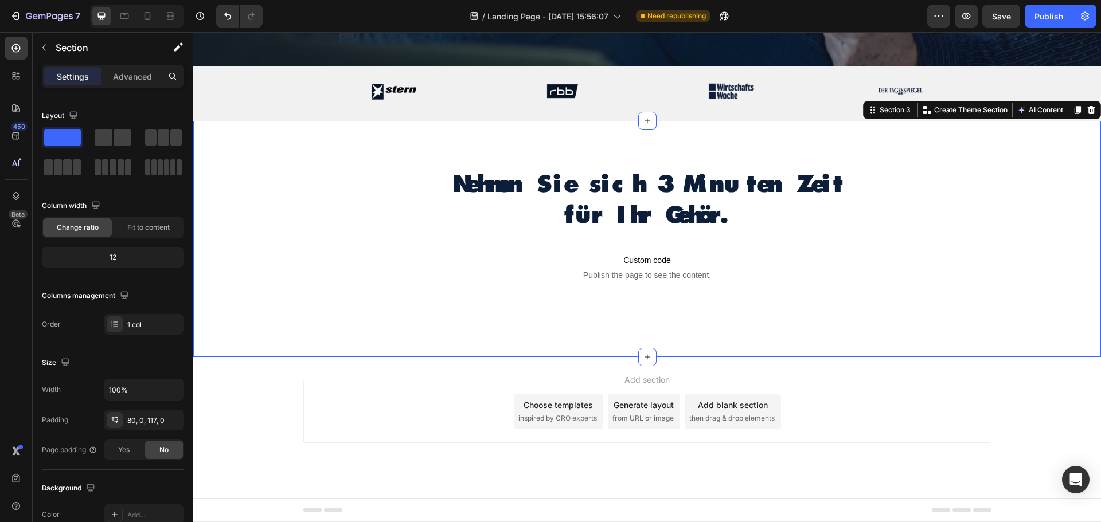
click at [372, 206] on div "Nehmen Sie sich 3 Minuten Zeit für Ihr Gehör. Heading Text Block Custom code Pu…" at bounding box center [647, 228] width 908 height 123
click at [553, 180] on p "Nehmen Sie sich 3 Minuten Zeit für Ihr Gehör." at bounding box center [647, 199] width 408 height 62
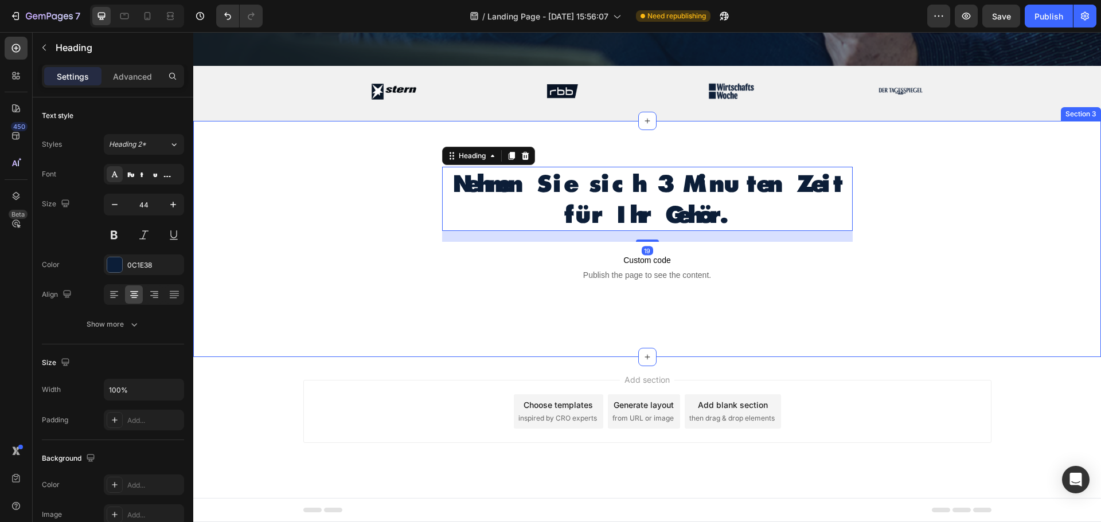
click at [315, 248] on div "Nehmen Sie sich 3 Minuten Zeit für Ihr Gehör. Heading 19 Text Block Custom code…" at bounding box center [647, 228] width 908 height 123
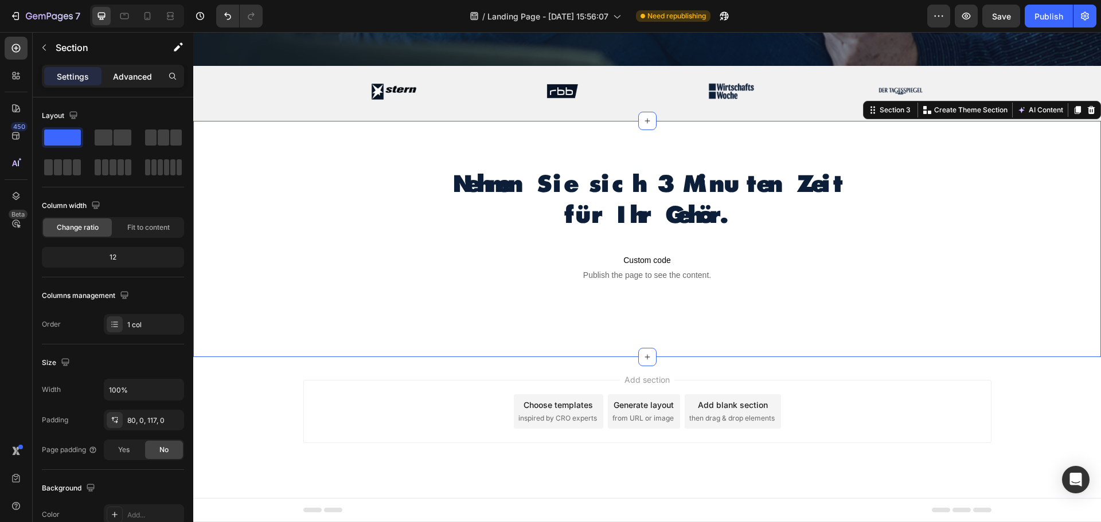
click at [126, 79] on p "Advanced" at bounding box center [132, 77] width 39 height 12
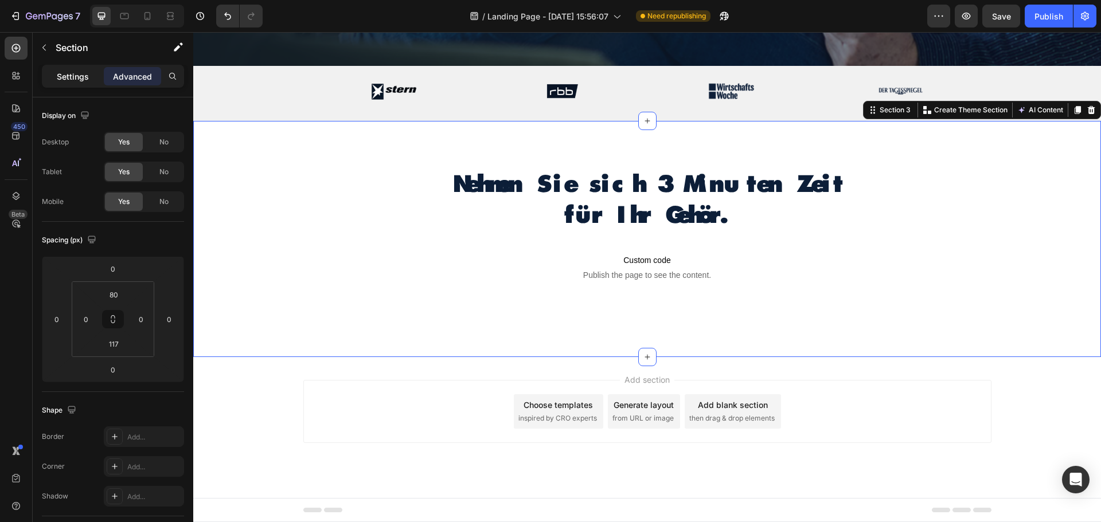
click at [80, 75] on p "Settings" at bounding box center [73, 77] width 32 height 12
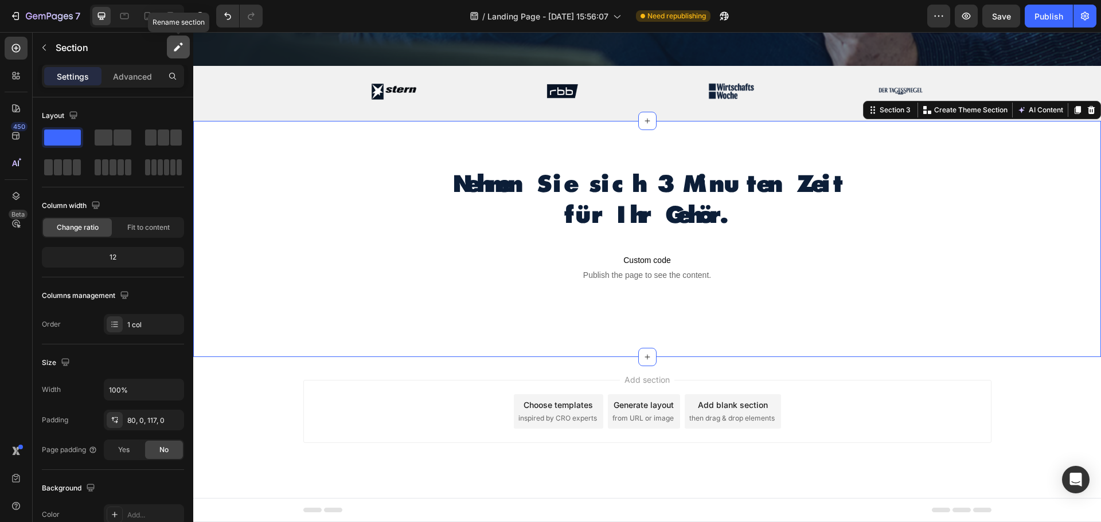
click at [173, 48] on icon "button" at bounding box center [178, 46] width 11 height 11
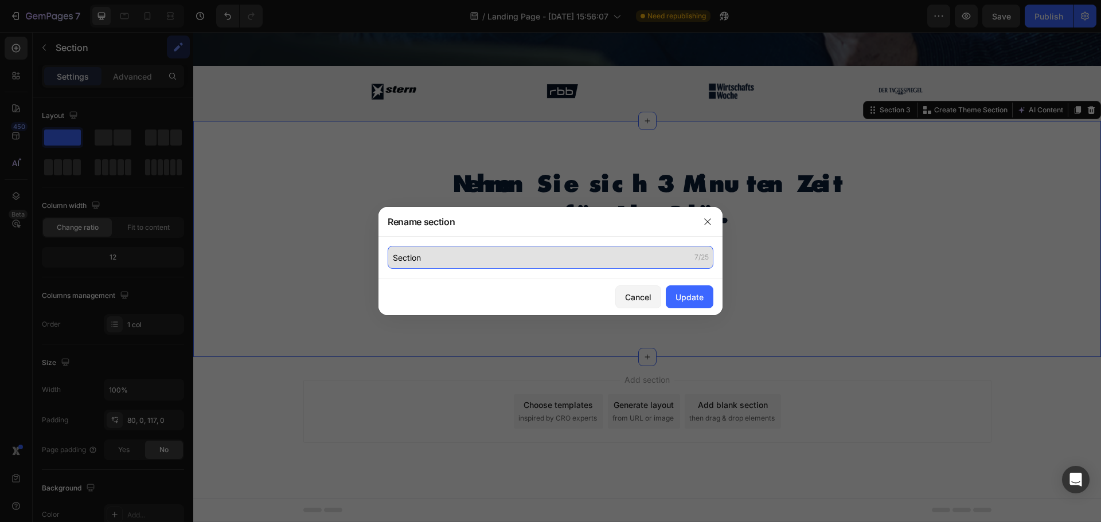
click at [467, 261] on input "Section" at bounding box center [551, 257] width 326 height 23
click at [458, 256] on input "Section" at bounding box center [551, 257] width 326 height 23
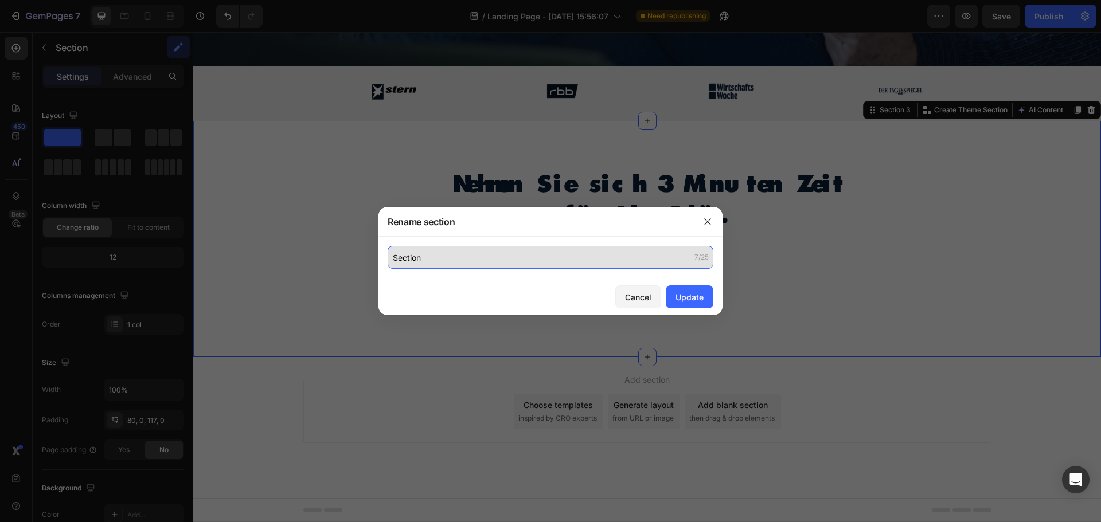
click at [458, 256] on input "Section" at bounding box center [551, 257] width 326 height 23
type input "Section-online-test"
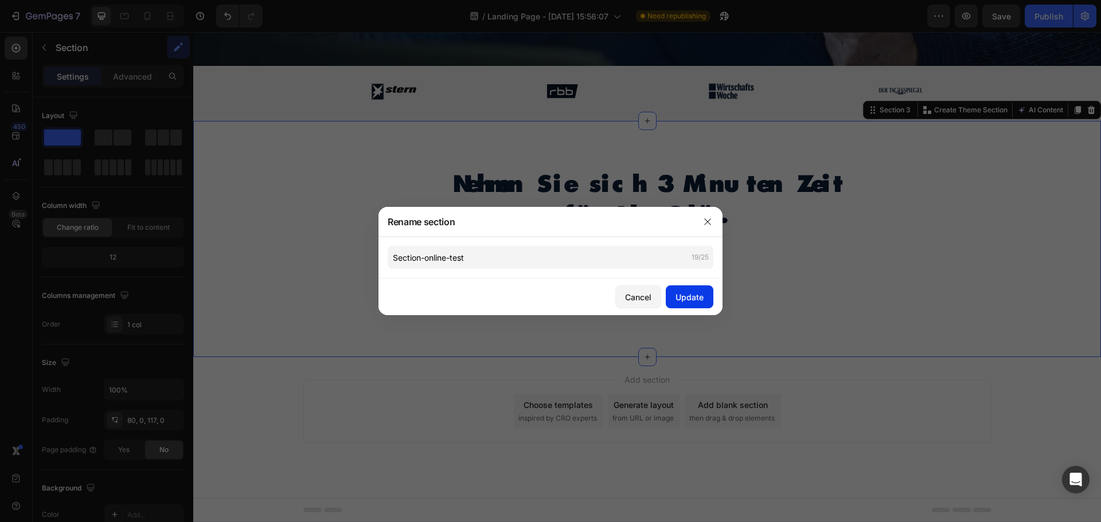
drag, startPoint x: 687, startPoint y: 283, endPoint x: 689, endPoint y: 290, distance: 7.5
click at [687, 286] on div "Cancel Update" at bounding box center [550, 297] width 344 height 37
click at [689, 292] on div "Update" at bounding box center [689, 297] width 28 height 12
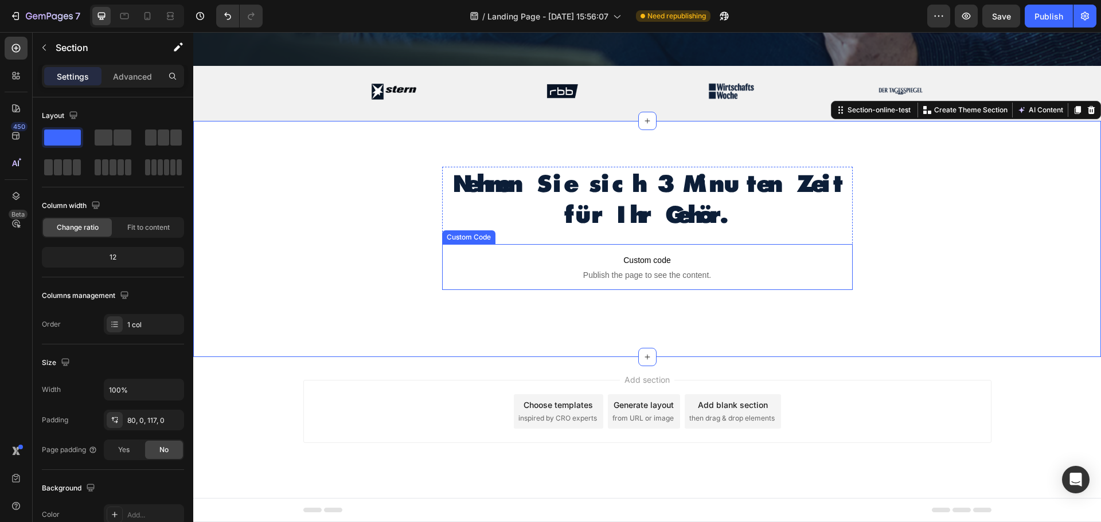
click at [743, 272] on span "Publish the page to see the content." at bounding box center [647, 274] width 410 height 11
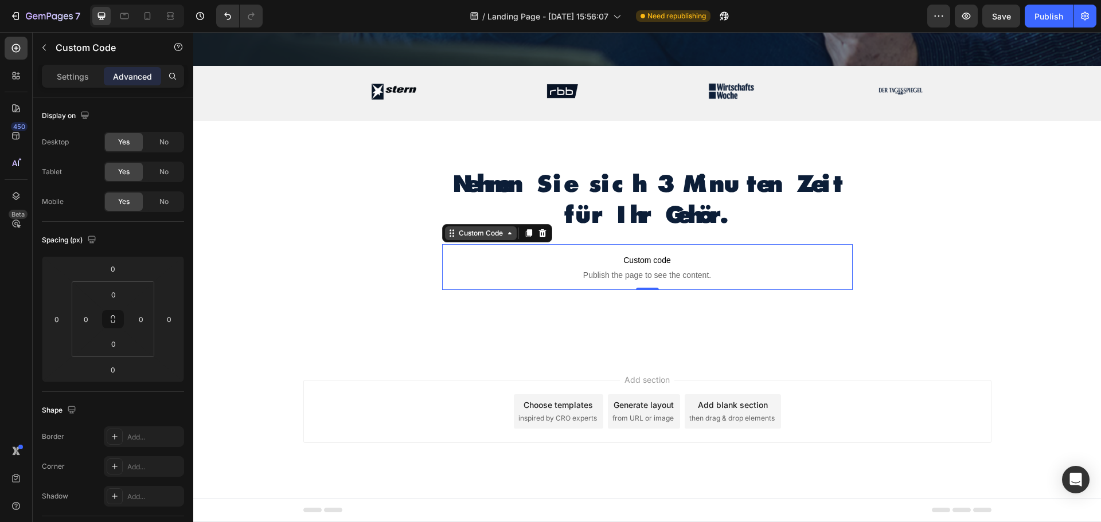
click at [494, 236] on div "Custom Code" at bounding box center [480, 233] width 49 height 10
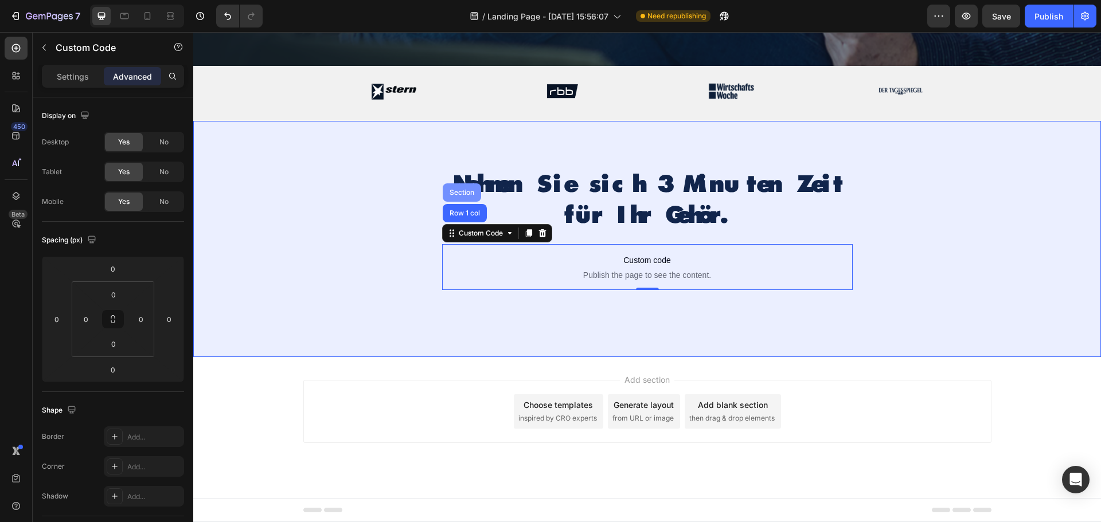
click at [463, 192] on div "Section" at bounding box center [461, 192] width 29 height 7
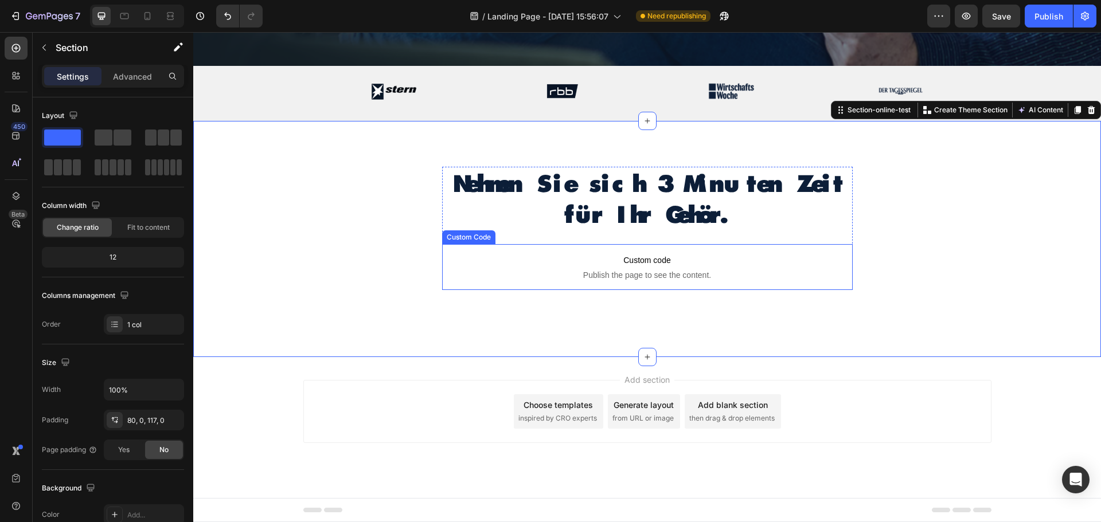
click at [523, 263] on span "Custom code" at bounding box center [647, 260] width 410 height 14
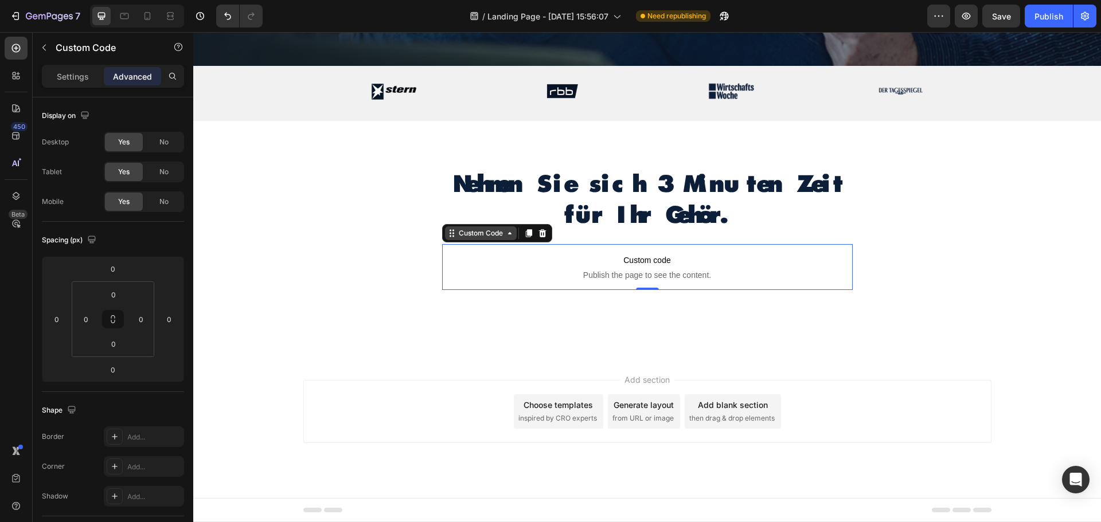
click at [483, 233] on div "Custom Code" at bounding box center [480, 233] width 49 height 10
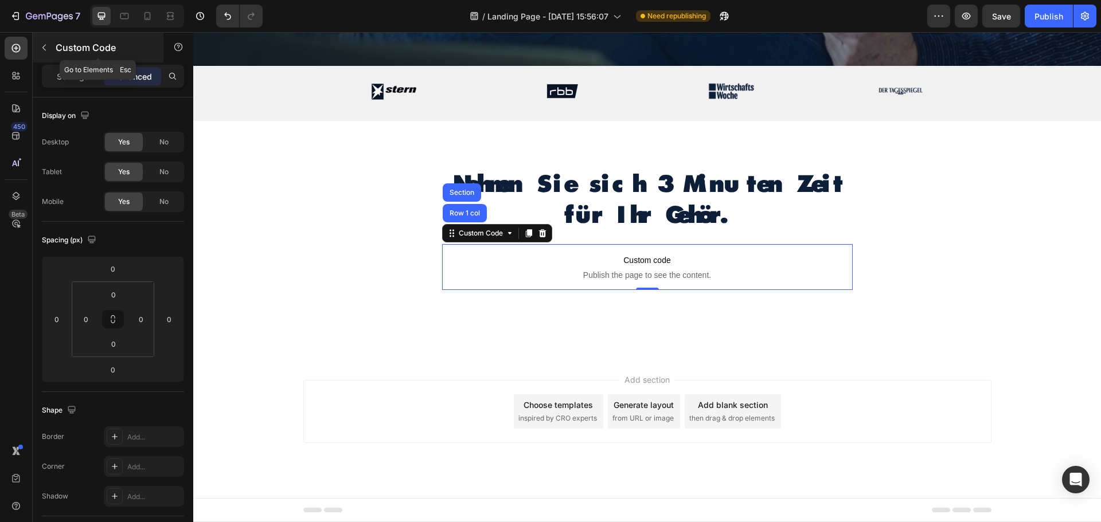
click at [97, 46] on p "Custom Code" at bounding box center [104, 48] width 97 height 14
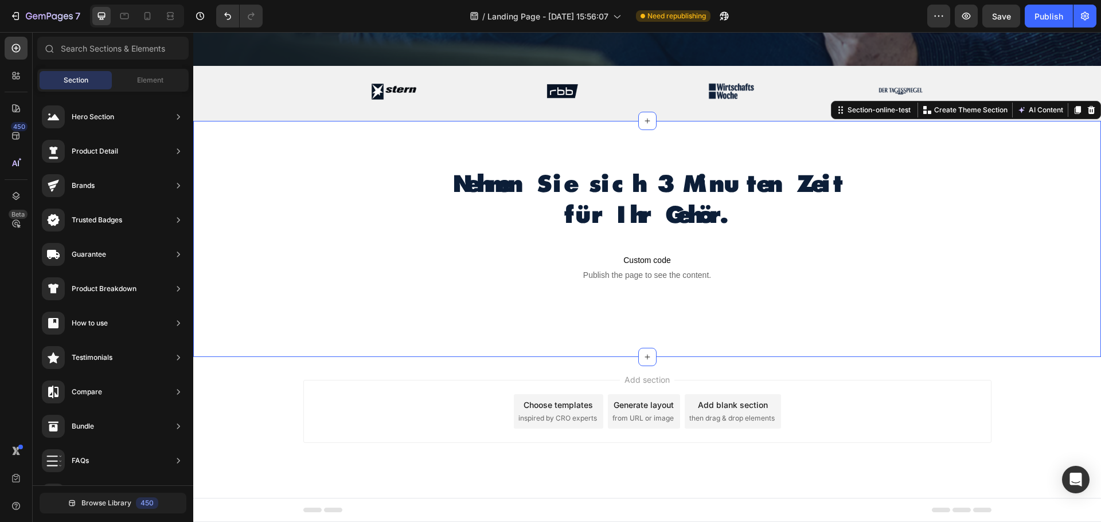
click at [394, 318] on div "Nehmen Sie sich 3 Minuten Zeit für Ihr Gehör. Heading Text Block Custom code Pu…" at bounding box center [647, 239] width 908 height 236
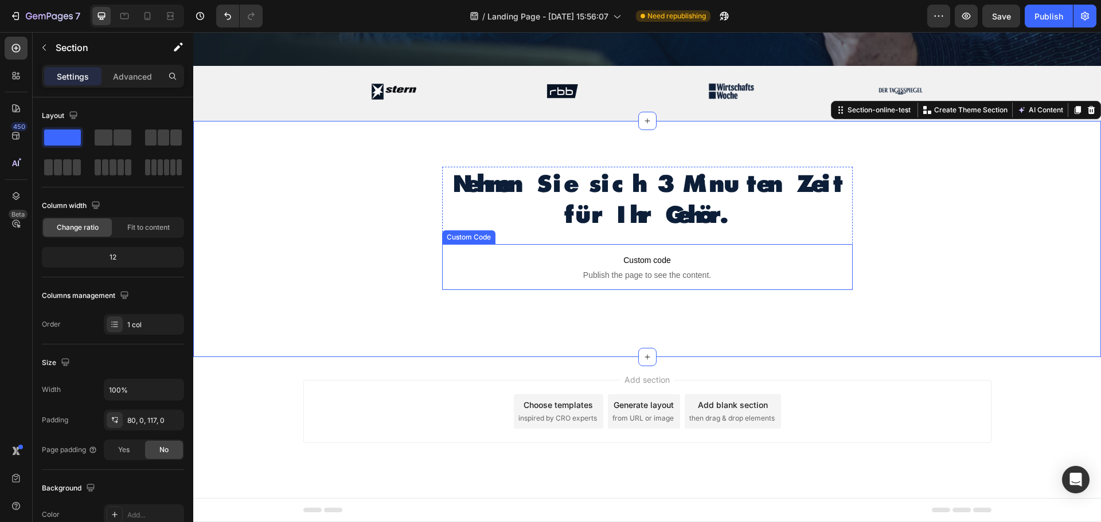
click at [601, 270] on span "Publish the page to see the content." at bounding box center [647, 274] width 410 height 11
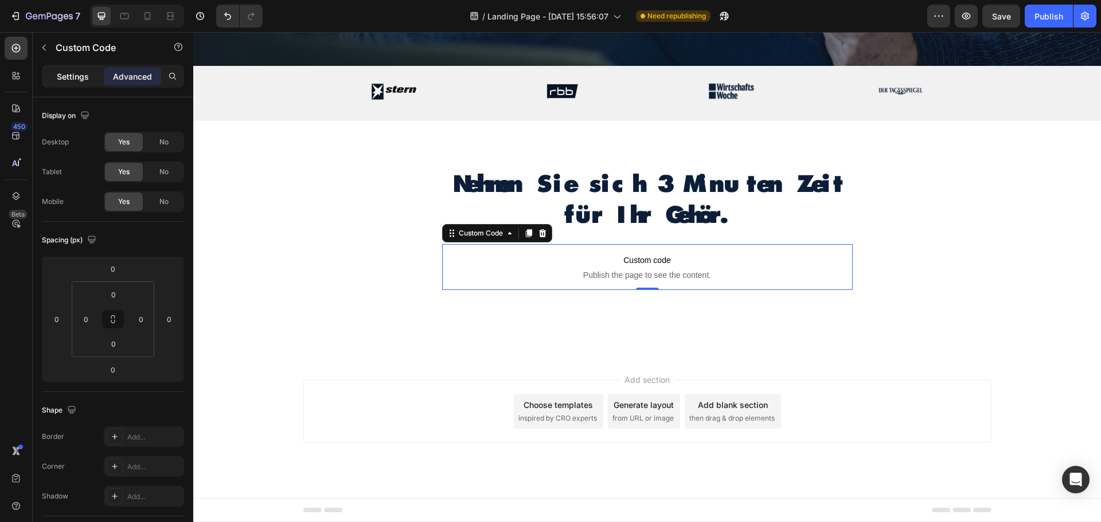
click at [67, 75] on p "Settings" at bounding box center [73, 77] width 32 height 12
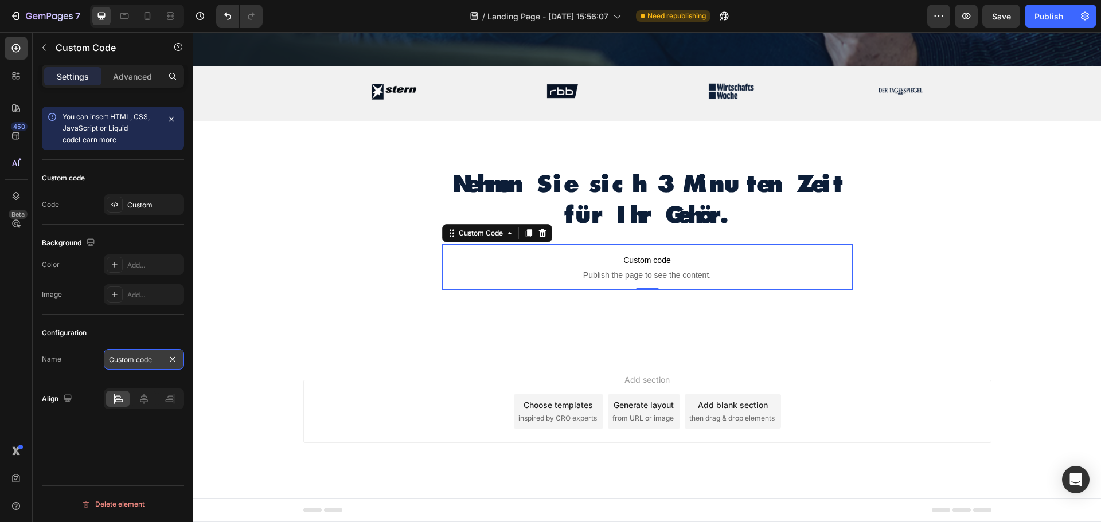
click at [137, 358] on input "Custom code" at bounding box center [144, 359] width 80 height 21
type input "Online Test"
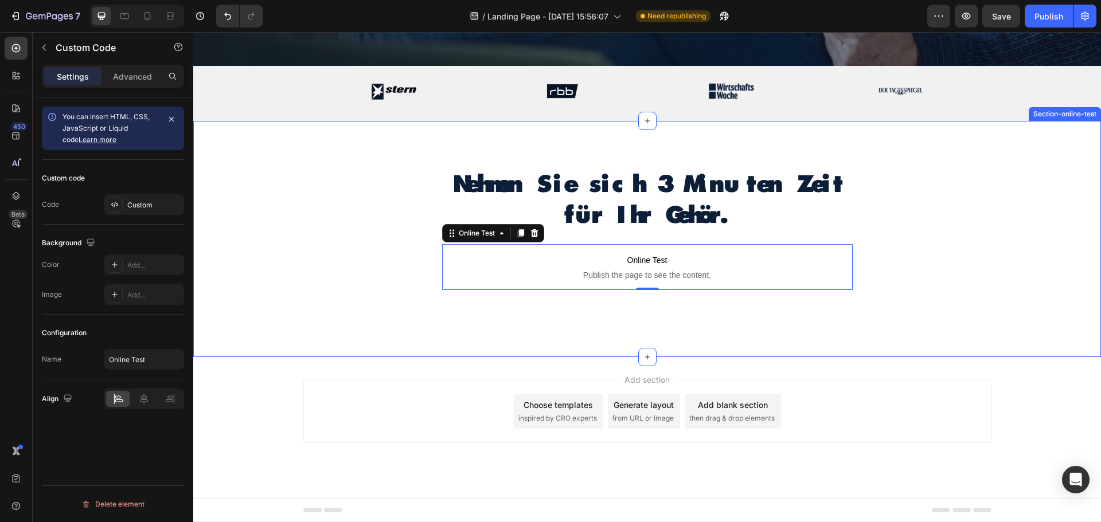
click at [886, 352] on div "Nehmen Sie sich 3 Minuten Zeit für Ihr Gehör. Heading Text Block Online Test Pu…" at bounding box center [647, 239] width 908 height 236
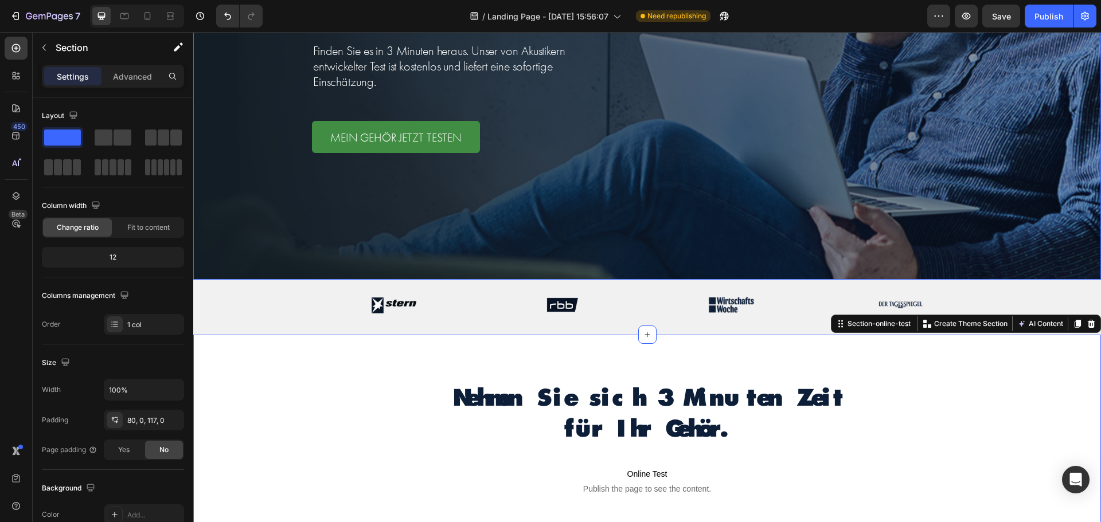
scroll to position [137, 0]
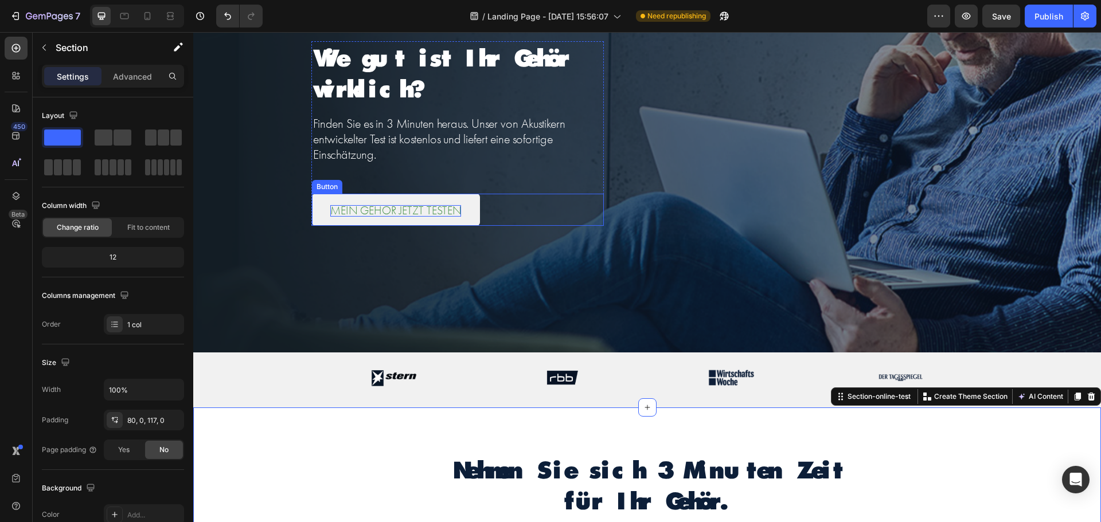
click at [435, 212] on p "MEIN GEHÖR JETZT TESTEN" at bounding box center [395, 210] width 131 height 11
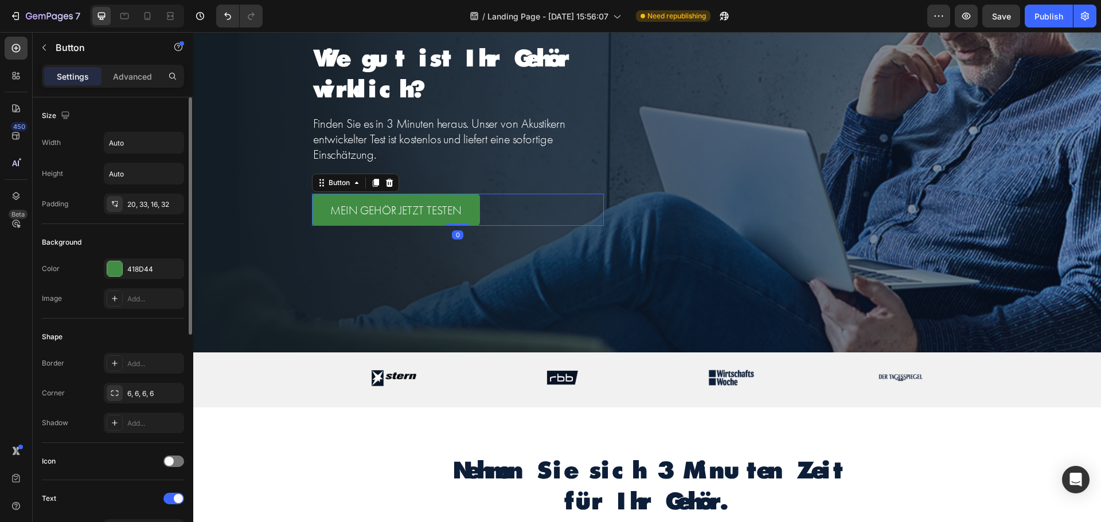
scroll to position [344, 0]
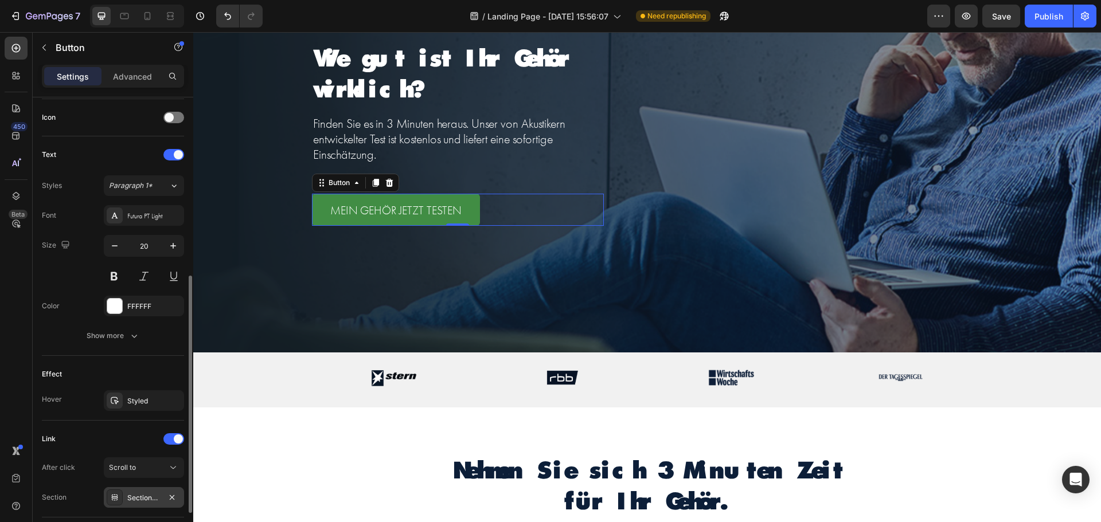
click at [146, 494] on div "Section-online-test" at bounding box center [143, 498] width 33 height 10
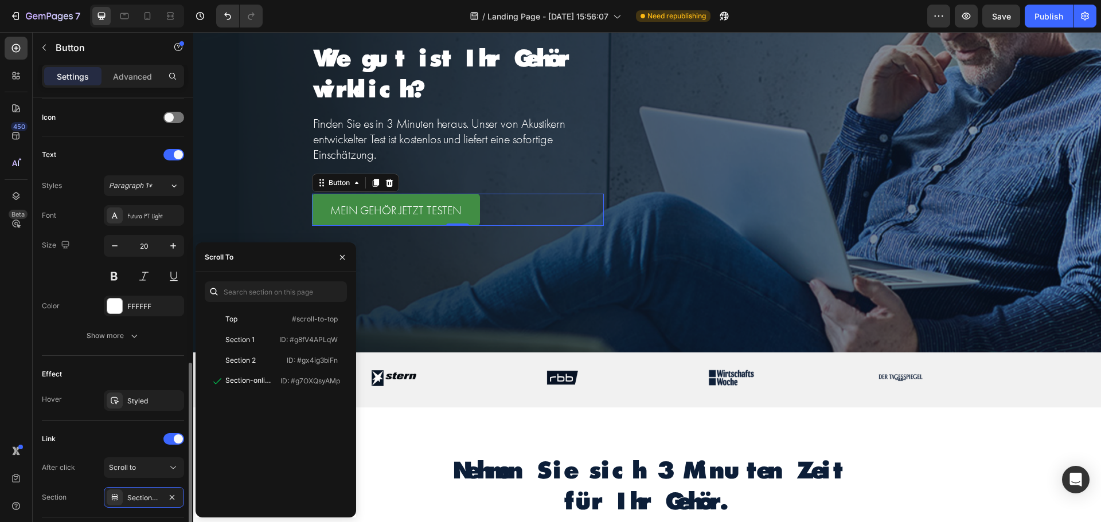
scroll to position [401, 0]
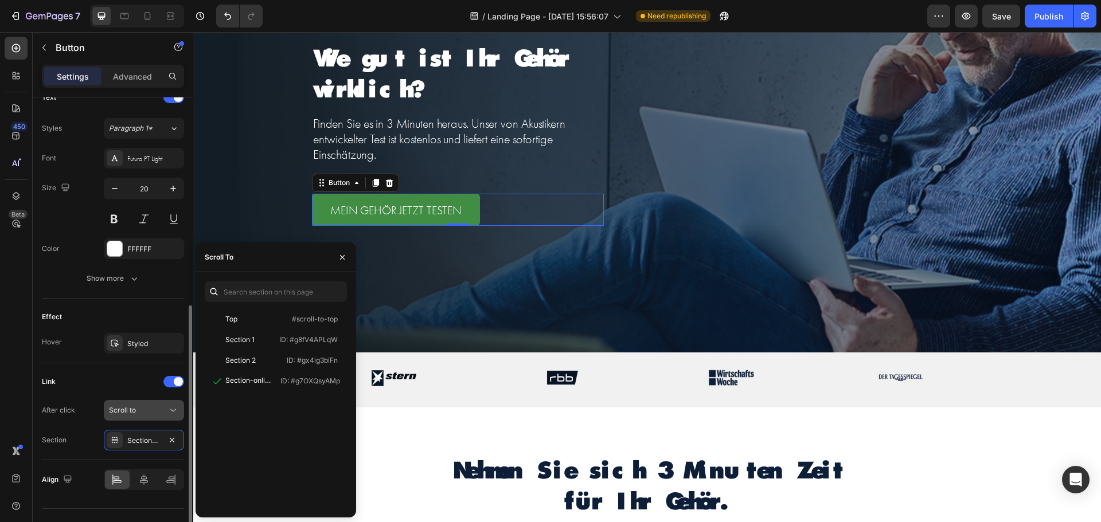
click at [136, 409] on div "Scroll to" at bounding box center [138, 410] width 58 height 10
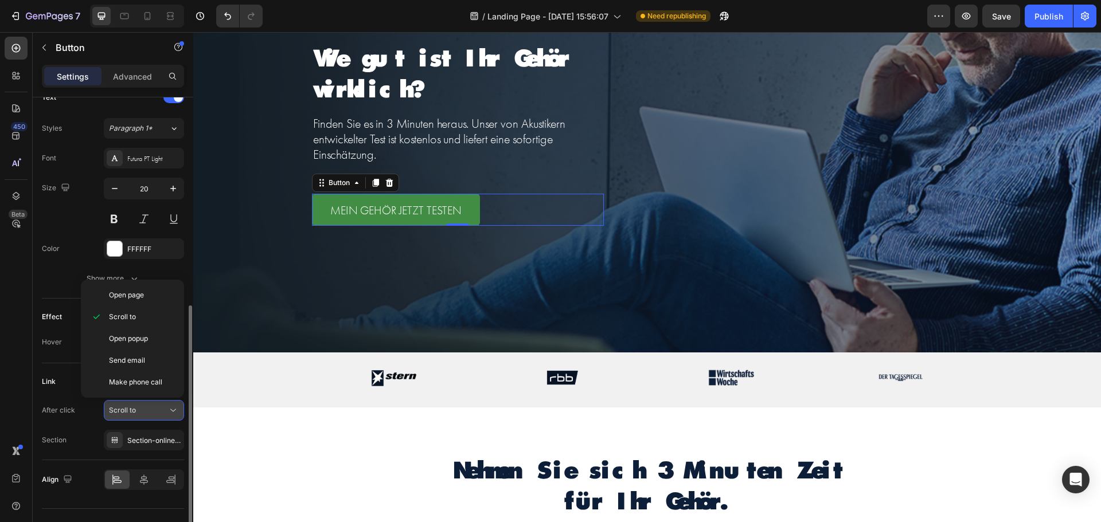
click at [138, 409] on div "Scroll to" at bounding box center [138, 410] width 58 height 10
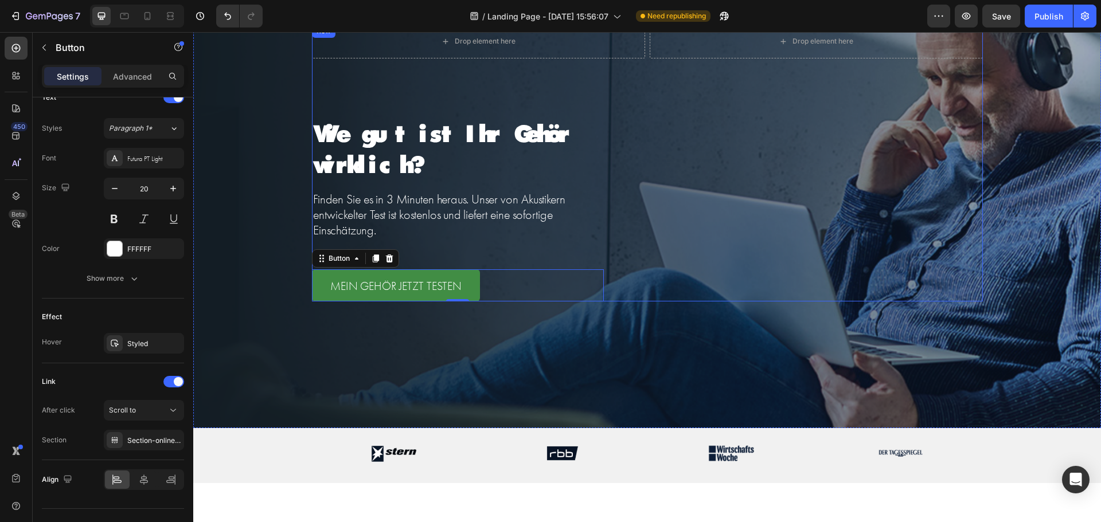
scroll to position [0, 0]
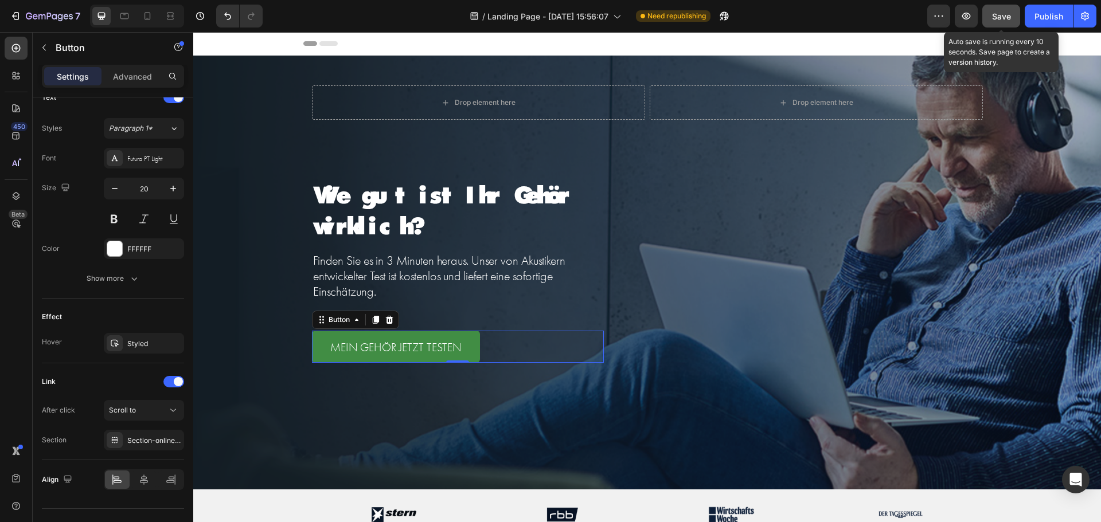
click at [999, 18] on span "Save" at bounding box center [1001, 16] width 19 height 10
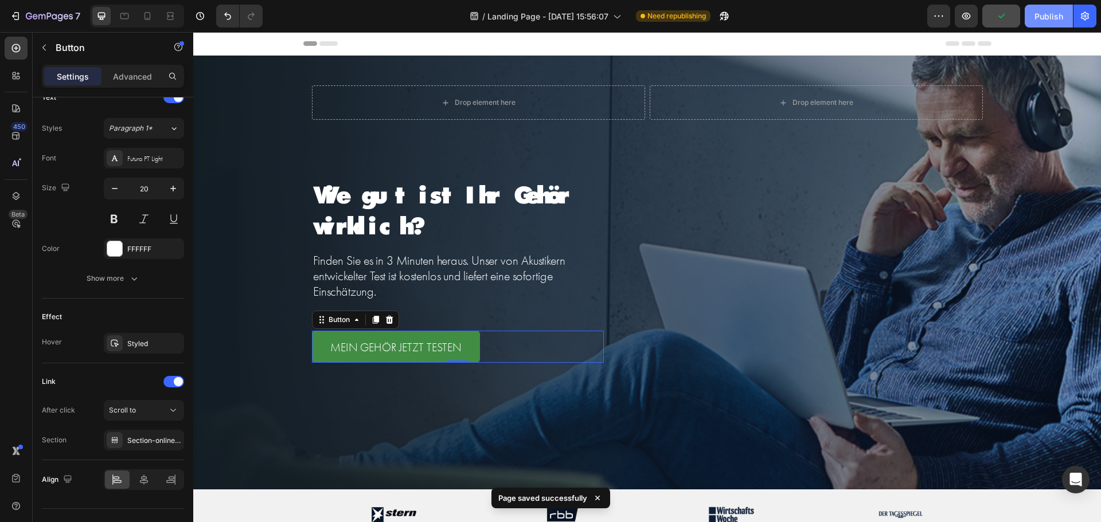
click at [1046, 11] on div "Publish" at bounding box center [1048, 16] width 29 height 12
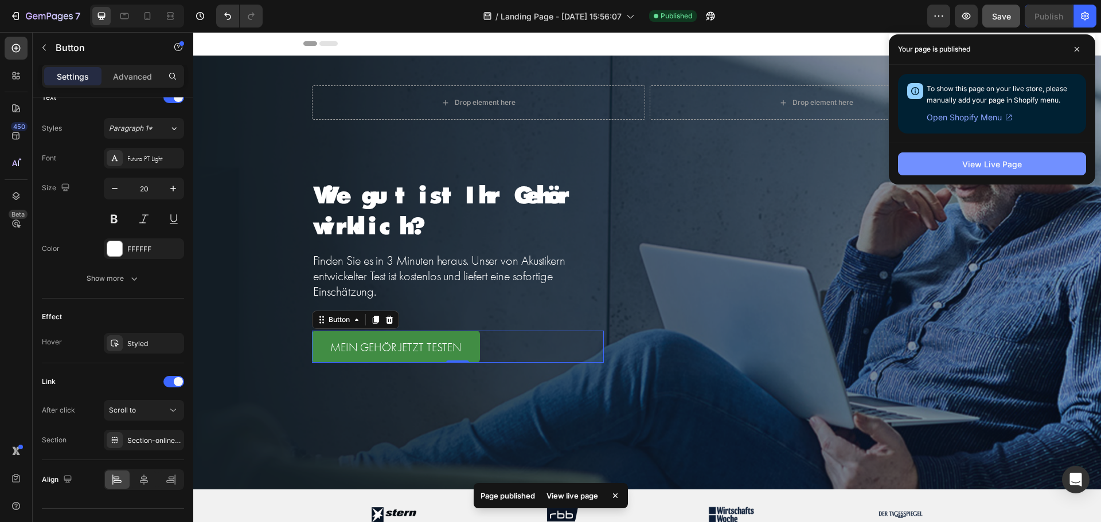
click at [984, 165] on div "View Live Page" at bounding box center [992, 164] width 60 height 12
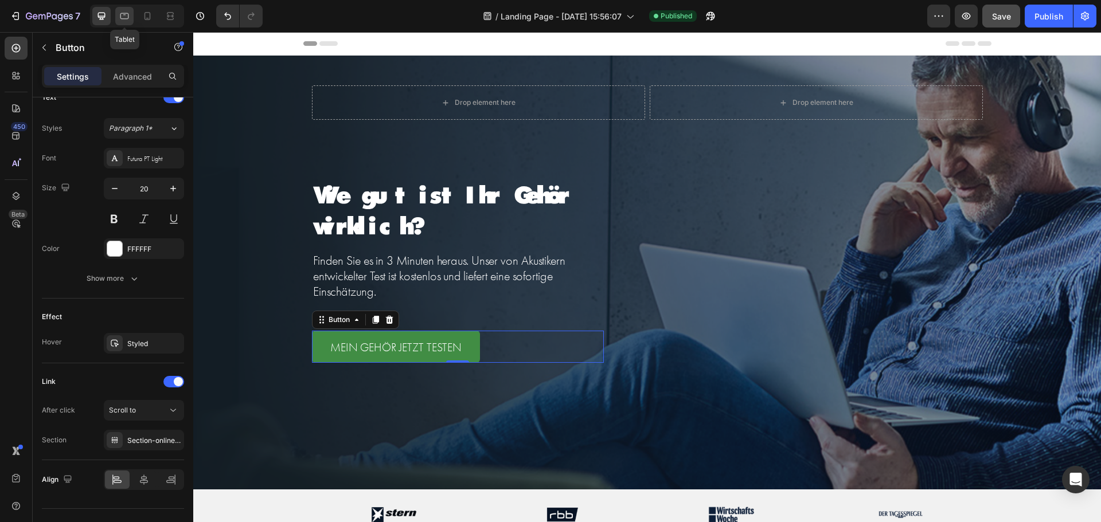
click at [125, 10] on div at bounding box center [124, 16] width 18 height 18
type input "16"
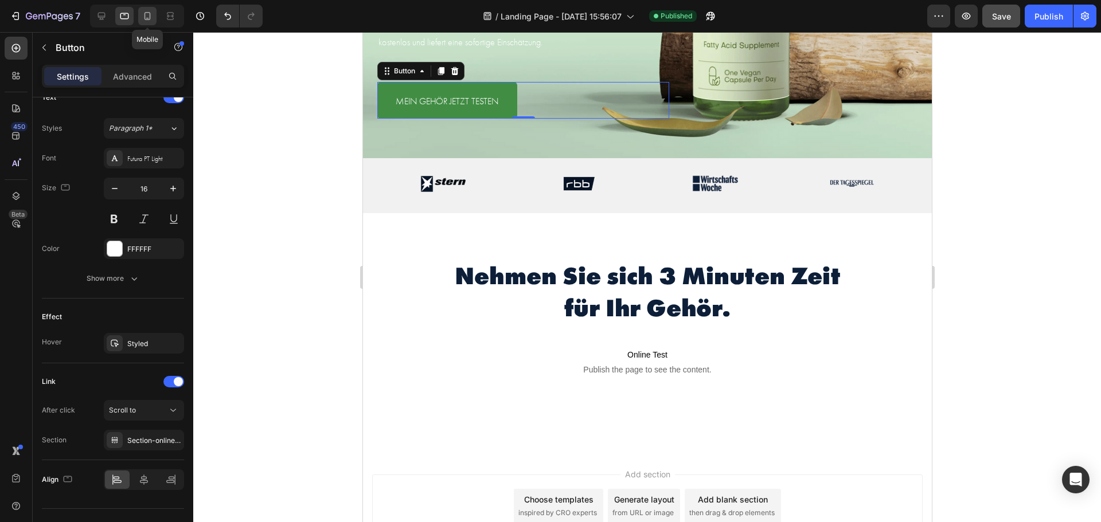
scroll to position [236, 0]
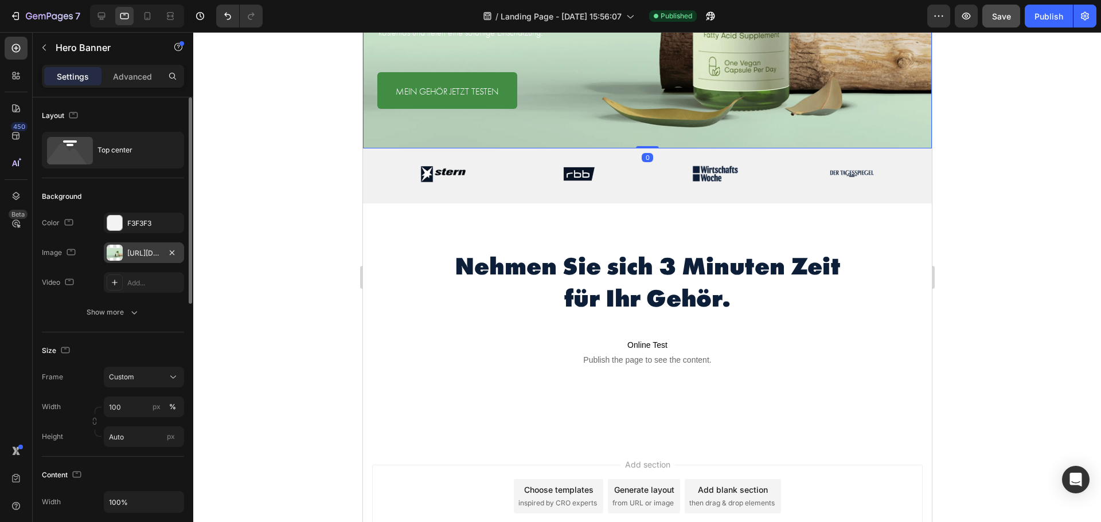
click at [116, 249] on div at bounding box center [115, 253] width 16 height 16
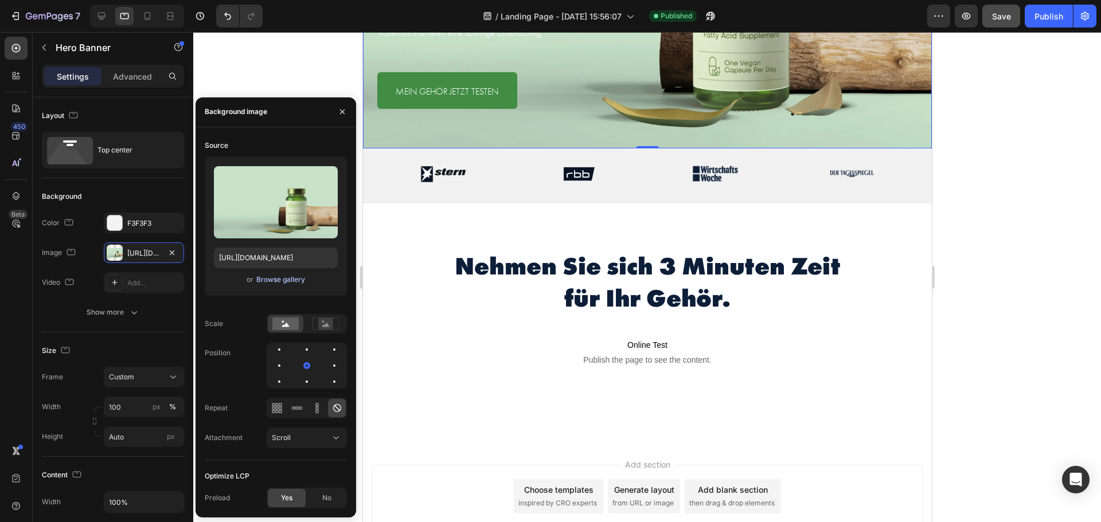
click at [275, 279] on div "Browse gallery" at bounding box center [280, 280] width 49 height 10
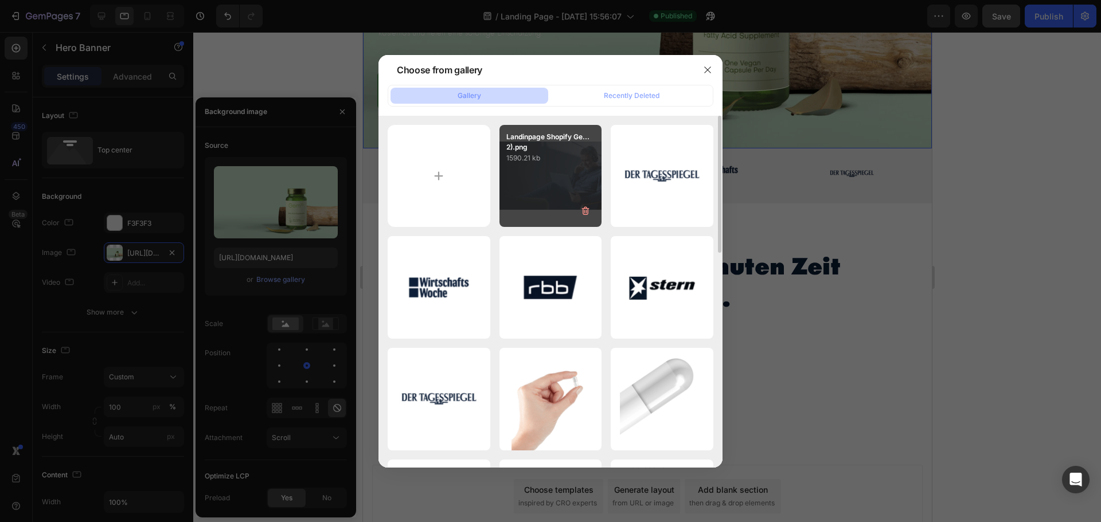
click at [555, 183] on div "Landinpage Shopify Ge...2).png 1590.21 kb" at bounding box center [550, 176] width 103 height 103
type input "[URL][DOMAIN_NAME]"
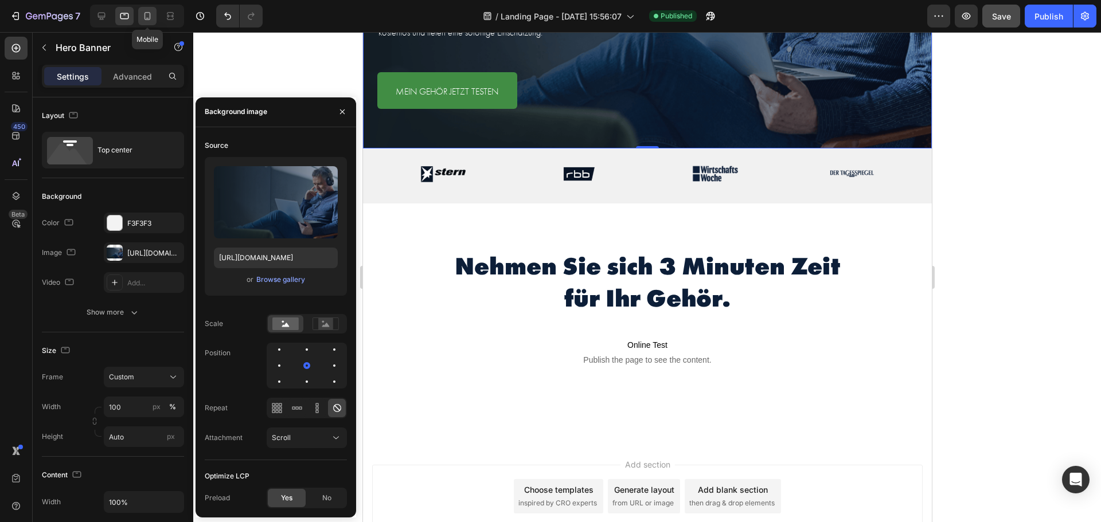
click at [148, 12] on icon at bounding box center [147, 16] width 6 height 8
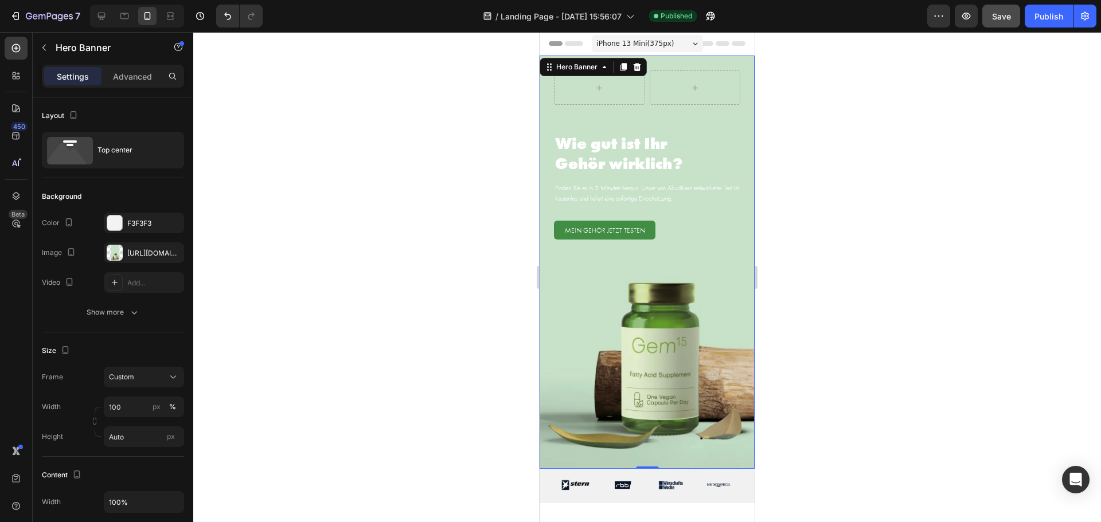
click at [658, 355] on div "Row Wie gut ist Ihr Gehör wirklich? Heading Finden Sie es in 3 Minuten heraus. …" at bounding box center [646, 262] width 215 height 413
click at [119, 250] on div at bounding box center [115, 253] width 16 height 16
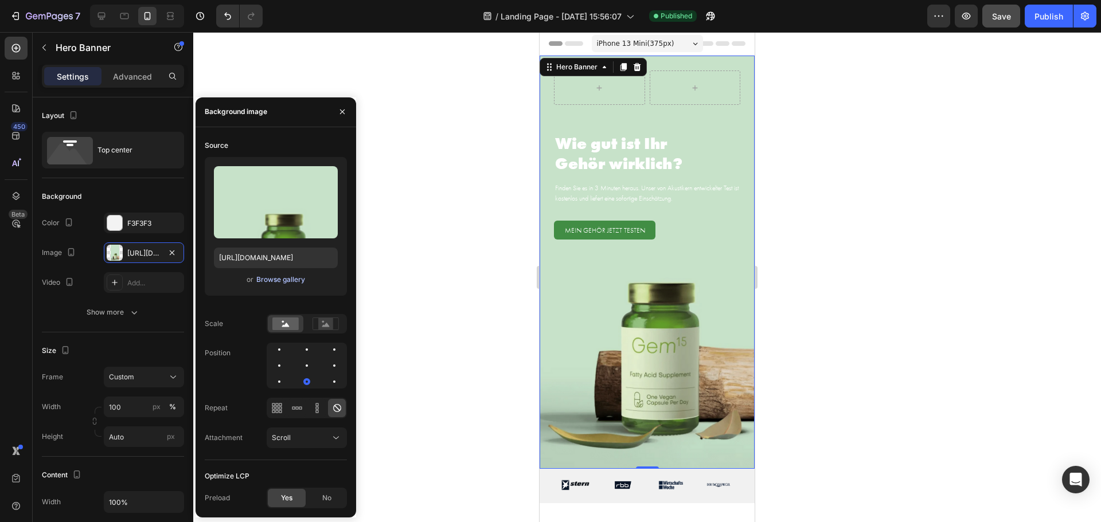
click at [273, 280] on div "Browse gallery" at bounding box center [280, 280] width 49 height 10
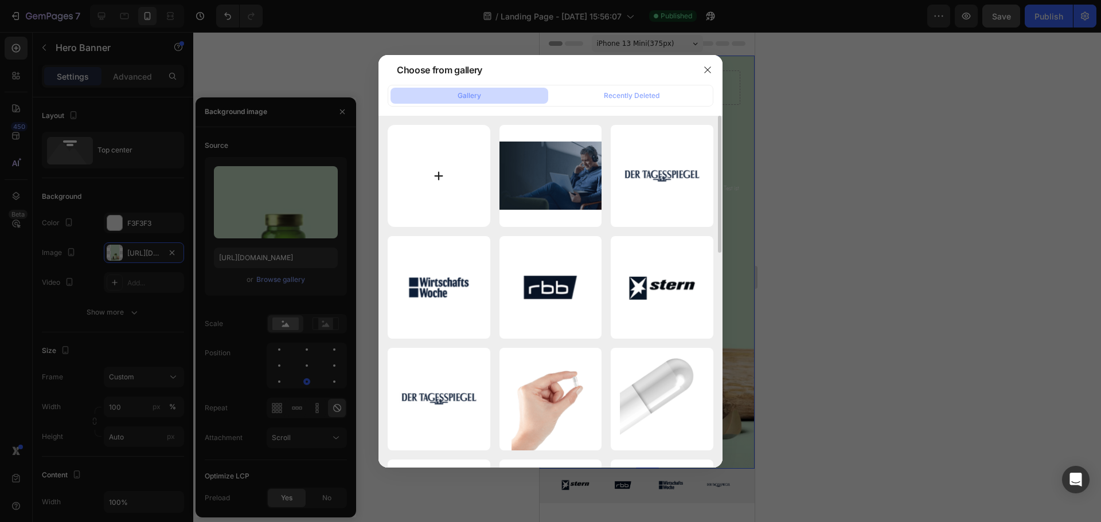
click at [435, 167] on input "file" at bounding box center [439, 176] width 103 height 103
type input "C:\fakepath\Landinpage Shopify (750 x 1100 px) (3).png"
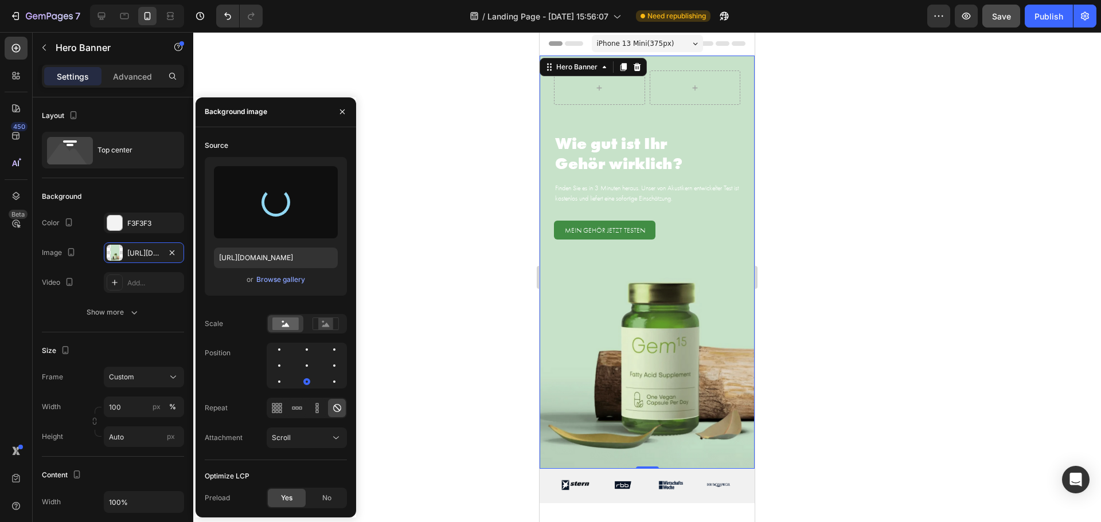
type input "[URL][DOMAIN_NAME]"
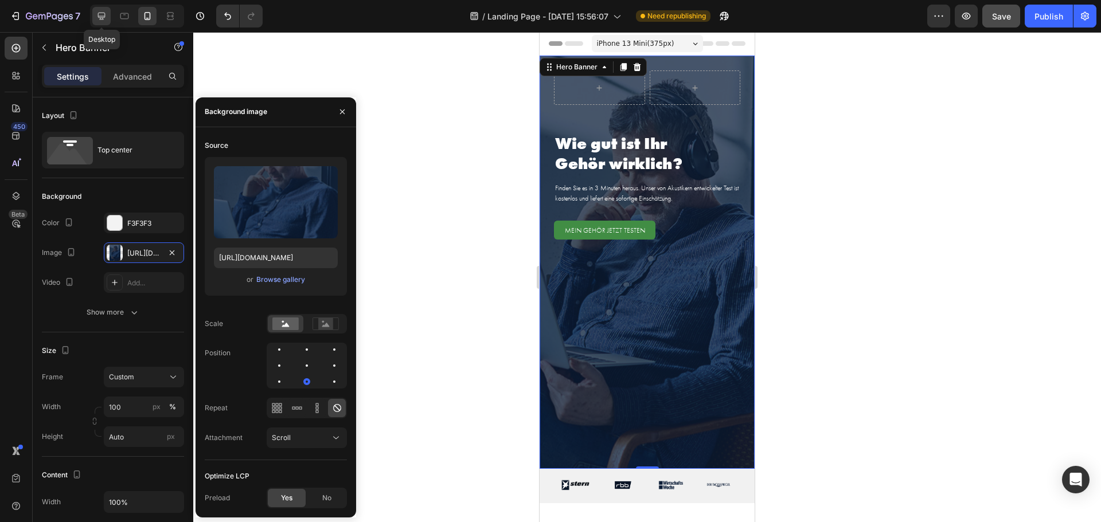
click at [103, 14] on icon at bounding box center [101, 15] width 11 height 11
type input "757"
type input "1220"
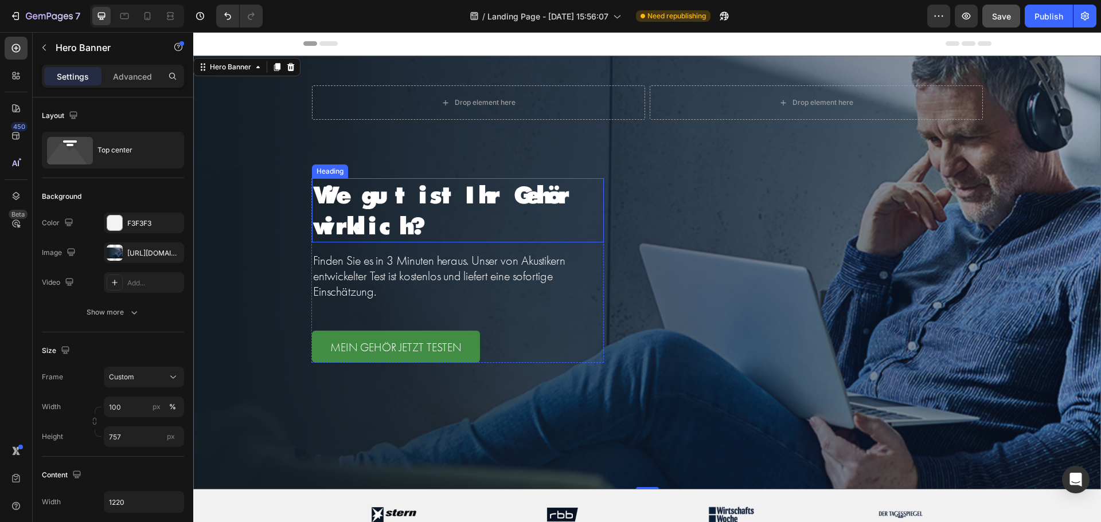
click at [433, 205] on p "Wie gut ist Ihr Gehör wirklich?" at bounding box center [458, 210] width 290 height 62
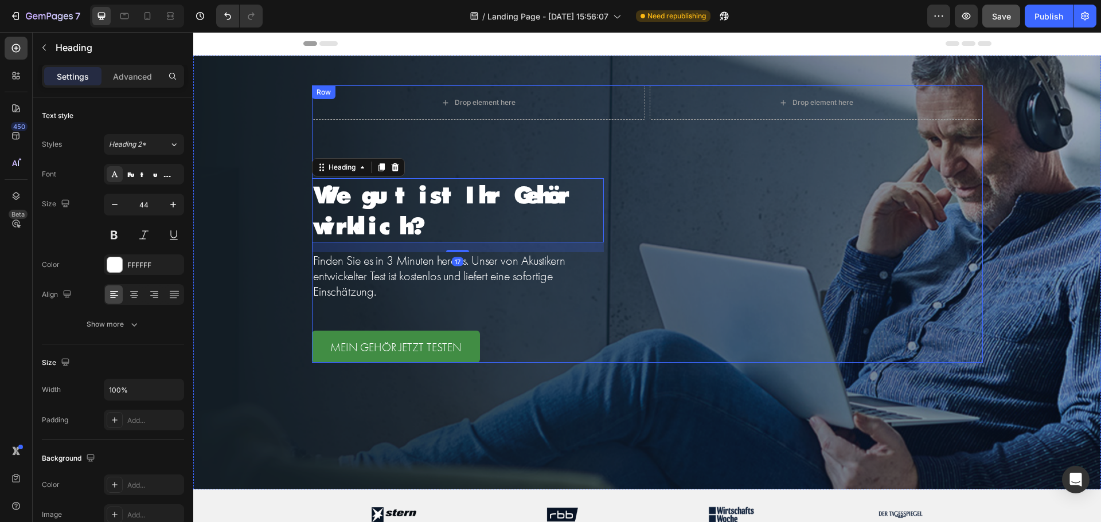
click at [658, 213] on div "Drop element here Drop element here Row Wie gut ist Ihr Gehör wirklich? Heading…" at bounding box center [647, 223] width 671 height 277
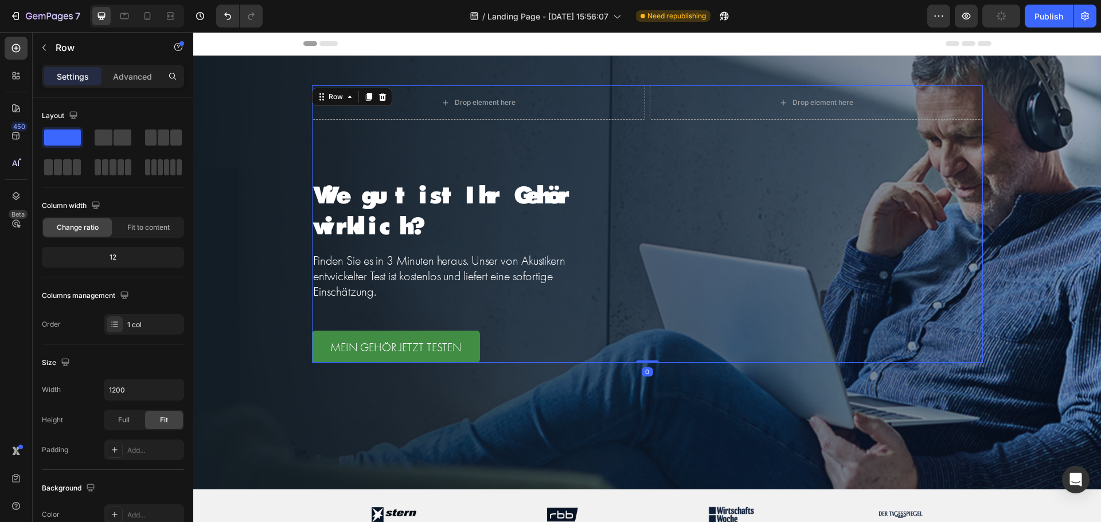
click at [513, 179] on p "Wie gut ist Ihr Gehör wirklich?" at bounding box center [458, 210] width 290 height 62
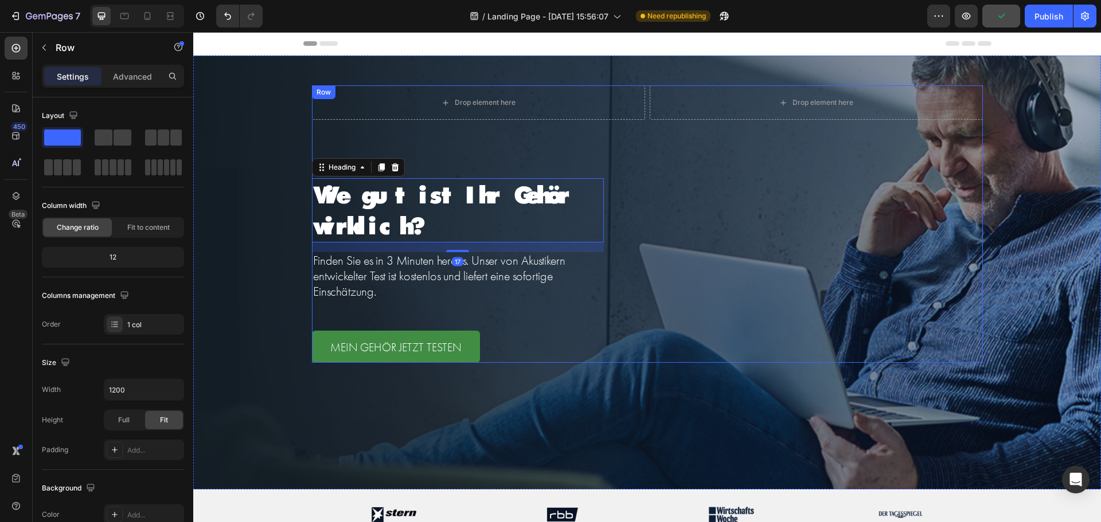
click at [621, 144] on div "Drop element here Drop element here Row Wie gut ist Ihr Gehör wirklich? Heading…" at bounding box center [647, 223] width 671 height 277
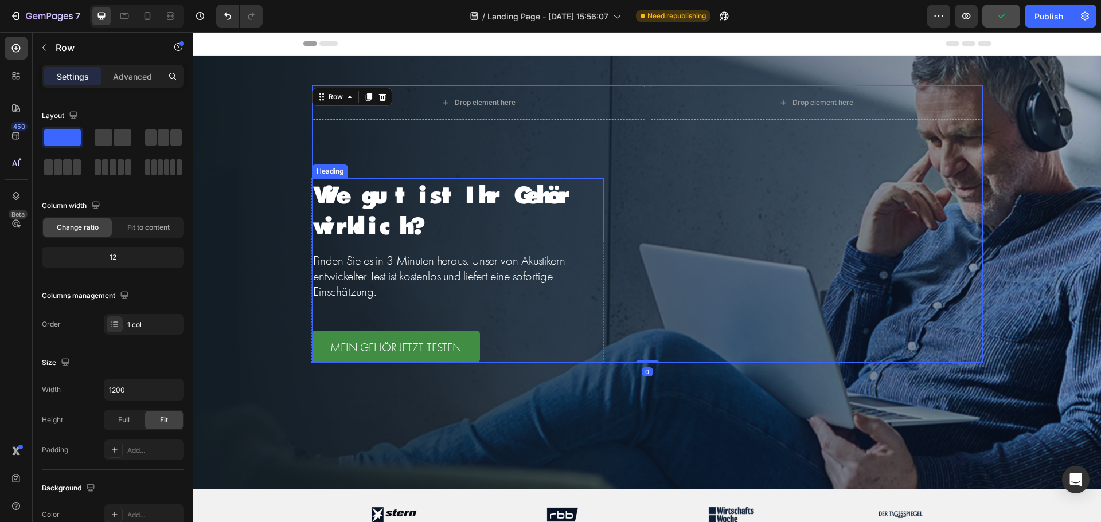
click at [538, 211] on p "Wie gut ist Ihr Gehör wirklich?" at bounding box center [458, 210] width 290 height 62
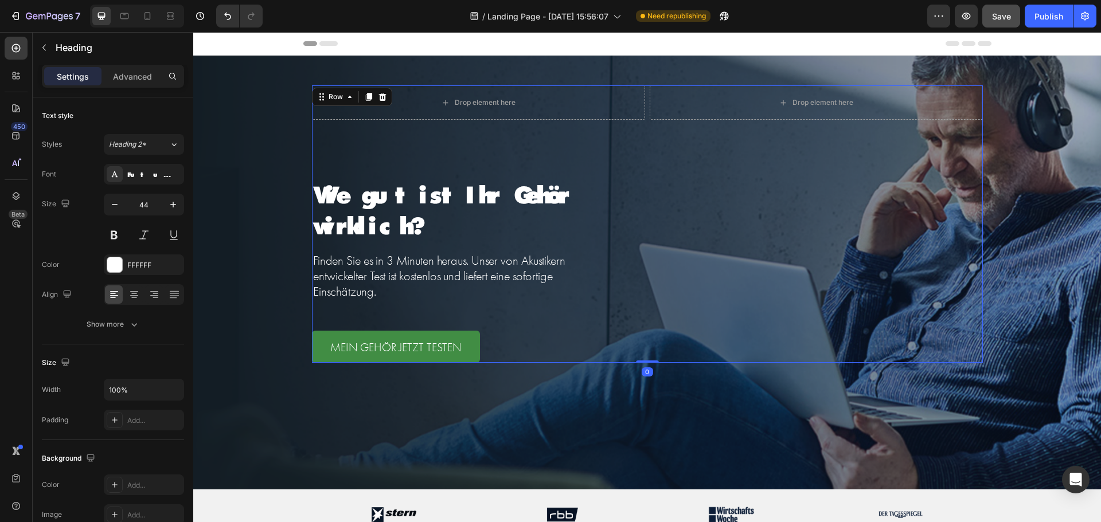
click at [695, 181] on div "Drop element here Drop element here Row Wie gut ist Ihr Gehör wirklich? Heading…" at bounding box center [647, 223] width 671 height 277
click at [490, 202] on p "Wie gut ist Ihr Gehör wirklich?" at bounding box center [458, 210] width 290 height 62
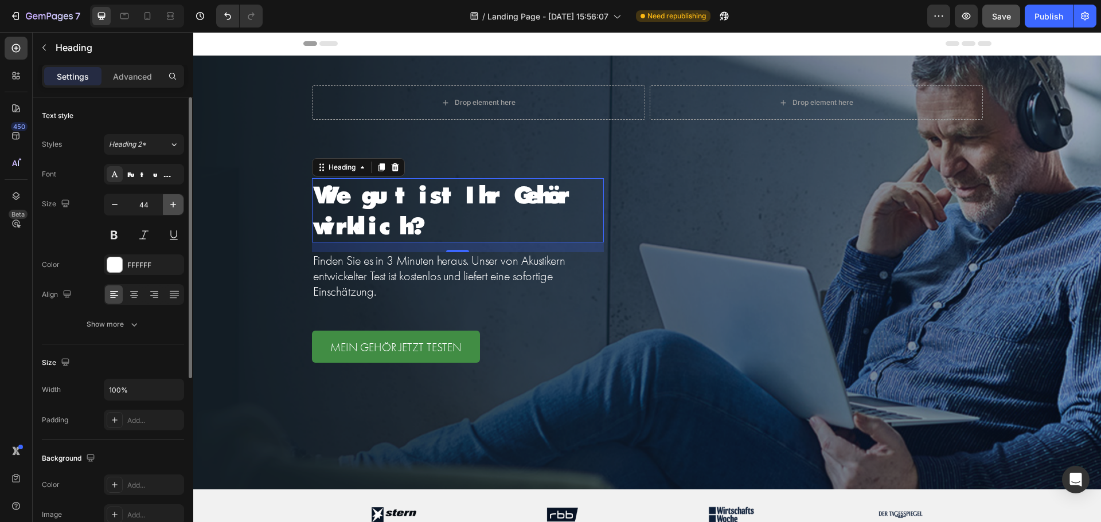
click at [176, 204] on icon "button" at bounding box center [172, 204] width 11 height 11
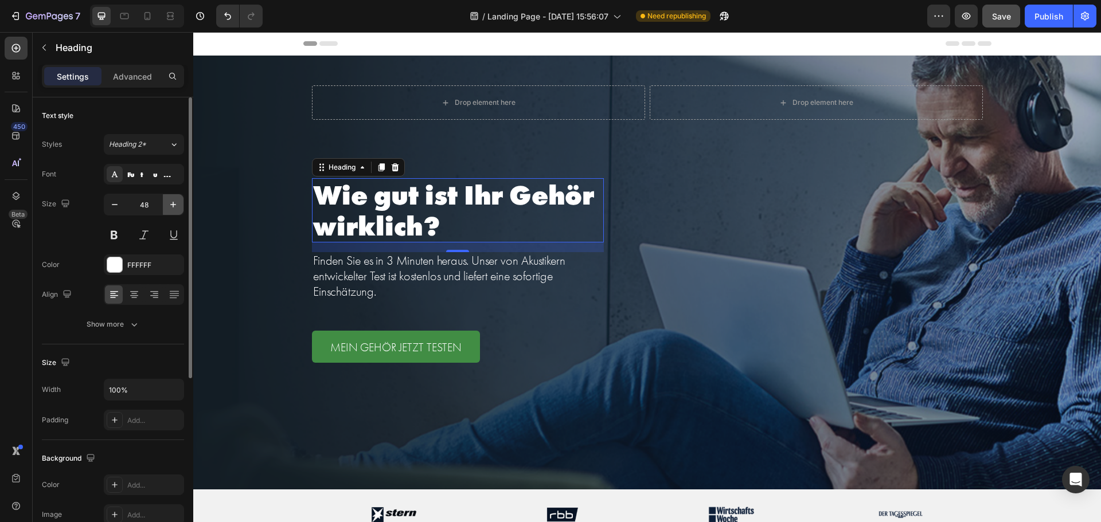
click at [176, 204] on icon "button" at bounding box center [172, 204] width 11 height 11
type input "50"
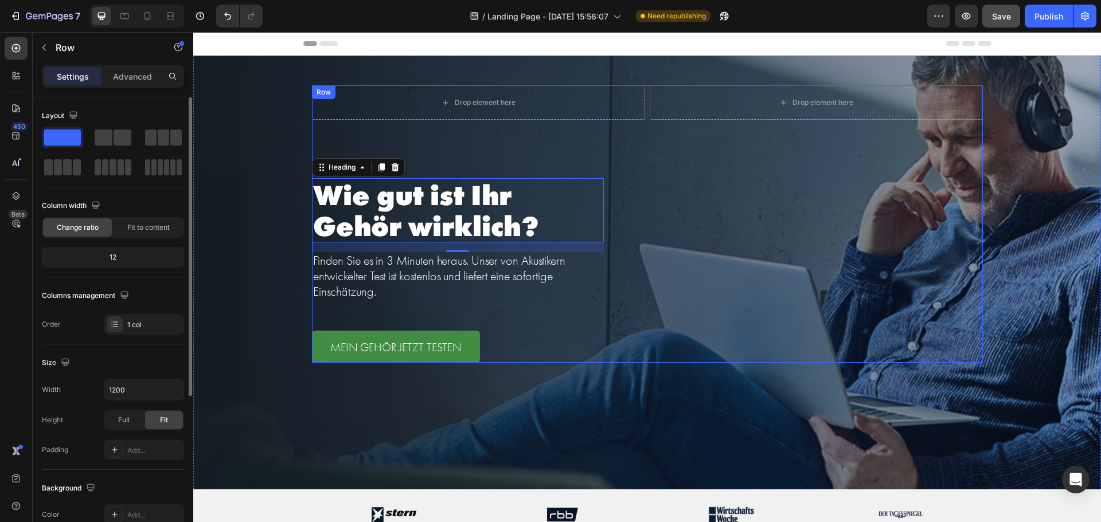
click at [710, 232] on div "Drop element here Drop element here Row Wie gut ist Ihr Gehör wirklich? Heading…" at bounding box center [647, 223] width 671 height 277
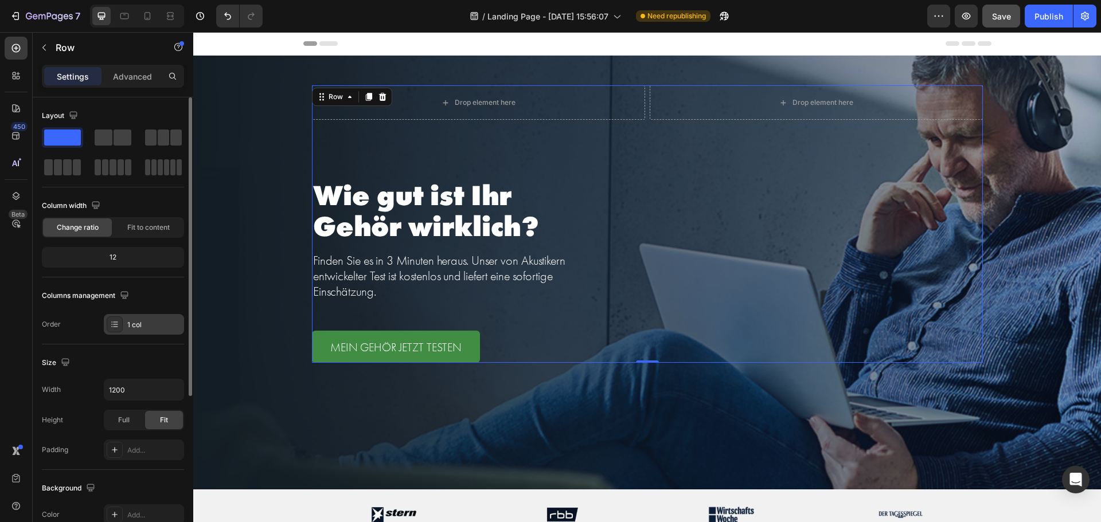
click at [136, 323] on div "1 col" at bounding box center [154, 325] width 54 height 10
click at [157, 367] on div "Size" at bounding box center [113, 363] width 142 height 18
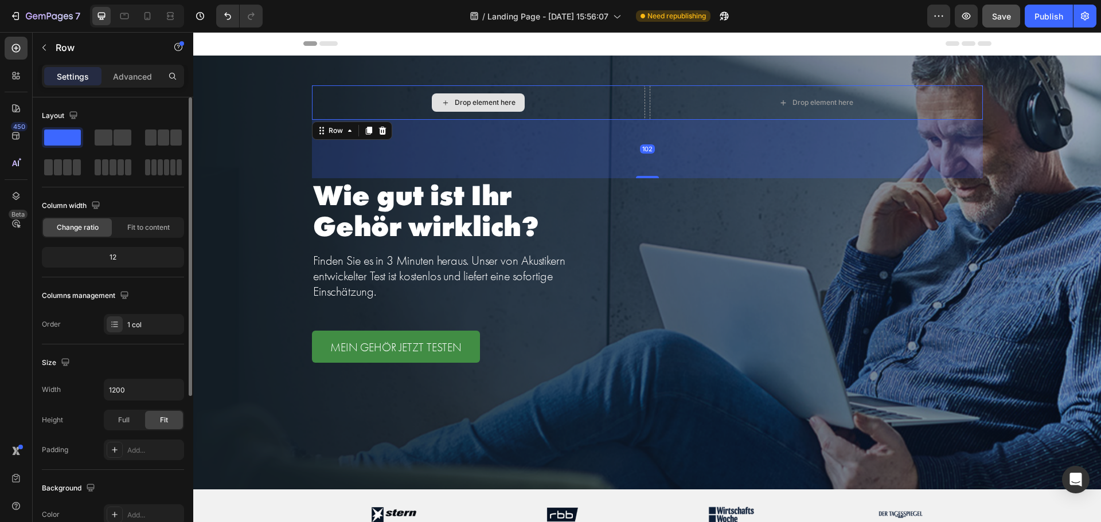
click at [472, 93] on div "Drop element here" at bounding box center [478, 102] width 333 height 34
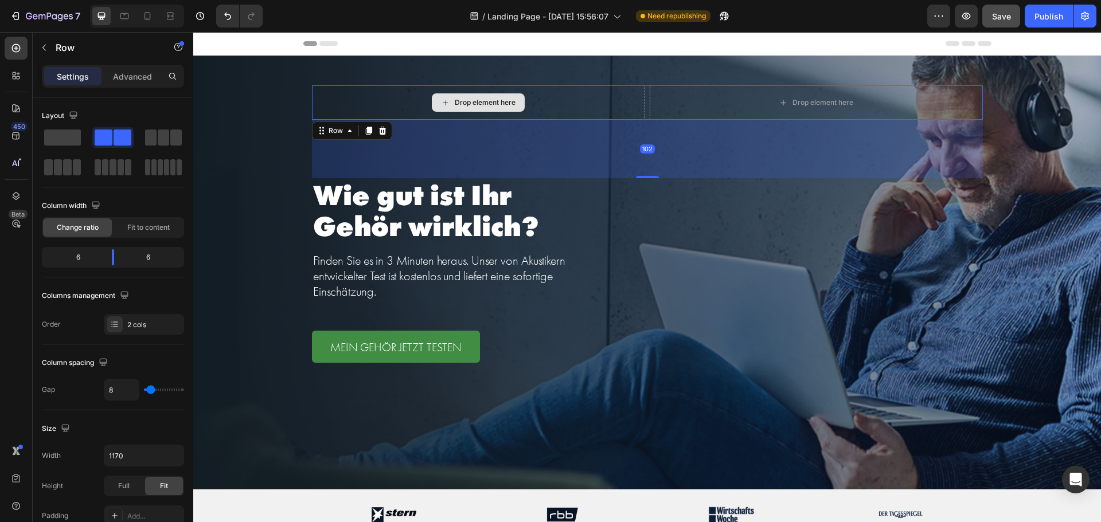
click at [598, 100] on div "Drop element here" at bounding box center [478, 102] width 333 height 34
click at [378, 130] on icon at bounding box center [381, 131] width 7 height 8
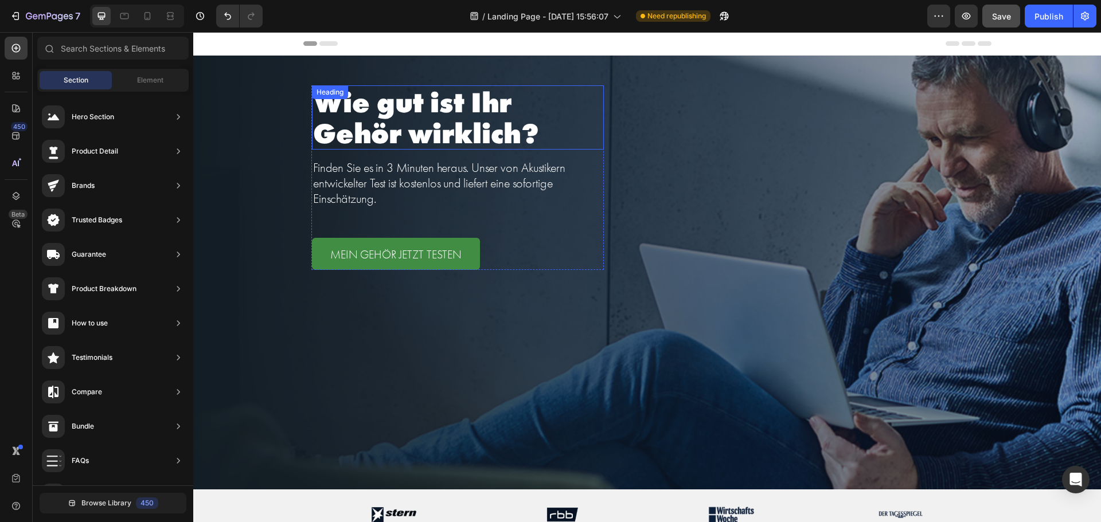
click at [530, 115] on p "Wie gut ist Ihr Gehör wirklich?" at bounding box center [458, 118] width 290 height 62
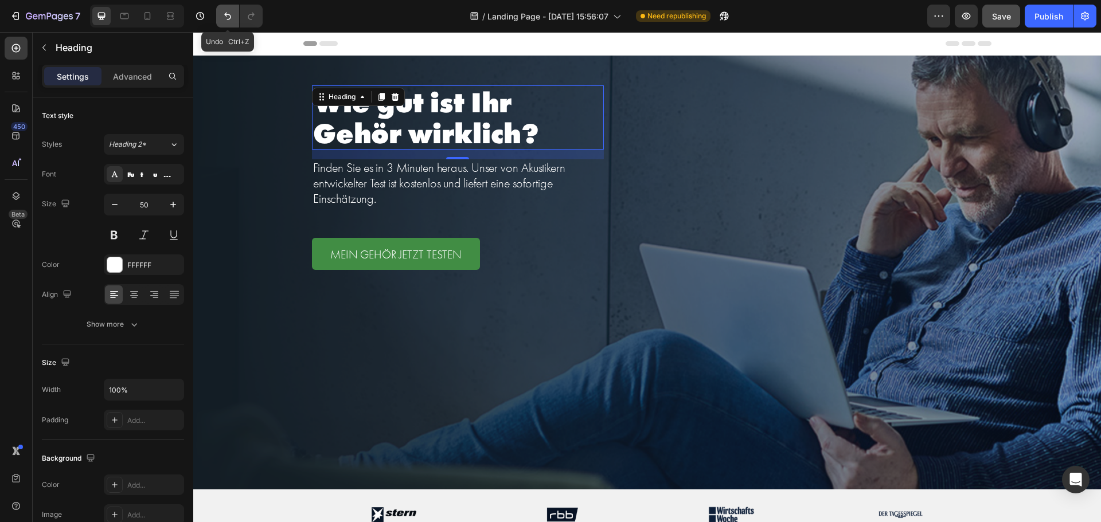
click at [228, 13] on icon "Undo/Redo" at bounding box center [227, 15] width 11 height 11
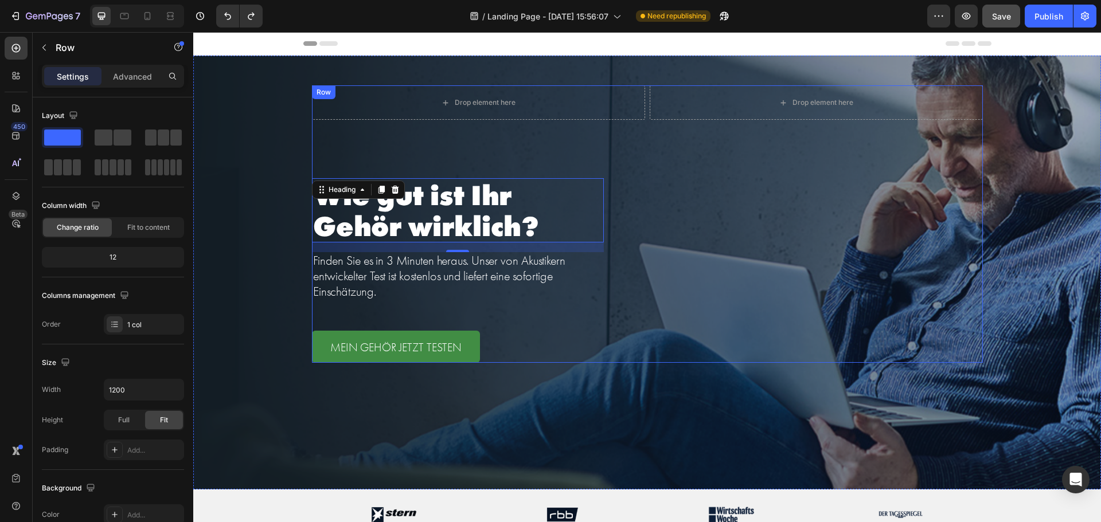
click at [683, 199] on div "Drop element here Drop element here Row Wie gut ist Ihr Gehör wirklich? Heading…" at bounding box center [647, 223] width 671 height 277
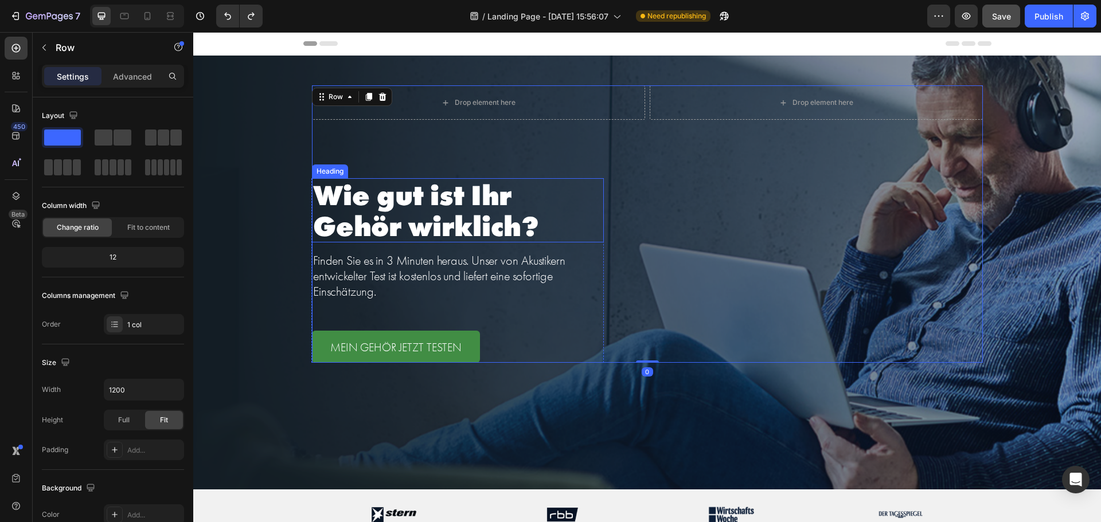
click at [396, 206] on p "Wie gut ist Ihr Gehör wirklich?" at bounding box center [458, 210] width 290 height 62
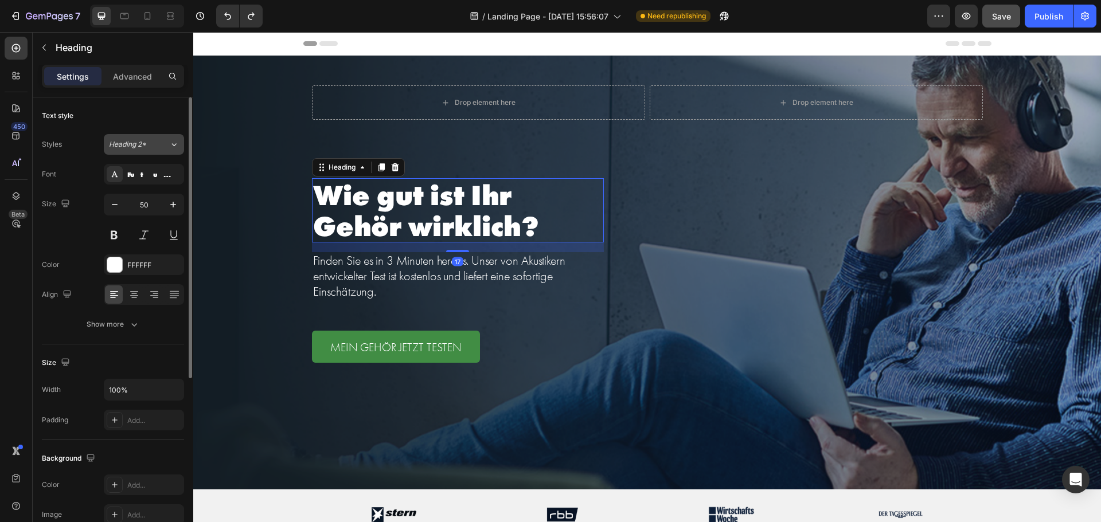
click at [152, 148] on div "Heading 2*" at bounding box center [132, 144] width 46 height 10
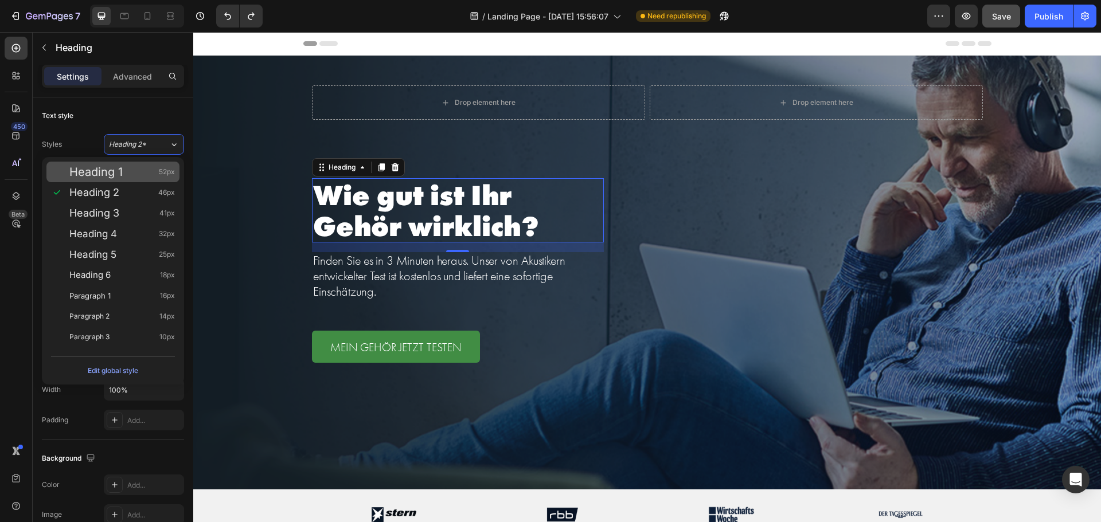
click at [120, 169] on span "Heading 1" at bounding box center [95, 171] width 53 height 11
type input "52"
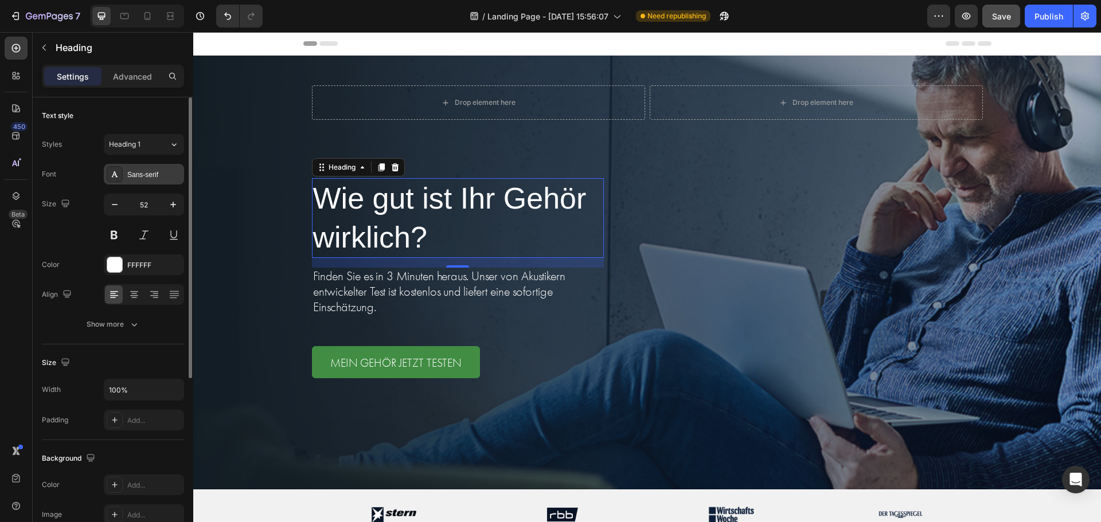
click at [141, 173] on div "Sans-serif" at bounding box center [154, 175] width 54 height 10
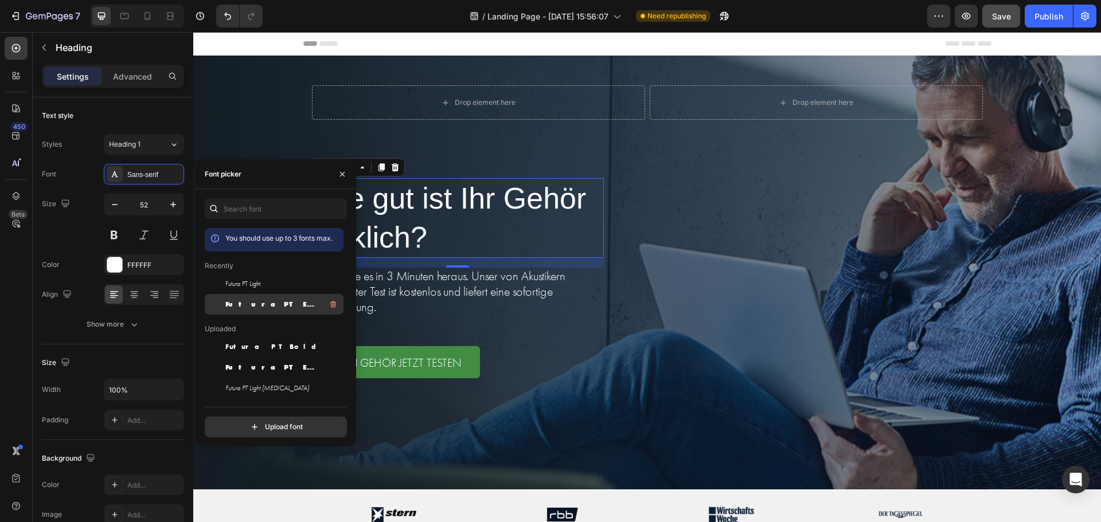
click at [255, 309] on span "Futura PT Extra Bold" at bounding box center [272, 304] width 95 height 10
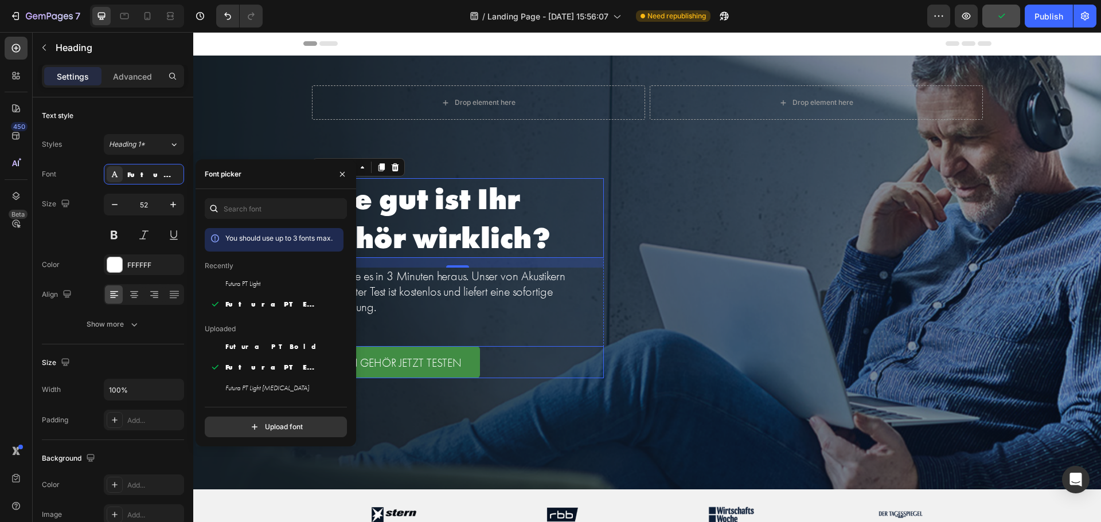
click at [597, 357] on div "MEIN GEHÖR JETZT TESTEN Button" at bounding box center [458, 362] width 292 height 32
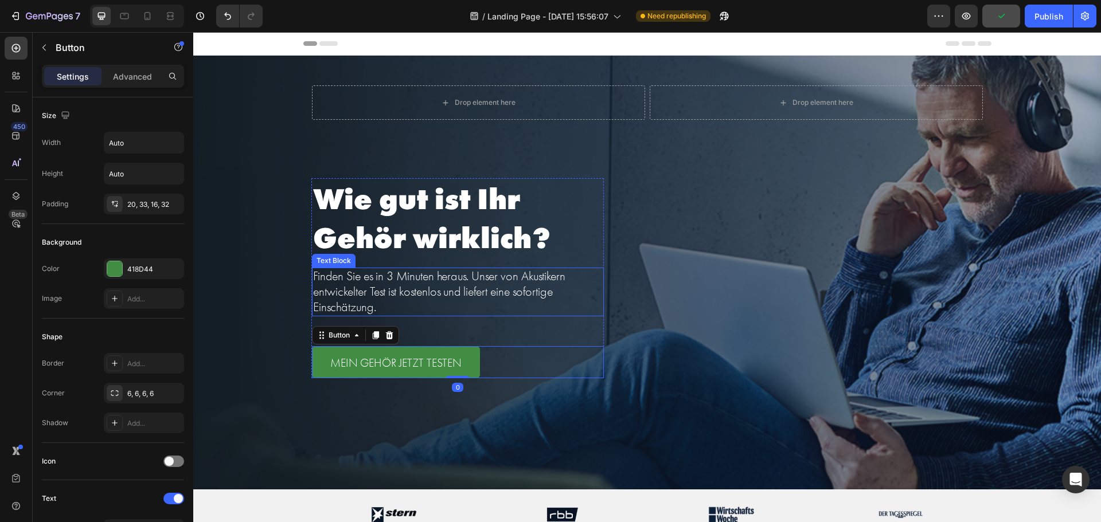
click at [513, 298] on p "Finden Sie es in 3 Minuten heraus. Unser von Akustikern entwickelter Test ist k…" at bounding box center [457, 292] width 289 height 46
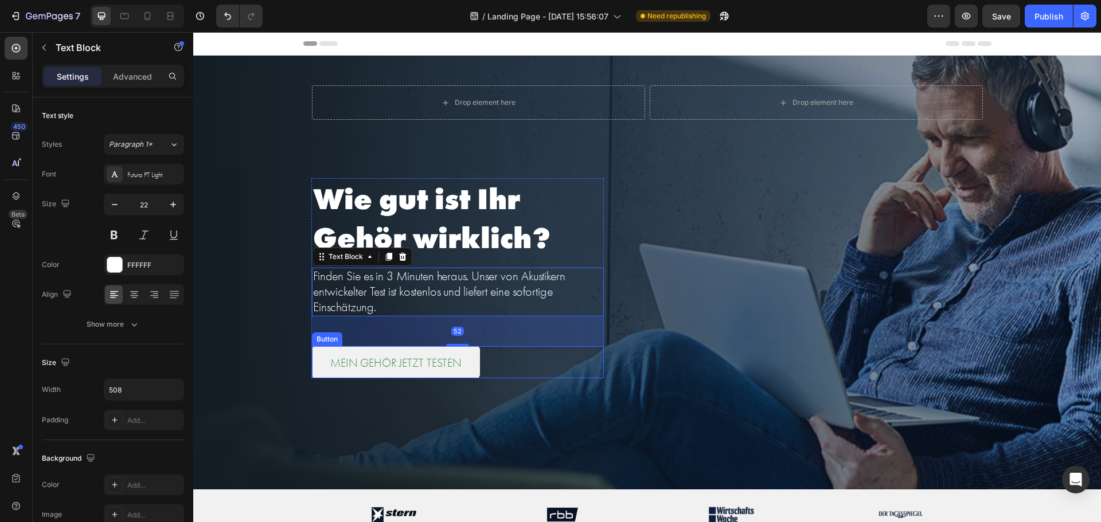
click at [468, 369] on link "MEIN GEHÖR JETZT TESTEN" at bounding box center [396, 362] width 168 height 32
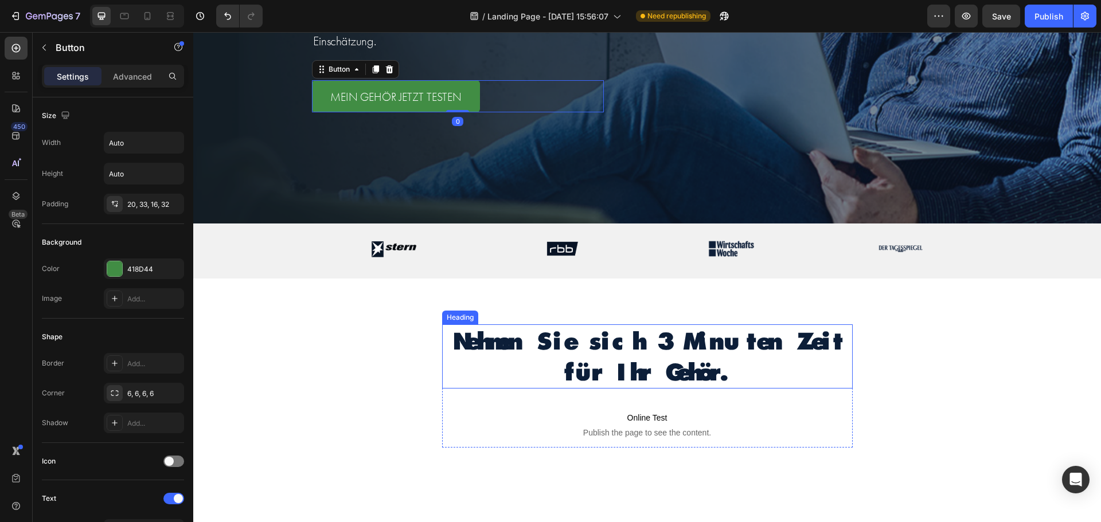
scroll to position [287, 0]
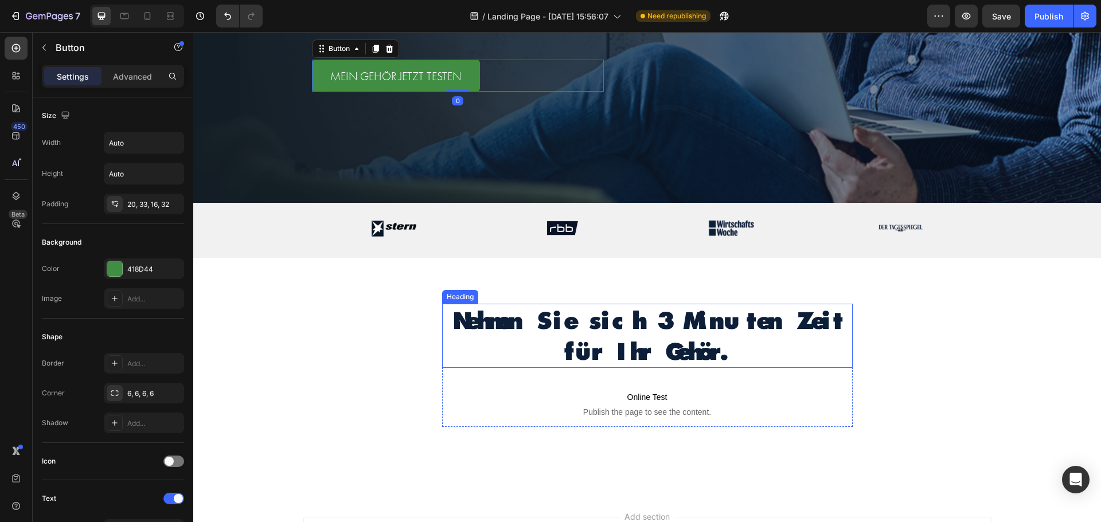
click at [593, 310] on h2 "Nehmen Sie sich 3 Minuten Zeit für Ihr Gehör." at bounding box center [647, 336] width 410 height 64
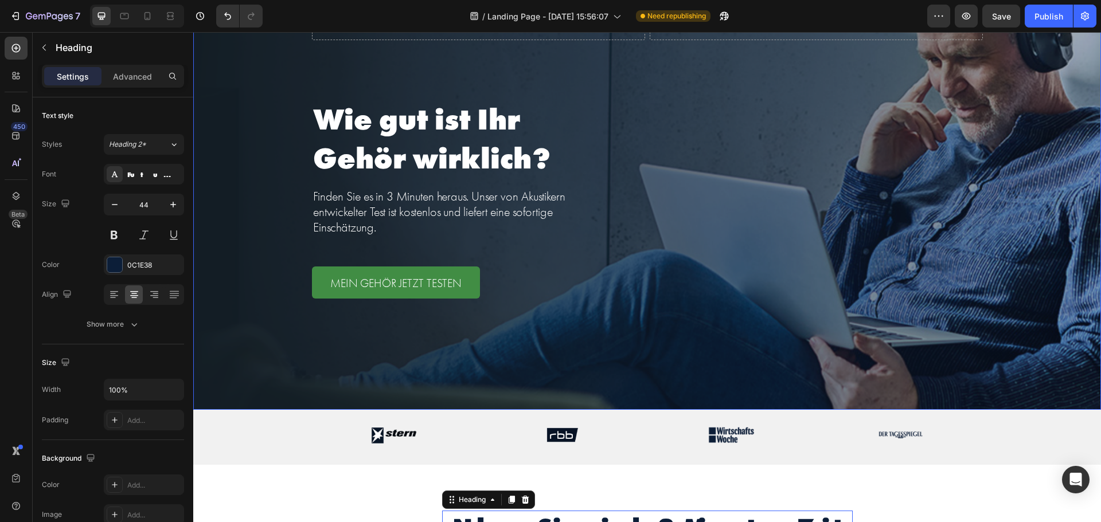
scroll to position [0, 0]
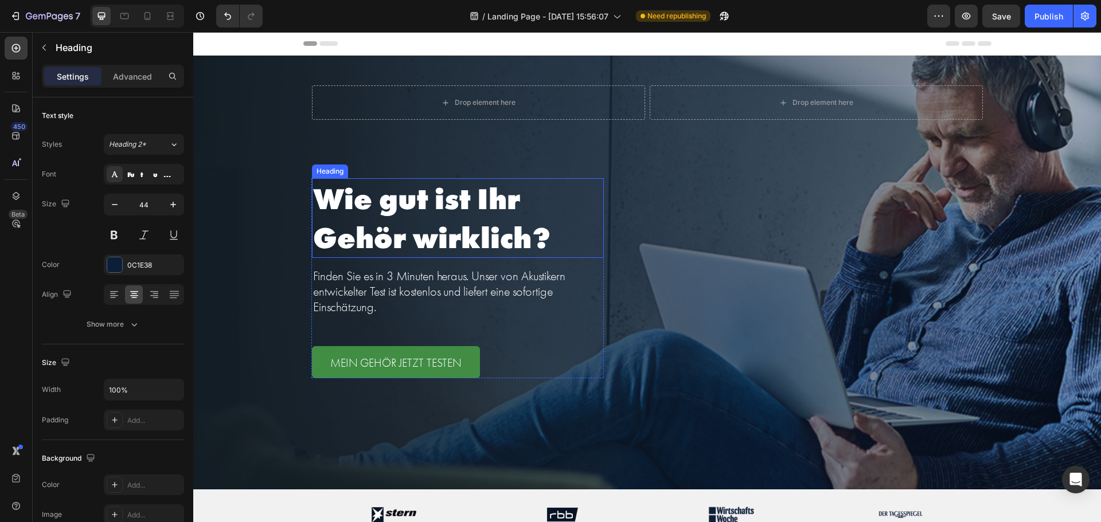
click at [538, 238] on p "Wie gut ist Ihr Gehör wirklich?" at bounding box center [458, 217] width 290 height 77
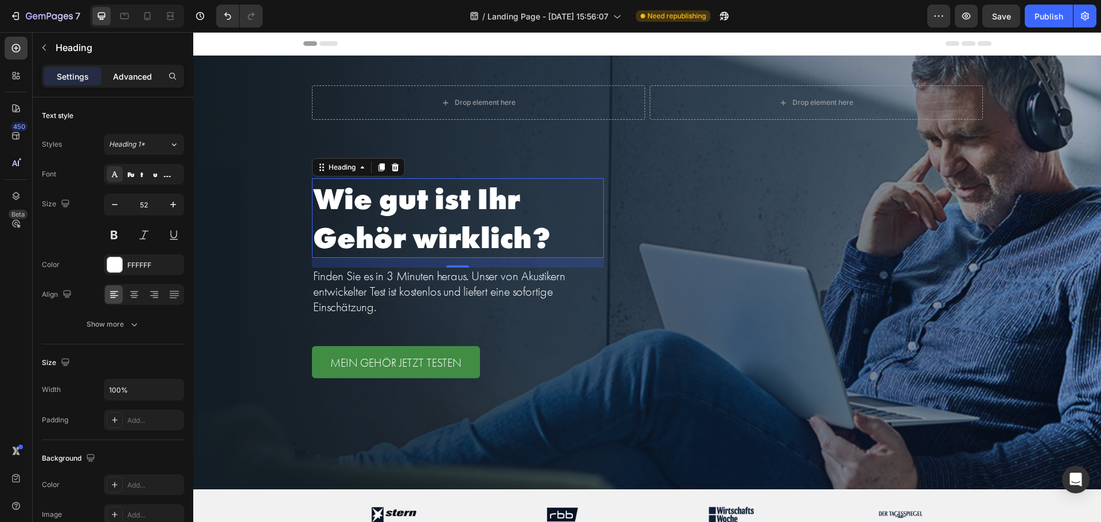
click at [135, 83] on div "Advanced" at bounding box center [132, 76] width 57 height 18
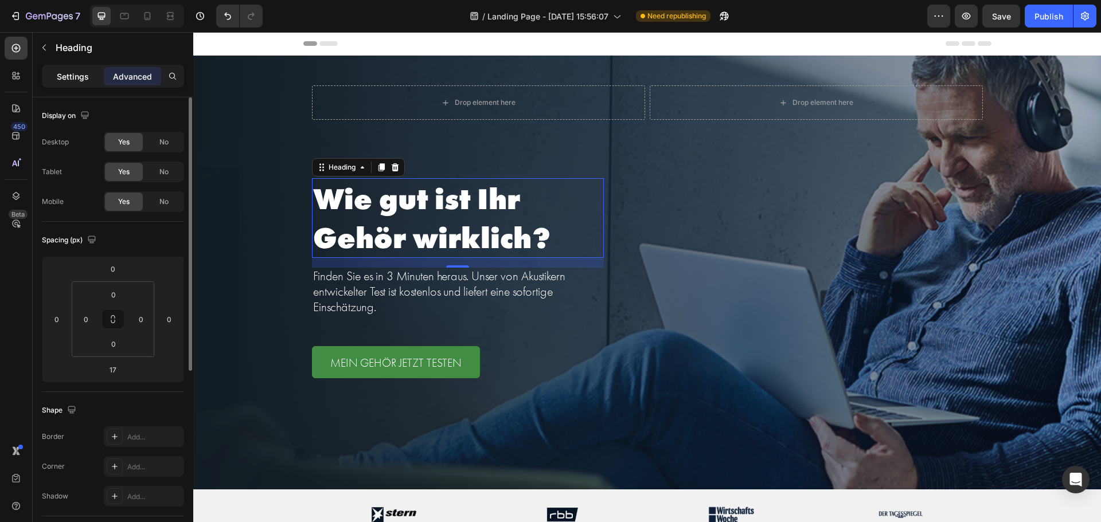
click at [73, 73] on p "Settings" at bounding box center [73, 77] width 32 height 12
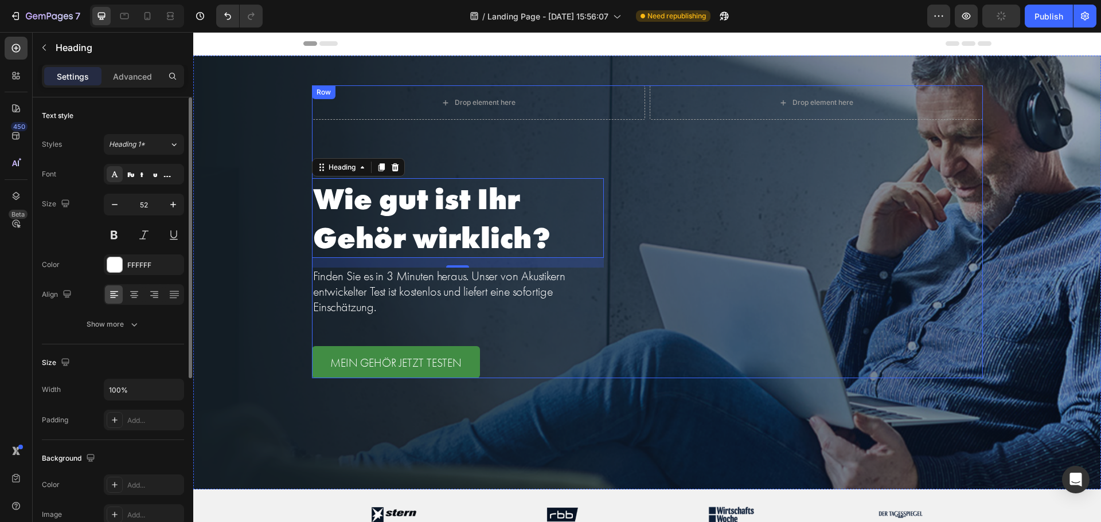
click at [701, 303] on div "Drop element here Drop element here Row Wie gut ist Ihr Gehör wirklich? Heading…" at bounding box center [647, 231] width 671 height 293
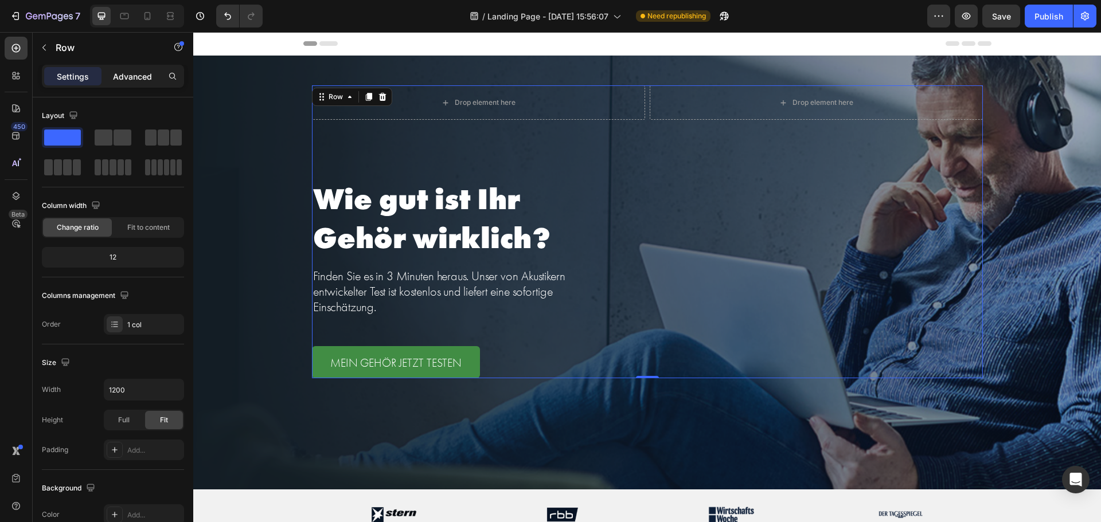
click at [154, 80] on div "Advanced" at bounding box center [132, 76] width 57 height 18
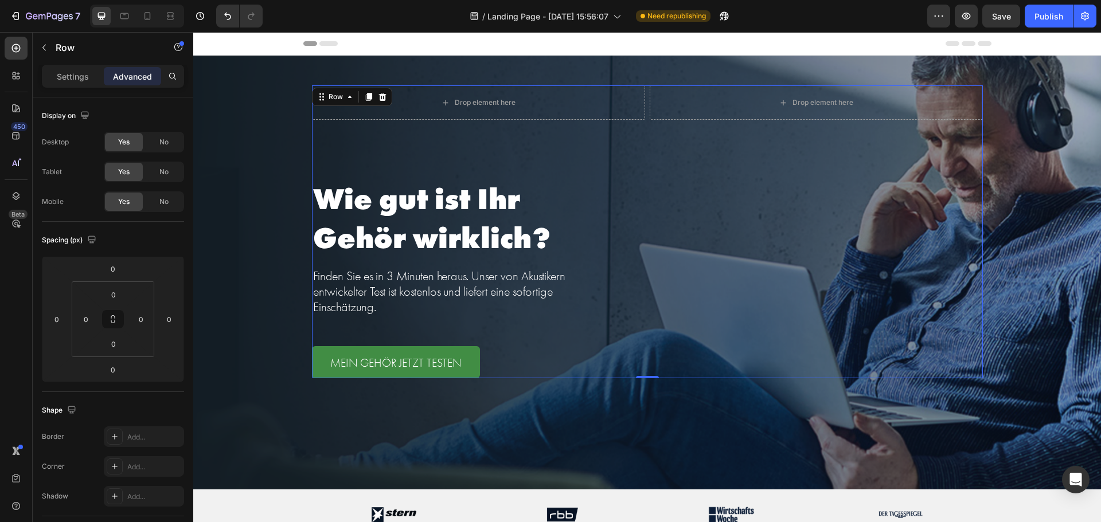
click at [81, 77] on p "Settings" at bounding box center [73, 77] width 32 height 12
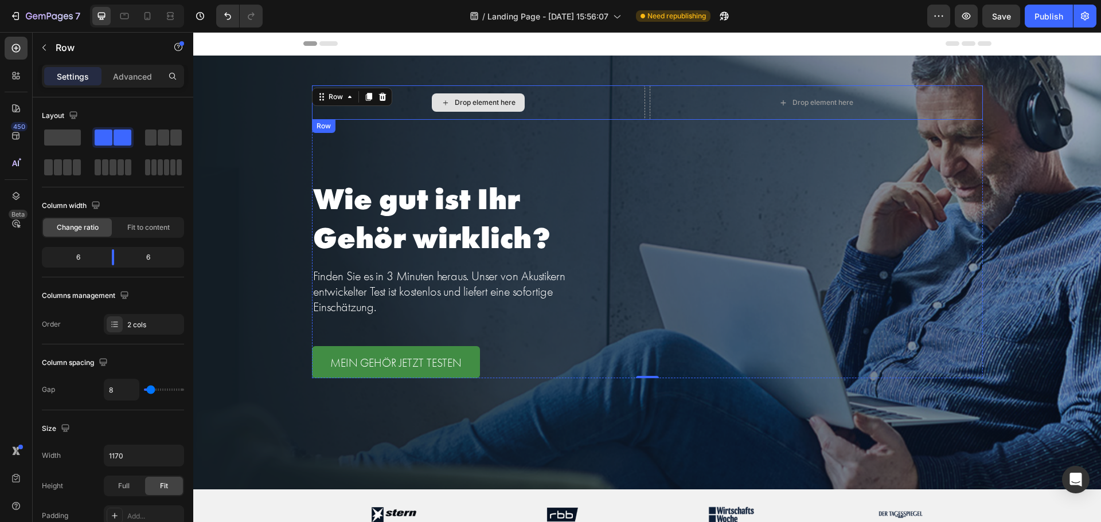
click at [600, 106] on div "Drop element here" at bounding box center [478, 102] width 333 height 34
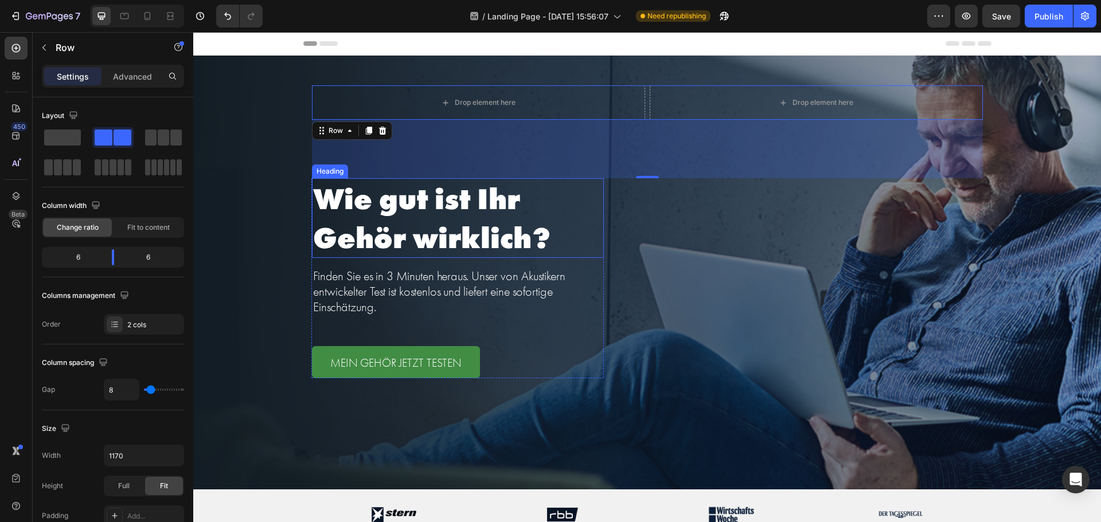
click at [519, 233] on p "Wie gut ist Ihr Gehör wirklich?" at bounding box center [458, 217] width 290 height 77
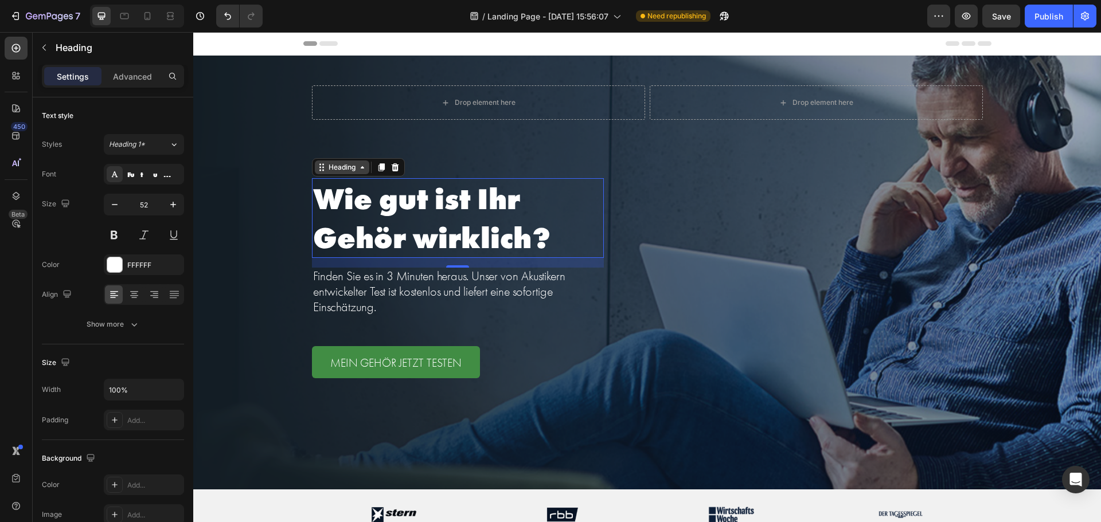
click at [350, 166] on div "Heading" at bounding box center [342, 167] width 32 height 10
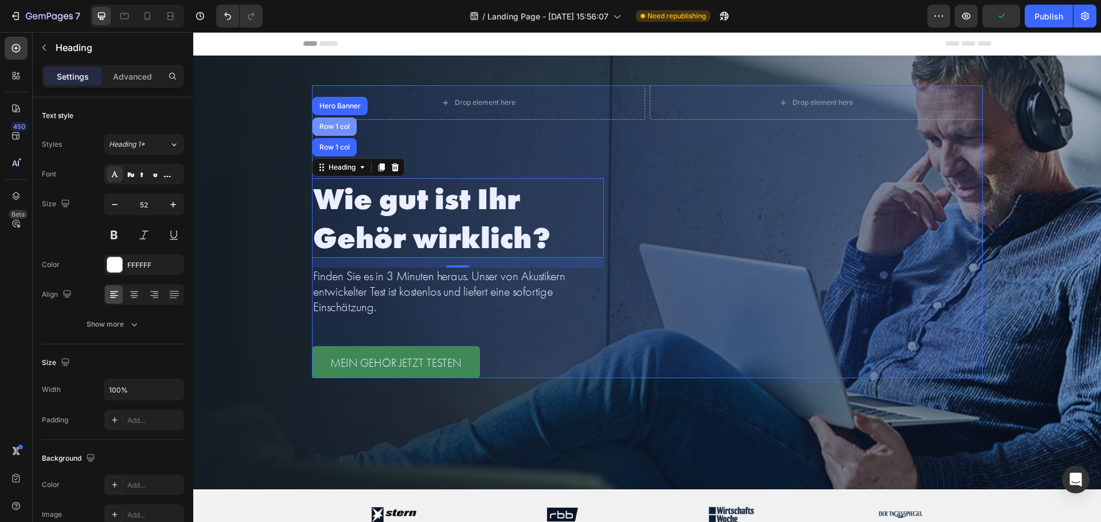
click at [330, 123] on div "Row 1 col" at bounding box center [334, 126] width 35 height 7
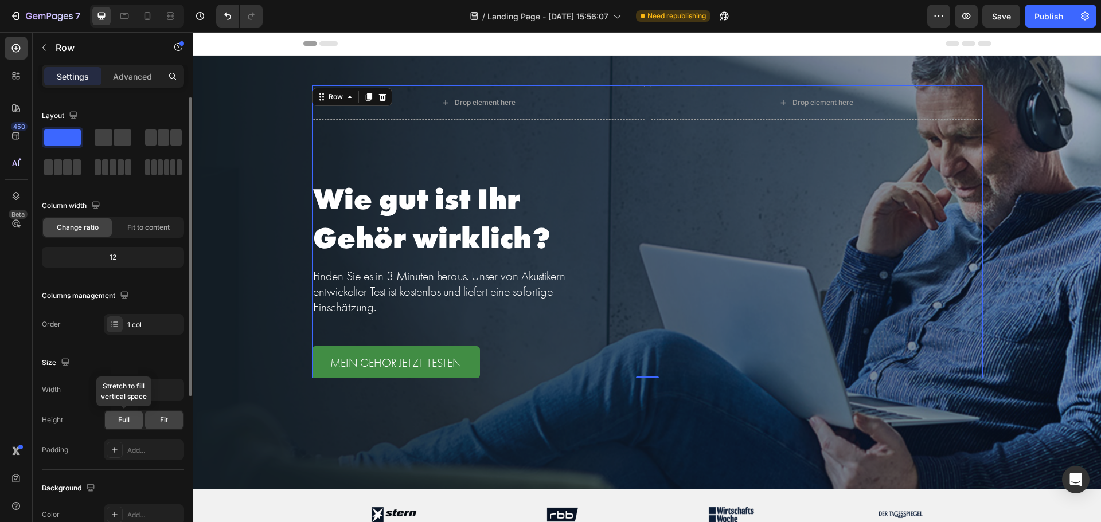
click at [126, 423] on span "Full" at bounding box center [123, 420] width 11 height 10
click at [171, 427] on div "Fit" at bounding box center [164, 420] width 38 height 18
click at [136, 76] on p "Advanced" at bounding box center [132, 77] width 39 height 12
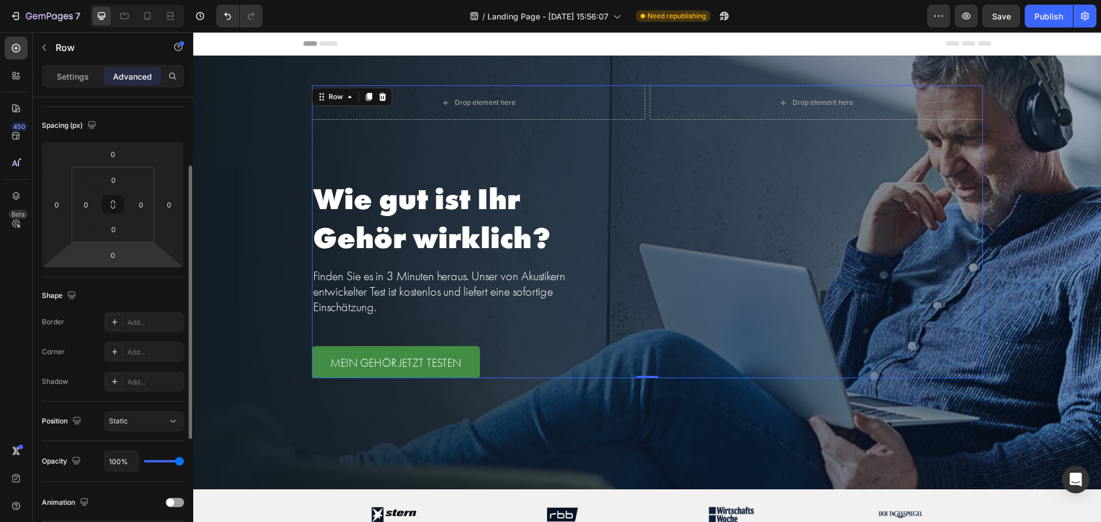
scroll to position [307, 0]
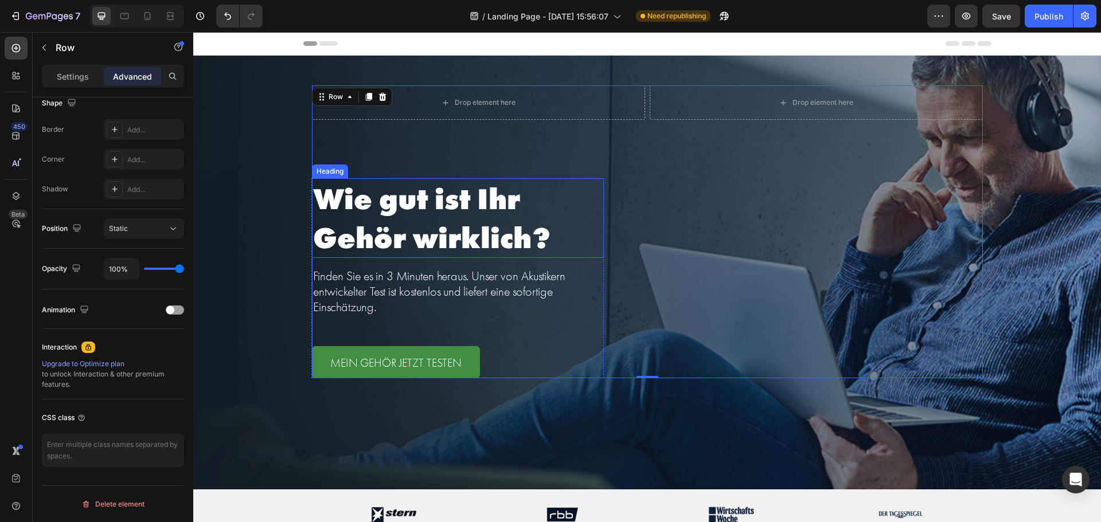
click at [413, 210] on p "Wie gut ist Ihr Gehör wirklich?" at bounding box center [458, 217] width 290 height 77
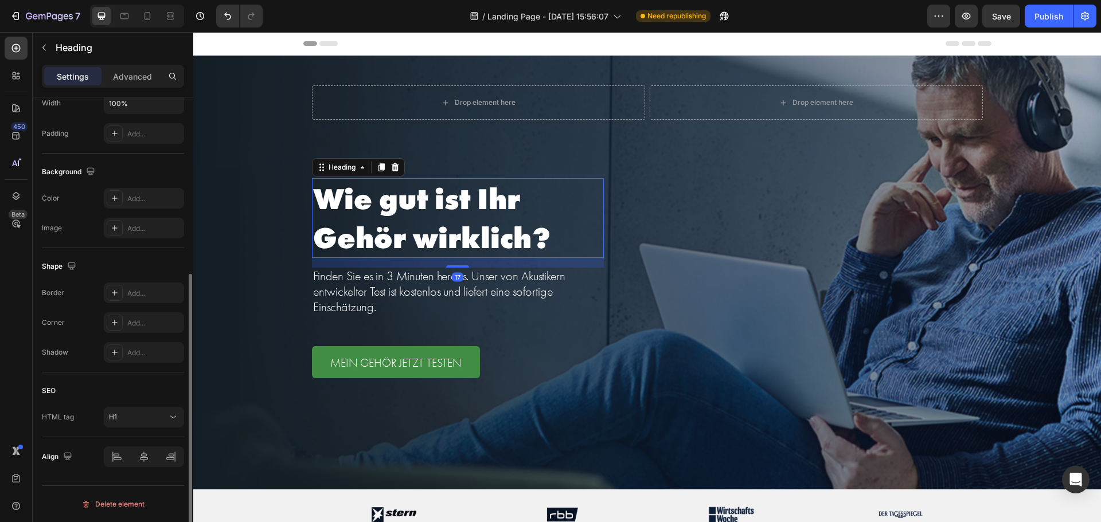
scroll to position [0, 0]
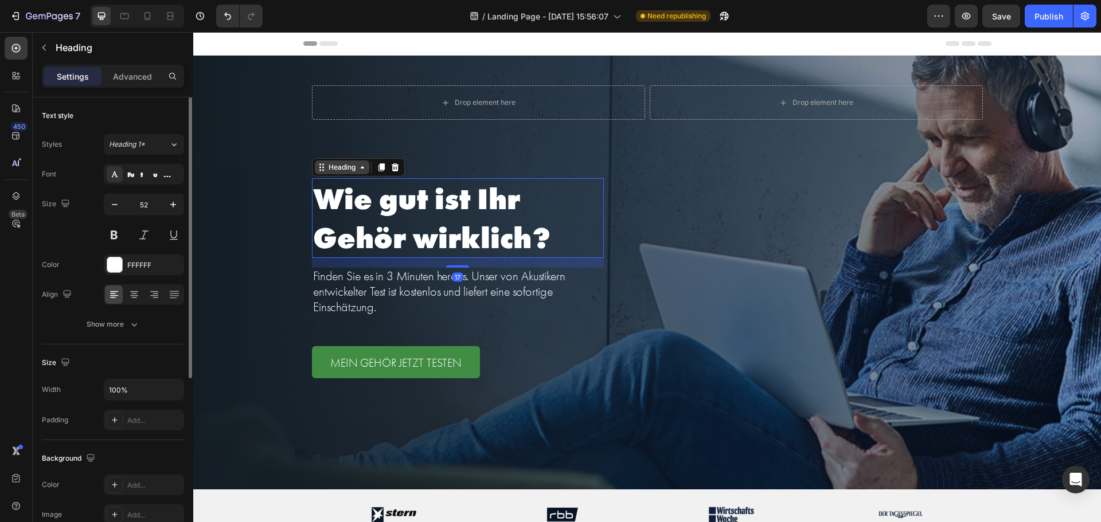
click at [349, 169] on div "Heading" at bounding box center [342, 167] width 32 height 10
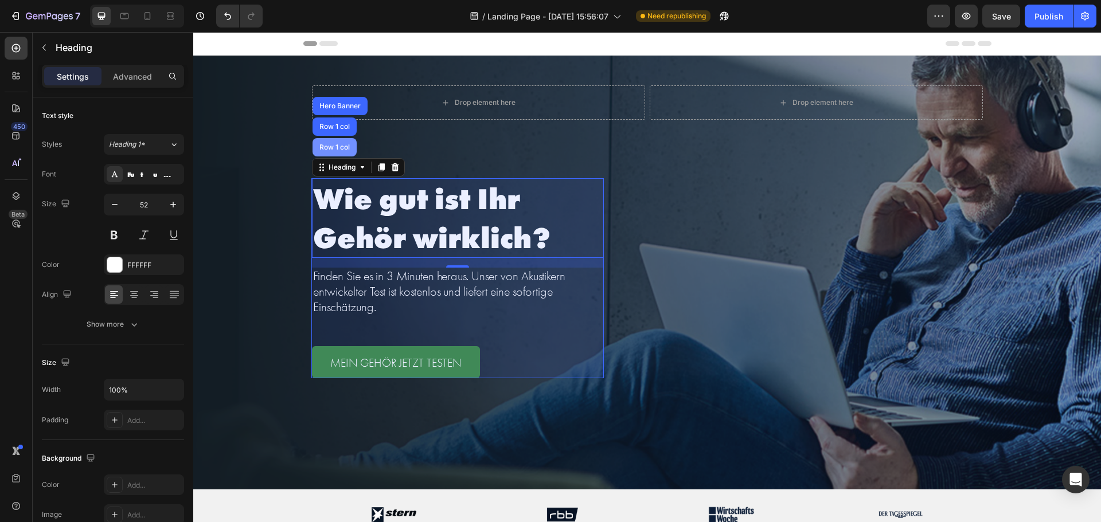
click at [340, 151] on div "Row 1 col" at bounding box center [334, 147] width 44 height 18
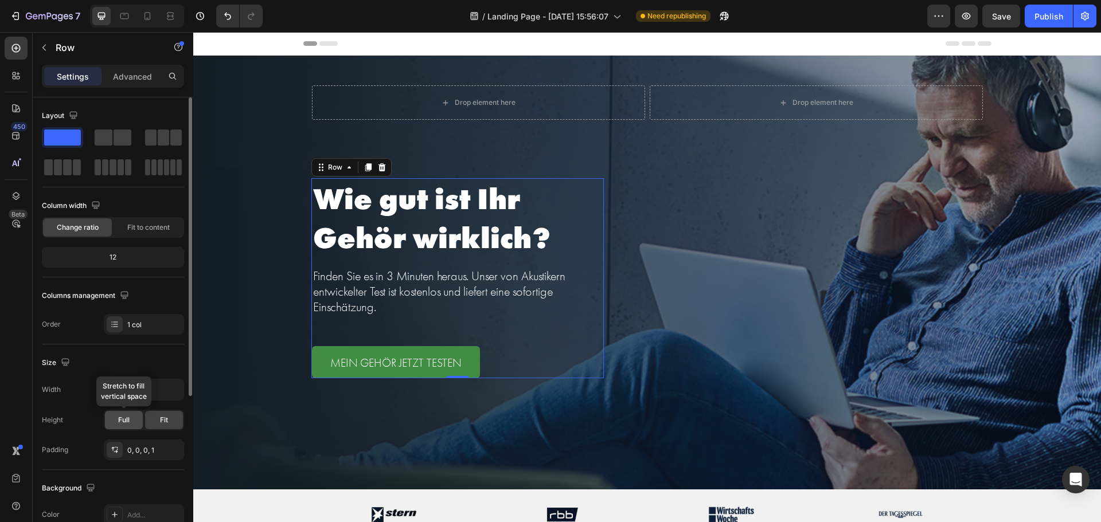
click at [119, 417] on span "Full" at bounding box center [123, 420] width 11 height 10
click at [162, 452] on div "0, 0, 0, 1" at bounding box center [144, 450] width 80 height 21
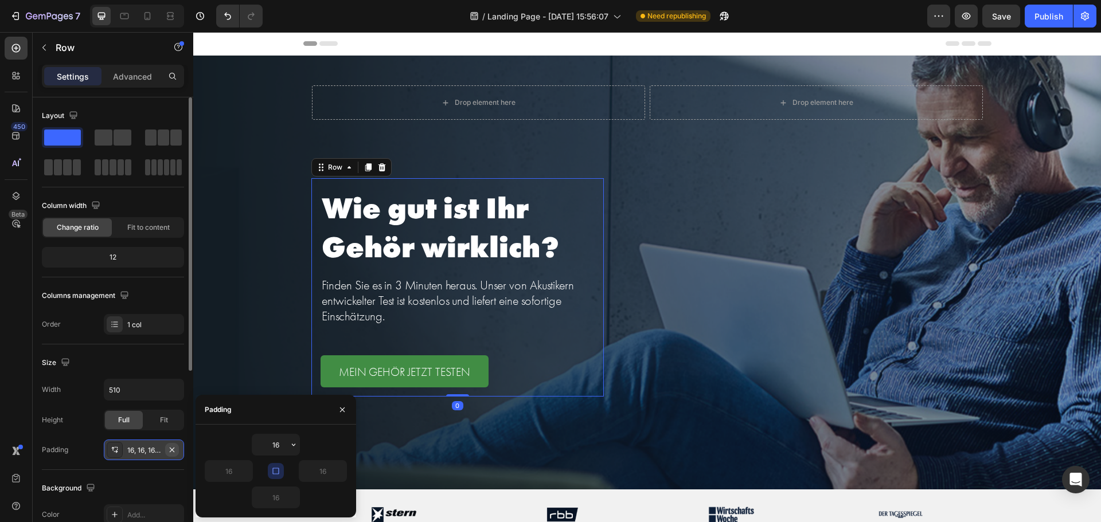
click at [169, 451] on icon "button" at bounding box center [171, 449] width 9 height 9
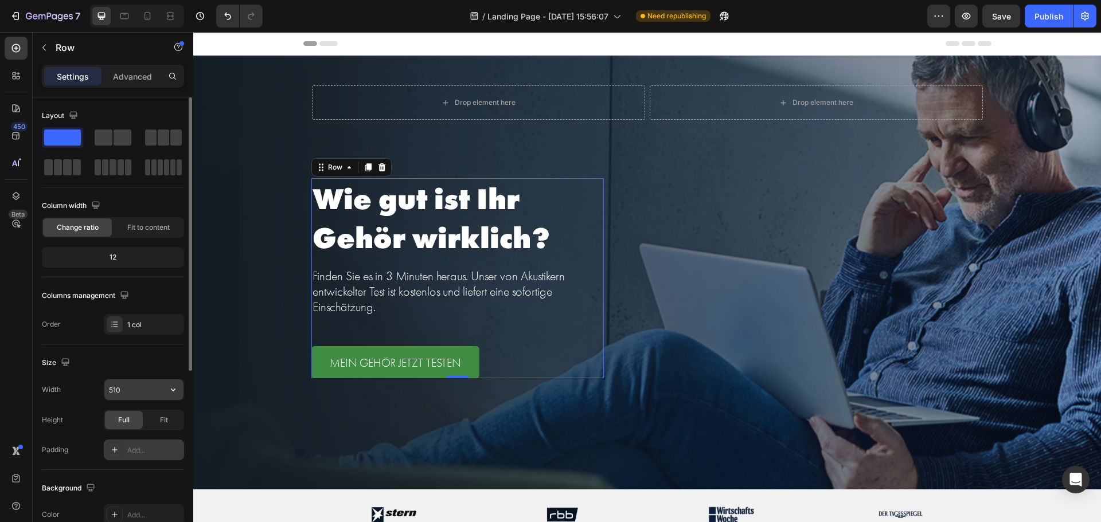
click at [162, 396] on input "510" at bounding box center [143, 390] width 79 height 21
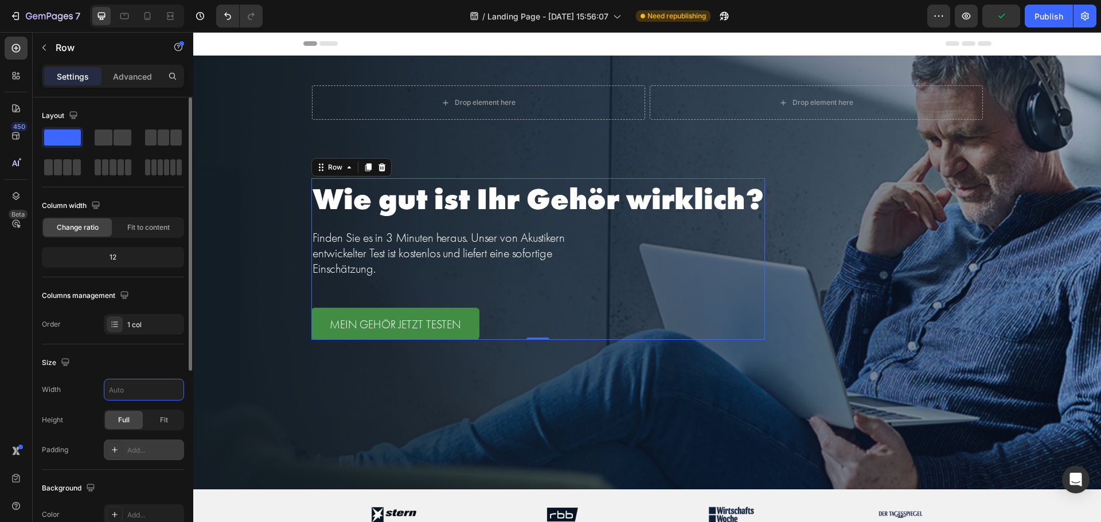
click at [140, 359] on div "Size" at bounding box center [113, 363] width 142 height 18
click at [136, 231] on span "Fit to content" at bounding box center [148, 227] width 42 height 10
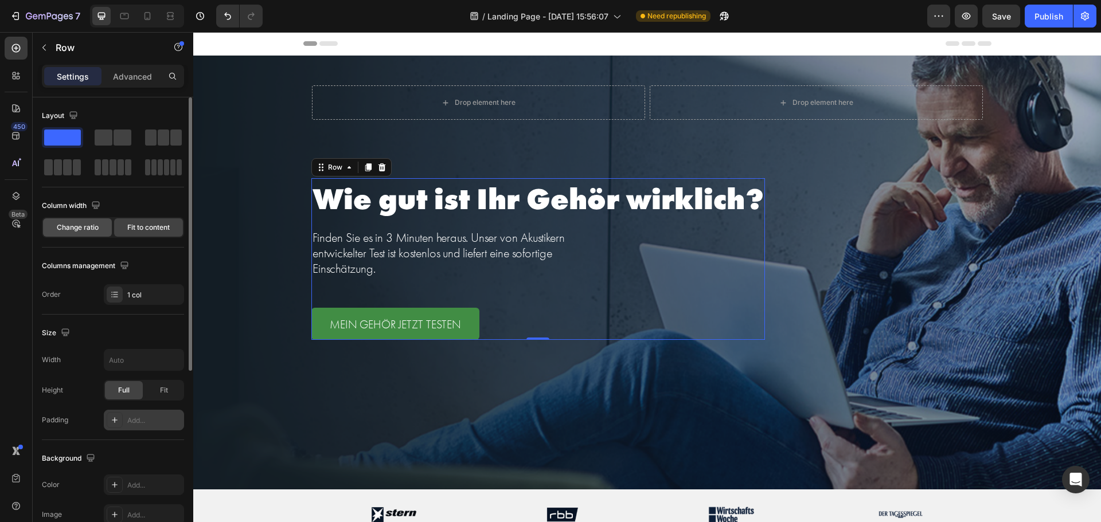
click at [83, 230] on span "Change ratio" at bounding box center [78, 227] width 42 height 10
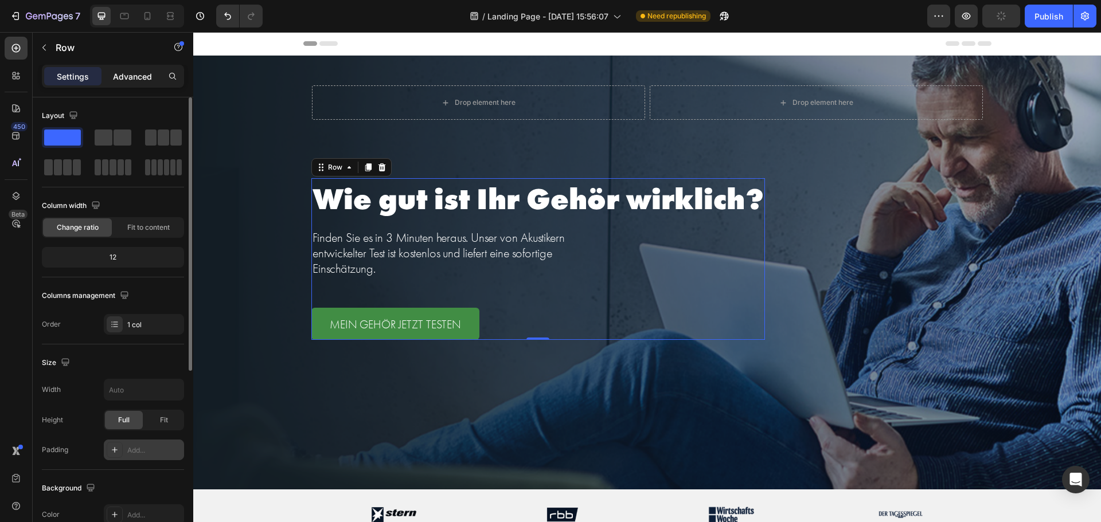
click at [128, 72] on p "Advanced" at bounding box center [132, 77] width 39 height 12
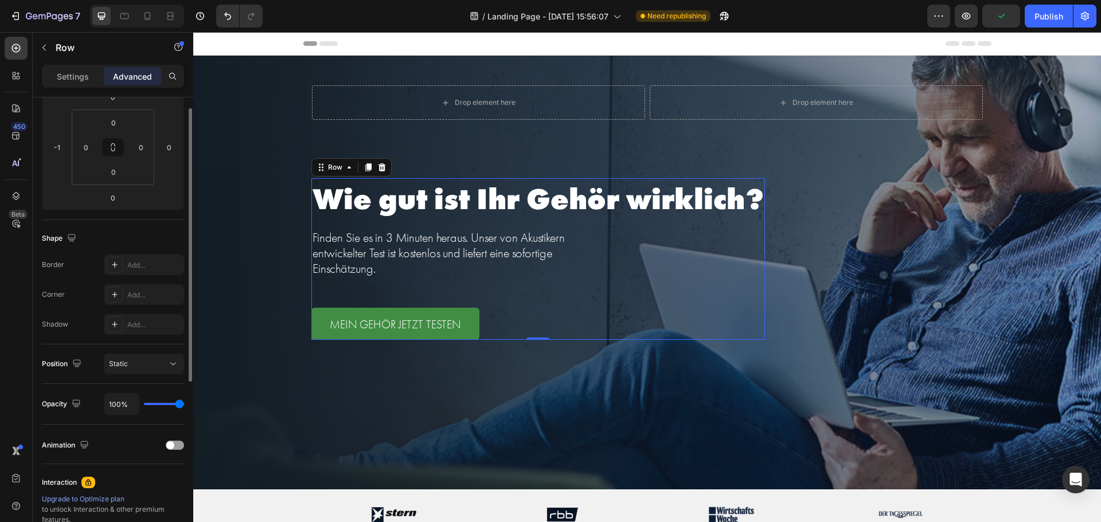
scroll to position [115, 0]
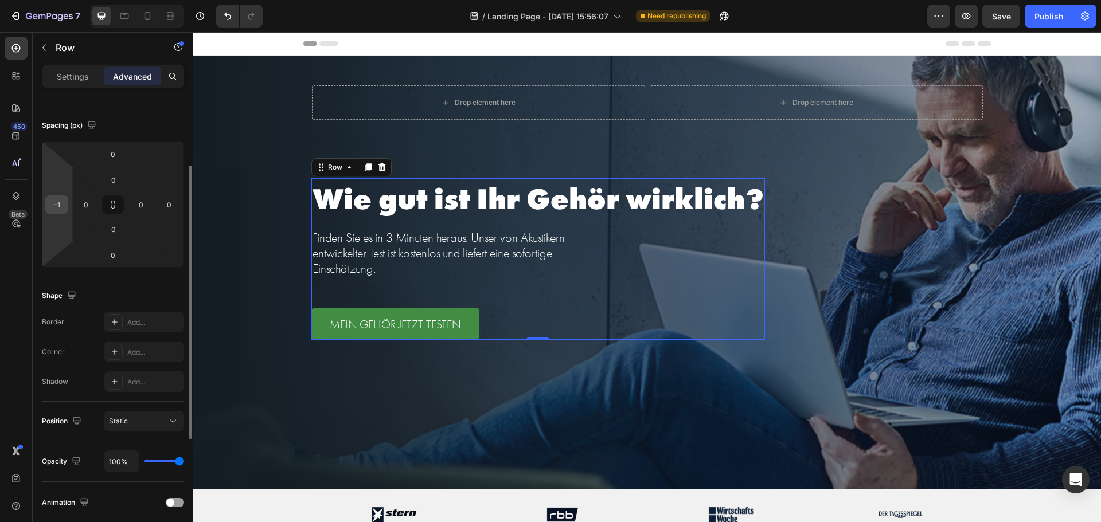
click at [58, 204] on input "-1" at bounding box center [56, 204] width 17 height 17
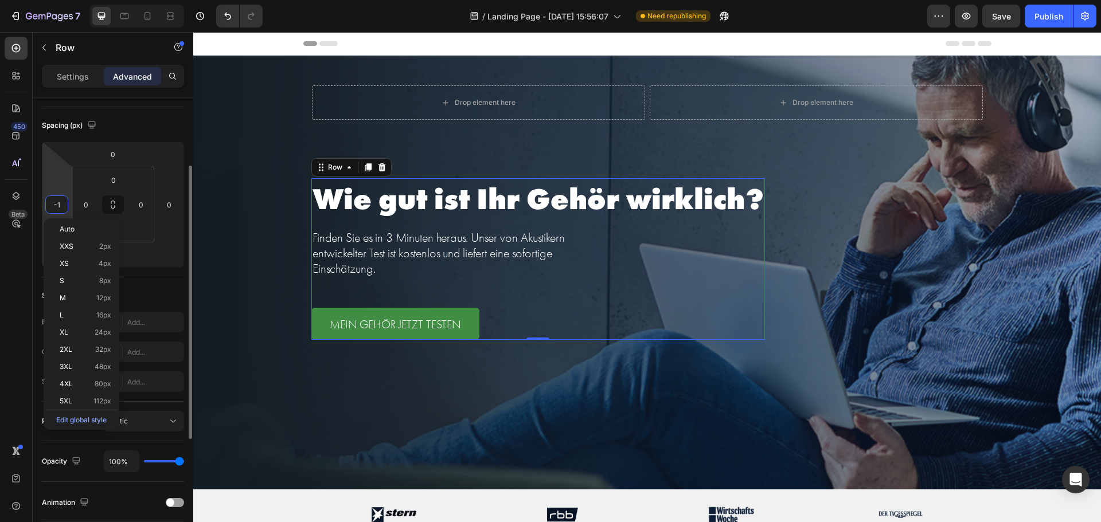
click at [58, 204] on input "-1" at bounding box center [56, 204] width 17 height 17
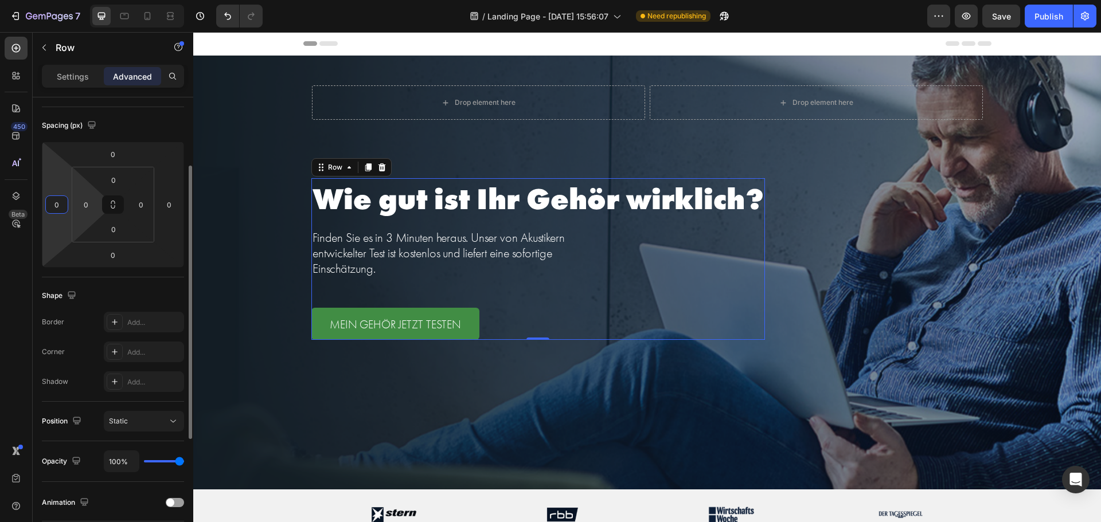
type input "0"
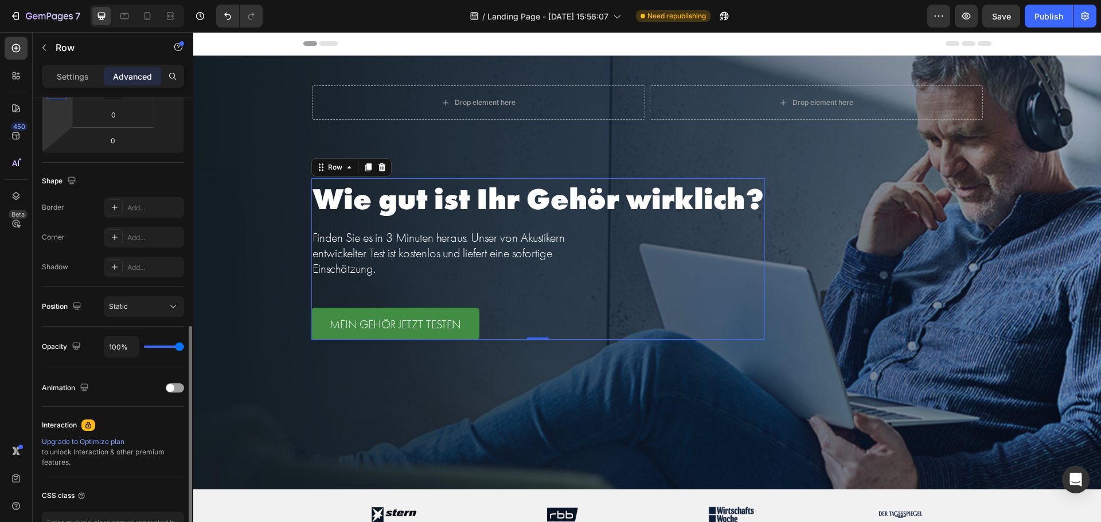
scroll to position [287, 0]
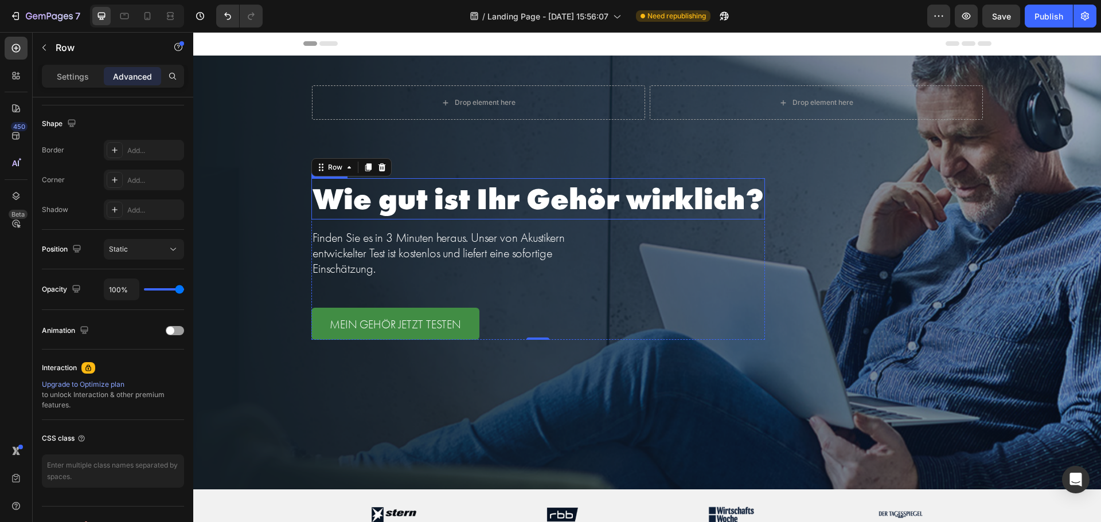
click at [559, 196] on p "Wie gut ist Ihr Gehör wirklich?" at bounding box center [537, 198] width 451 height 39
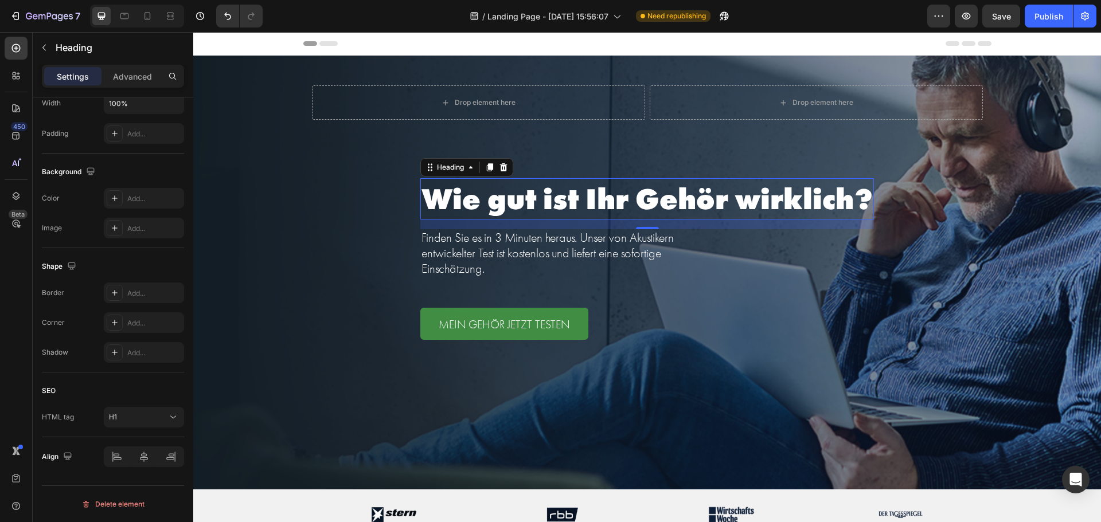
scroll to position [0, 0]
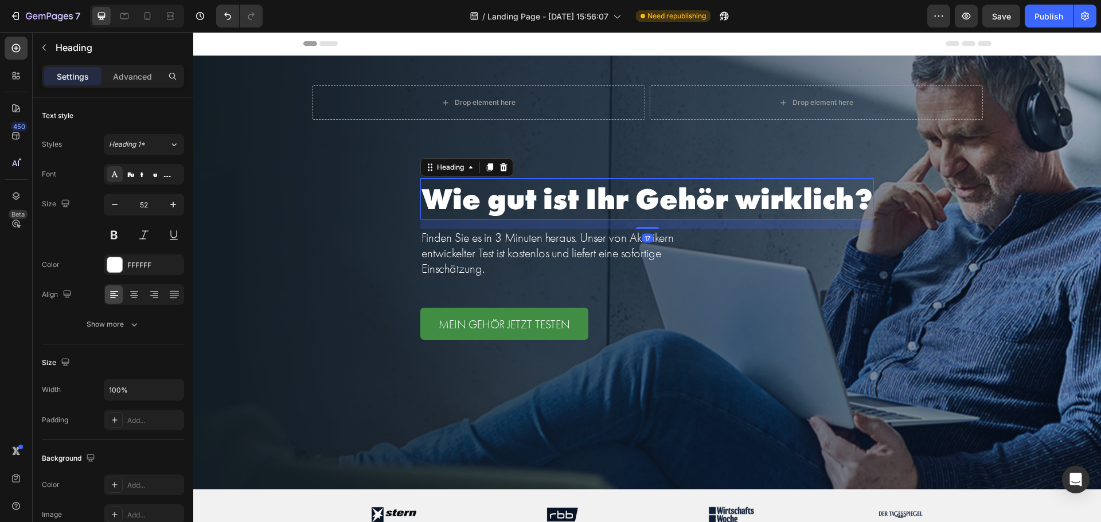
click at [811, 396] on div "Background Image" at bounding box center [647, 273] width 908 height 434
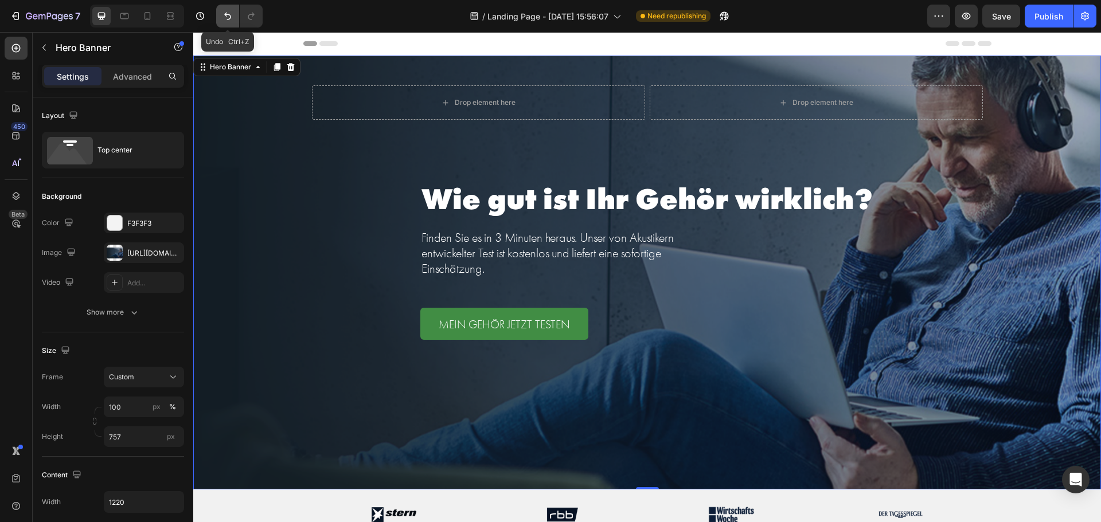
click at [226, 16] on icon "Undo/Redo" at bounding box center [227, 16] width 7 height 7
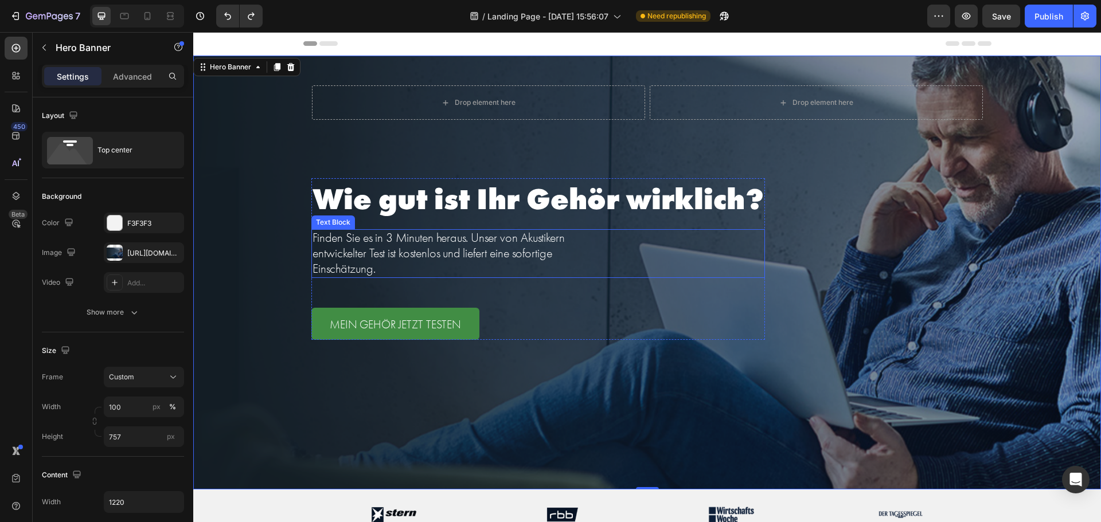
click at [485, 204] on p "Wie gut ist Ihr Gehör wirklich?" at bounding box center [537, 198] width 451 height 39
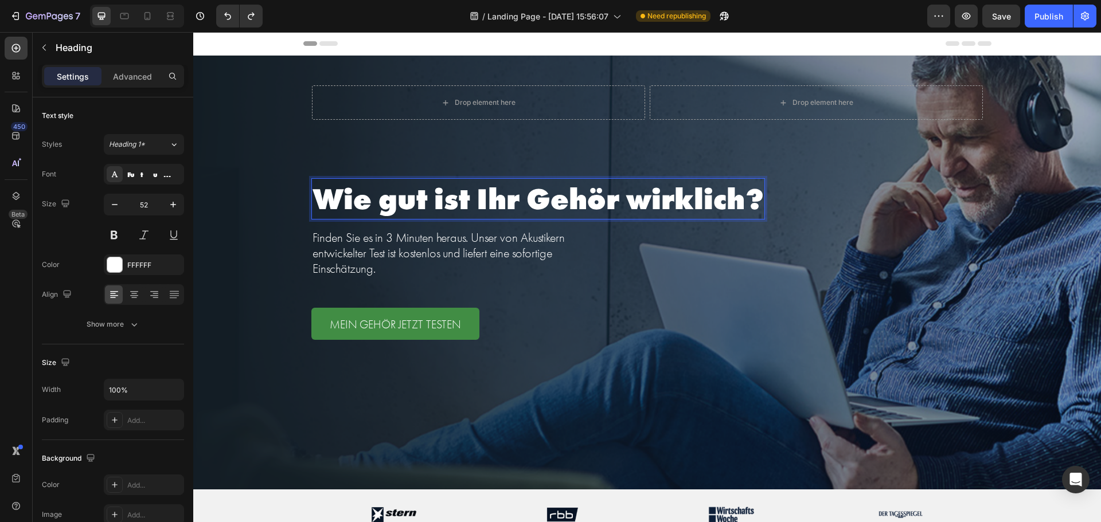
click at [524, 200] on p "Wie gut ist Ihr Gehör wirklich?" at bounding box center [537, 198] width 451 height 39
click at [582, 201] on p "Wie gut ist Ihr Gehör wirklich?" at bounding box center [537, 198] width 451 height 39
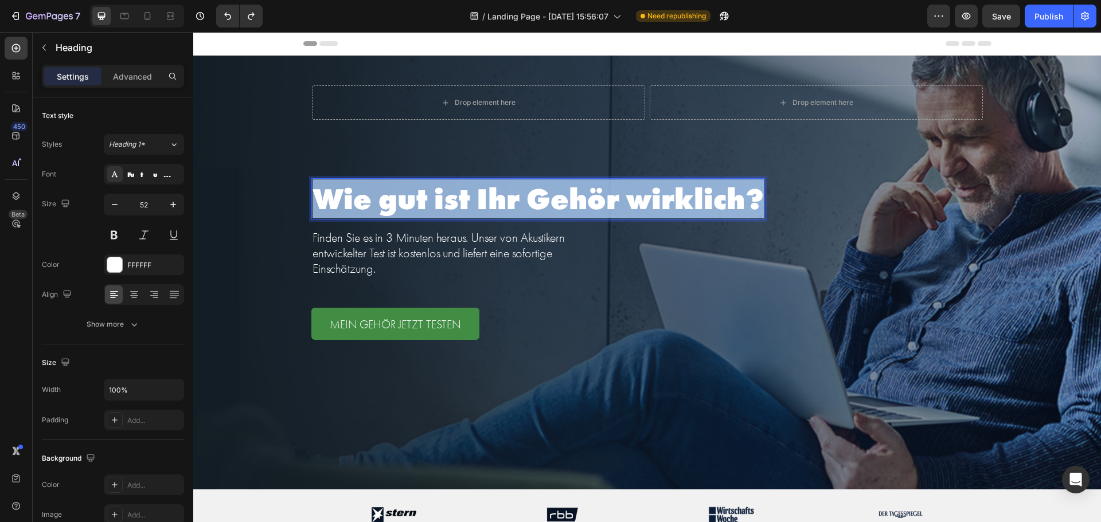
click at [582, 201] on p "Wie gut ist Ihr Gehör wirklich?" at bounding box center [537, 198] width 451 height 39
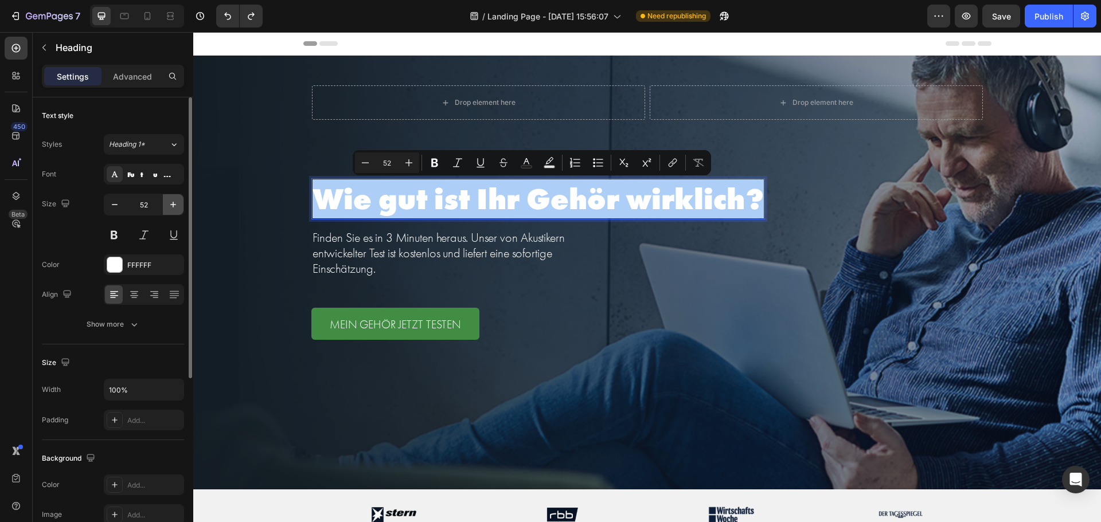
click at [172, 207] on icon "button" at bounding box center [172, 204] width 11 height 11
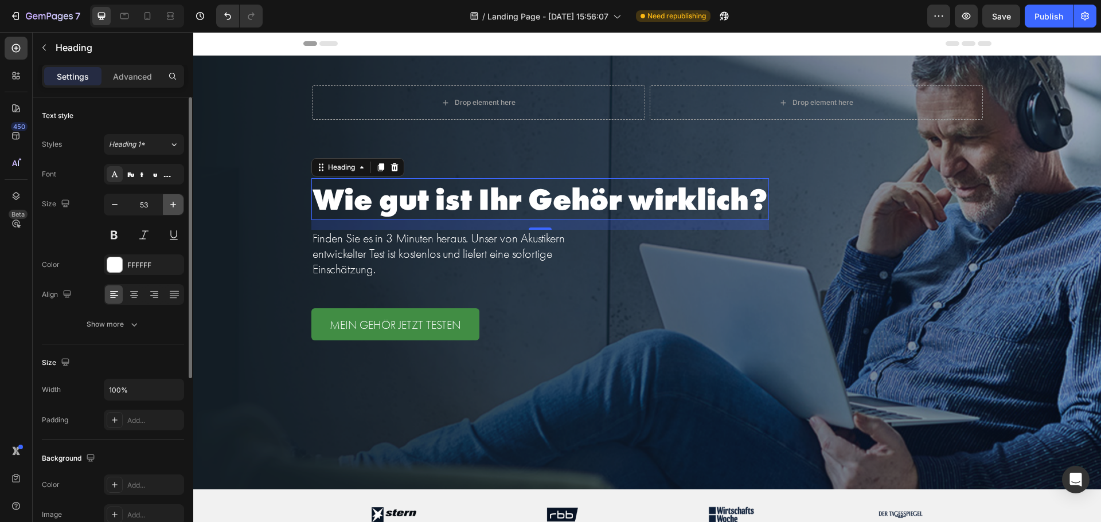
click at [173, 207] on icon "button" at bounding box center [173, 205] width 6 height 6
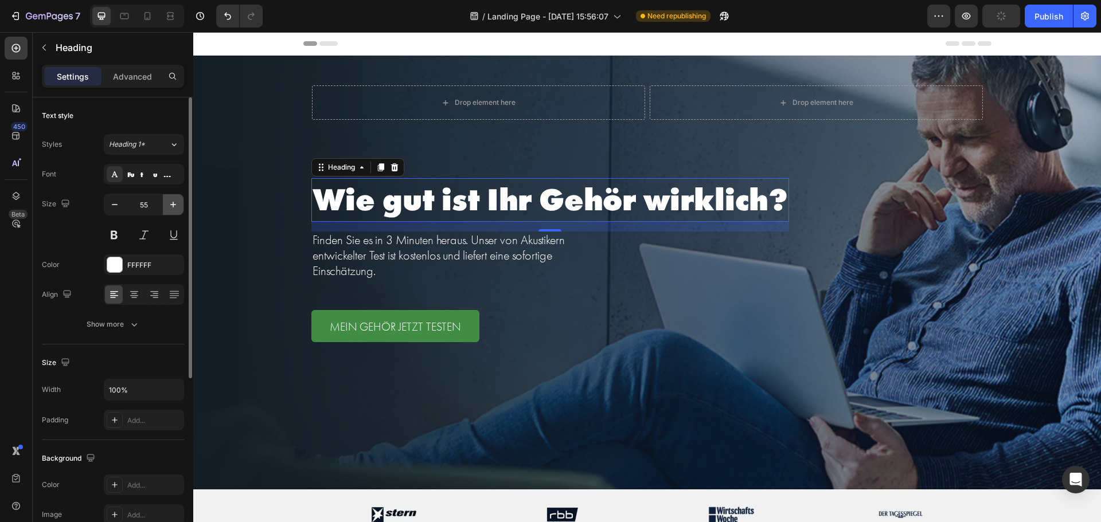
click at [173, 207] on icon "button" at bounding box center [173, 205] width 6 height 6
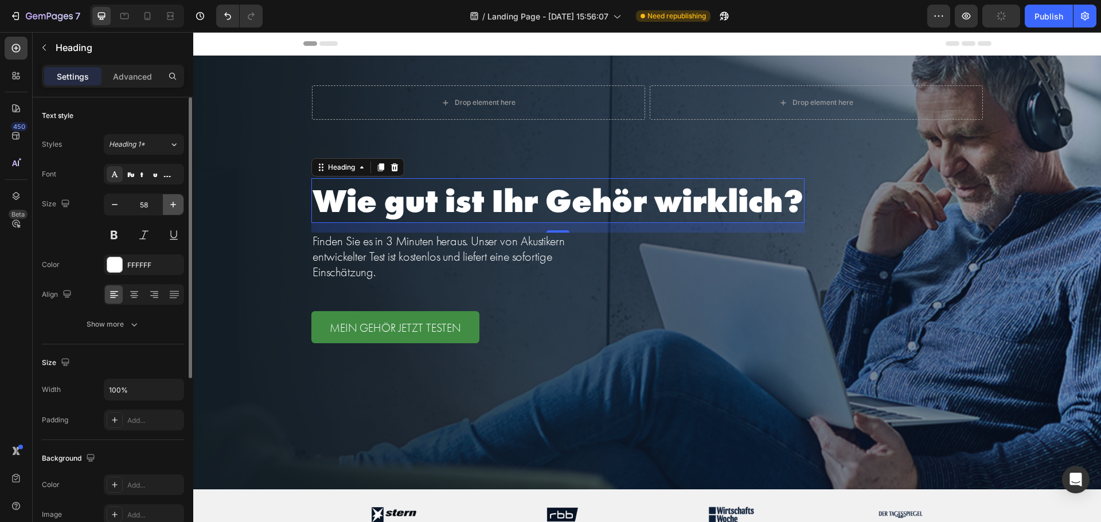
click at [173, 207] on icon "button" at bounding box center [173, 205] width 6 height 6
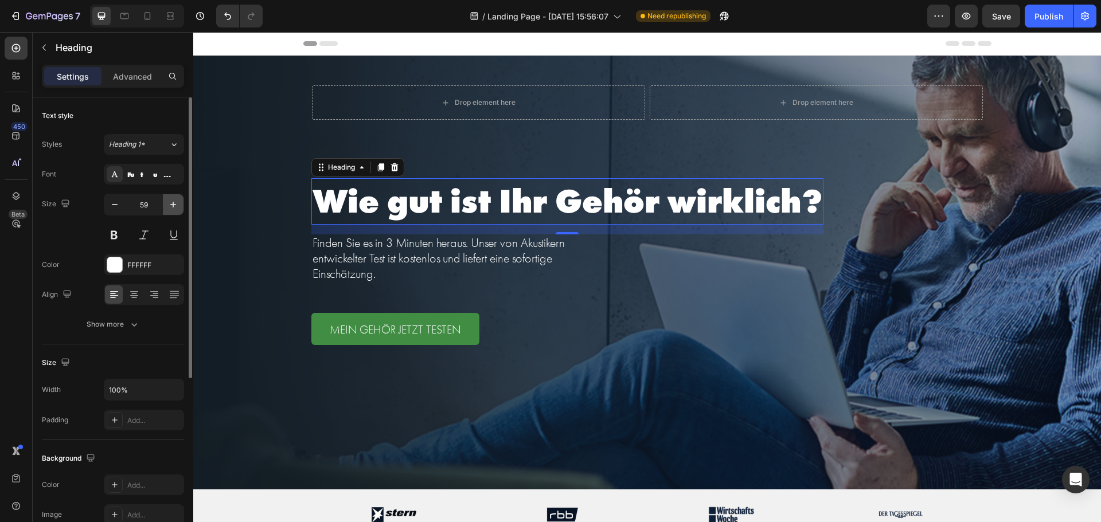
click at [174, 207] on icon "button" at bounding box center [172, 204] width 11 height 11
type input "60"
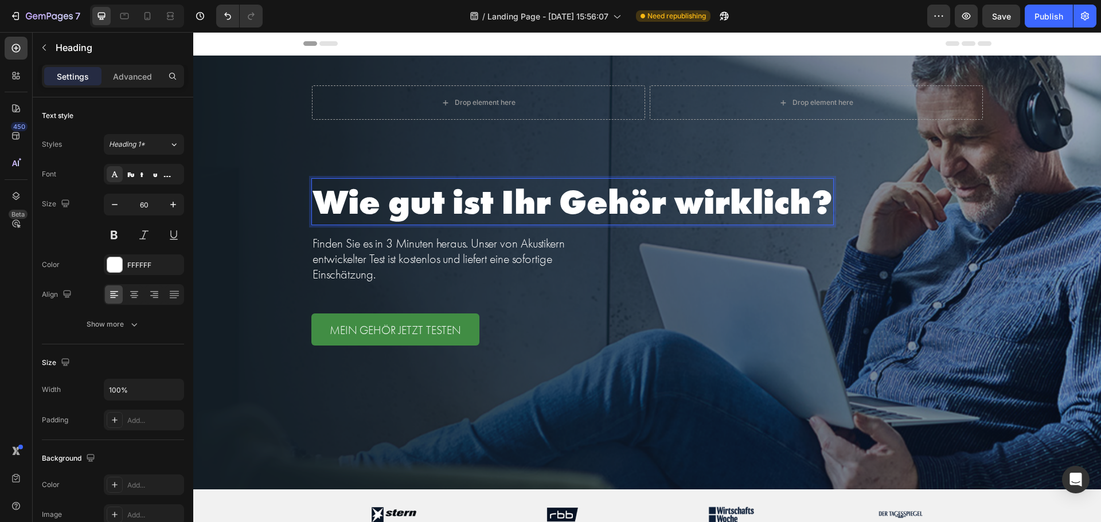
click at [560, 194] on p "Wie gut ist Ihr Gehör wirklich?" at bounding box center [572, 201] width 520 height 45
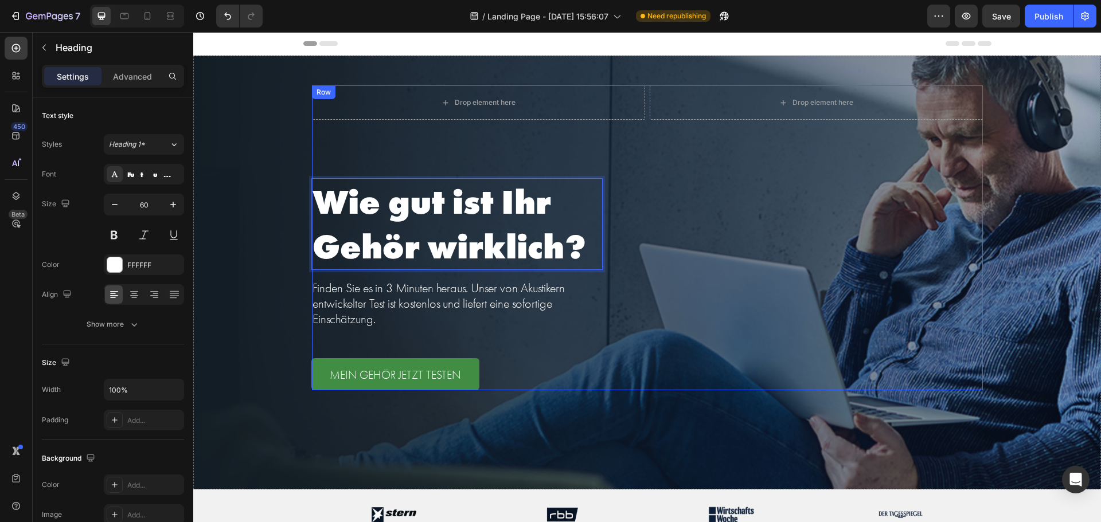
click at [766, 288] on div "Drop element here Drop element here Row Wie gut ist Ihr Gehör wirklich? Heading…" at bounding box center [647, 237] width 671 height 305
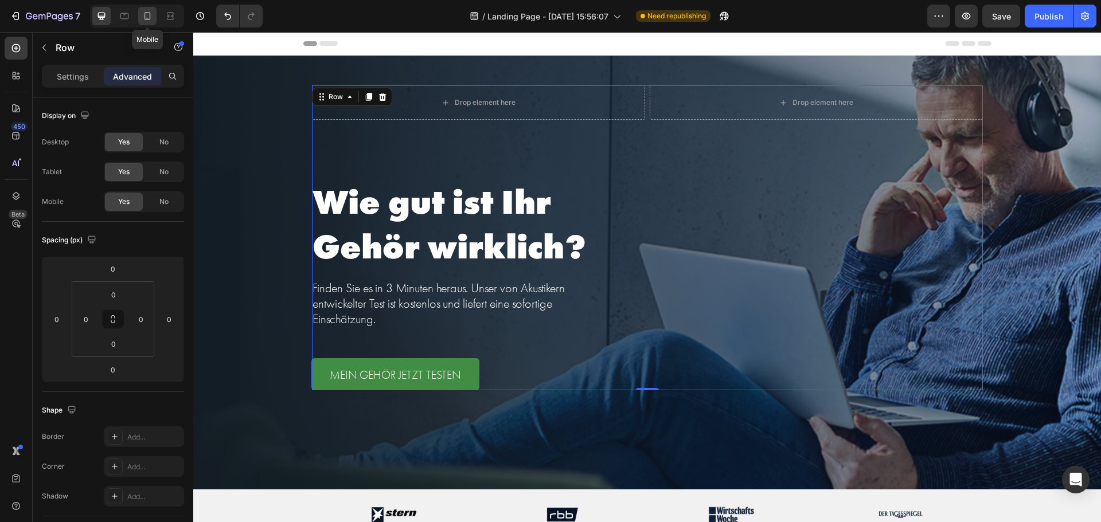
click at [150, 14] on icon at bounding box center [147, 16] width 6 height 8
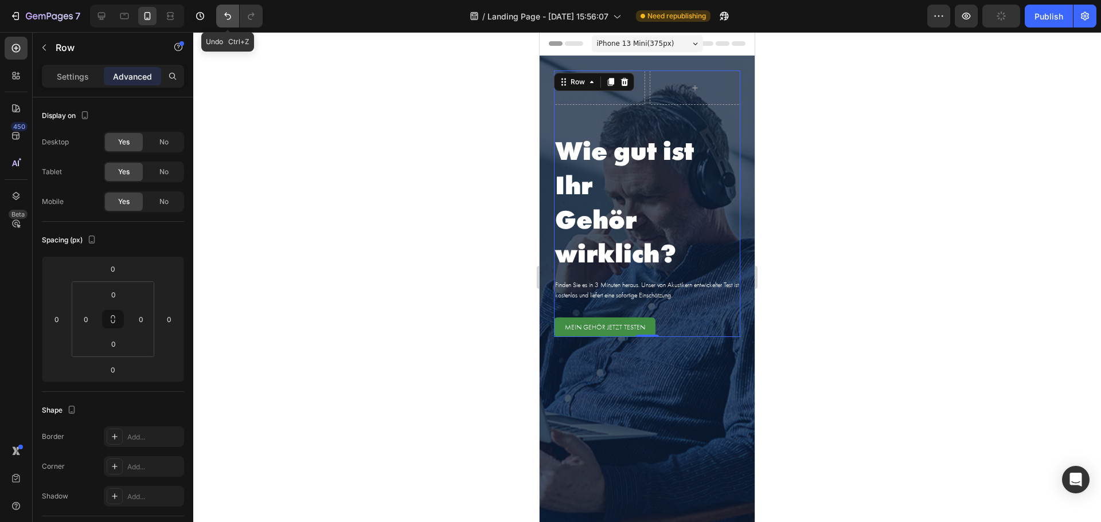
click at [225, 15] on icon "Undo/Redo" at bounding box center [227, 16] width 7 height 7
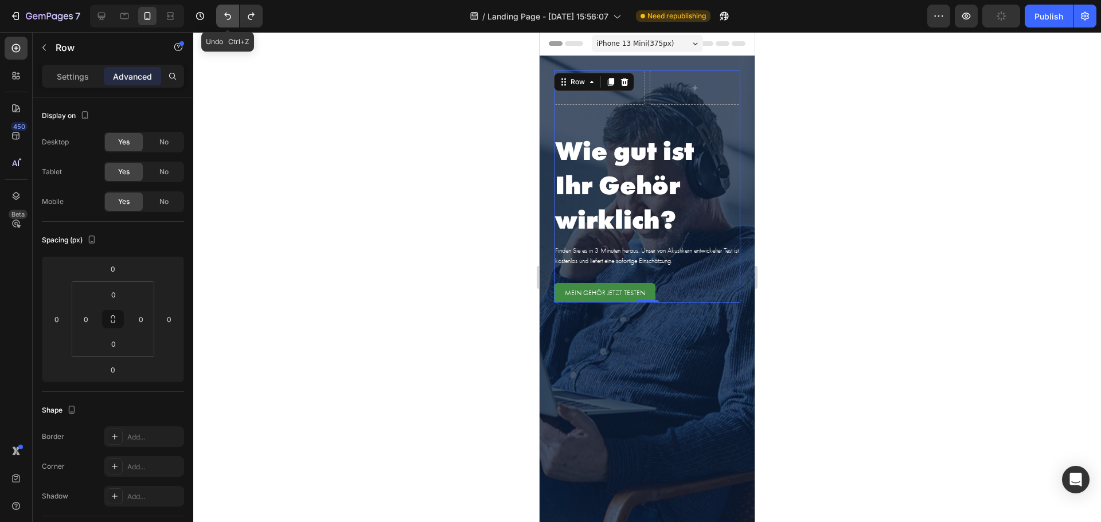
click at [225, 15] on icon "Undo/Redo" at bounding box center [227, 16] width 7 height 7
click at [99, 14] on icon at bounding box center [101, 15] width 11 height 11
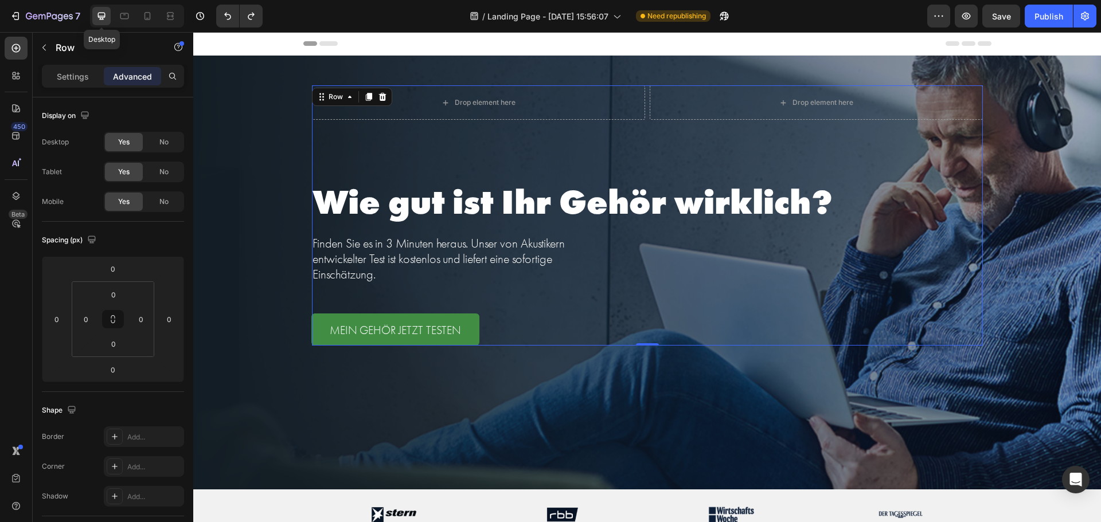
scroll to position [13, 0]
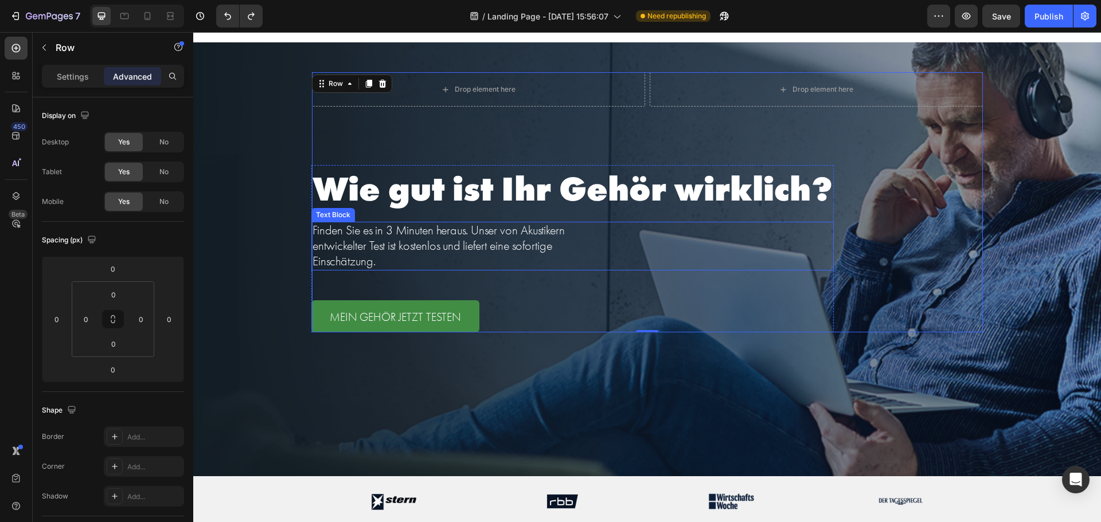
click at [500, 234] on p "Finden Sie es in 3 Minuten heraus. Unser von Akustikern entwickelter Test ist k…" at bounding box center [456, 246] width 289 height 46
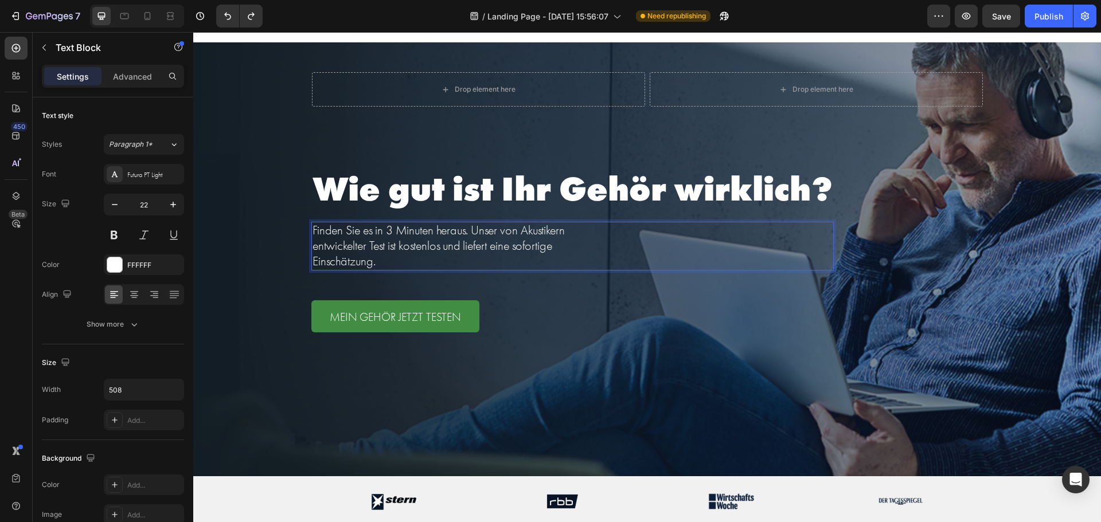
click at [581, 230] on p "Finden Sie es in 3 Minuten heraus. Unser von Akustikern entwickelter Test ist k…" at bounding box center [456, 246] width 289 height 46
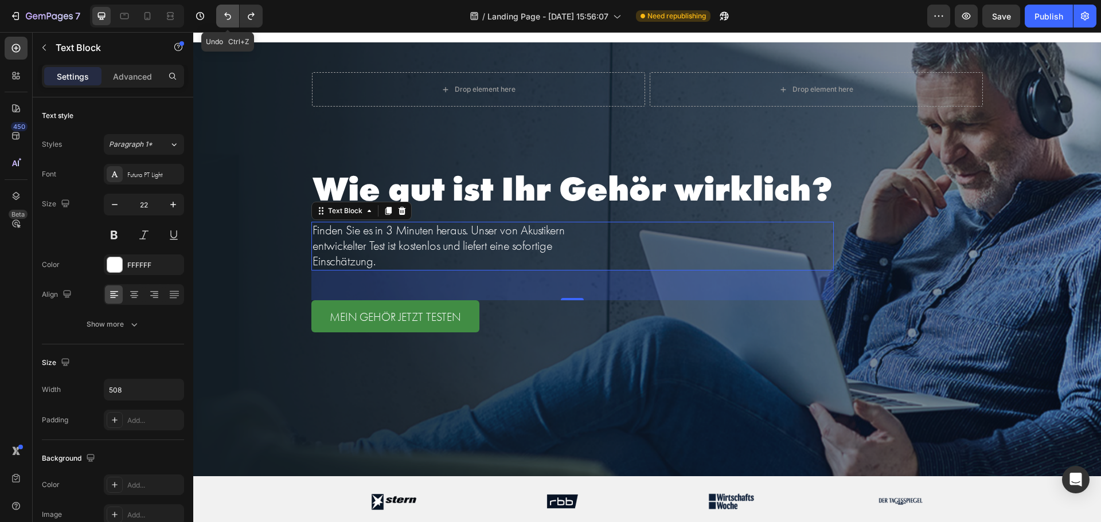
click at [221, 17] on button "Undo/Redo" at bounding box center [227, 16] width 23 height 23
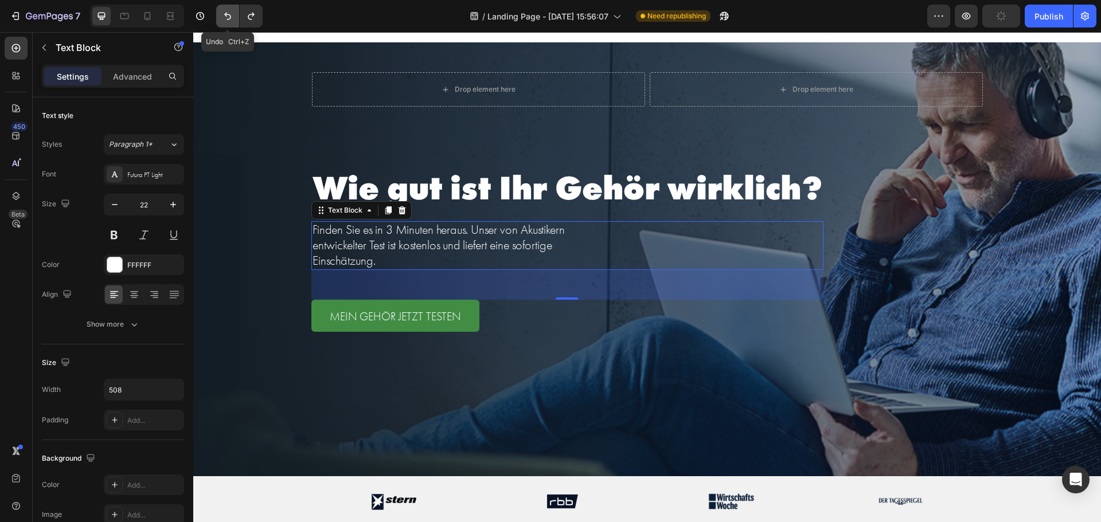
click at [221, 17] on button "Undo/Redo" at bounding box center [227, 16] width 23 height 23
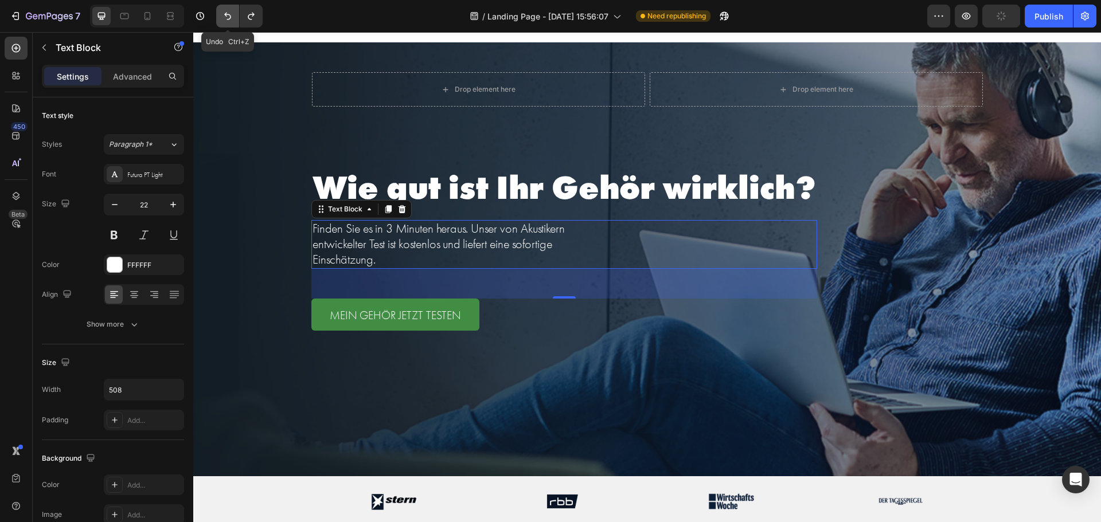
click at [222, 17] on icon "Undo/Redo" at bounding box center [227, 15] width 11 height 11
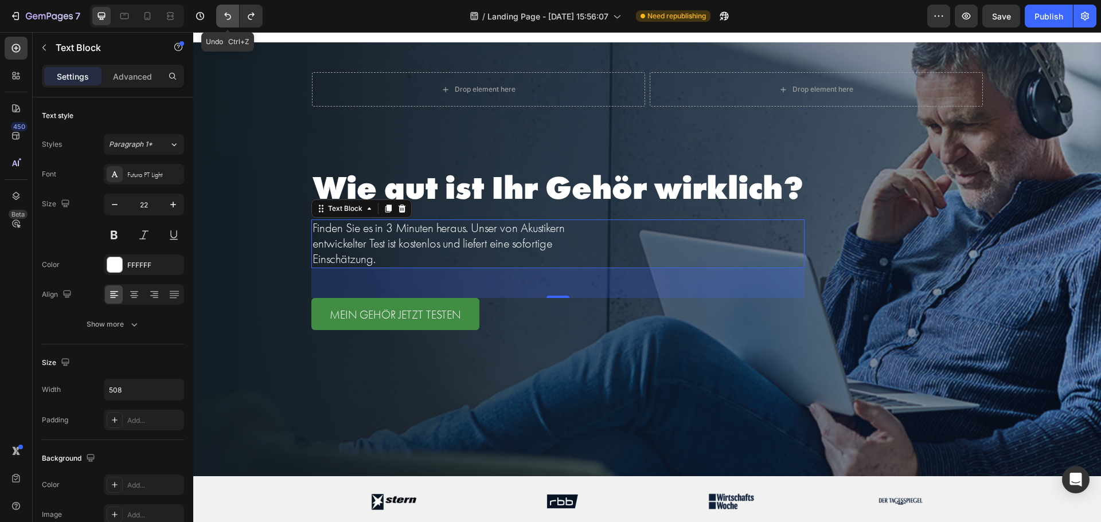
click at [222, 17] on icon "Undo/Redo" at bounding box center [227, 15] width 11 height 11
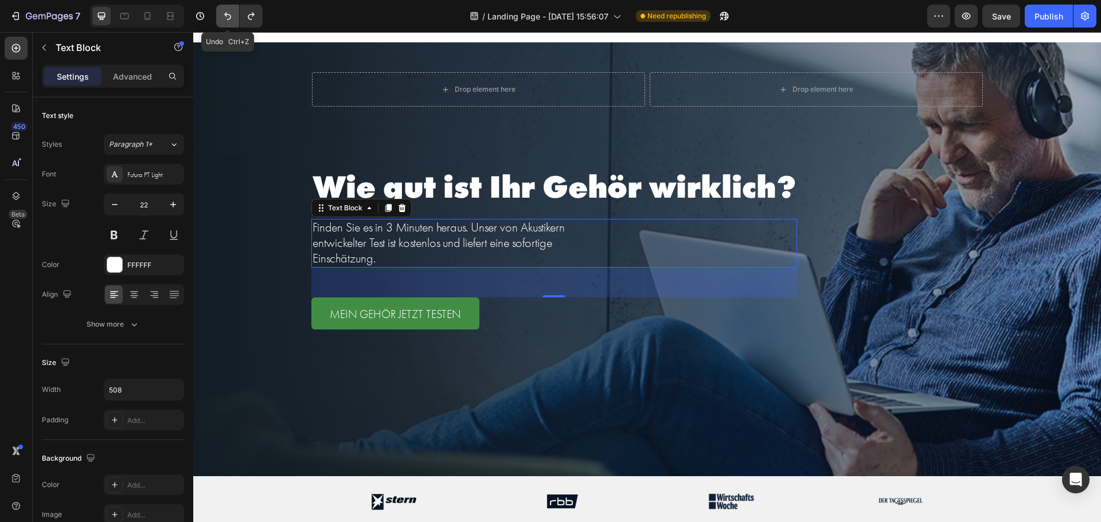
click at [222, 17] on icon "Undo/Redo" at bounding box center [227, 15] width 11 height 11
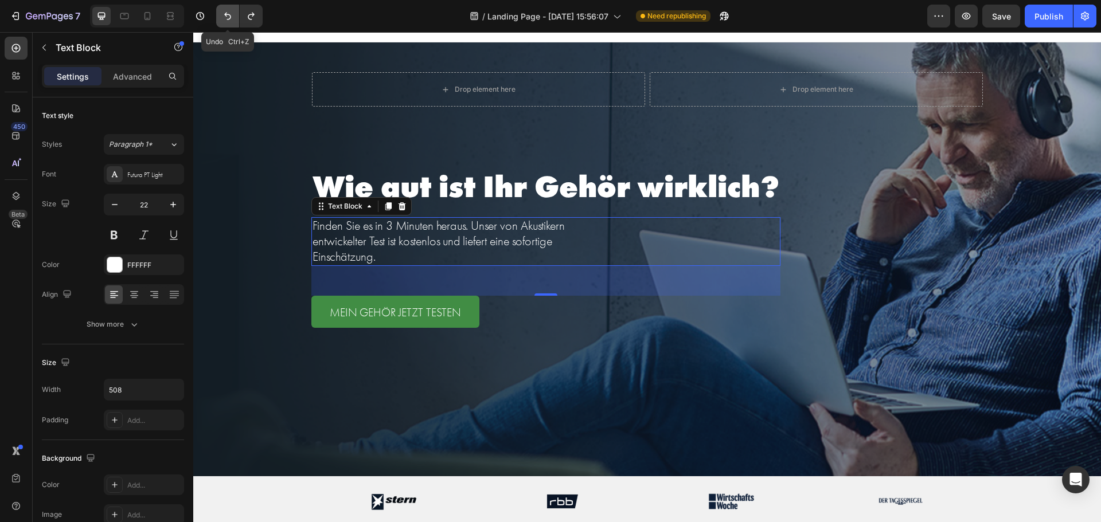
click at [222, 17] on icon "Undo/Redo" at bounding box center [227, 15] width 11 height 11
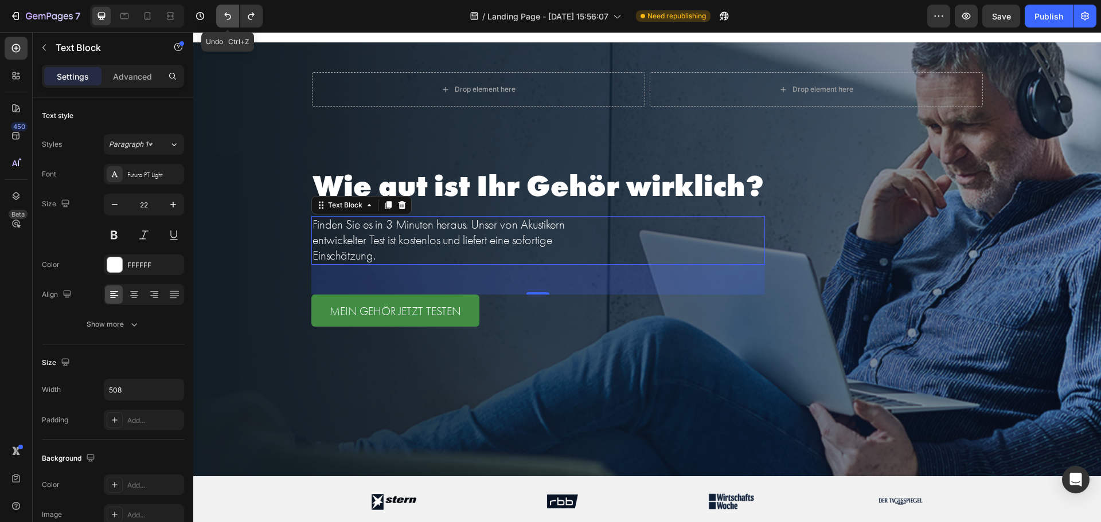
click at [222, 17] on icon "Undo/Redo" at bounding box center [227, 15] width 11 height 11
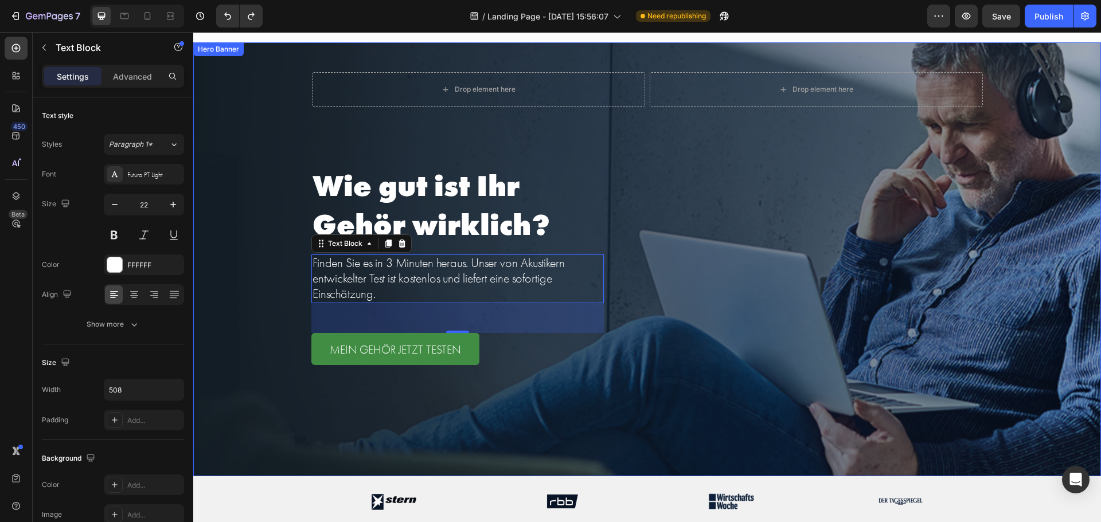
click at [641, 396] on div "Background Image" at bounding box center [647, 259] width 908 height 434
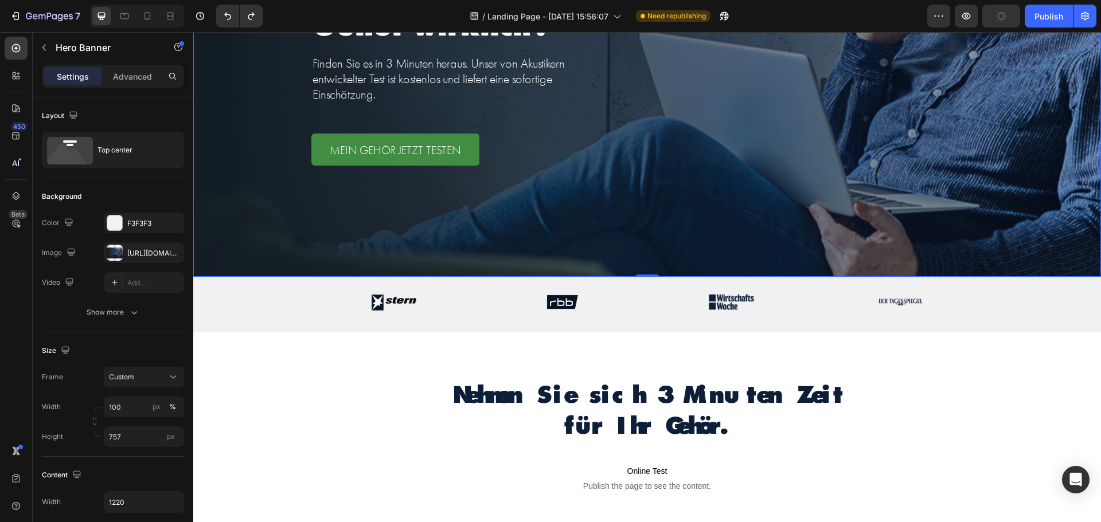
scroll to position [309, 0]
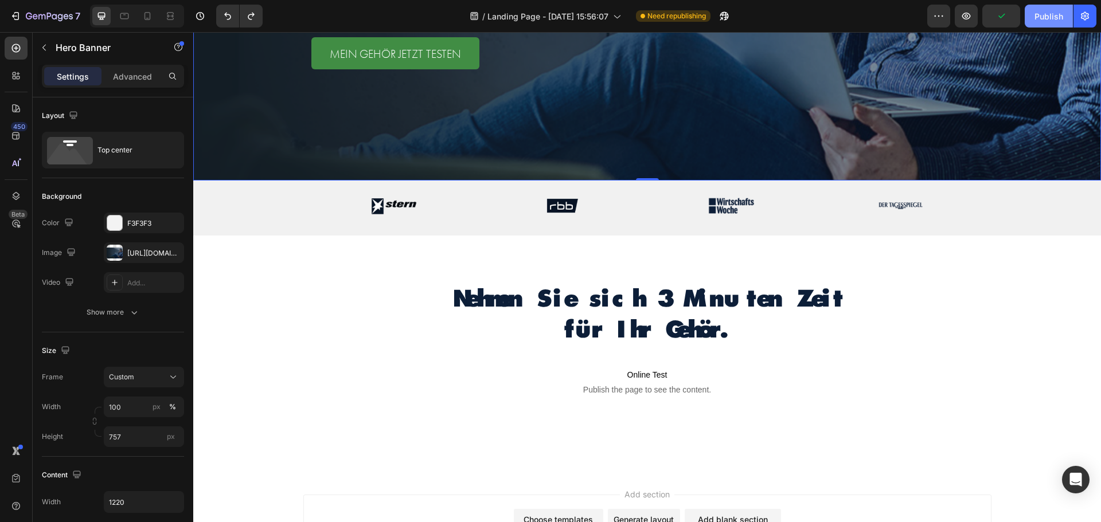
click at [1045, 19] on div "Publish" at bounding box center [1048, 16] width 29 height 12
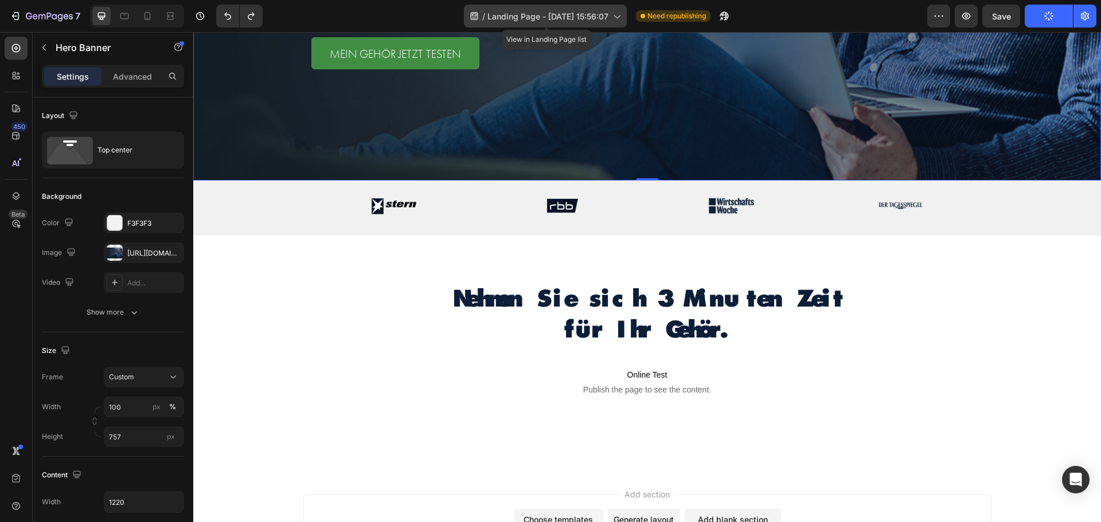
click at [578, 11] on span "Landing Page - [DATE] 15:56:07" at bounding box center [547, 16] width 121 height 12
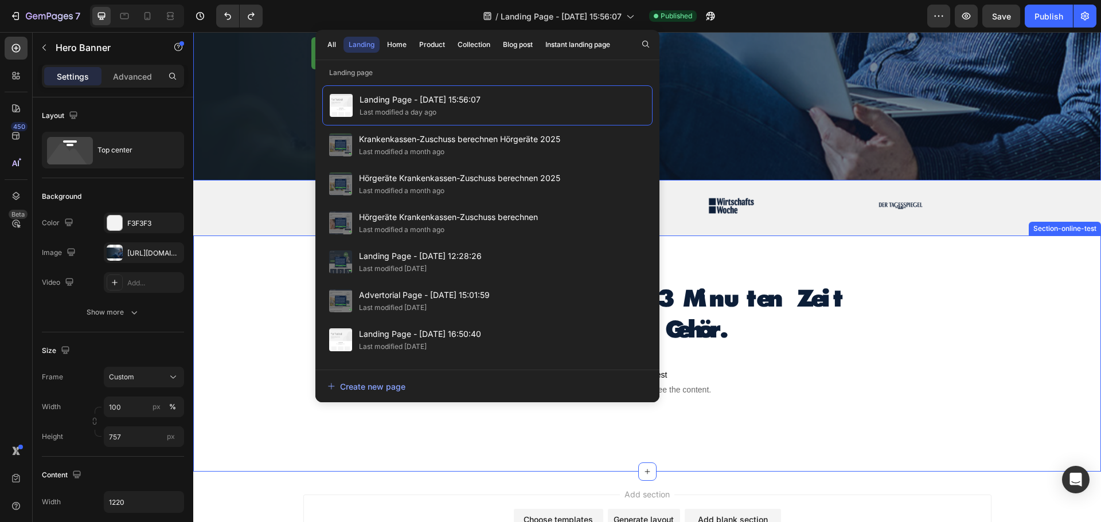
click at [880, 369] on div "Nehmen Sie sich 3 Minuten Zeit für Ihr Gehör. Heading Text Block Online Test Pu…" at bounding box center [647, 342] width 908 height 123
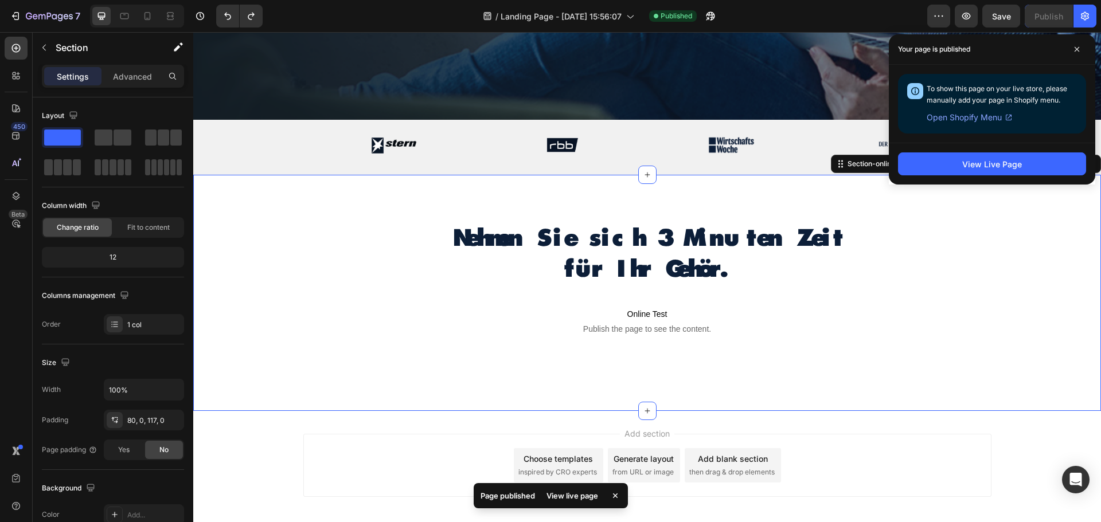
scroll to position [424, 0]
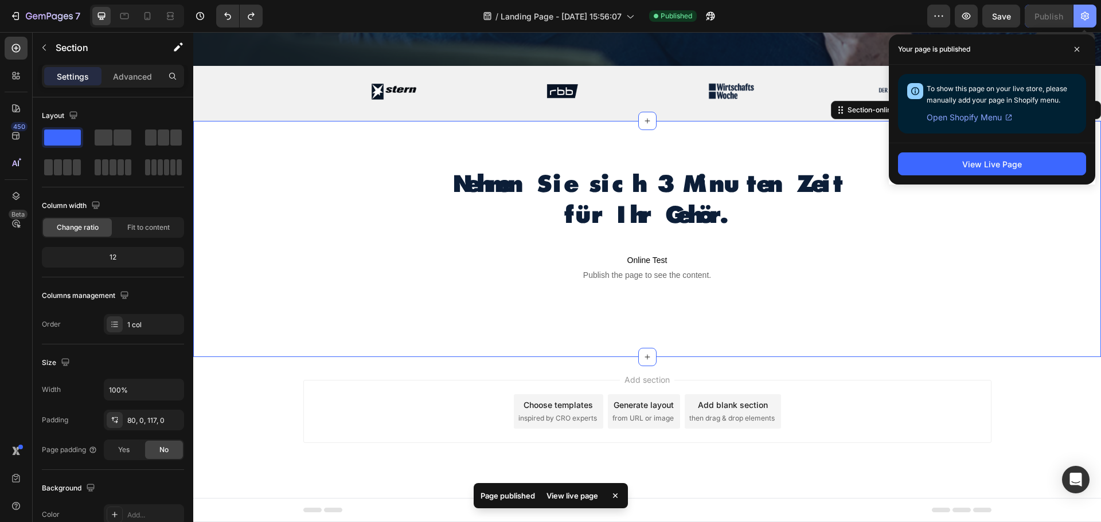
click at [1088, 12] on icon "button" at bounding box center [1084, 15] width 11 height 11
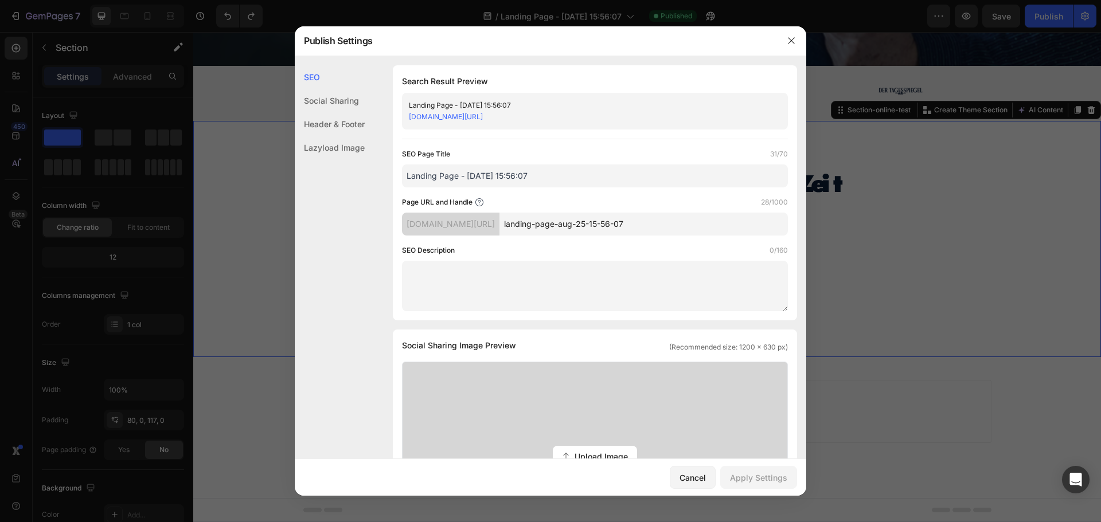
click at [521, 177] on input "Landing Page - [DATE] 15:56:07" at bounding box center [595, 176] width 386 height 23
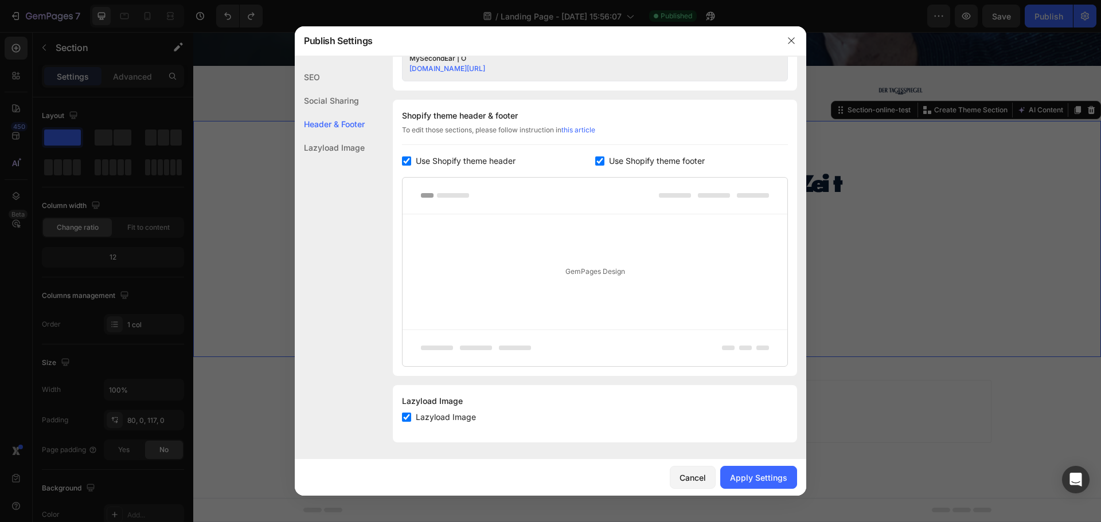
scroll to position [506, 0]
type input "MySecondEar | O"
click at [770, 479] on div "Apply Settings" at bounding box center [758, 478] width 57 height 12
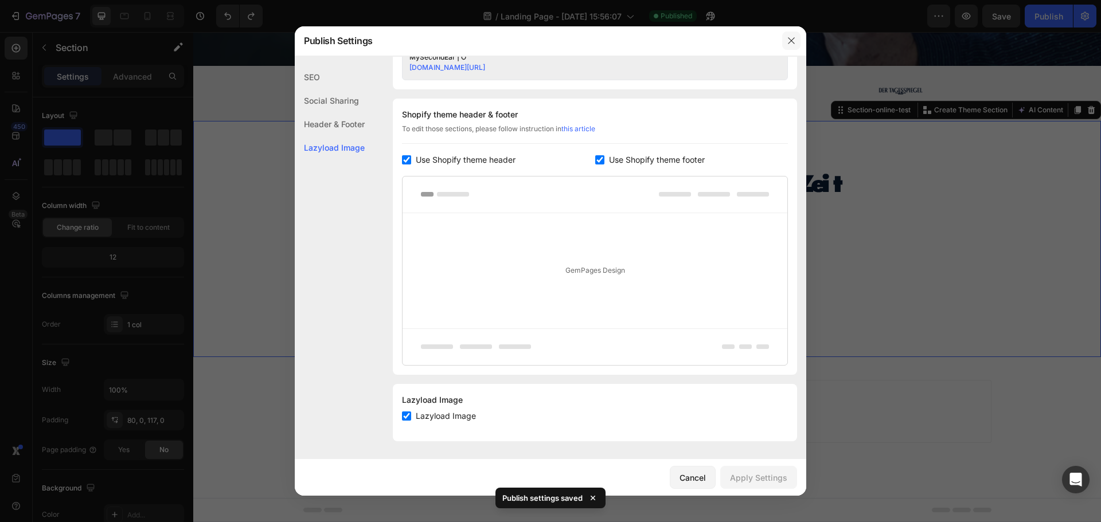
click at [791, 44] on icon "button" at bounding box center [791, 40] width 9 height 9
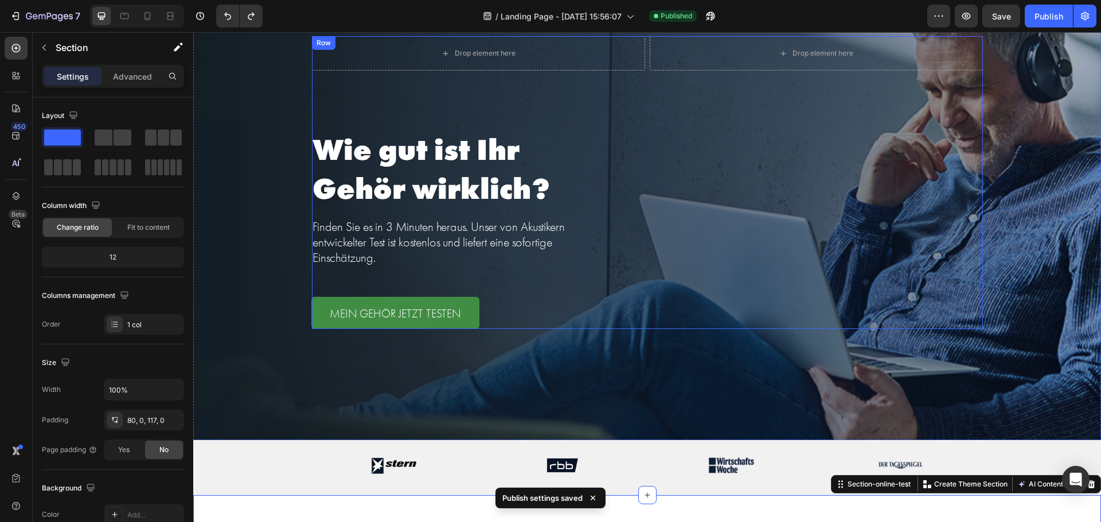
scroll to position [0, 0]
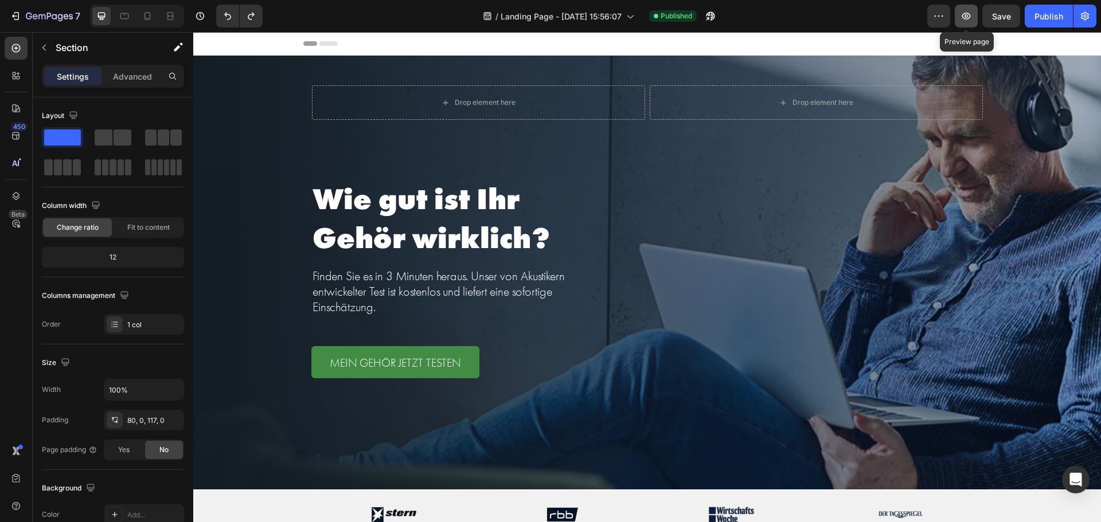
click at [969, 14] on icon "button" at bounding box center [966, 16] width 9 height 7
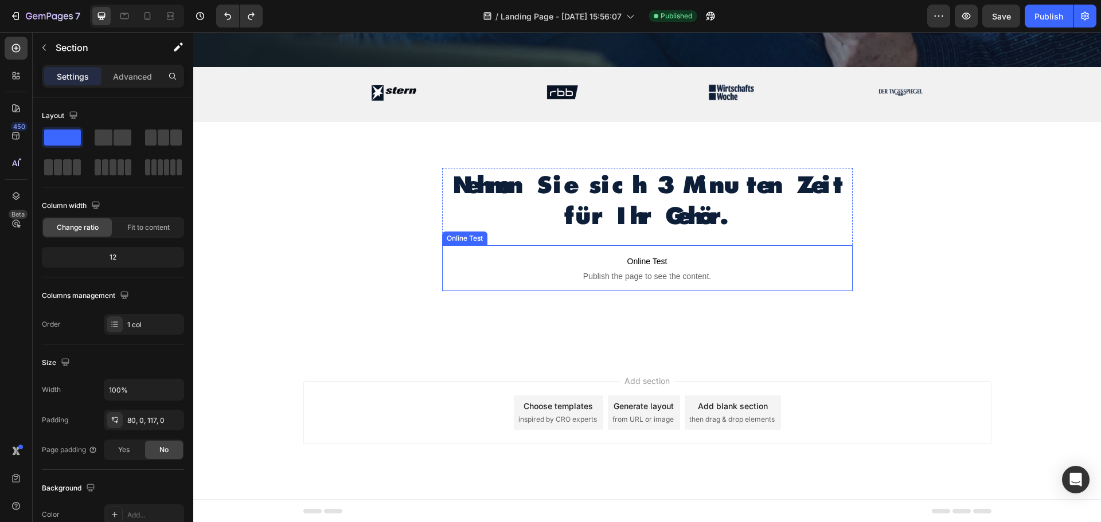
scroll to position [424, 0]
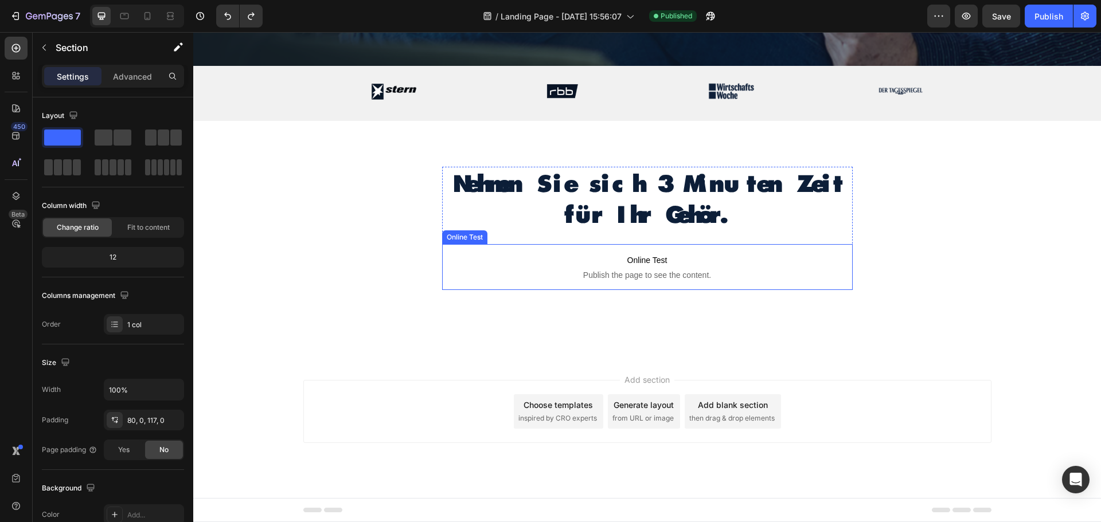
click at [777, 268] on p "Online Test Publish the page to see the content." at bounding box center [647, 267] width 410 height 46
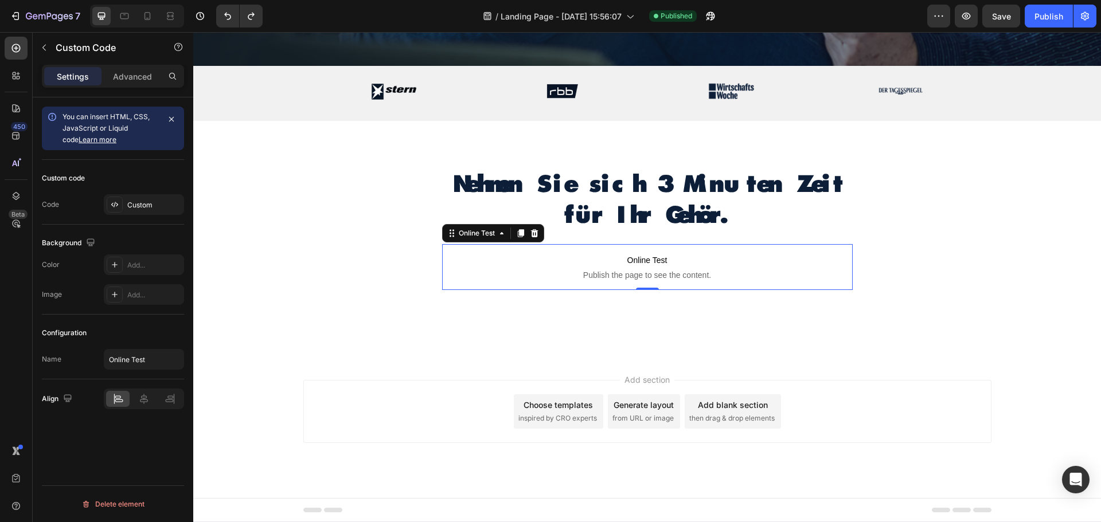
click at [464, 261] on span "Online Test" at bounding box center [647, 260] width 410 height 14
click at [121, 81] on p "Advanced" at bounding box center [132, 77] width 39 height 12
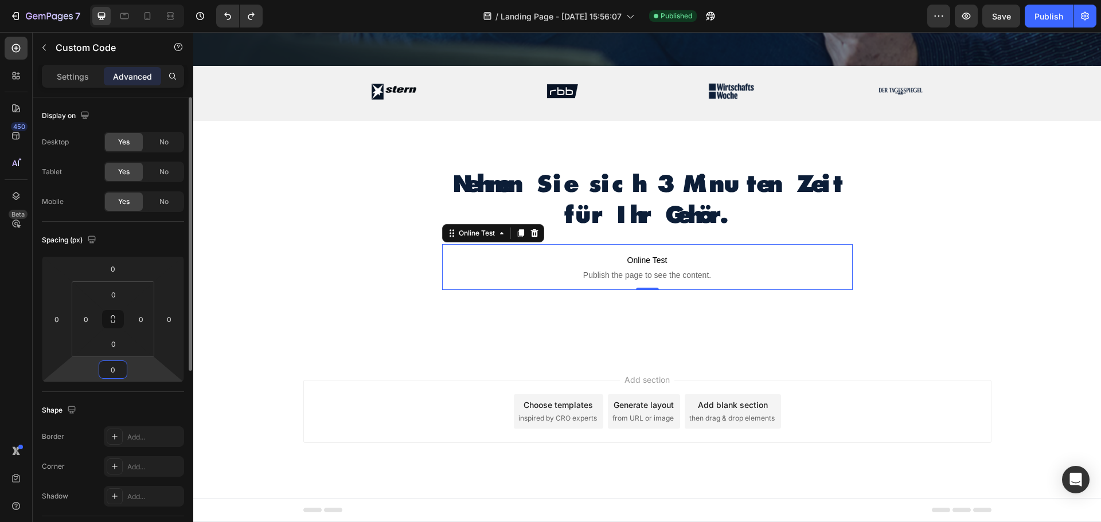
click at [119, 375] on input "0" at bounding box center [112, 369] width 23 height 17
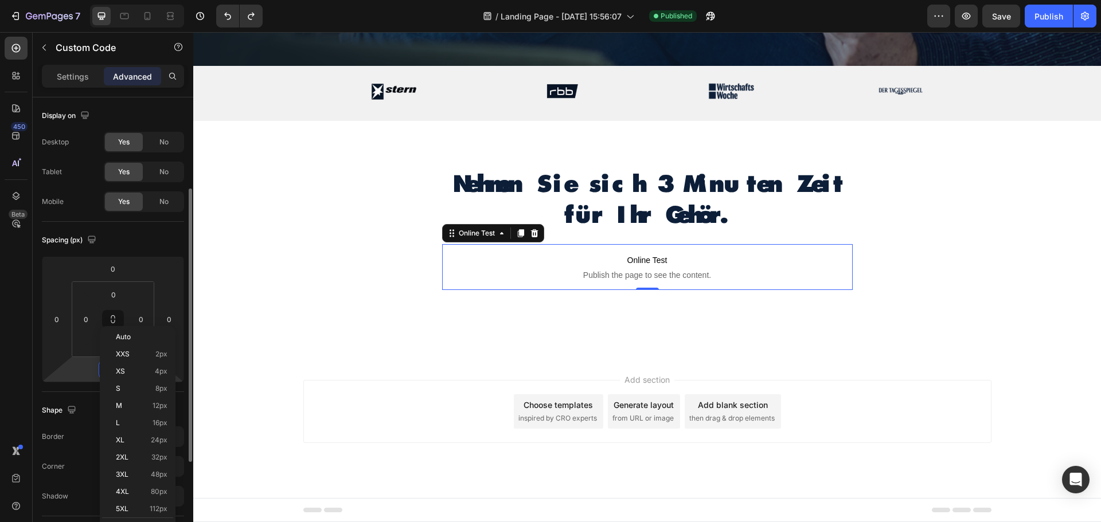
scroll to position [57, 0]
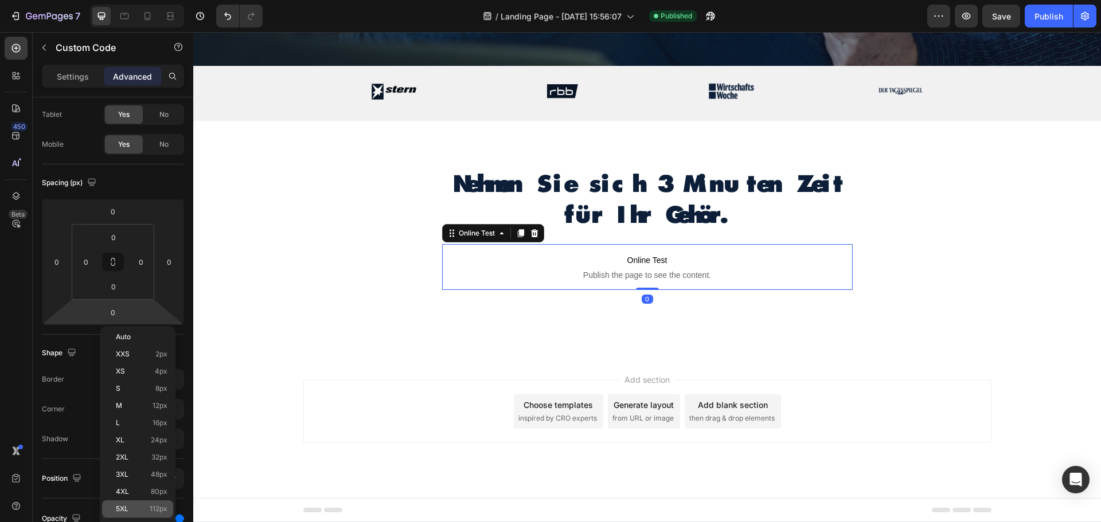
click at [139, 505] on div "5XL 112px" at bounding box center [137, 508] width 71 height 17
type input "112"
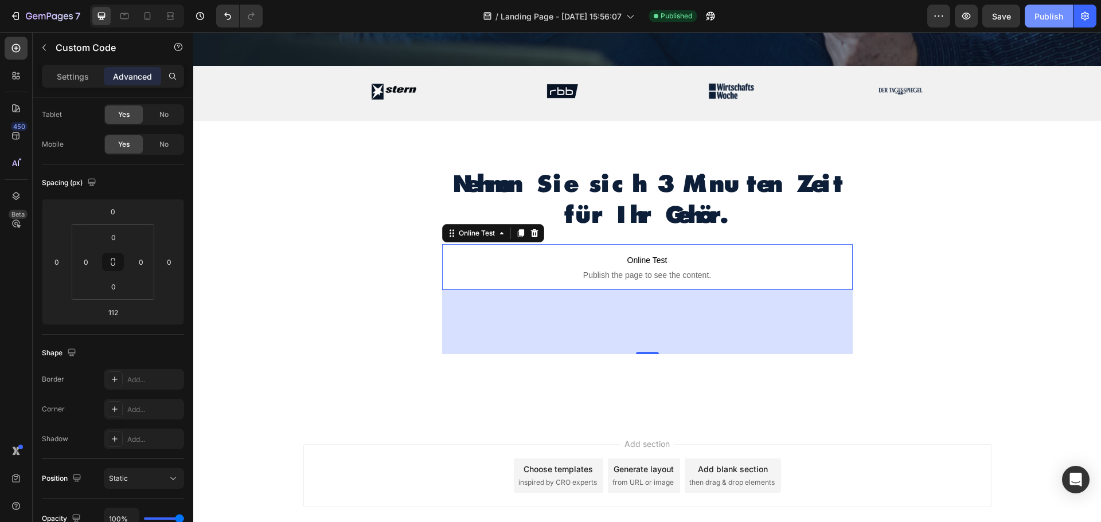
click at [1037, 20] on div "Publish" at bounding box center [1048, 16] width 29 height 12
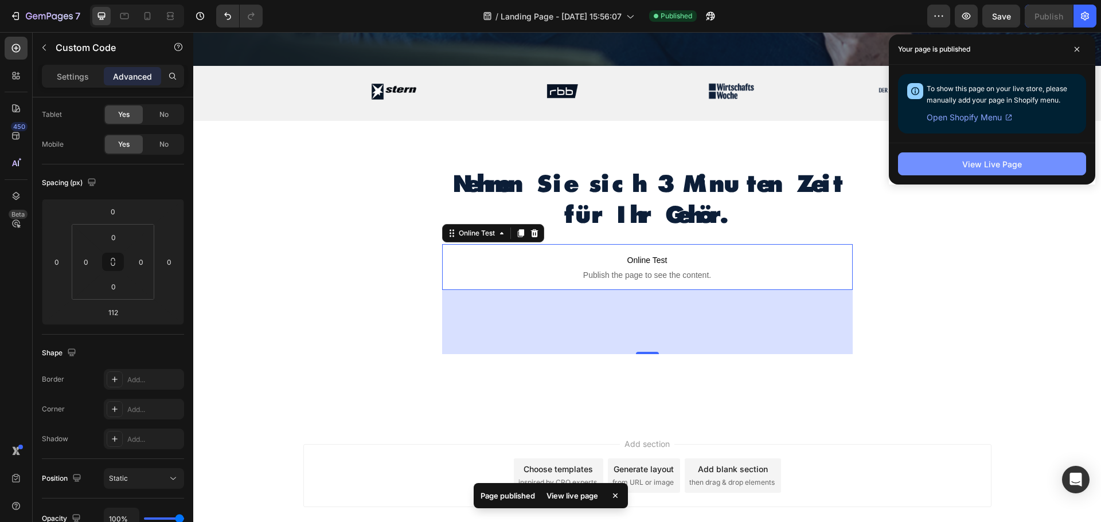
click at [995, 163] on div "View Live Page" at bounding box center [992, 164] width 60 height 12
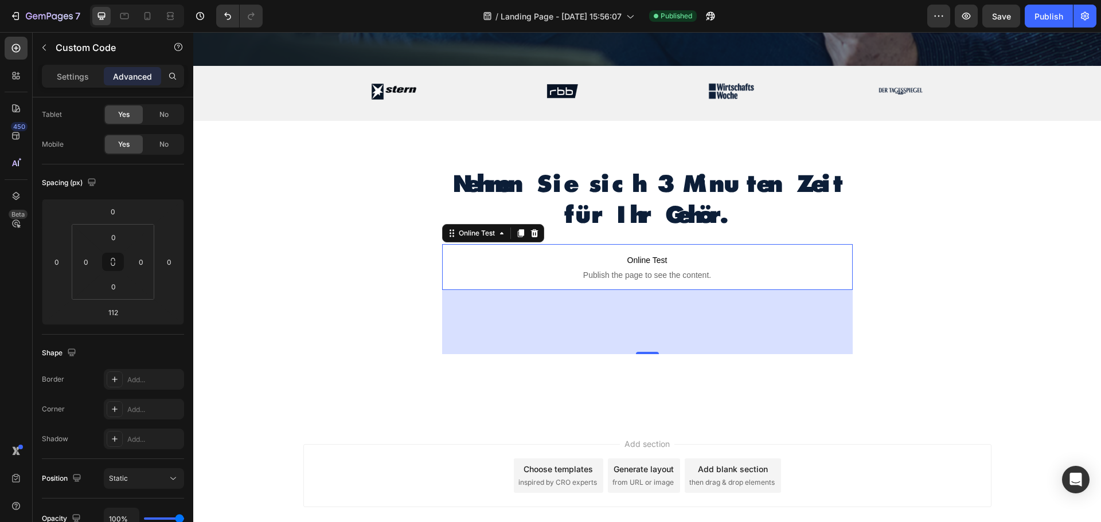
click at [533, 269] on span "Publish the page to see the content." at bounding box center [647, 274] width 410 height 11
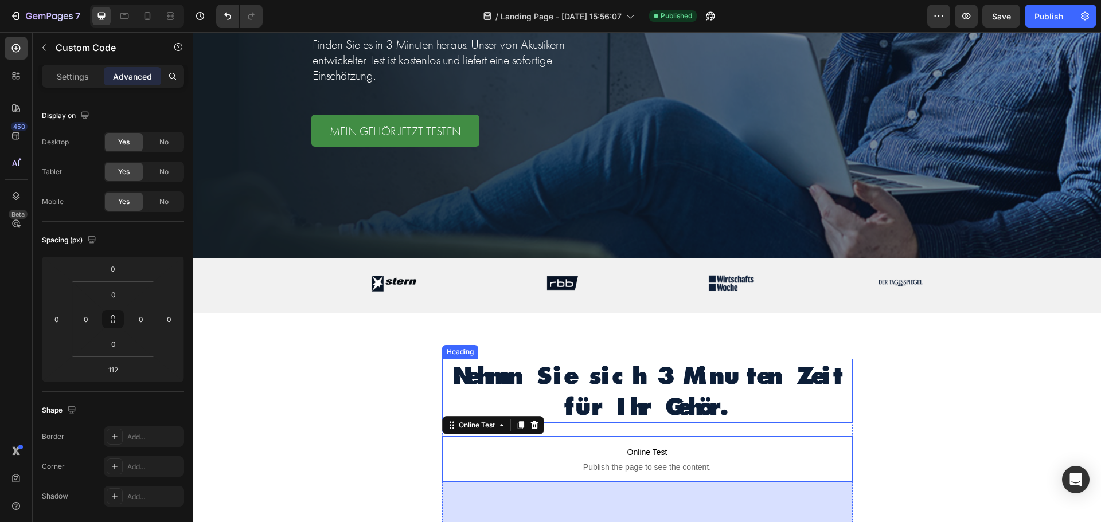
scroll to position [366, 0]
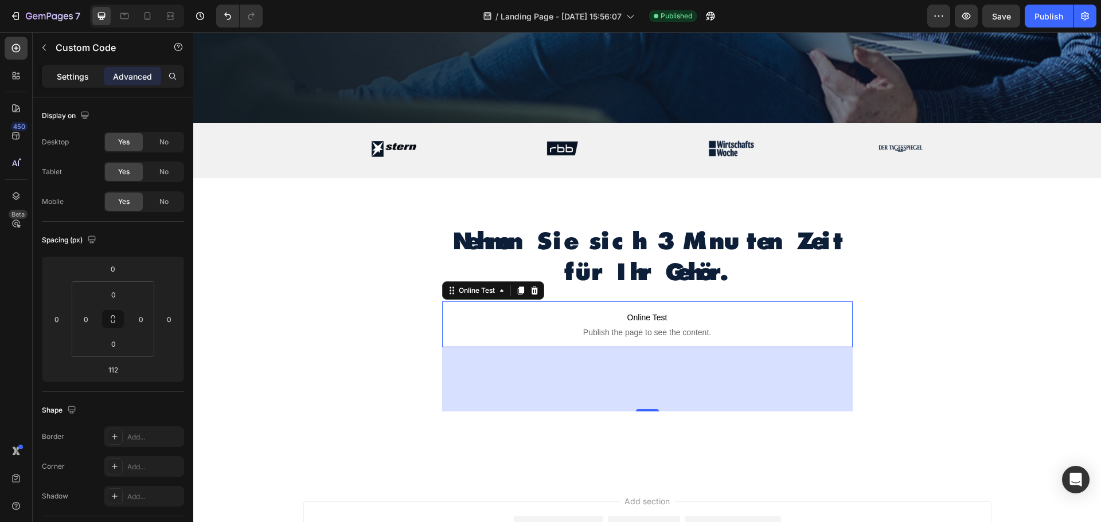
click at [65, 73] on p "Settings" at bounding box center [73, 77] width 32 height 12
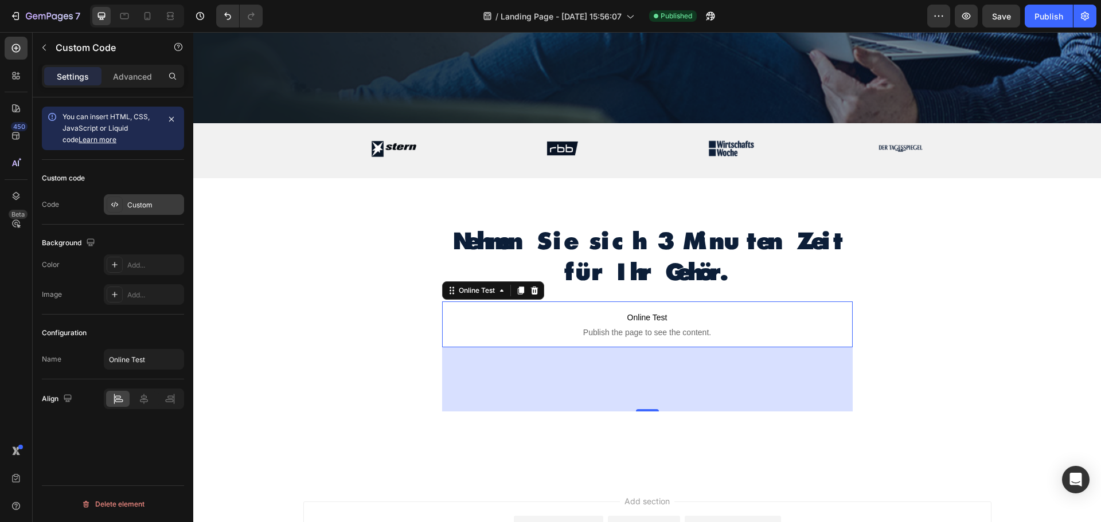
click at [114, 205] on icon at bounding box center [114, 204] width 9 height 9
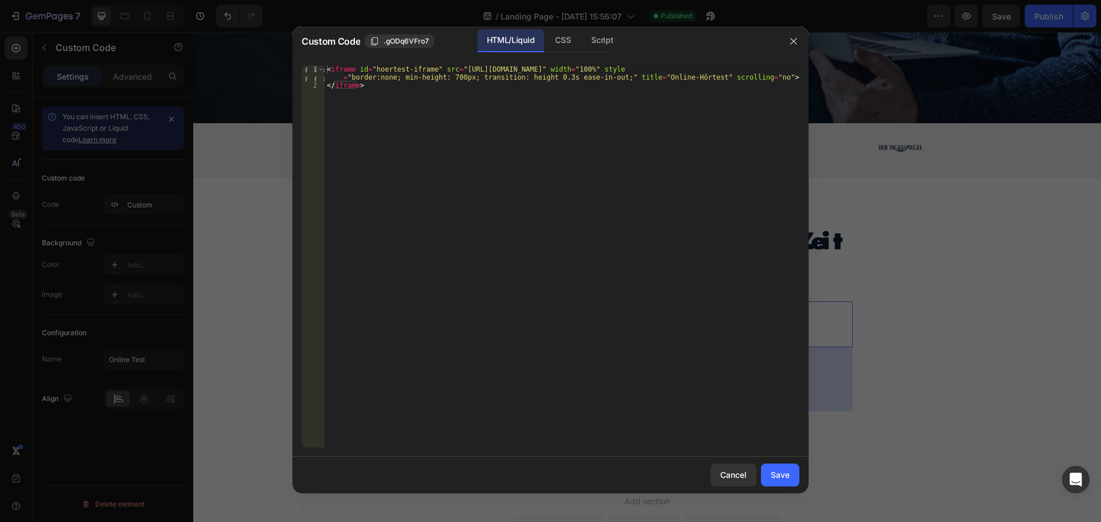
click at [448, 81] on div "< iframe id = "hoertest-iframe" src = "https://hearing-screener.beyondhearing.o…" at bounding box center [561, 268] width 475 height 406
type textarea "<iframe id="hoertest-iframe" src="https://hearing-screener.beyondhearing.org/my…"
click at [787, 473] on div "Save" at bounding box center [780, 475] width 19 height 12
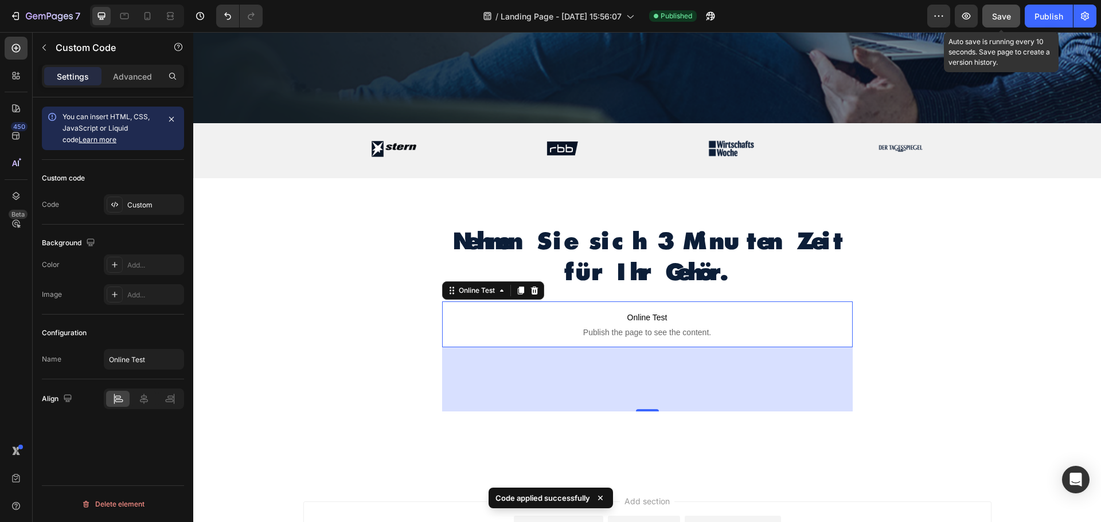
click at [1011, 17] on button "Save" at bounding box center [1001, 16] width 38 height 23
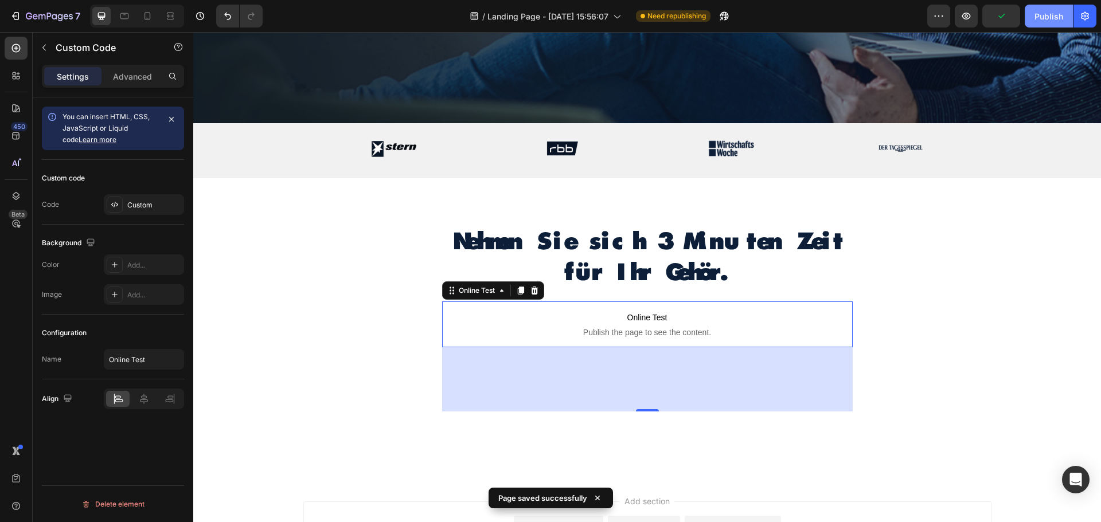
click at [1049, 18] on div "Publish" at bounding box center [1048, 16] width 29 height 12
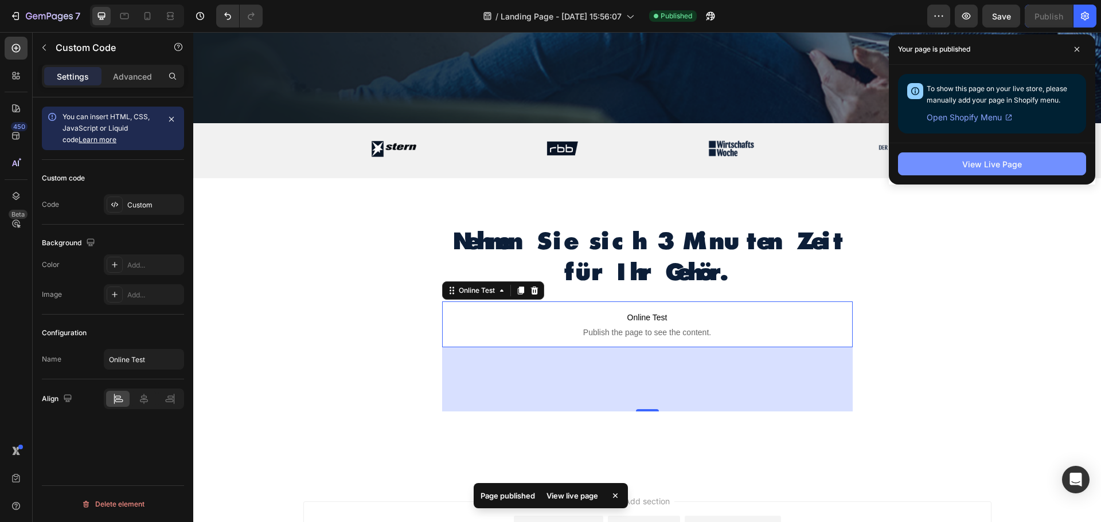
click at [994, 162] on div "View Live Page" at bounding box center [992, 164] width 60 height 12
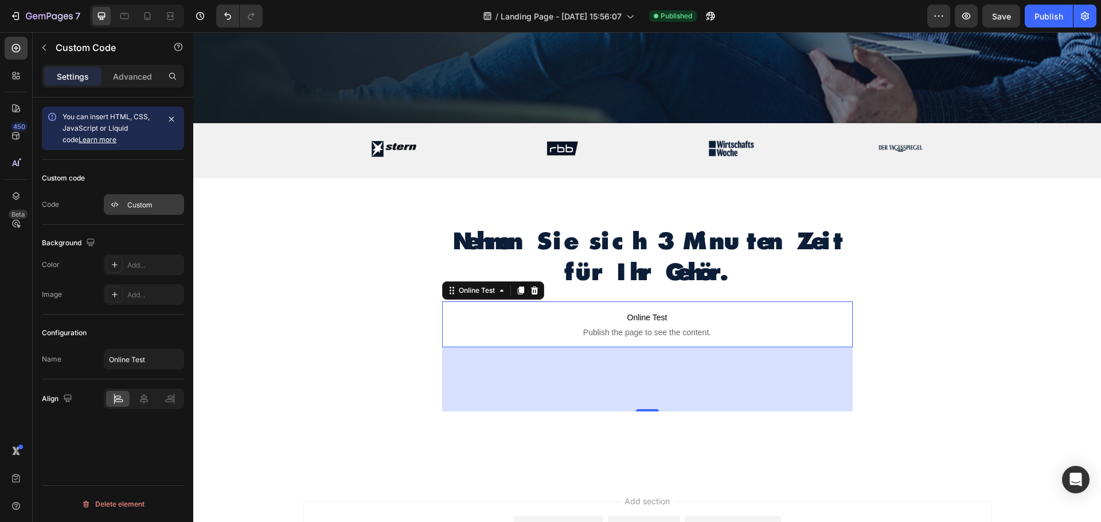
click at [139, 201] on div "Custom" at bounding box center [154, 205] width 54 height 10
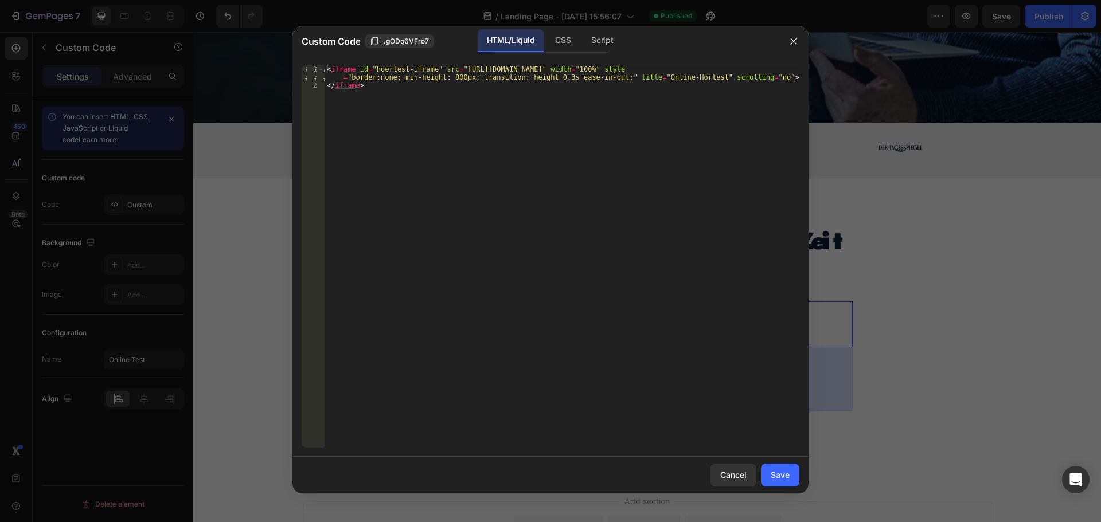
click at [448, 81] on div "< iframe id = "hoertest-iframe" src = "https://hearing-screener.beyondhearing.o…" at bounding box center [561, 268] width 475 height 406
type textarea "<iframe id="hoertest-iframe" src="https://hearing-screener.beyondhearing.org/my…"
click at [787, 476] on div "Save" at bounding box center [780, 475] width 19 height 12
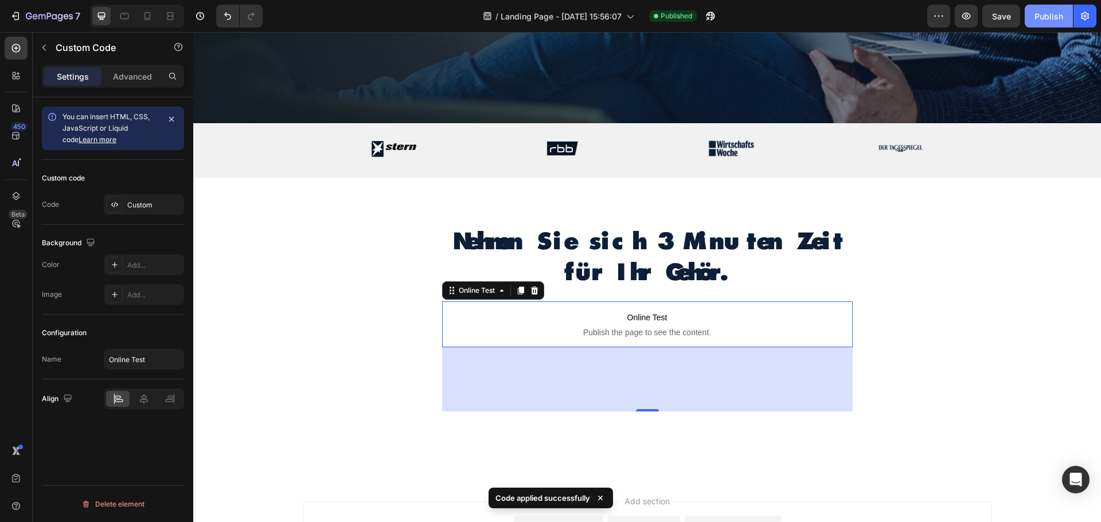
click at [1055, 14] on div "Publish" at bounding box center [1048, 16] width 29 height 12
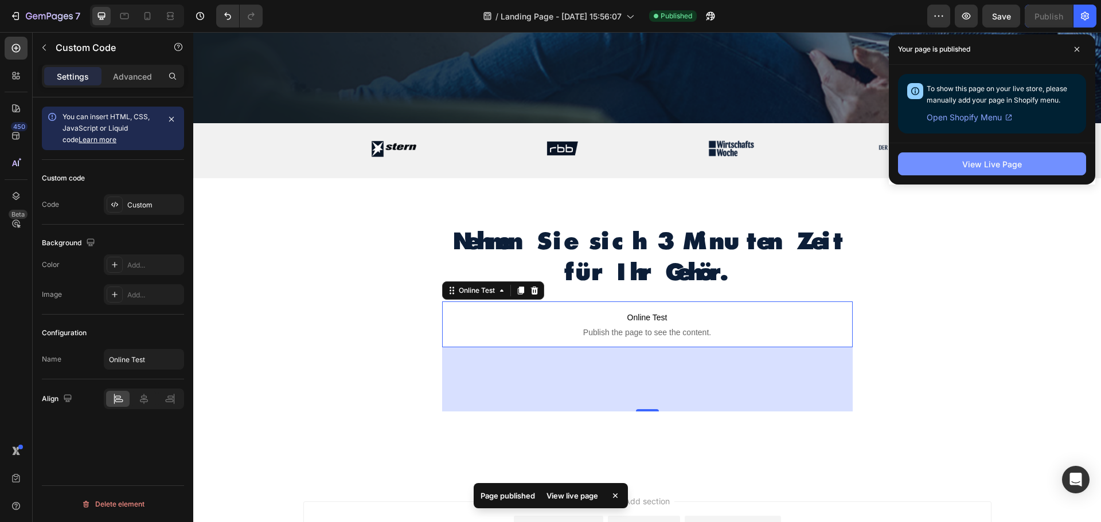
click at [973, 164] on div "View Live Page" at bounding box center [992, 164] width 60 height 12
